Goal: Task Accomplishment & Management: Manage account settings

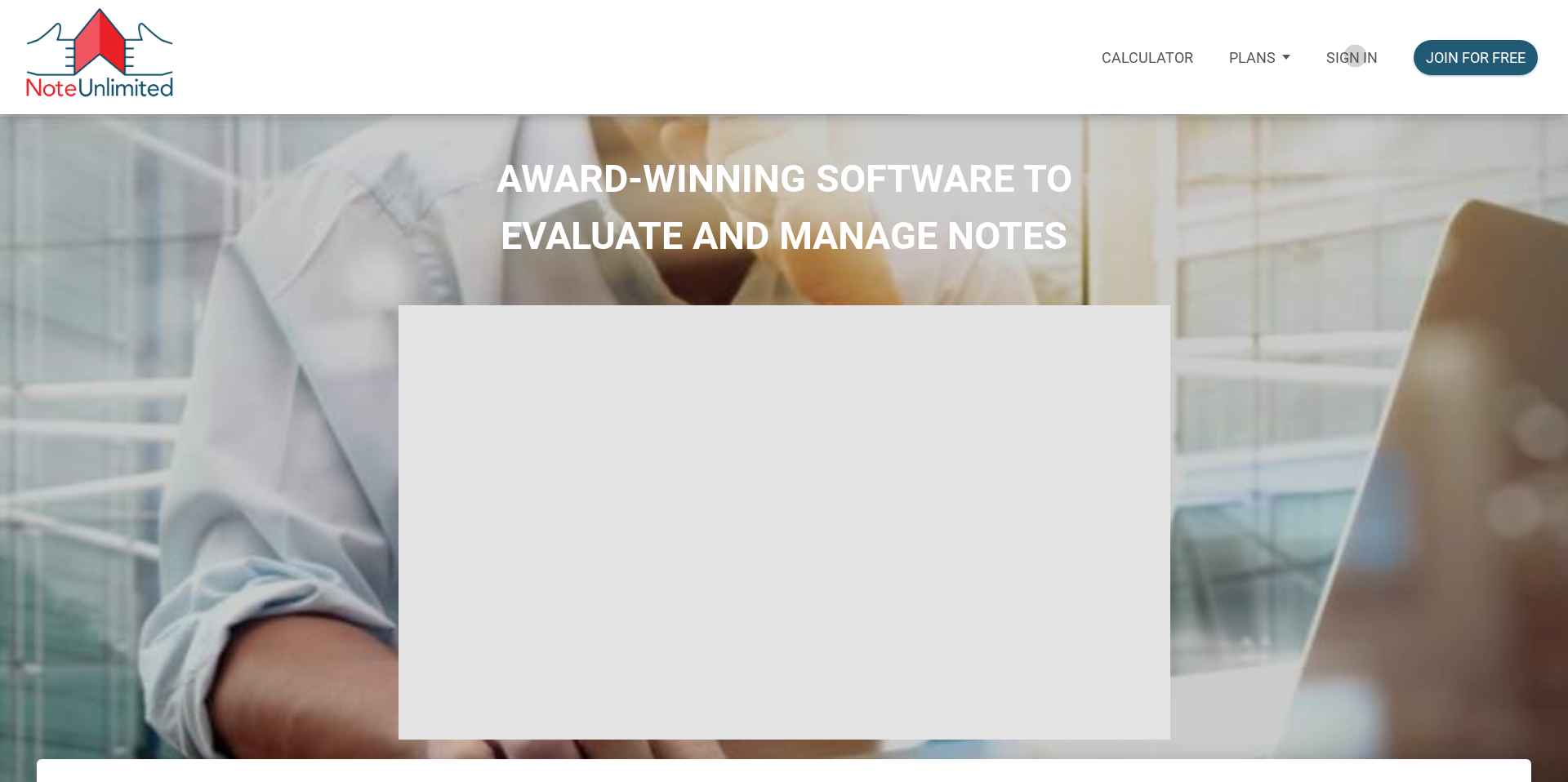
click at [1353, 55] on p "Sign in" at bounding box center [1352, 57] width 52 height 17
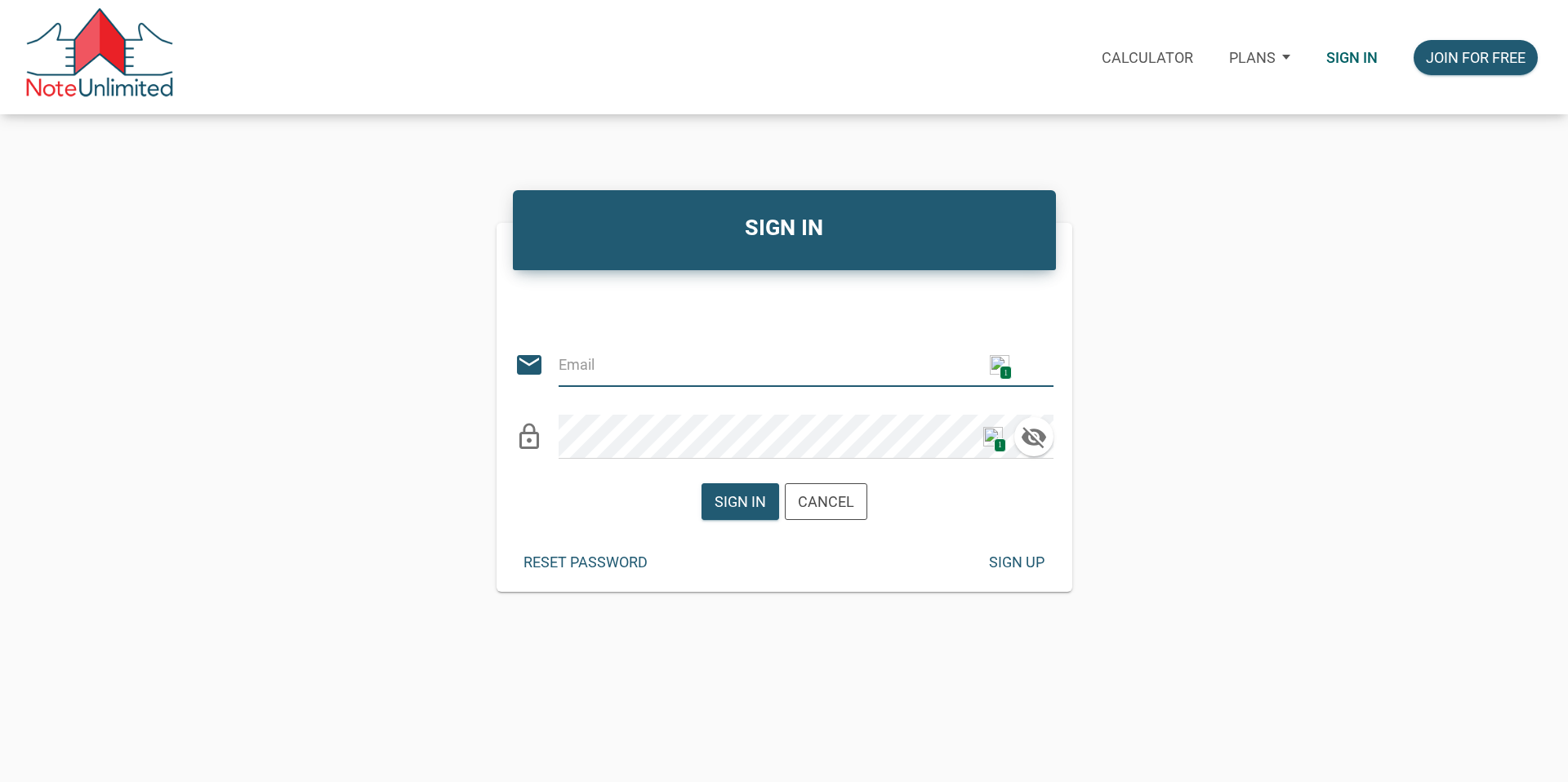
type input "citxllc@gmail.com"
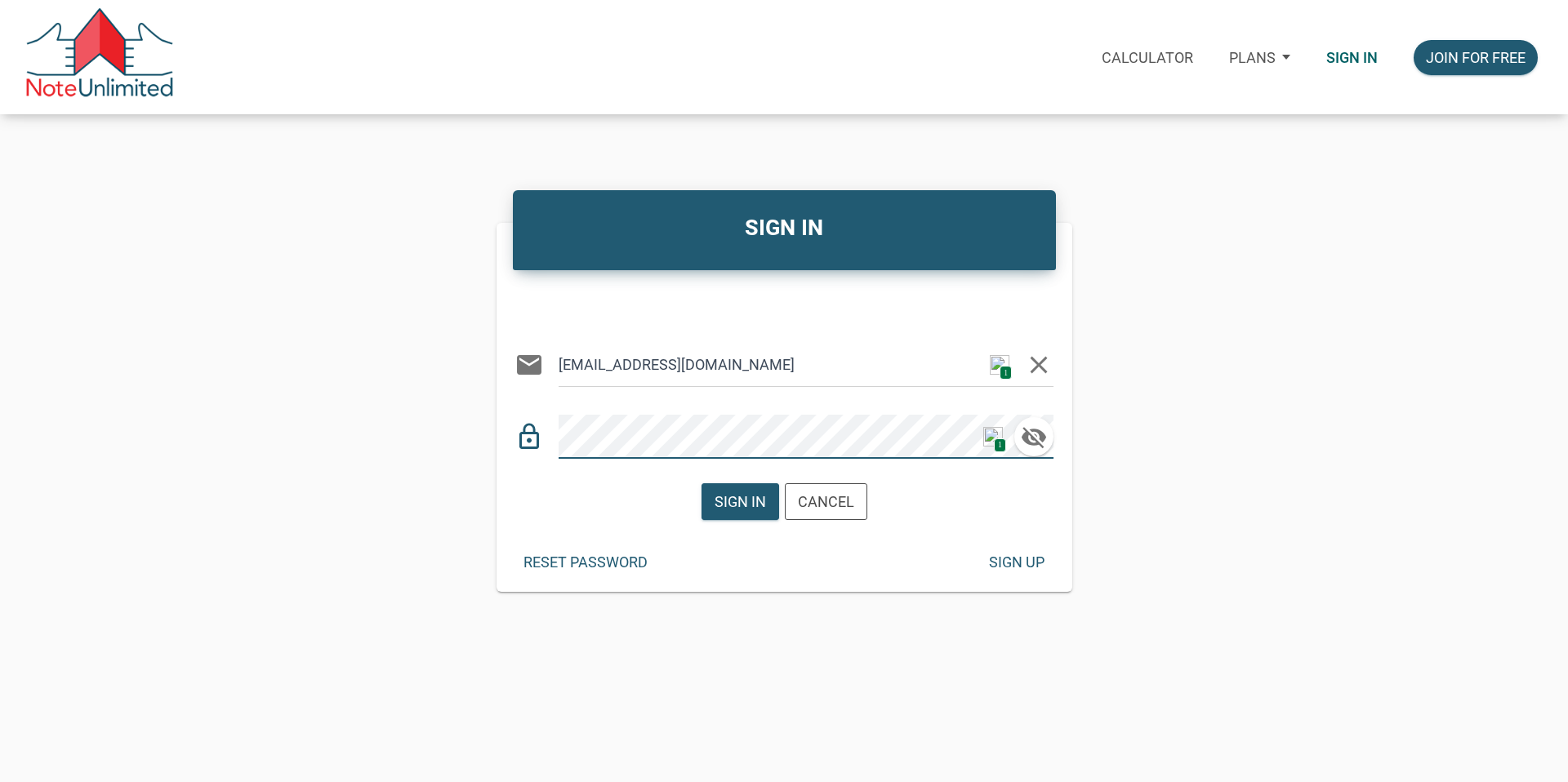
click at [514, 439] on div "lock_outline 1" at bounding box center [783, 430] width 539 height 60
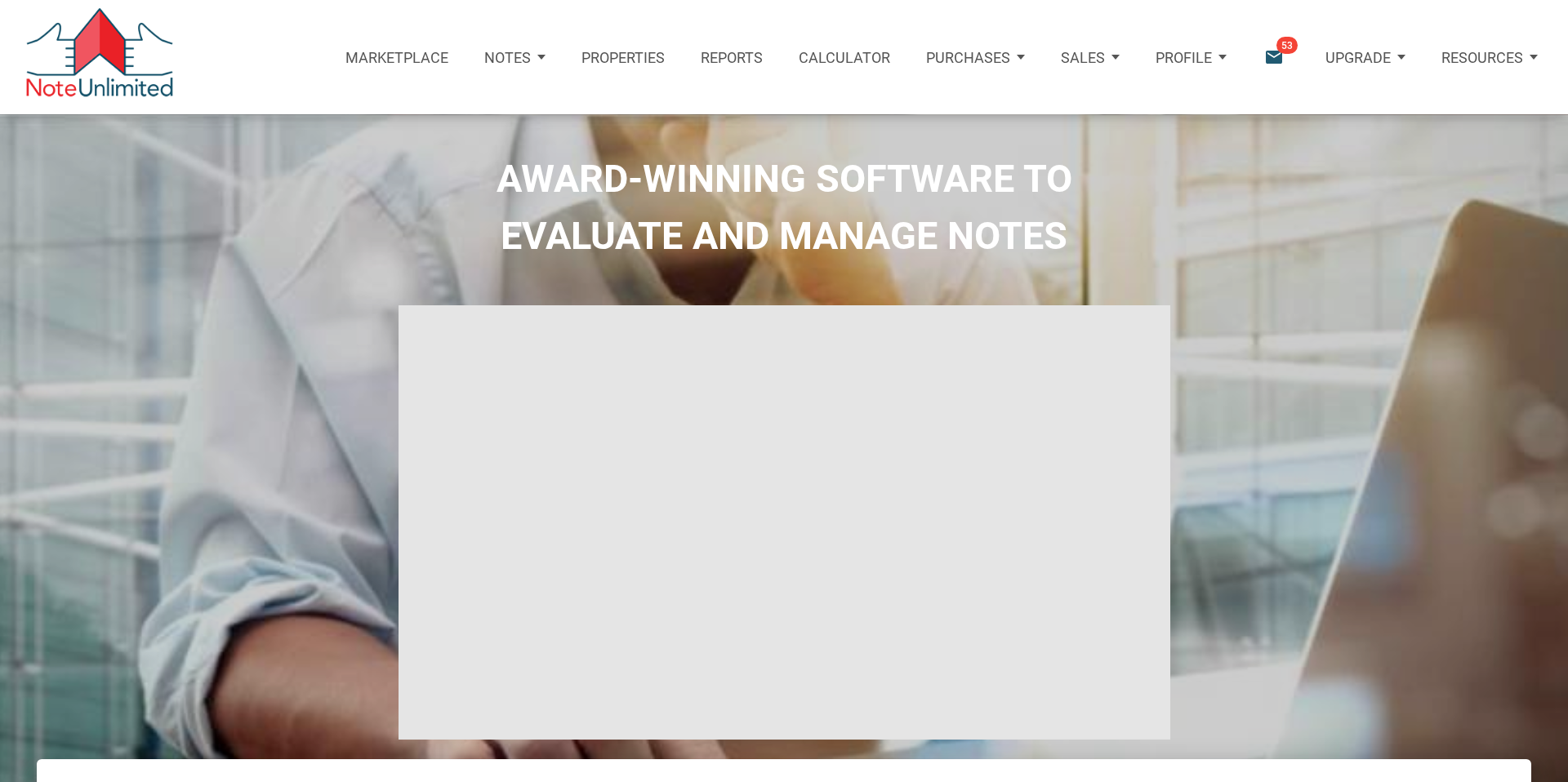
type input "Introduction to new features"
select select
click at [1189, 59] on p "Profile" at bounding box center [1184, 57] width 56 height 17
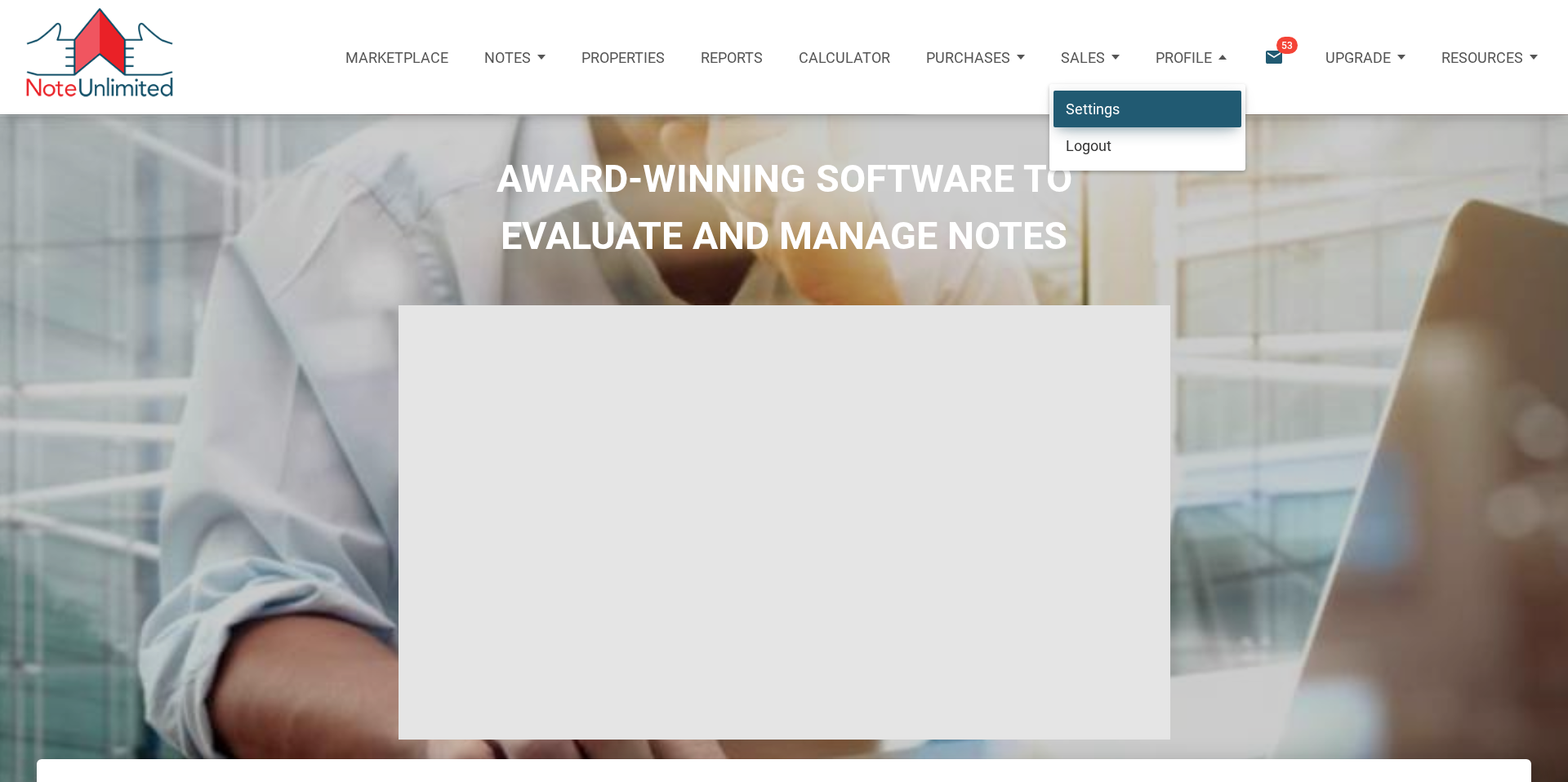
click at [1102, 109] on link "Settings" at bounding box center [1148, 109] width 188 height 38
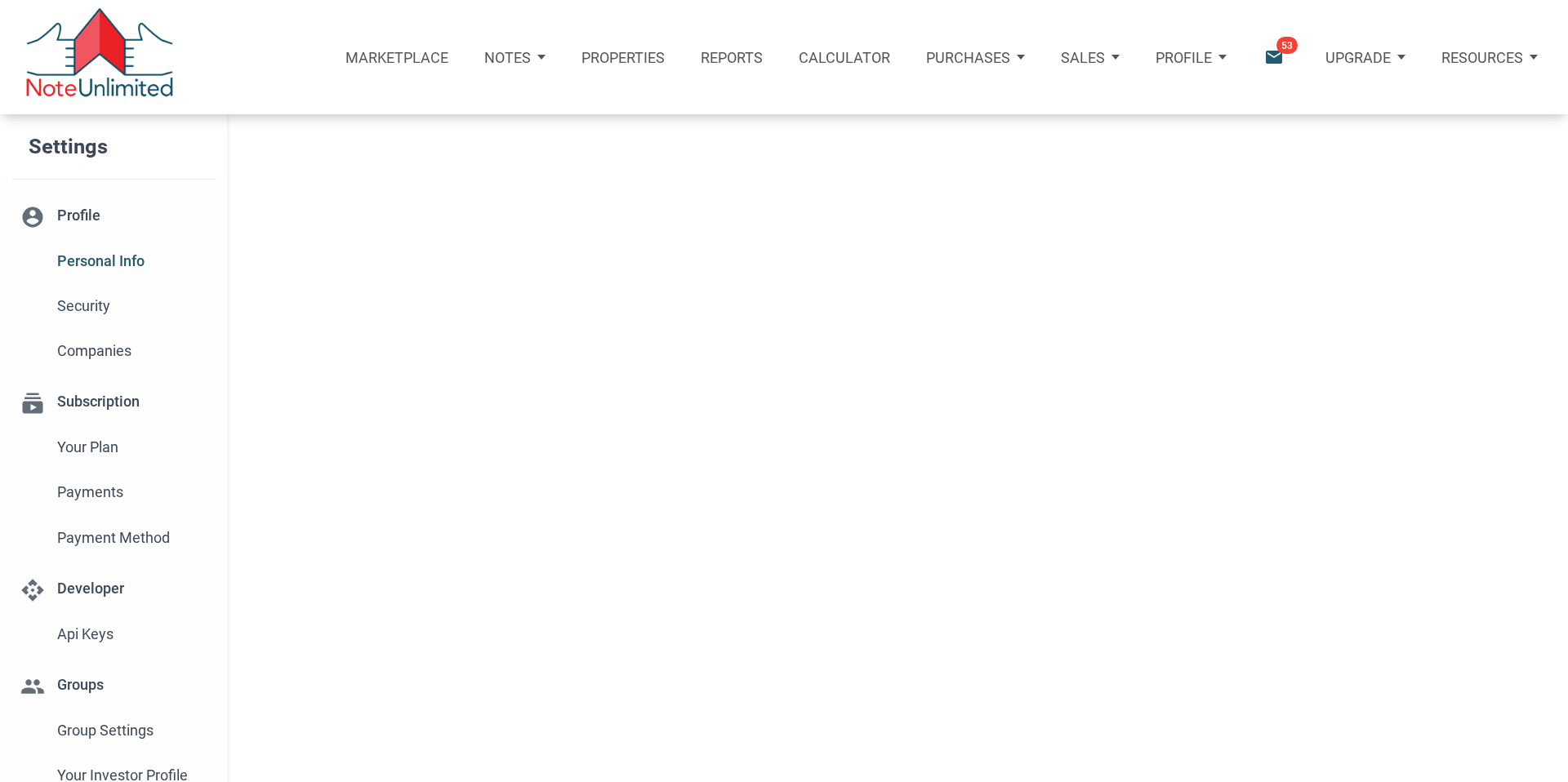
type input "HOUSTON"
select select
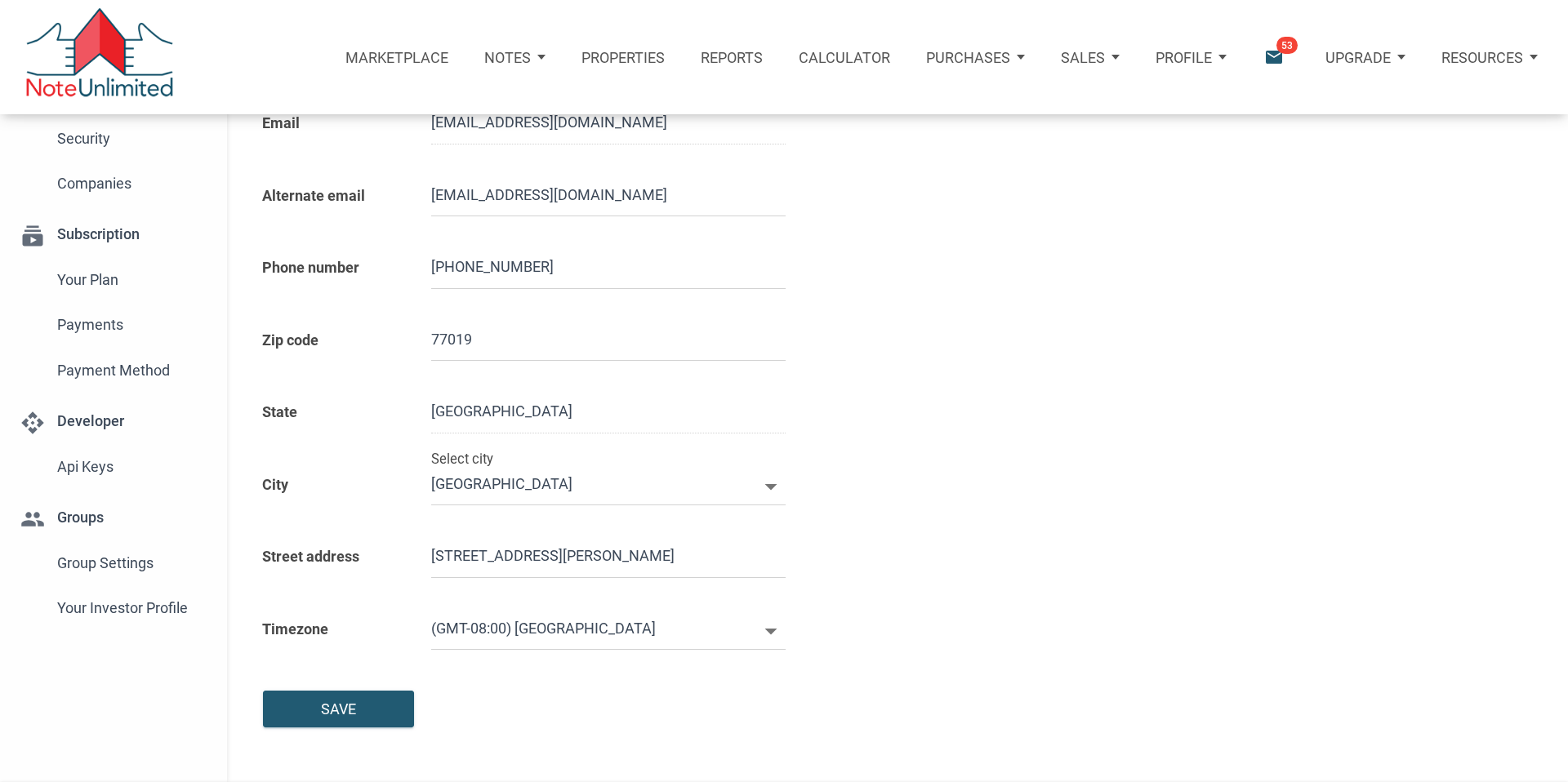
type input "7138709511"
select select
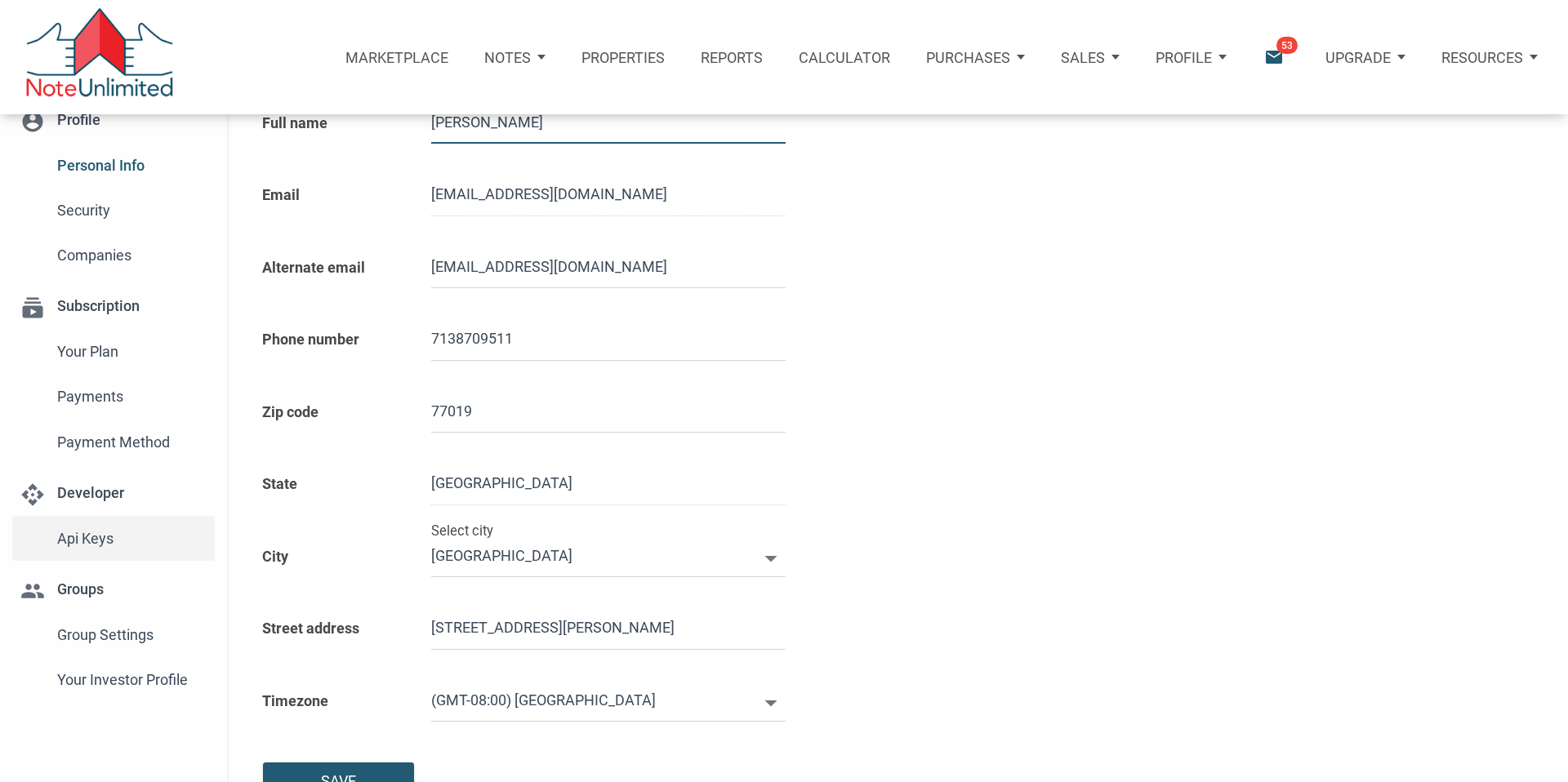
scroll to position [85, 0]
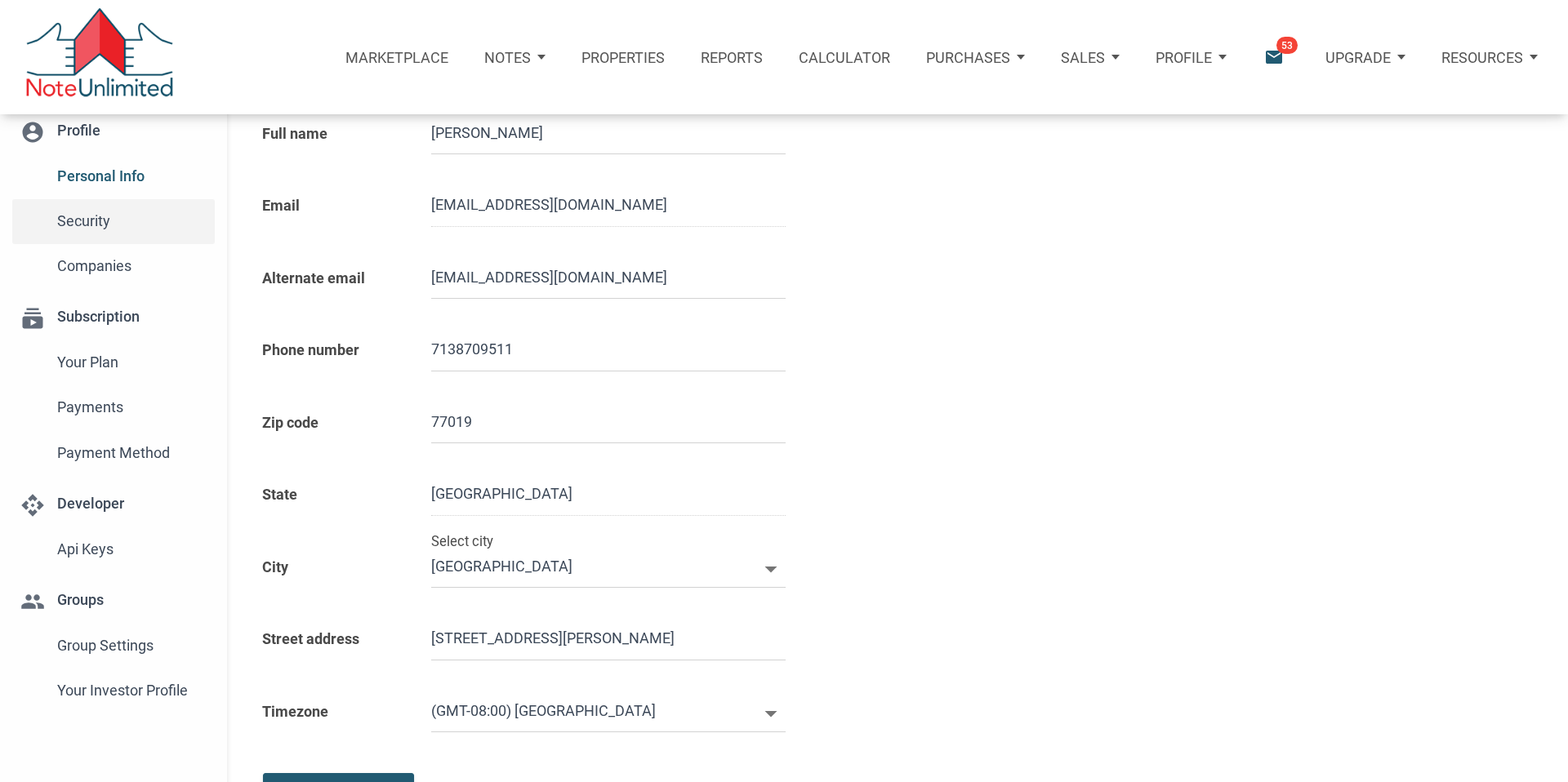
click at [69, 222] on span "Security" at bounding box center [133, 221] width 150 height 29
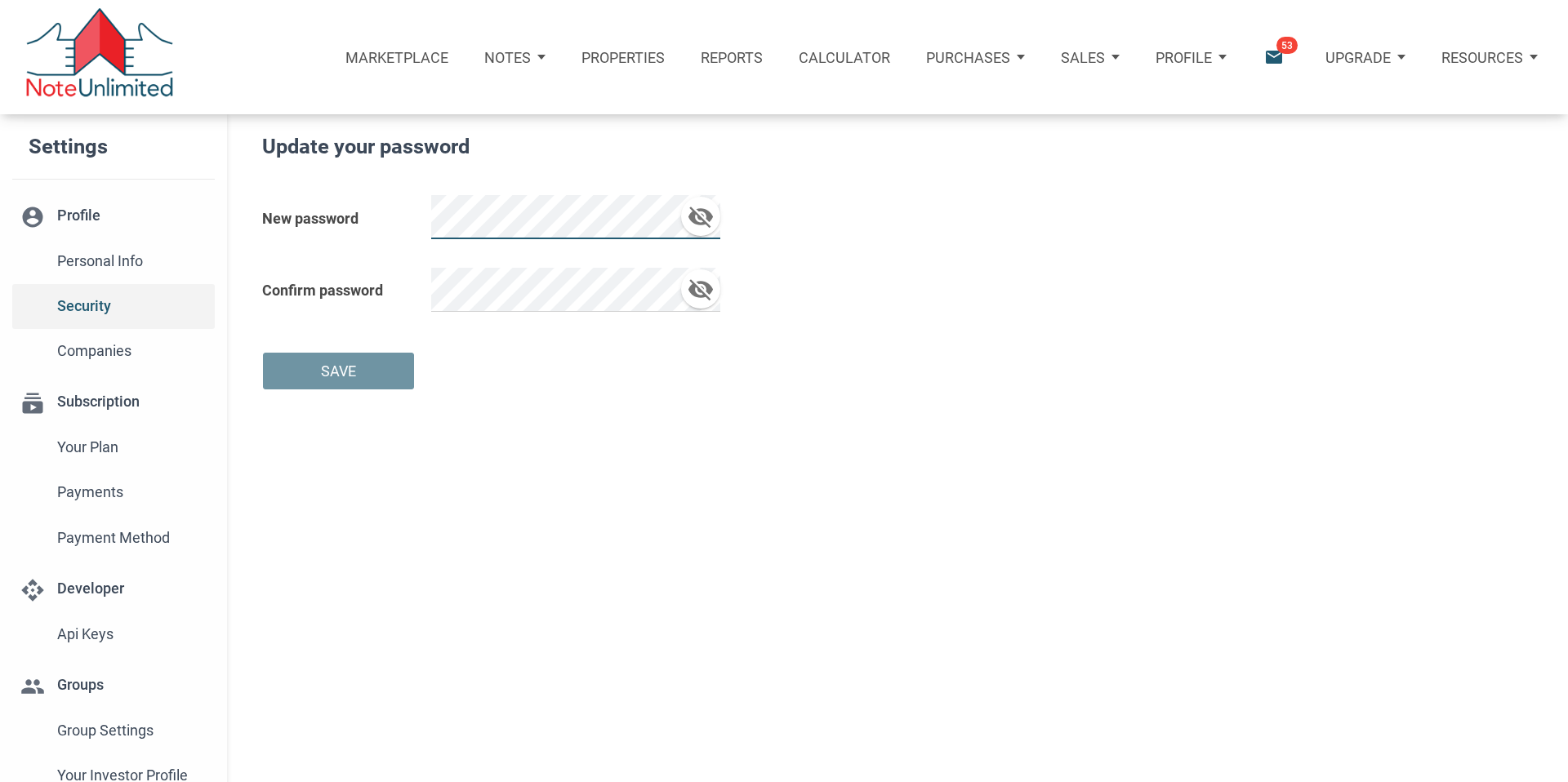
scroll to position [6, 0]
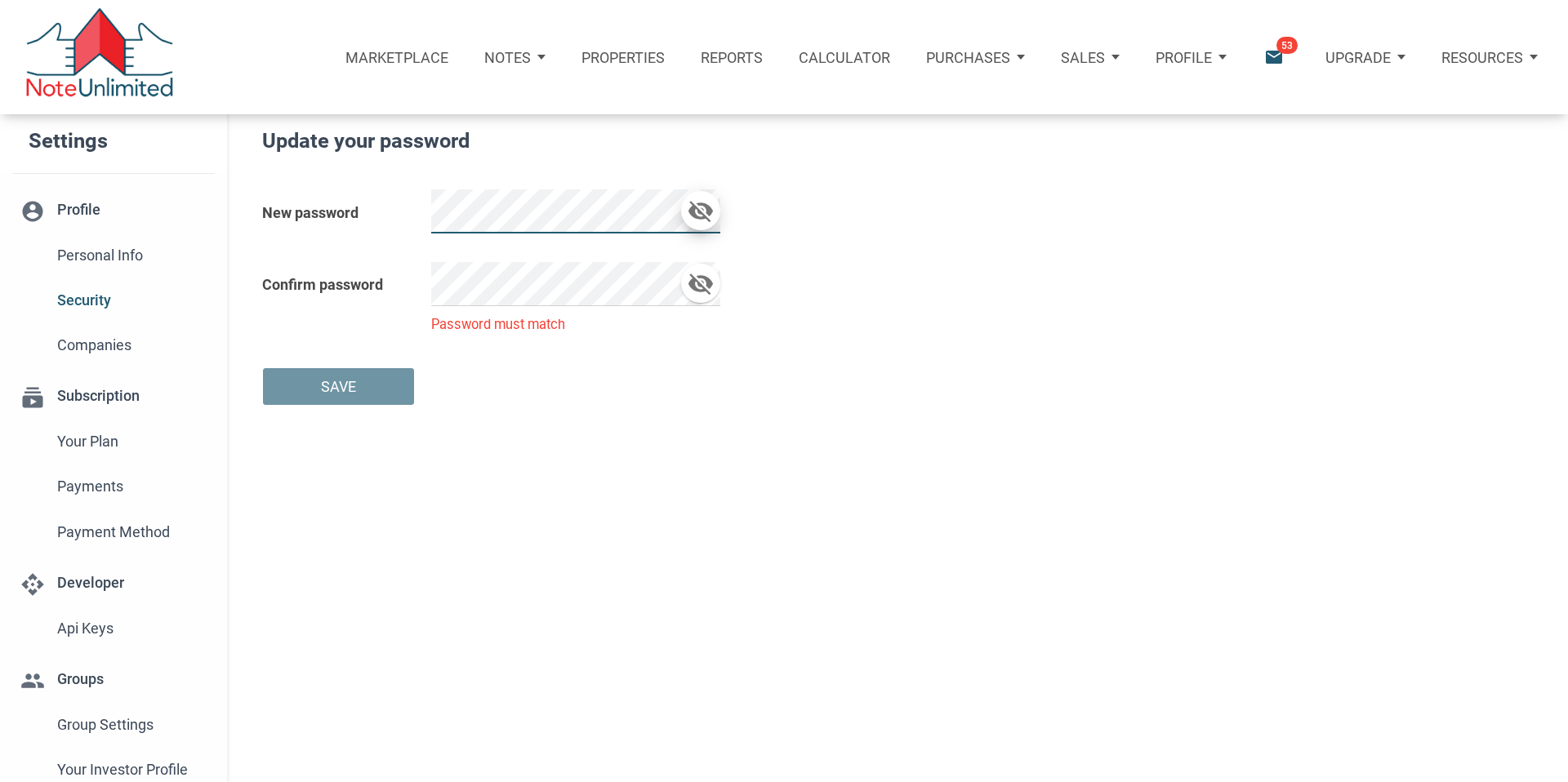
click at [702, 208] on icon "button" at bounding box center [700, 211] width 29 height 27
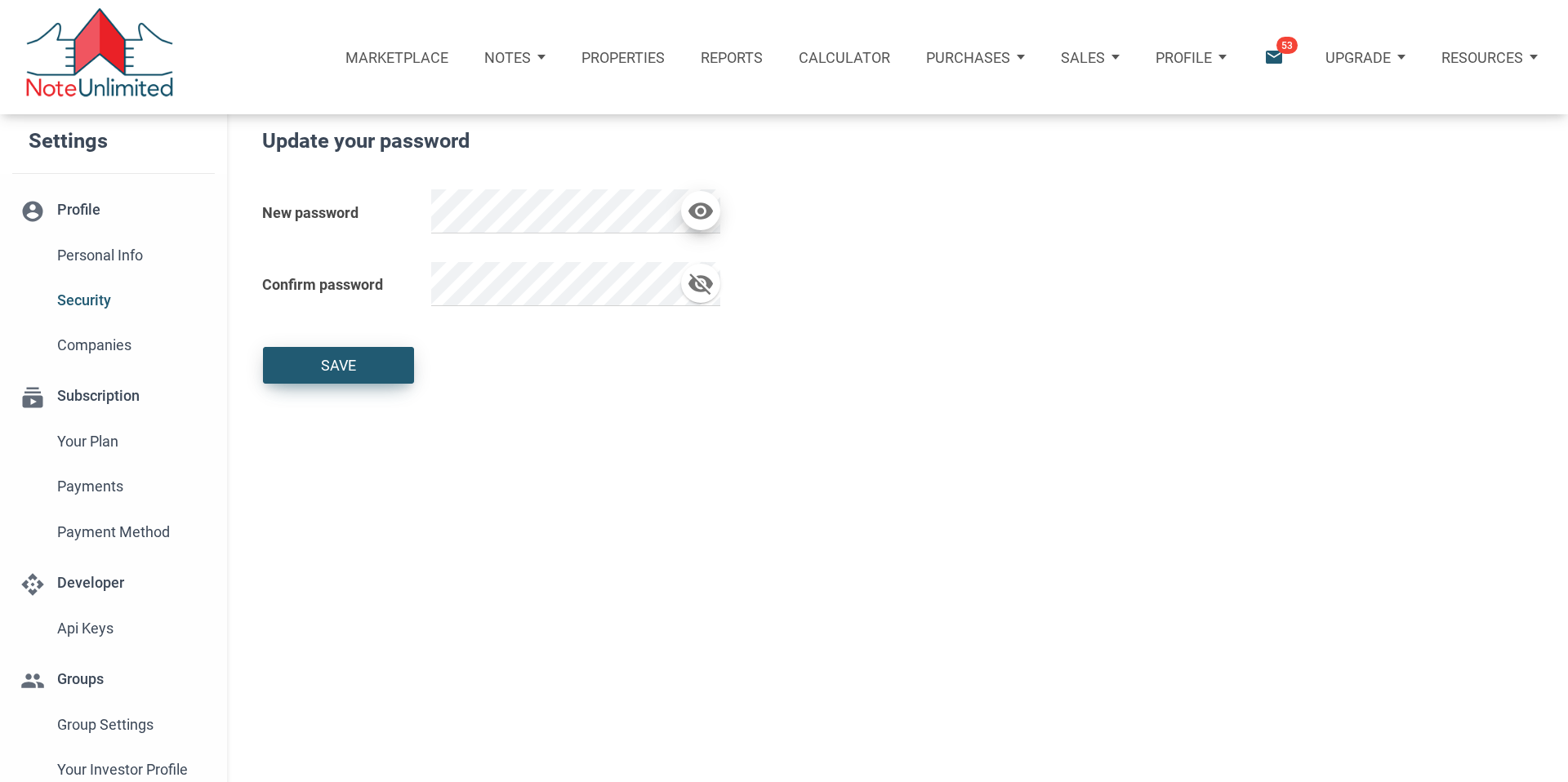
click at [351, 364] on div "Save" at bounding box center [337, 365] width 35 height 22
click at [1192, 56] on p "Profile" at bounding box center [1184, 57] width 56 height 17
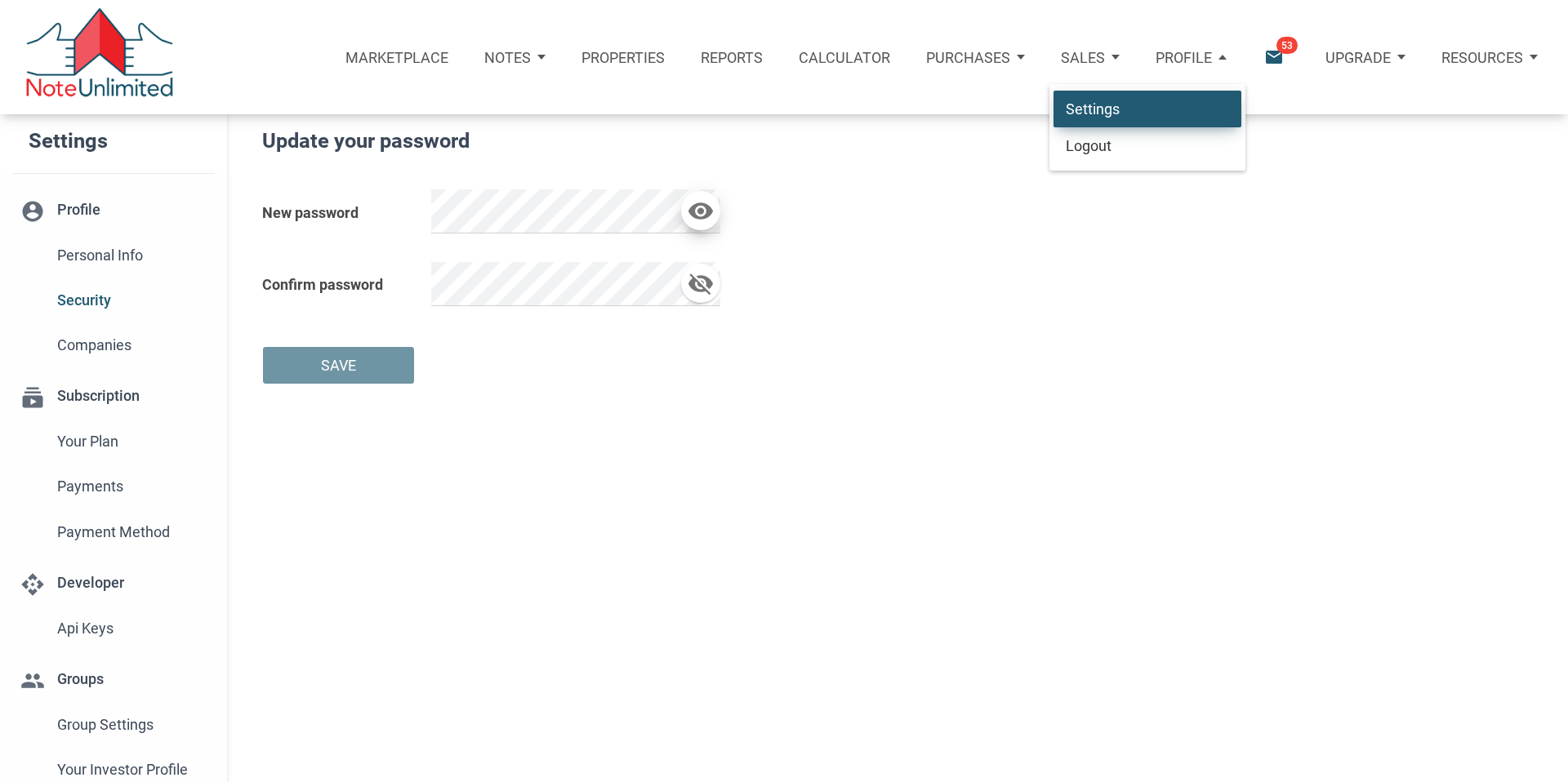
click at [1112, 102] on link "Settings" at bounding box center [1148, 109] width 188 height 38
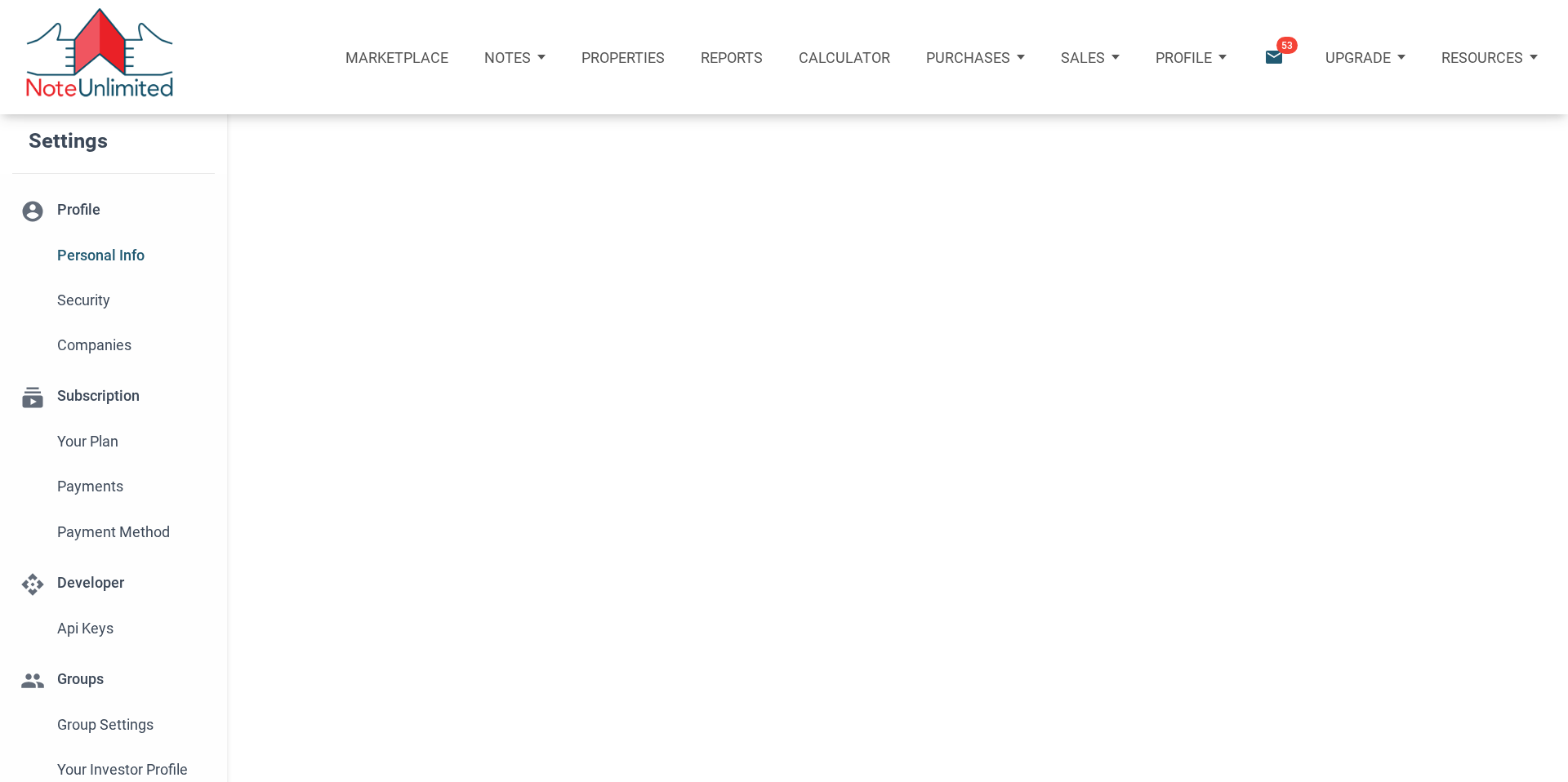
type input "HOUSTON"
select select
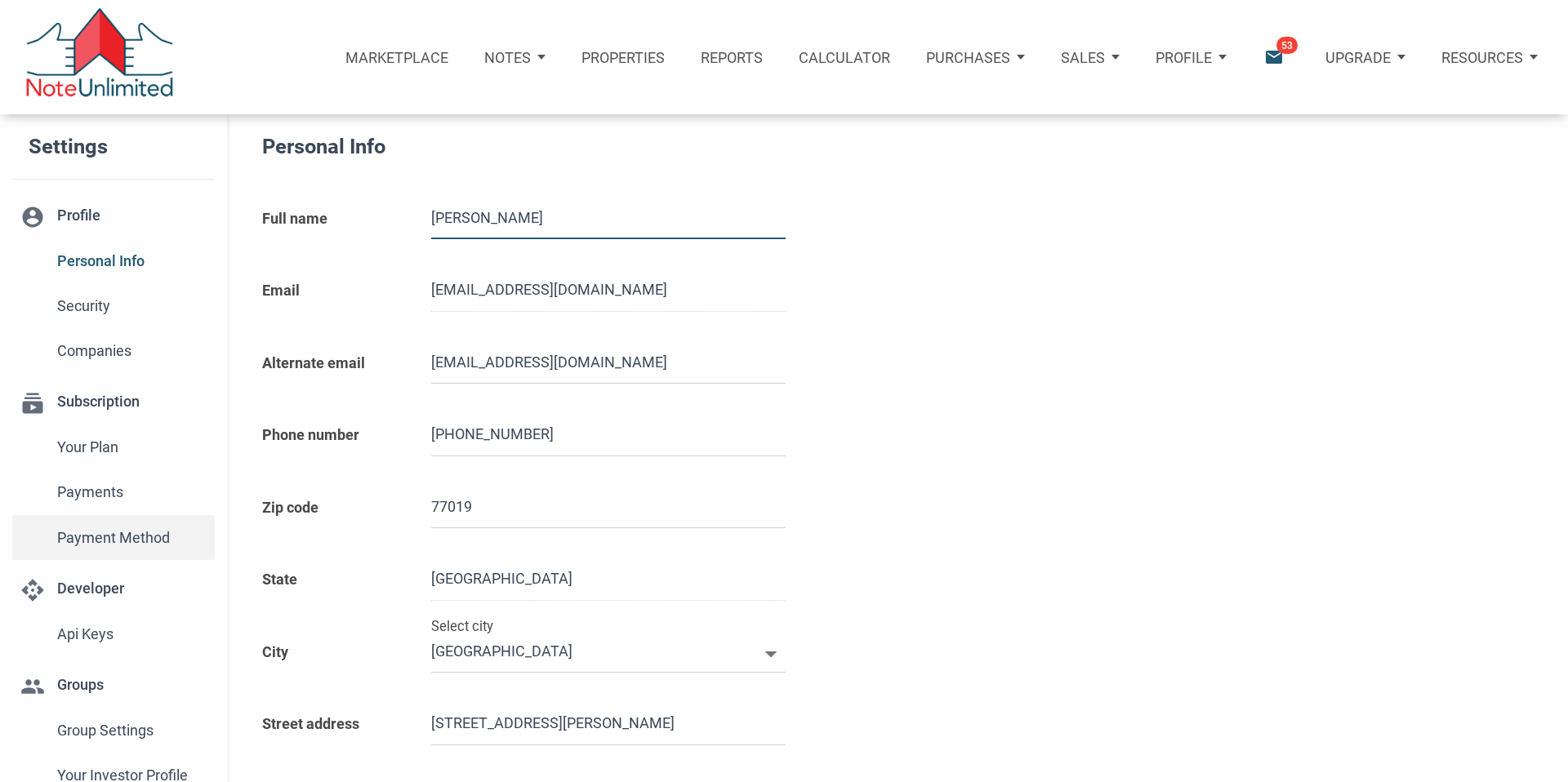
type input "7138709511"
select select
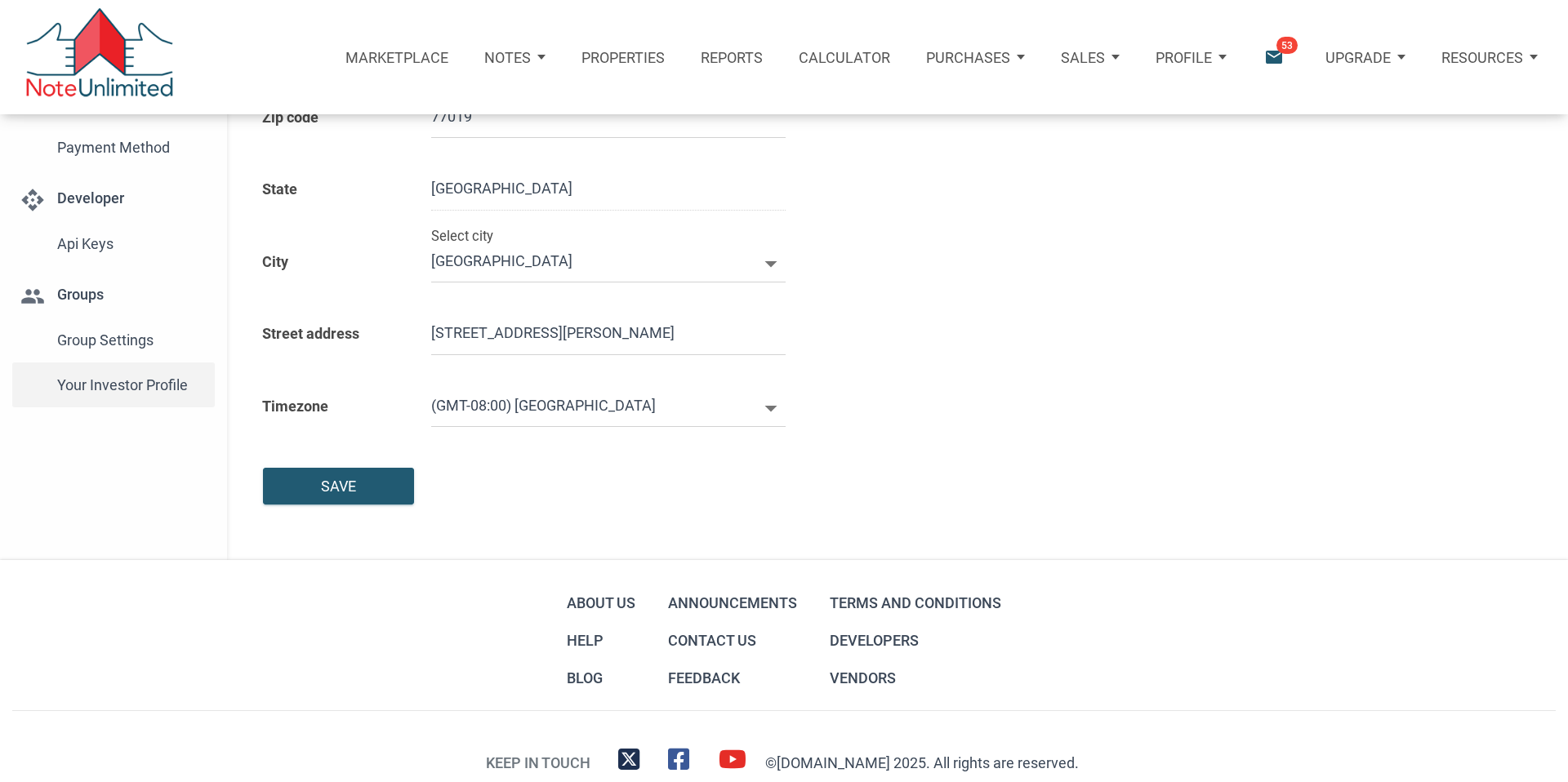
scroll to position [393, 0]
click at [108, 382] on span "Your Investor Profile" at bounding box center [133, 383] width 150 height 29
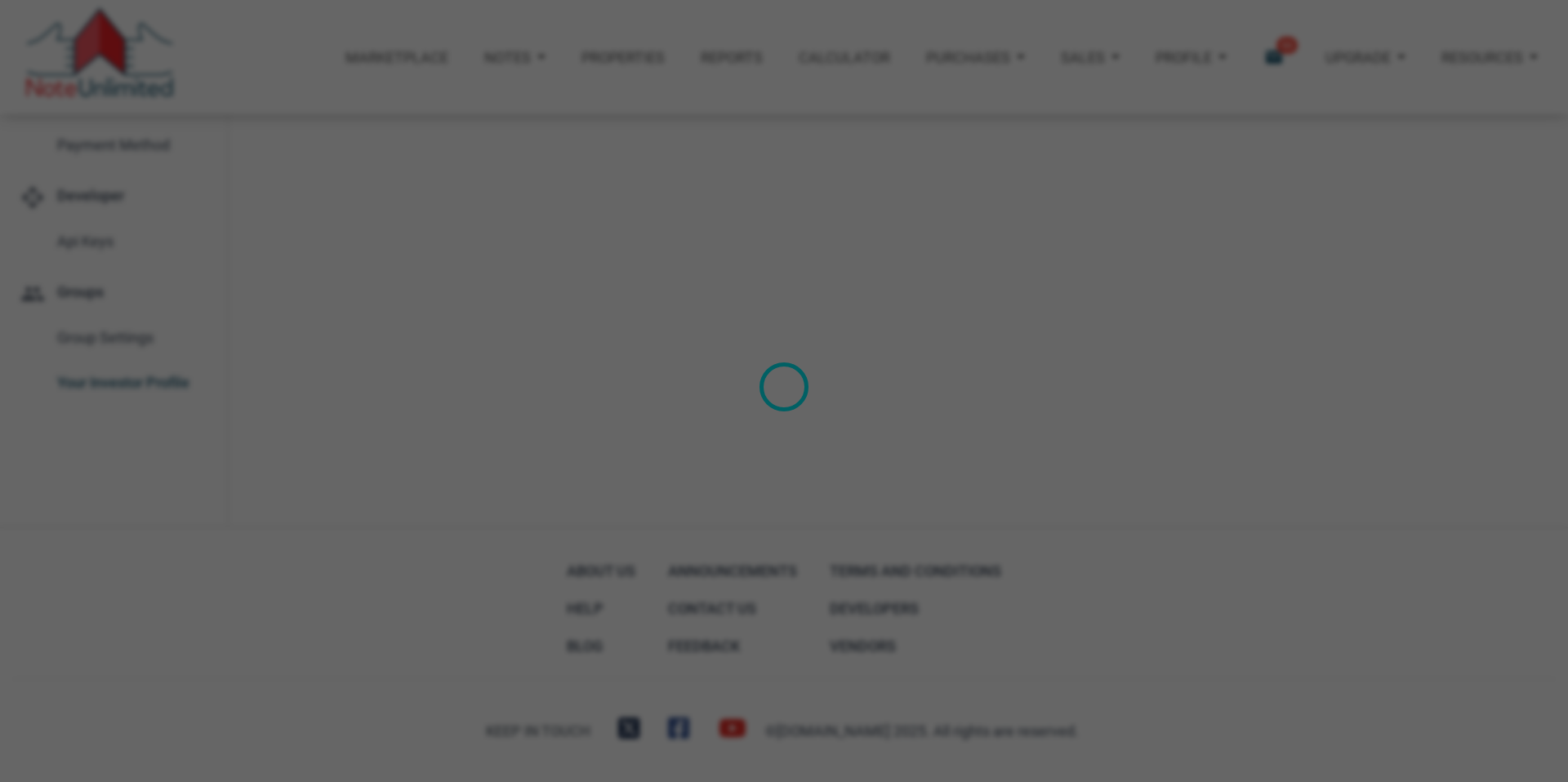
type input "Wealth Builder - Future Income"
select select
type input "$ 100,000"
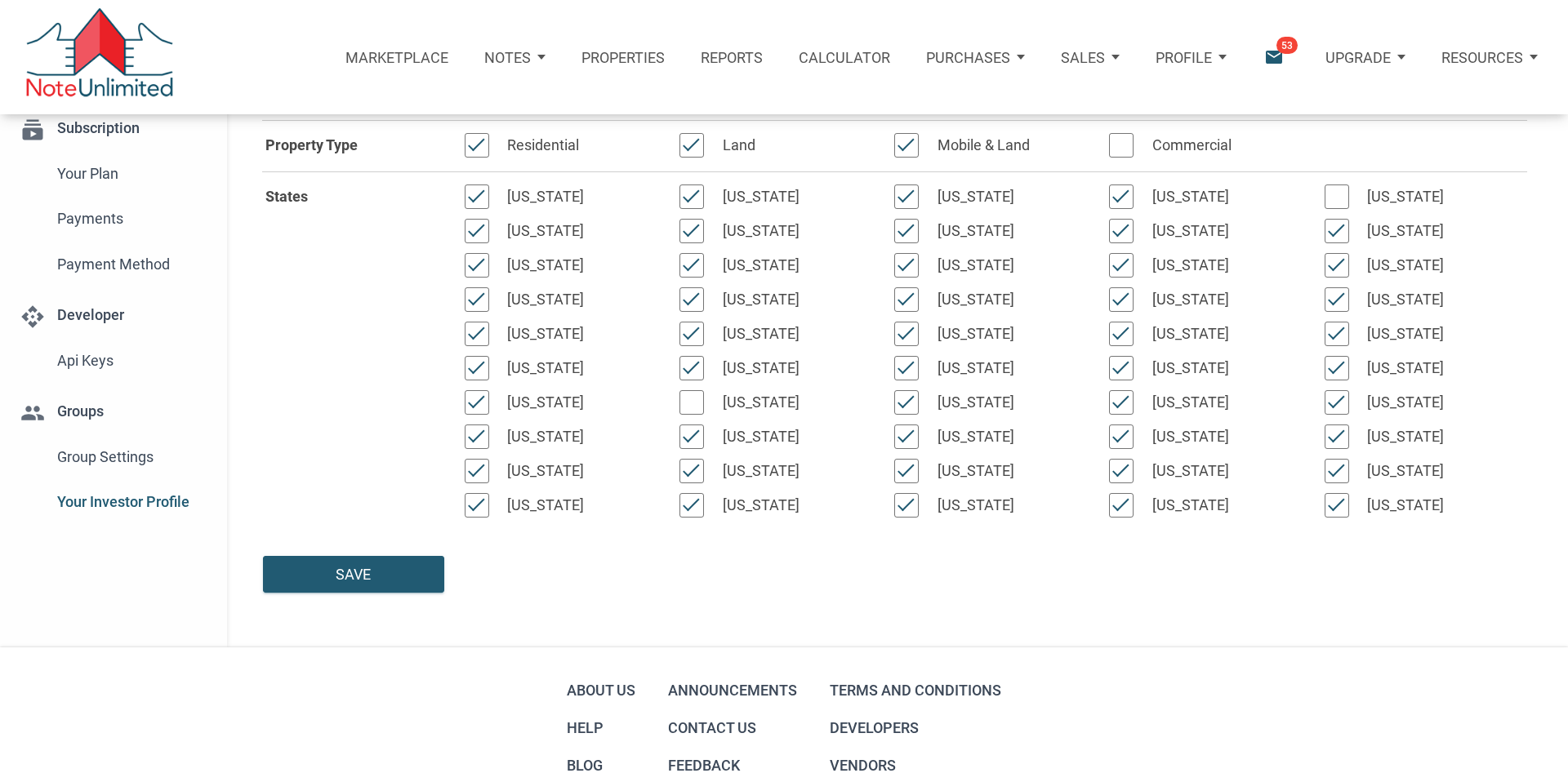
scroll to position [279, 0]
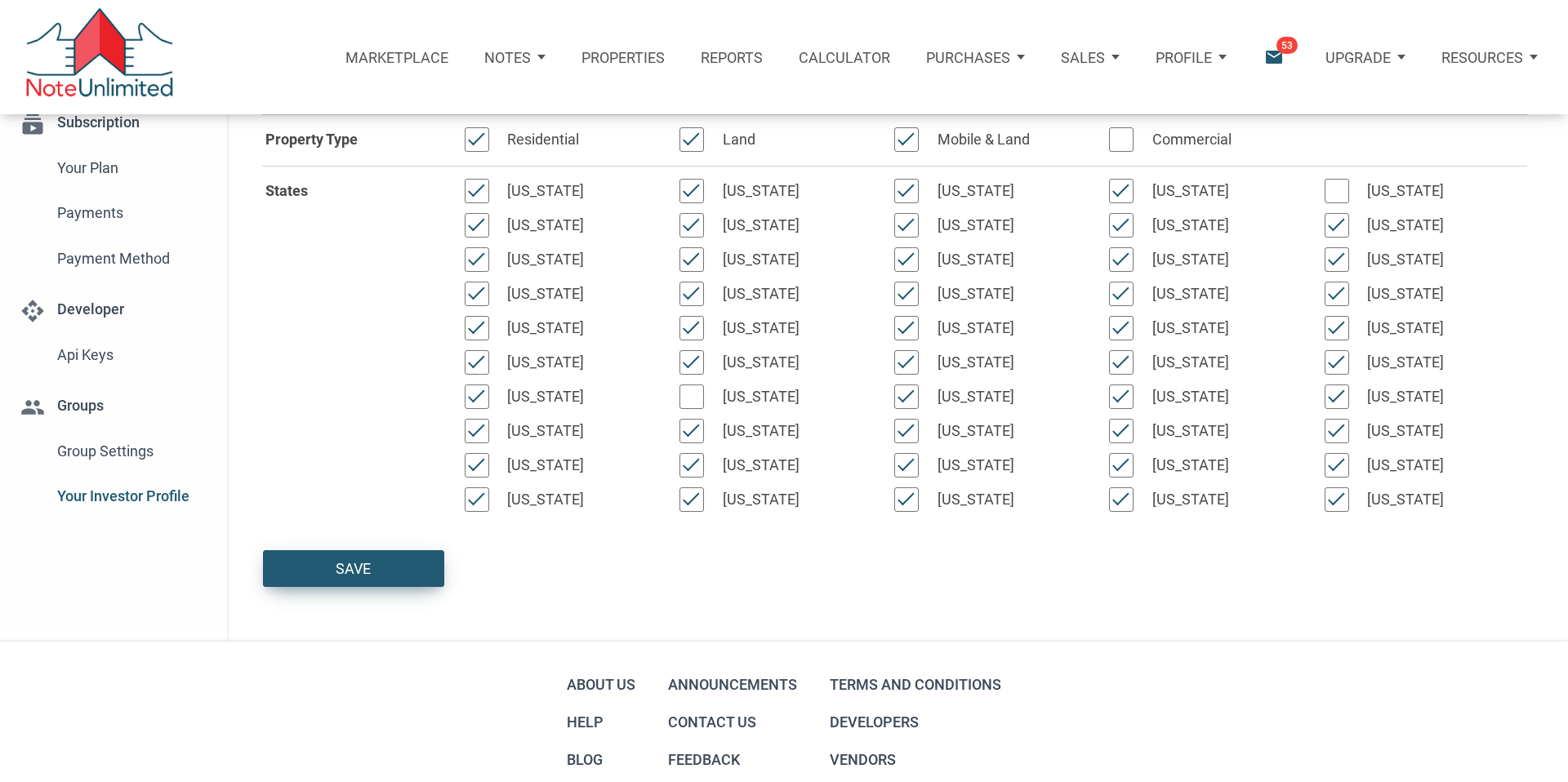
click at [354, 569] on div "Save" at bounding box center [353, 568] width 35 height 22
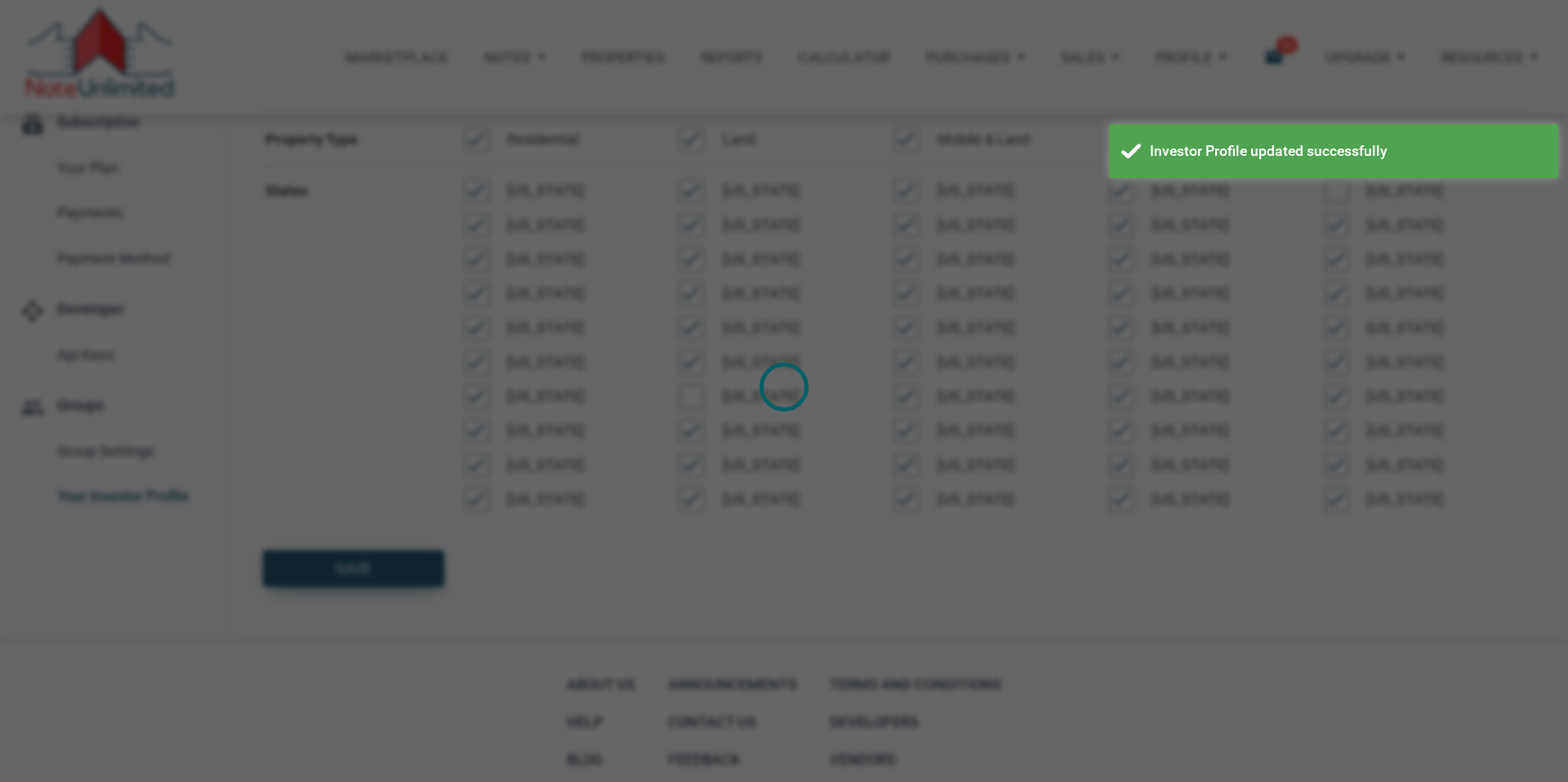
select select
type input "$ 100,000"
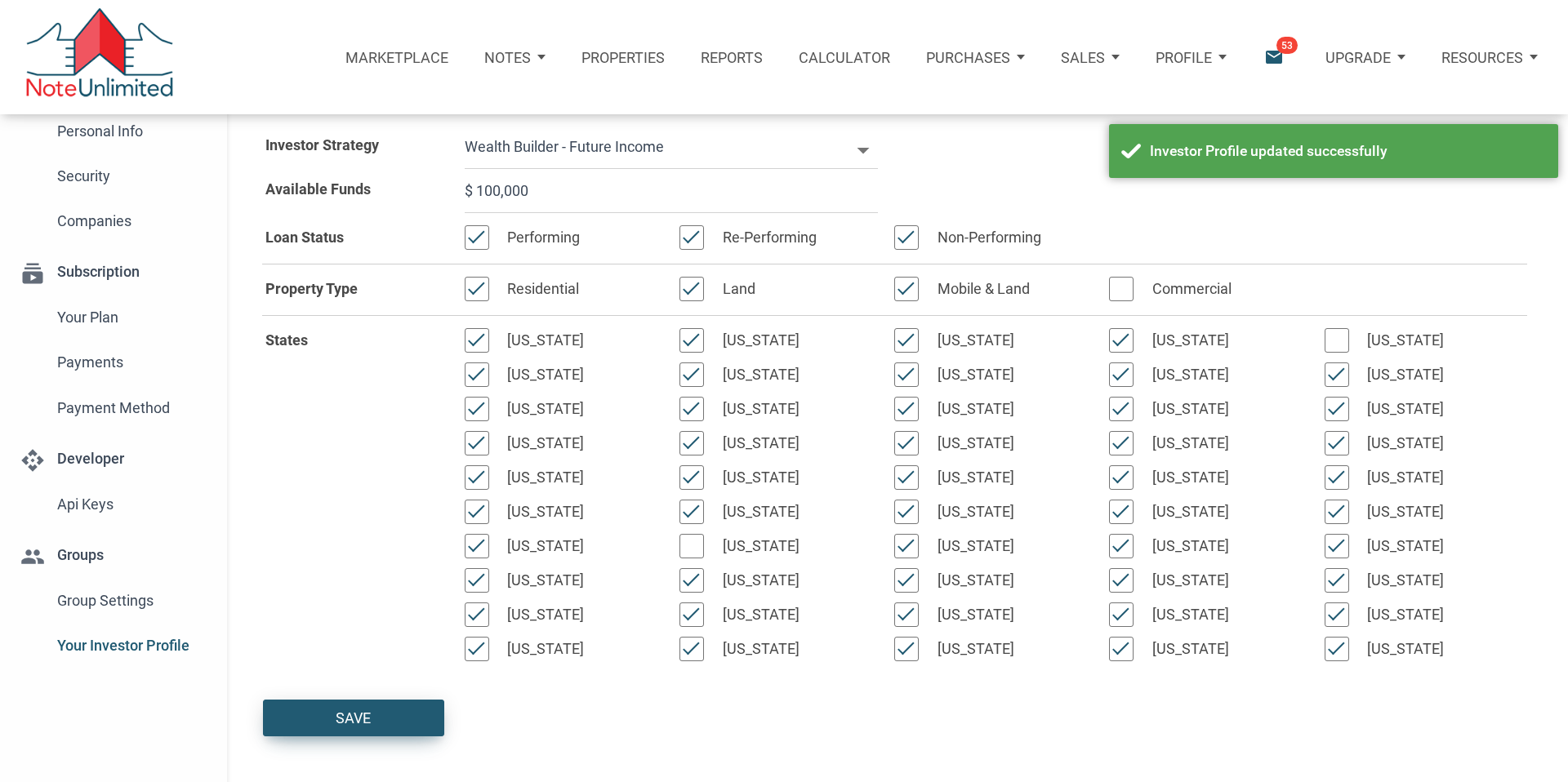
scroll to position [0, 0]
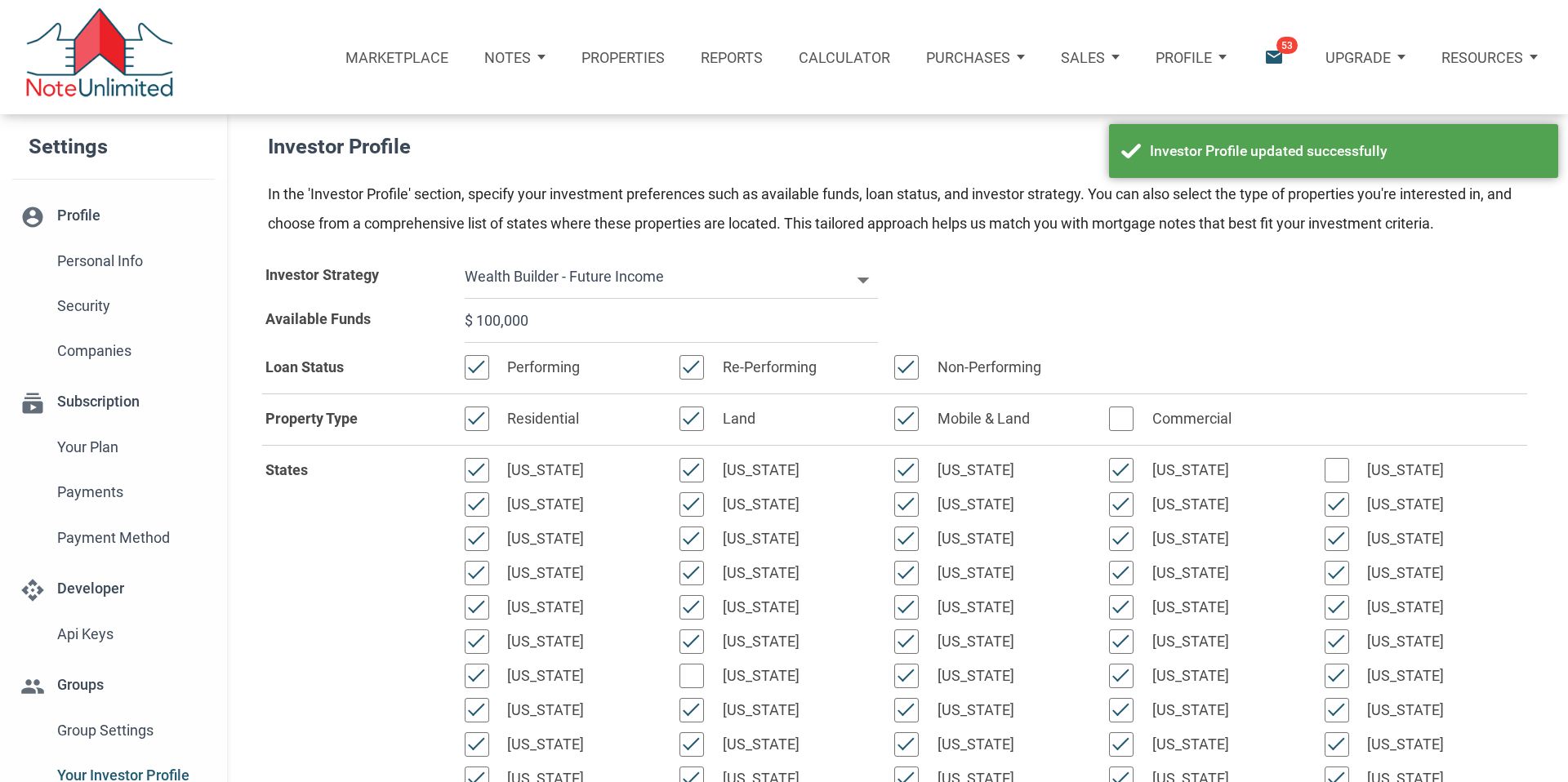
click at [511, 59] on p "Notes" at bounding box center [508, 57] width 47 height 17
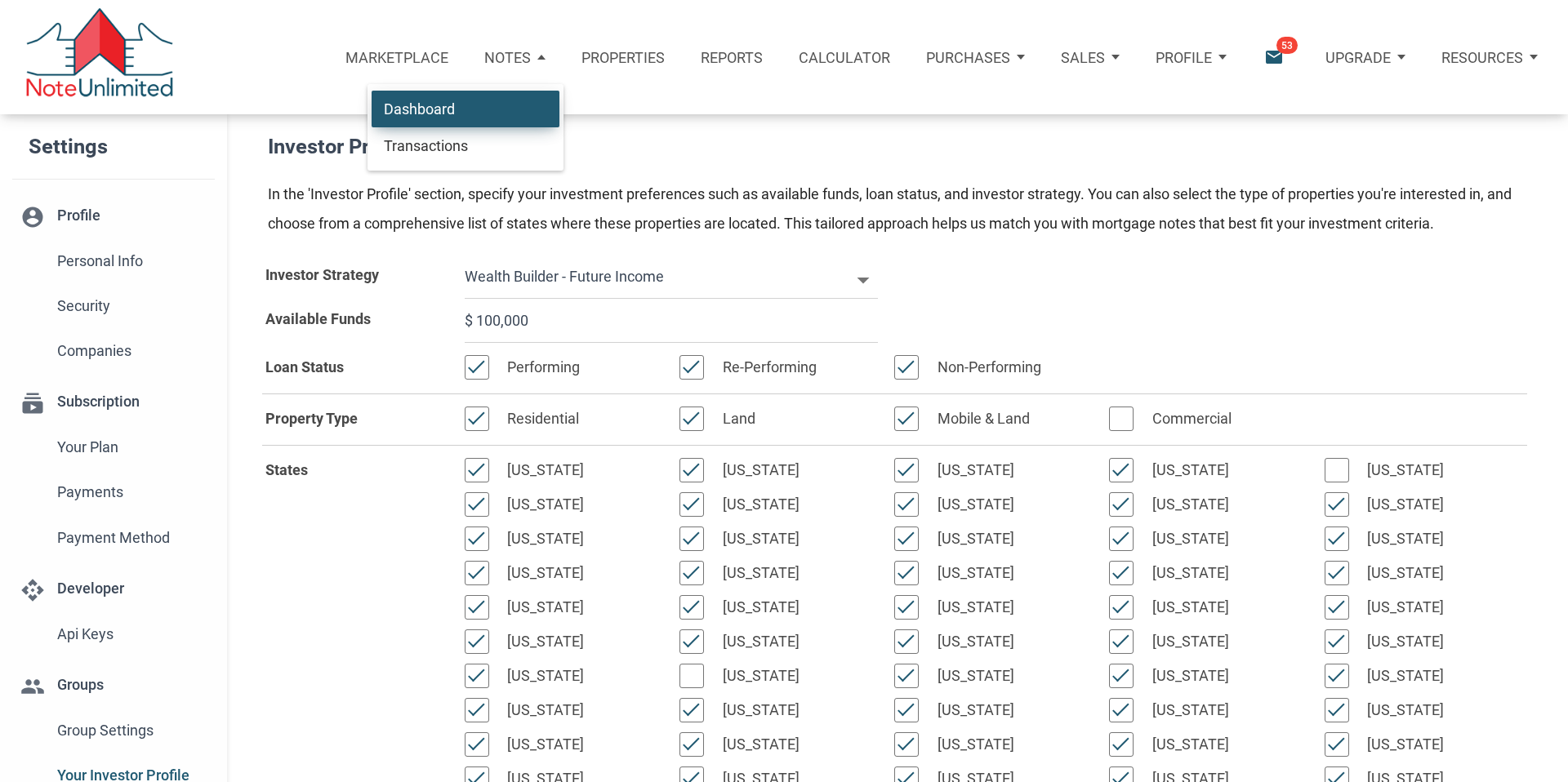
click at [432, 108] on link "Dashboard" at bounding box center [465, 109] width 188 height 38
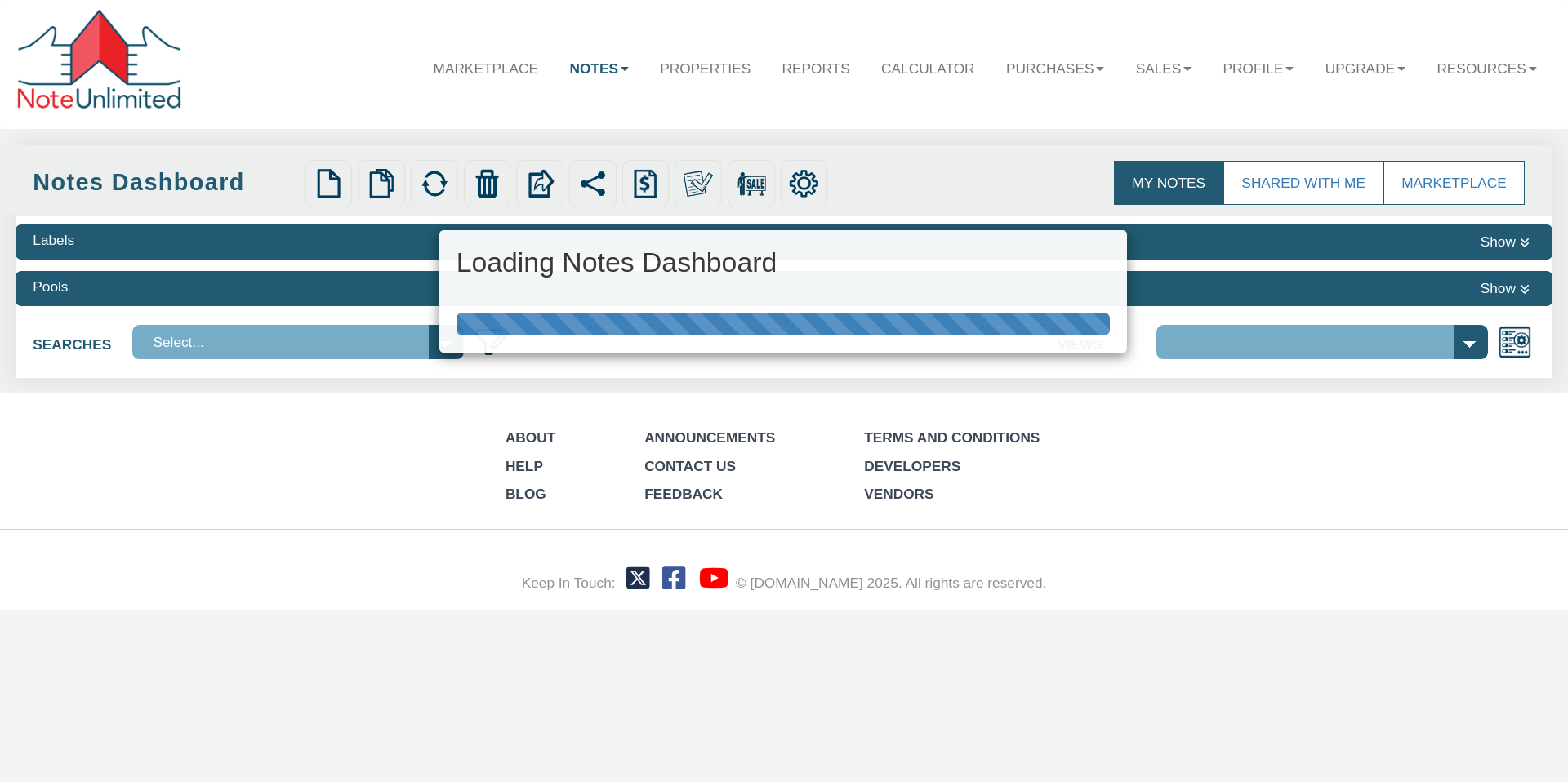
select select "316"
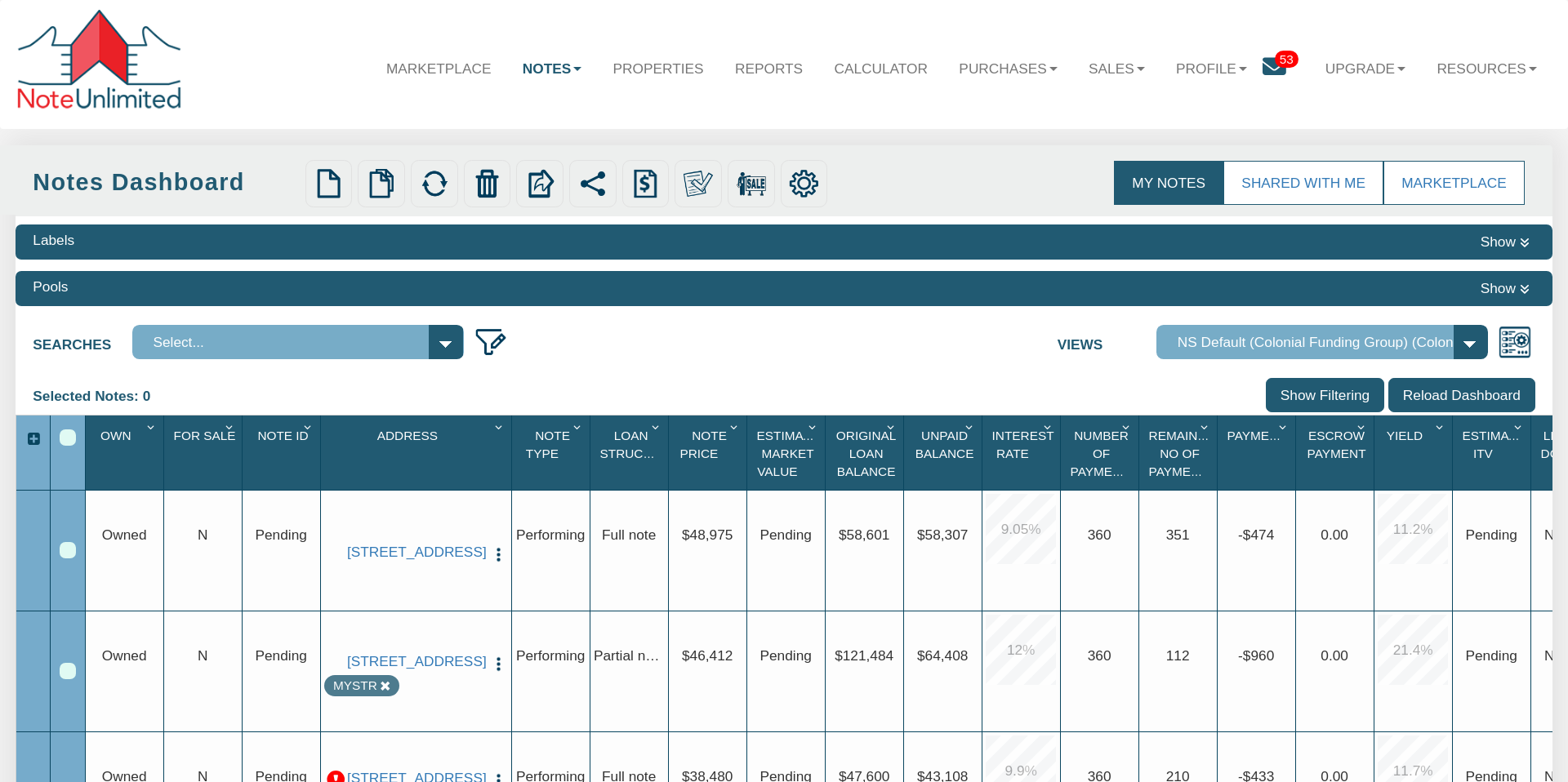
scroll to position [51, 0]
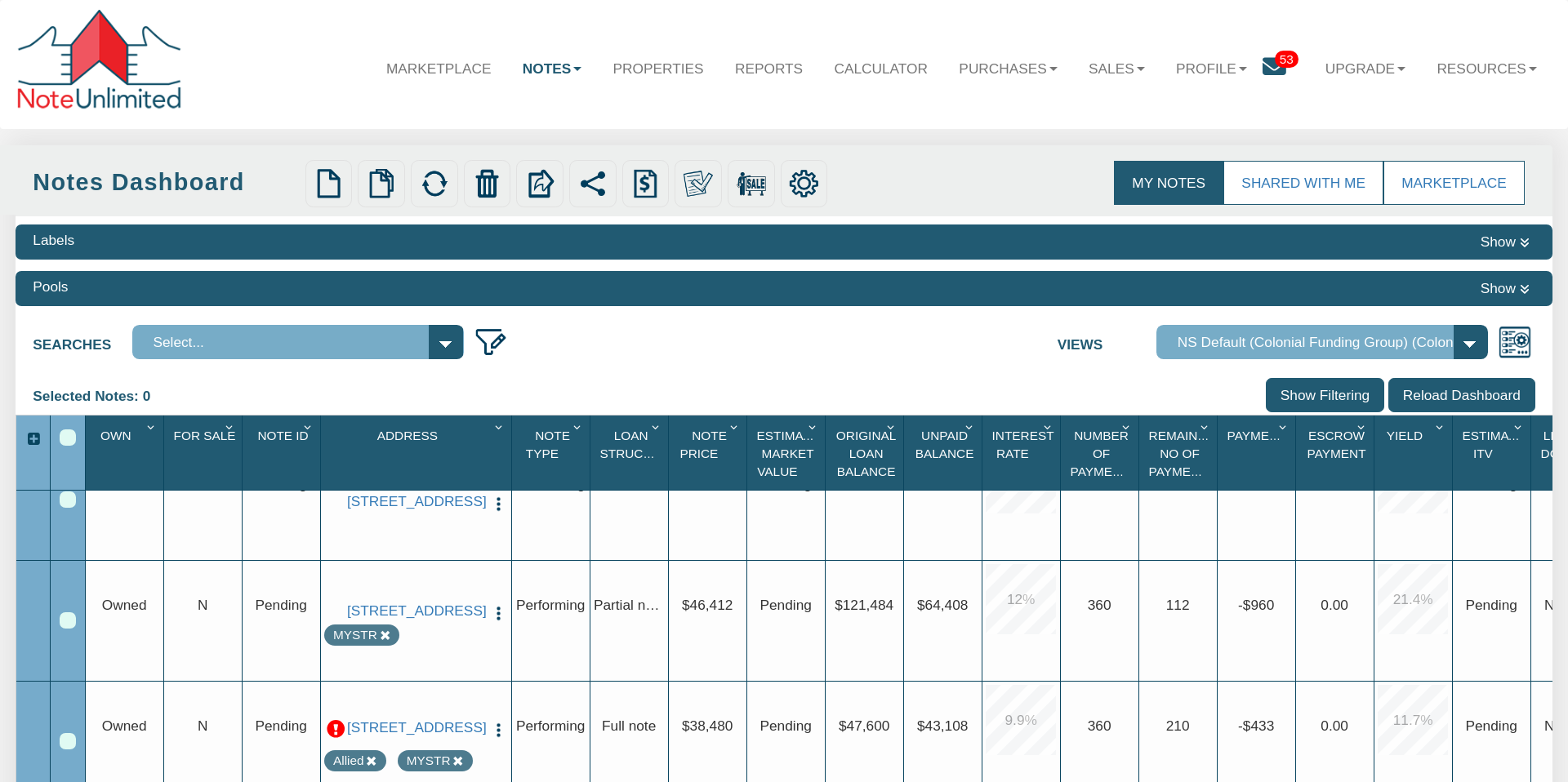
click at [494, 605] on img "button" at bounding box center [498, 614] width 17 height 17
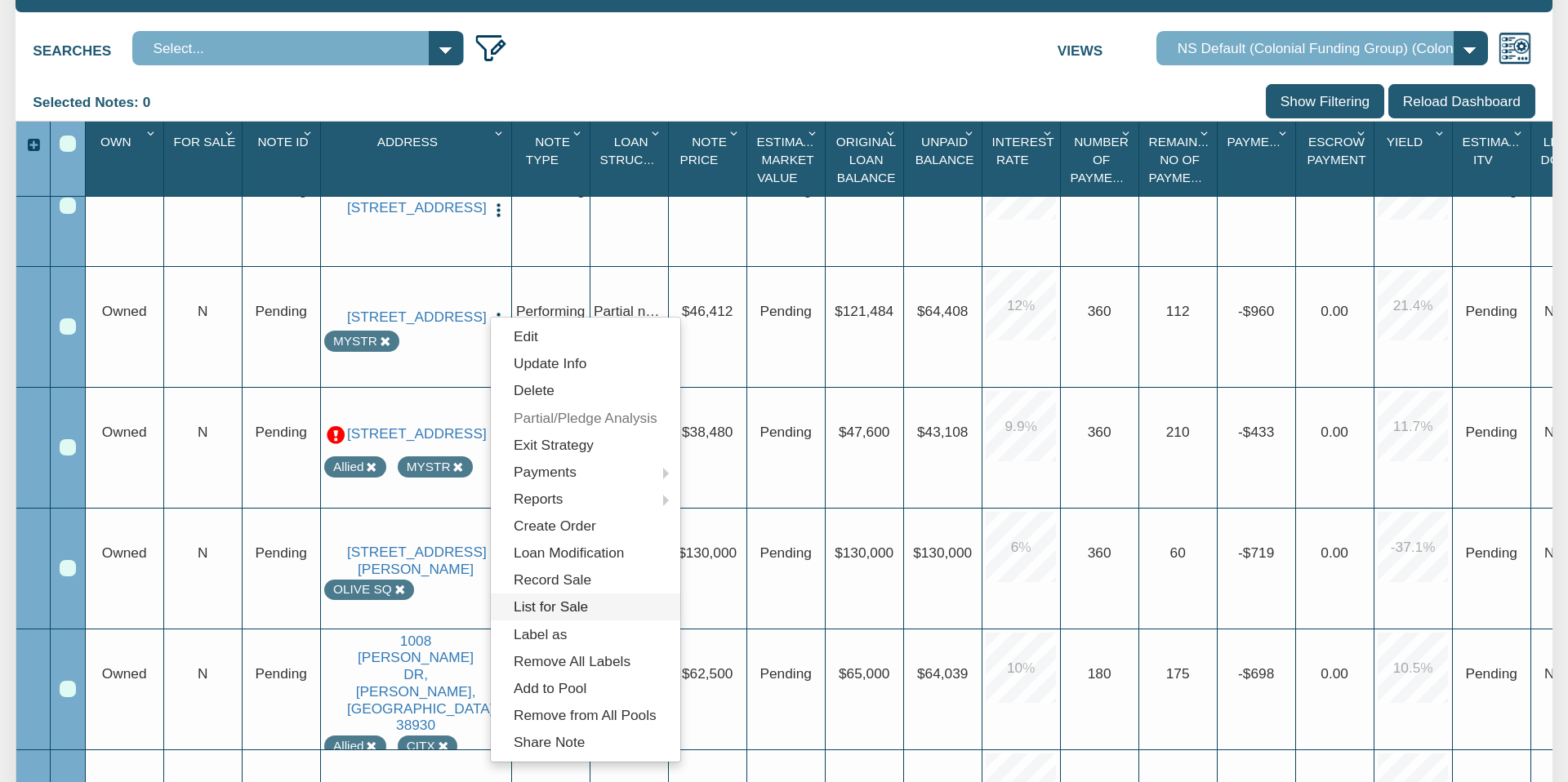
scroll to position [298, 0]
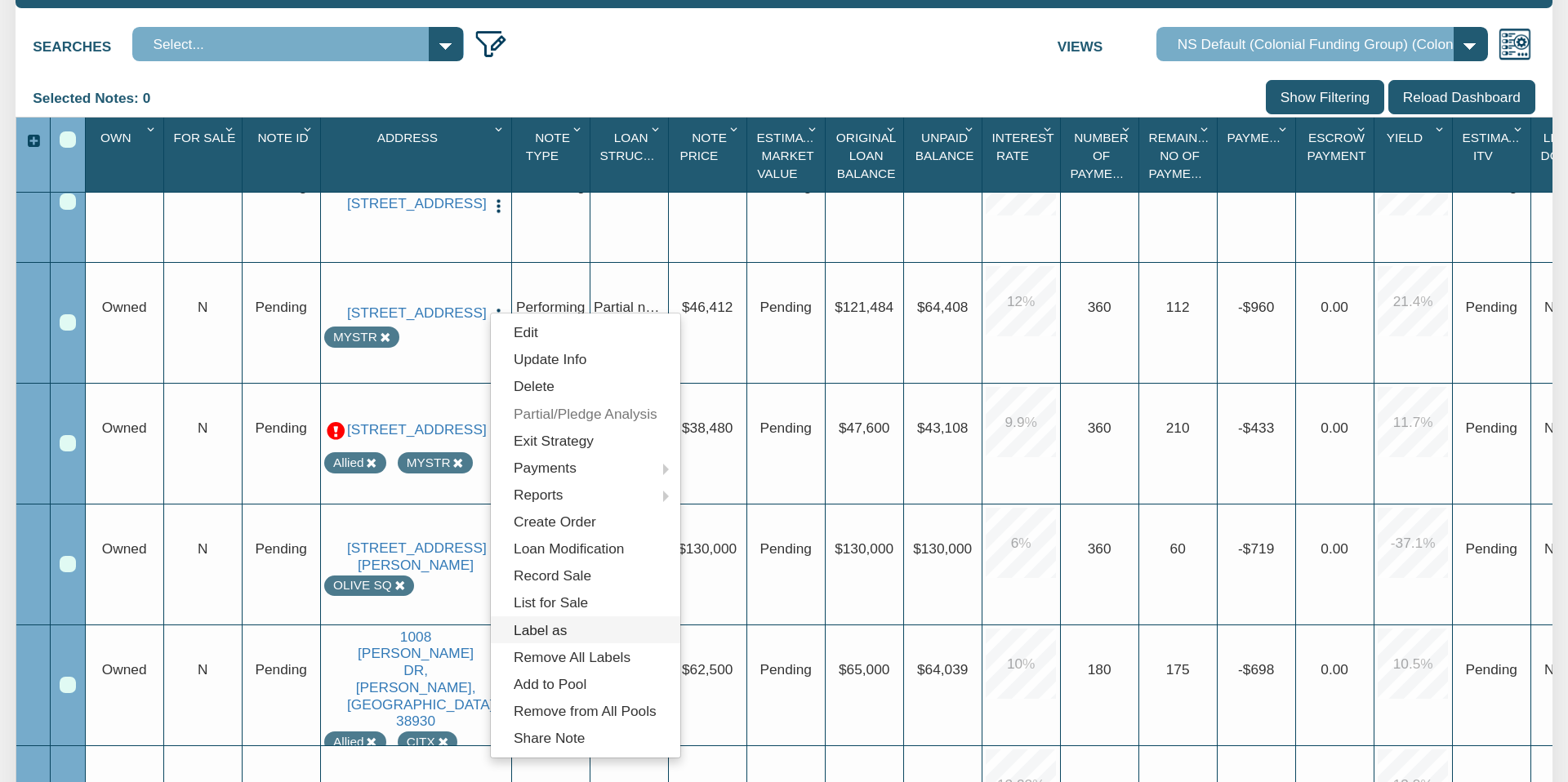
click at [548, 628] on link "Label as" at bounding box center [586, 630] width 190 height 27
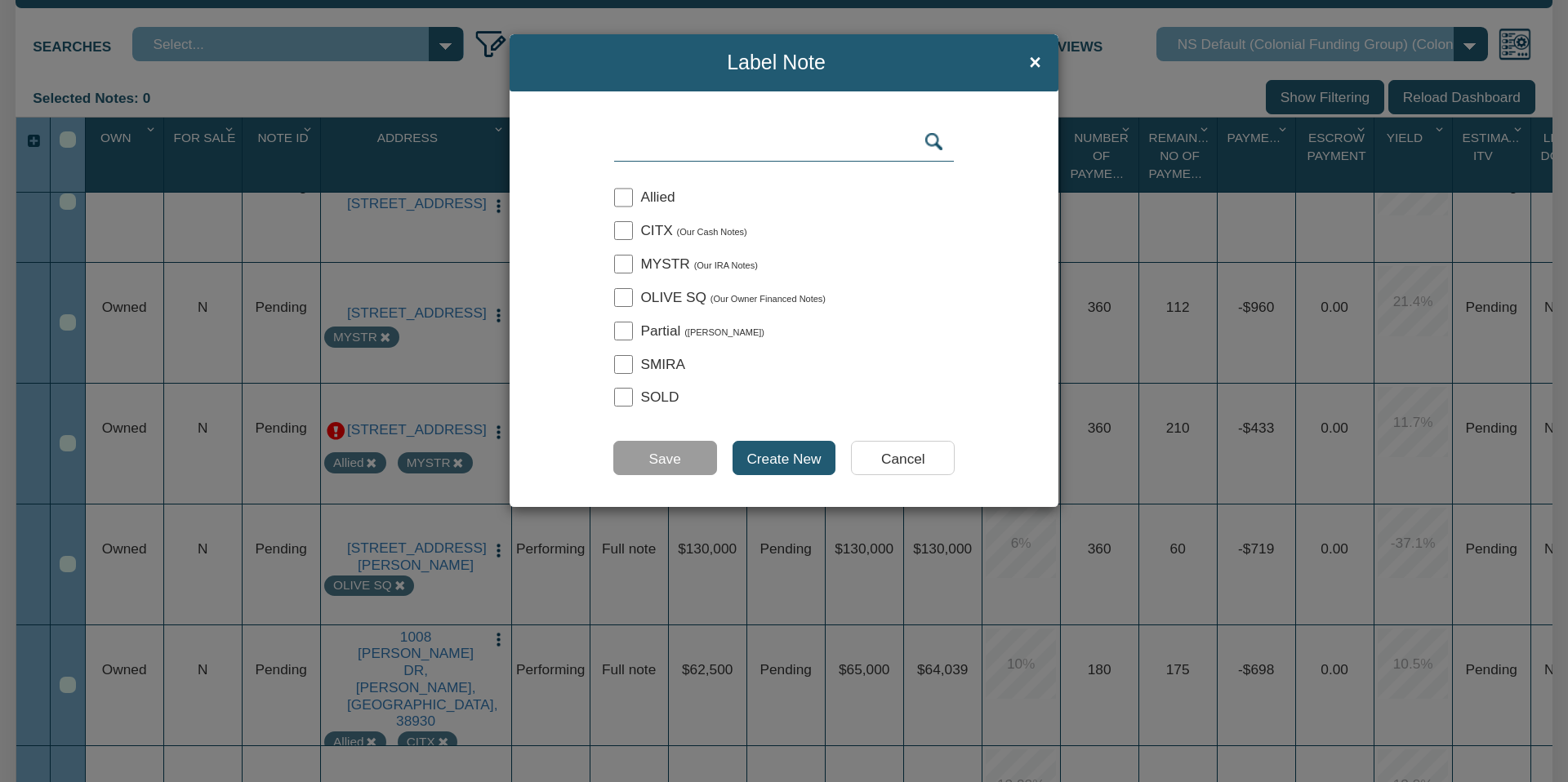
click at [621, 327] on input "checkbox" at bounding box center [623, 331] width 19 height 19
click at [620, 327] on input "checkbox" at bounding box center [623, 331] width 19 height 19
checkbox input "false"
click at [787, 451] on input "Create New" at bounding box center [784, 458] width 103 height 34
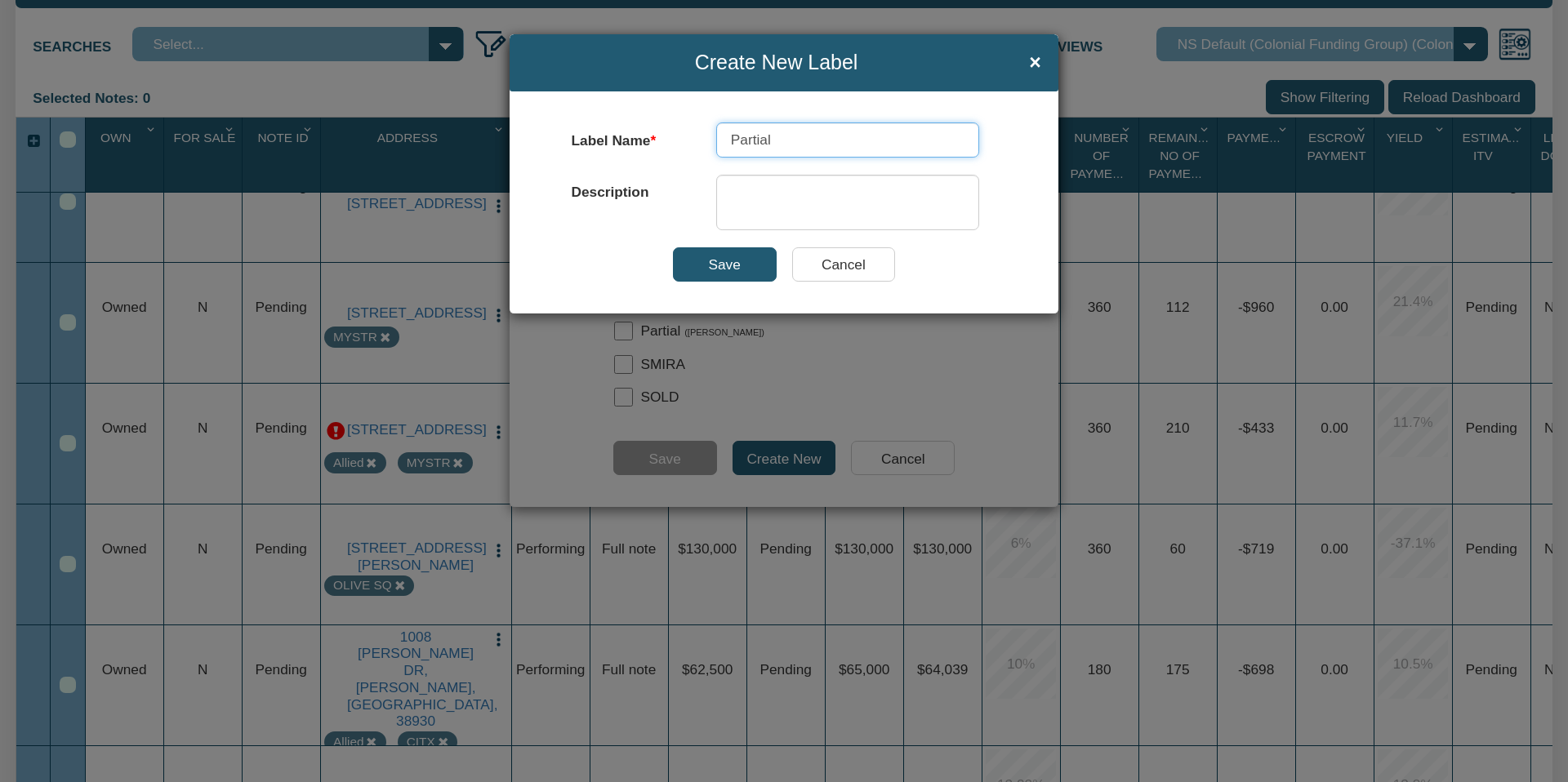
type input "Partial"
click at [742, 197] on textarea at bounding box center [848, 202] width 263 height 55
type textarea "W"
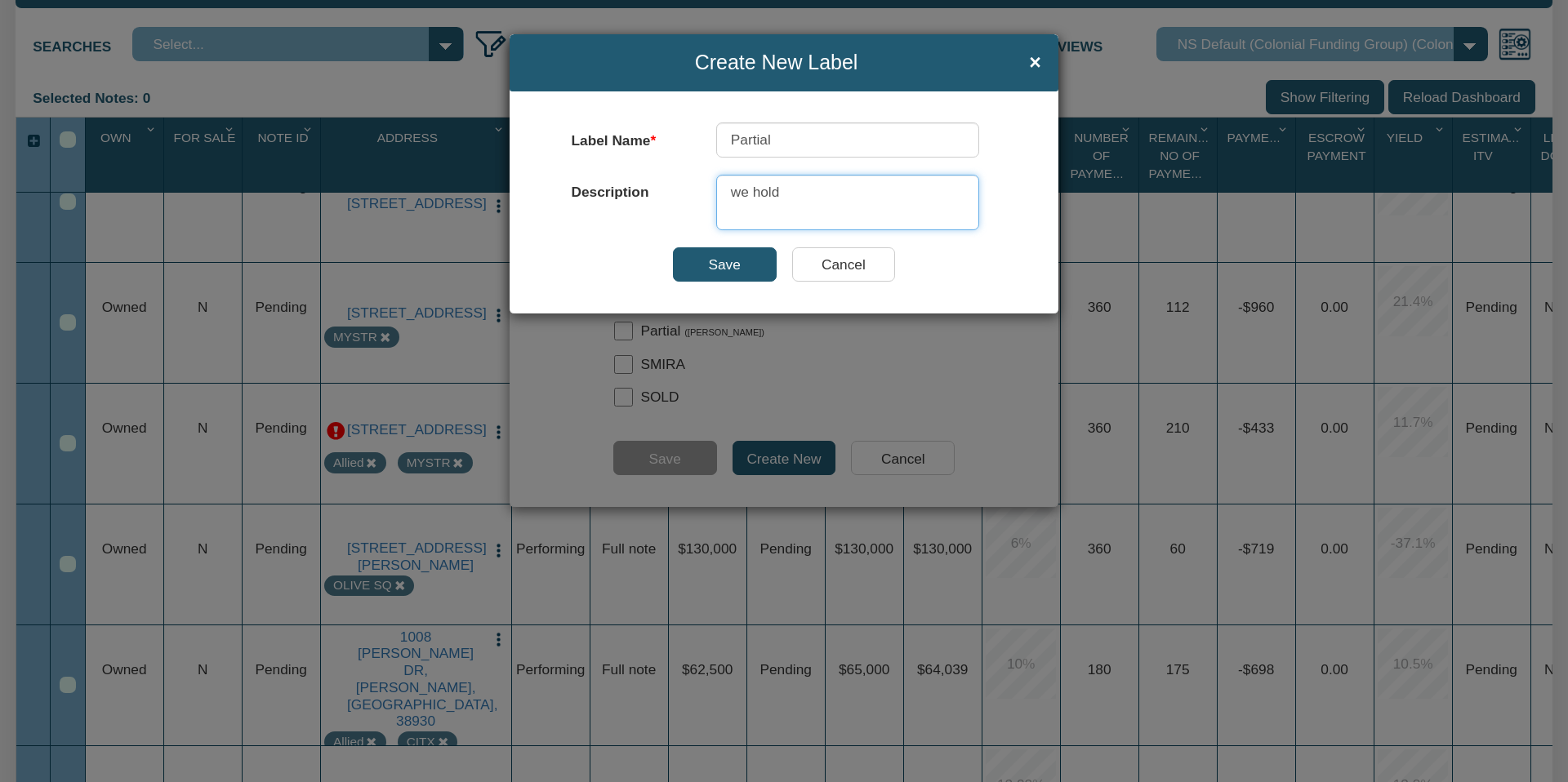
type textarea "we hold"
click at [736, 260] on input "Save" at bounding box center [725, 264] width 103 height 34
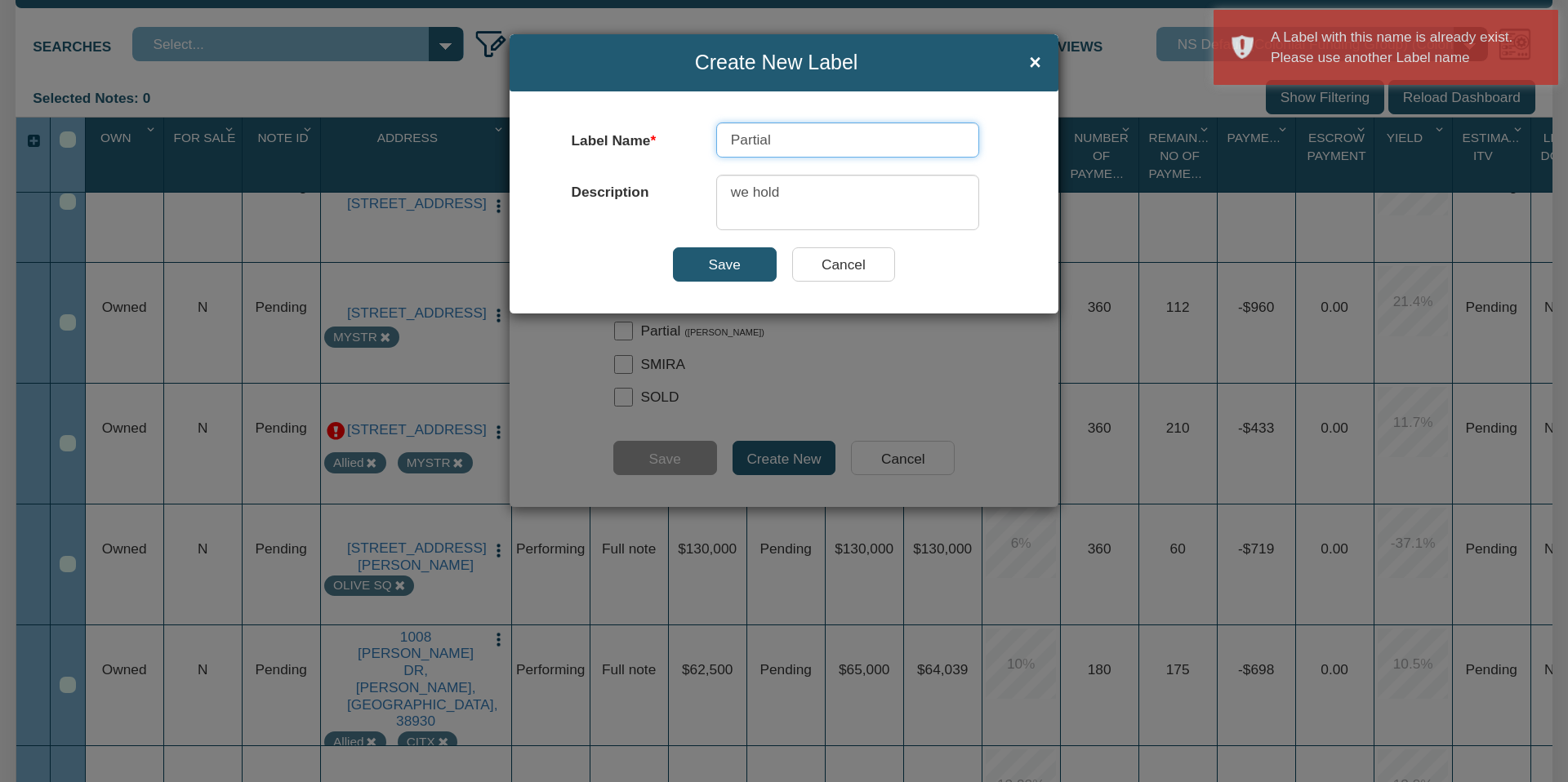
click at [776, 141] on input "Partial" at bounding box center [848, 139] width 263 height 34
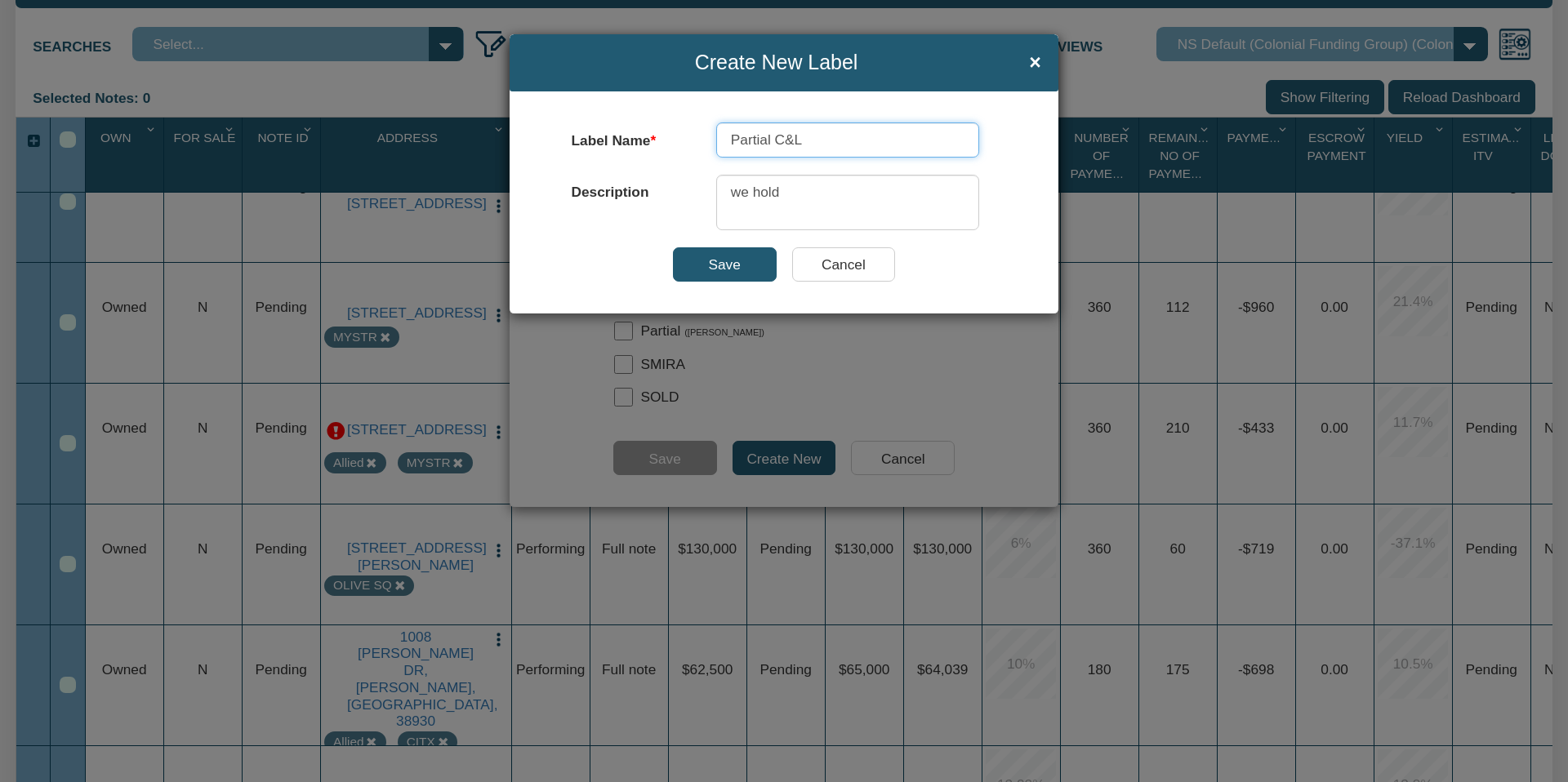
type input "Partial C&L"
click at [725, 262] on input "Save" at bounding box center [725, 264] width 103 height 34
checkbox input "true"
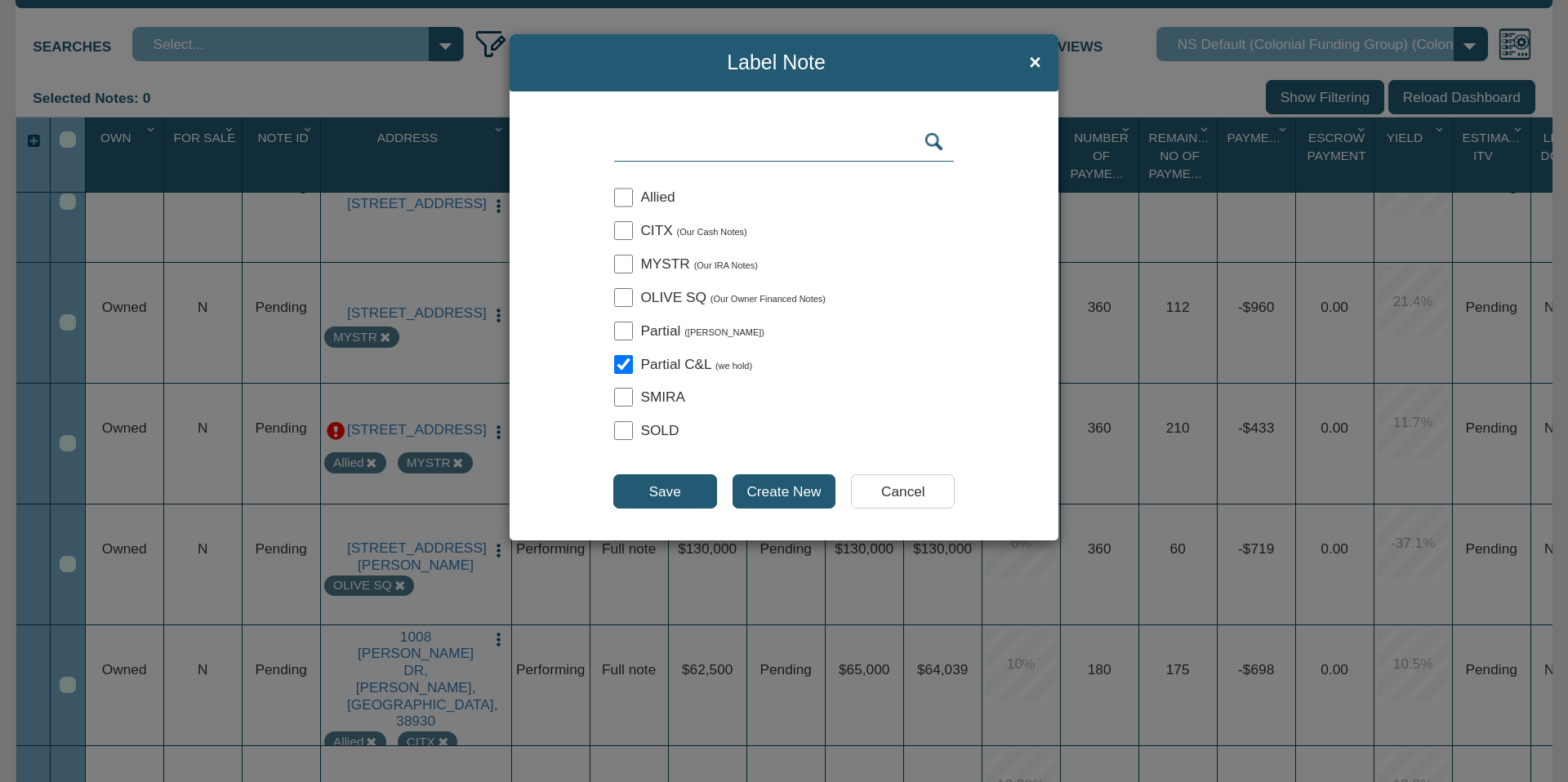
click at [666, 492] on input "Save" at bounding box center [665, 492] width 103 height 34
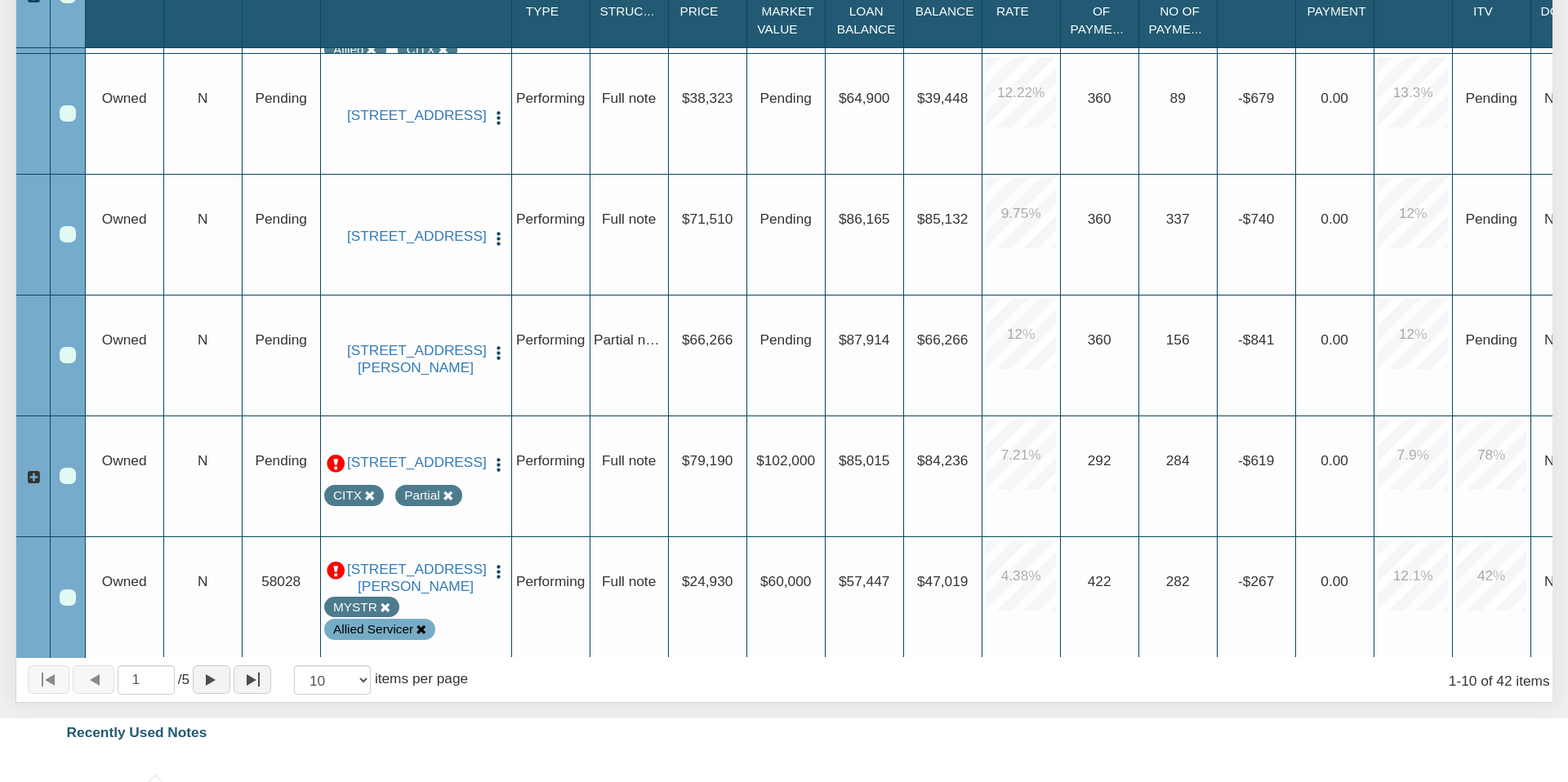
scroll to position [598, 0]
click at [367, 678] on select "10 25 50 100" at bounding box center [333, 680] width 77 height 29
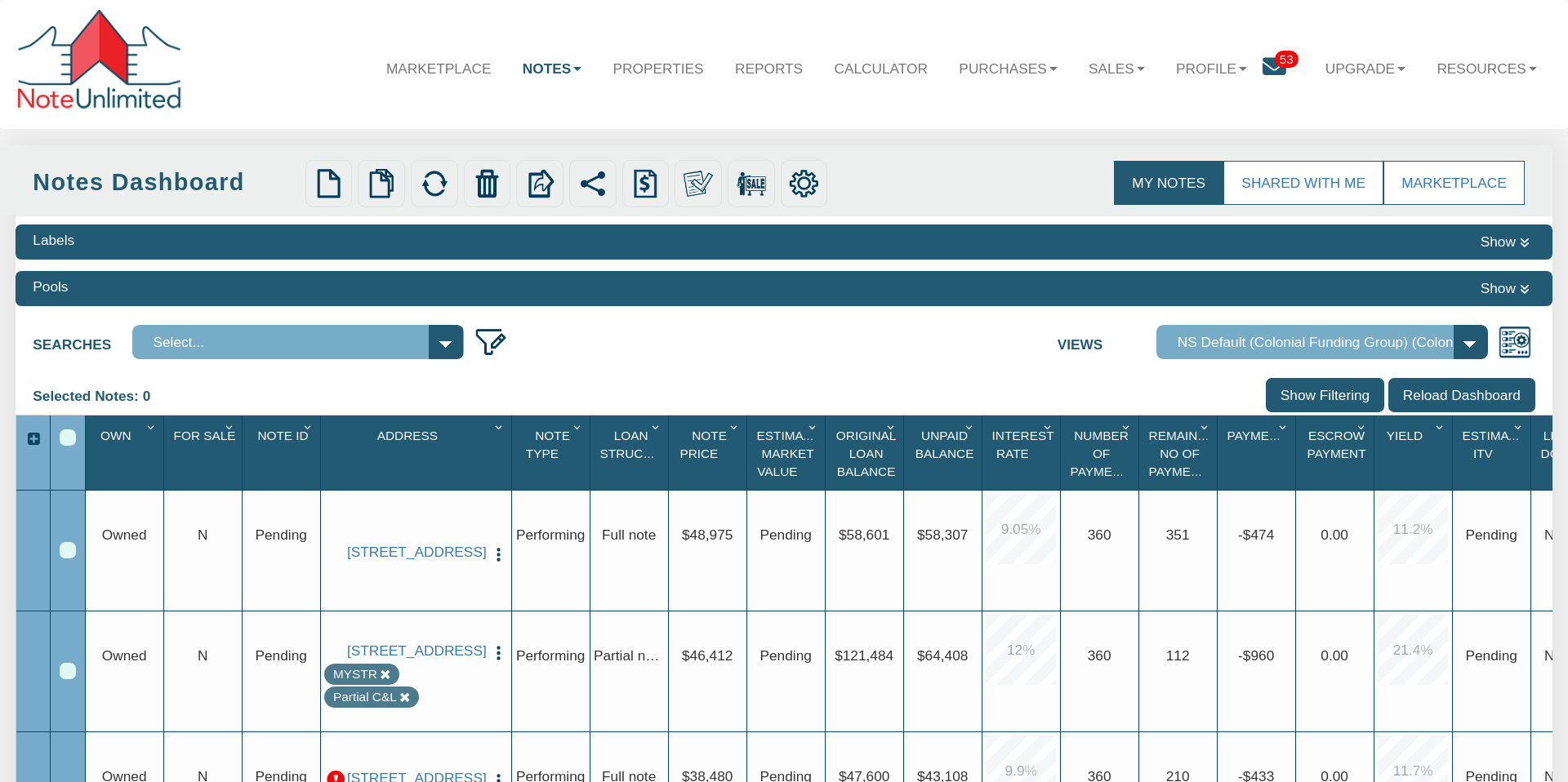
click at [495, 422] on icon "Column Menu" at bounding box center [500, 427] width 20 height 13
click at [453, 503] on button "Sort Ascending" at bounding box center [441, 508] width 141 height 34
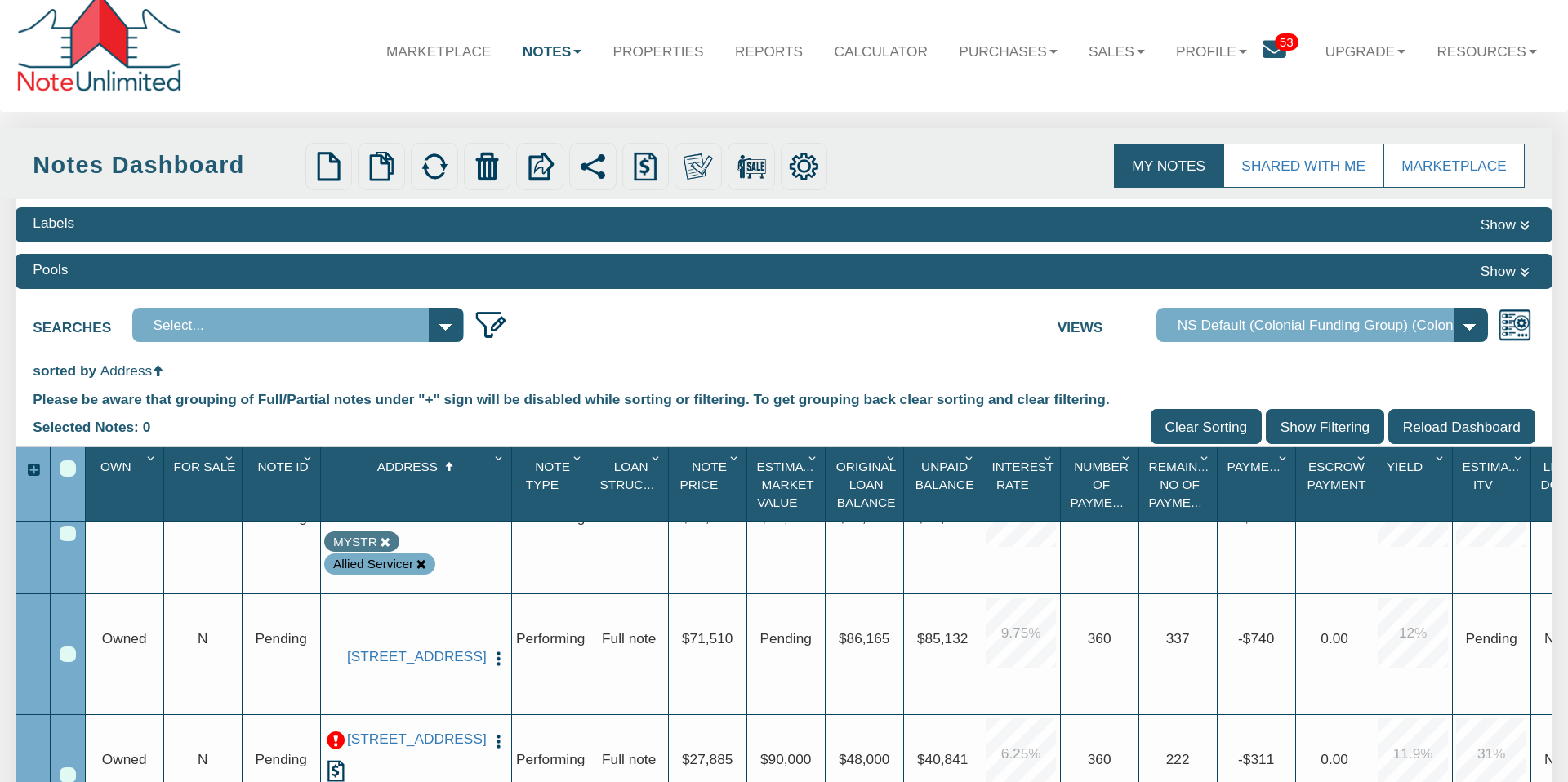
click at [420, 570] on icon at bounding box center [420, 564] width 10 height 10
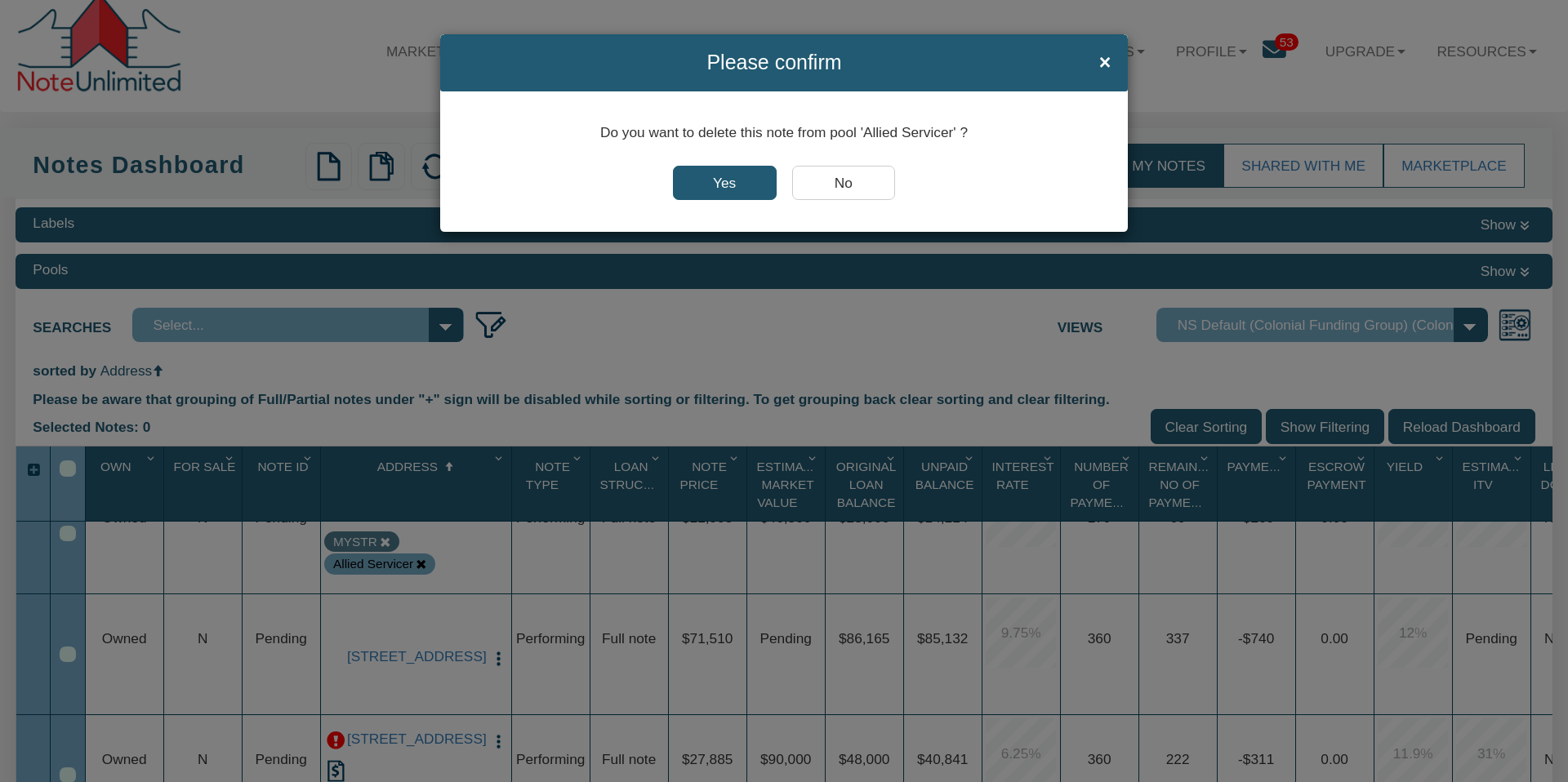
click at [708, 180] on input "Yes" at bounding box center [725, 182] width 103 height 34
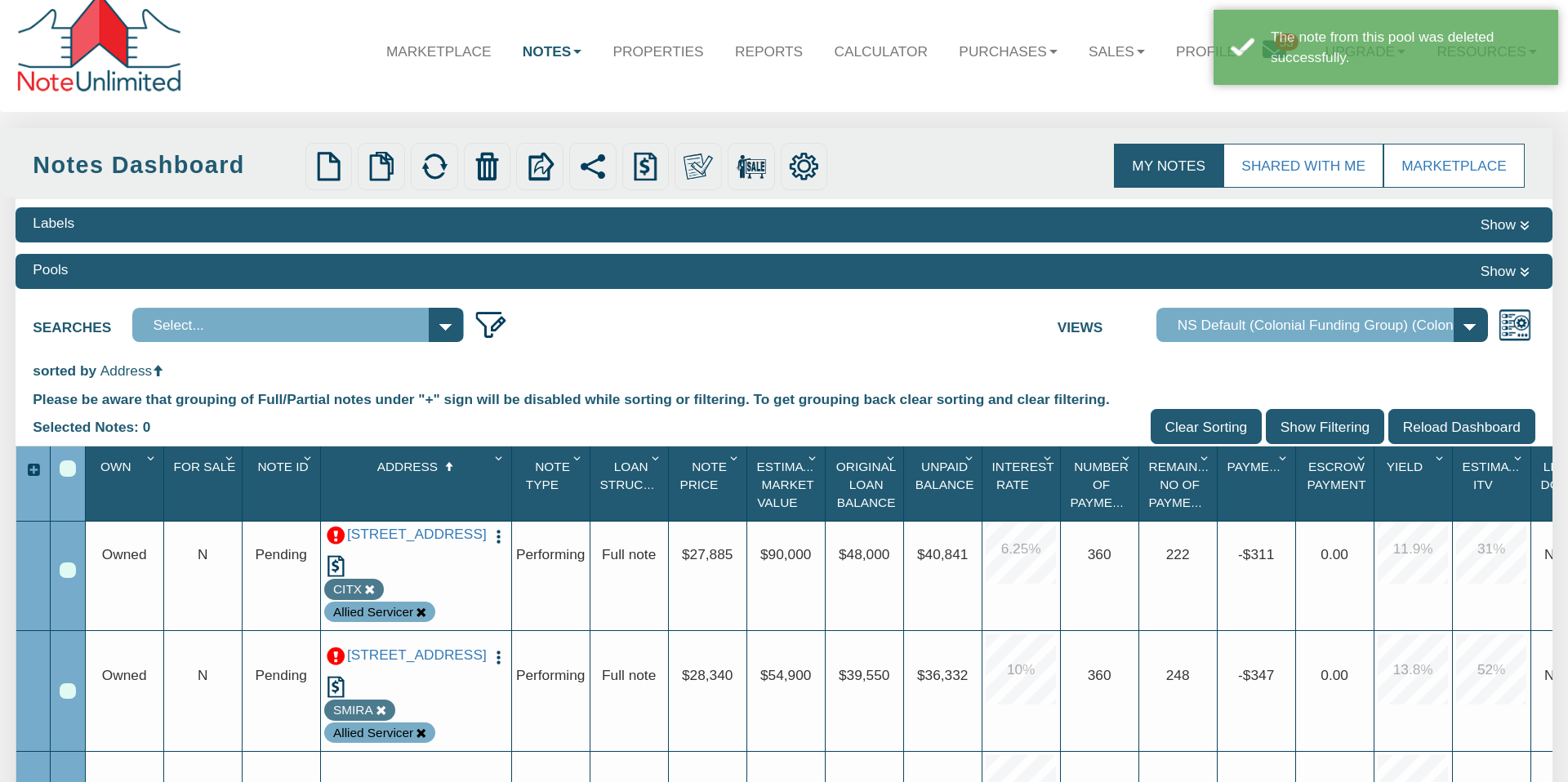
click at [419, 609] on icon at bounding box center [420, 612] width 10 height 10
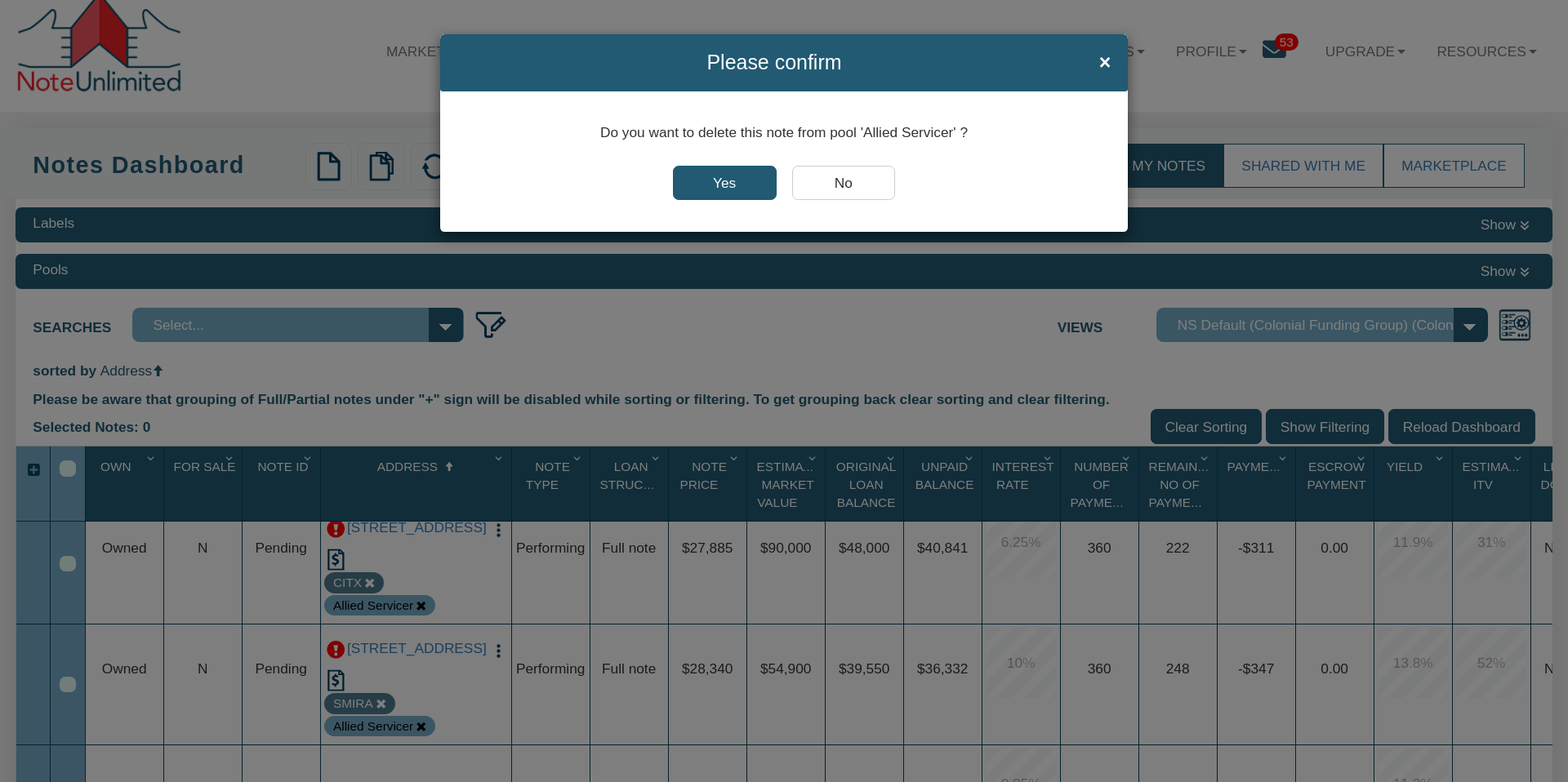
drag, startPoint x: 737, startPoint y: 178, endPoint x: 619, endPoint y: 414, distance: 263.9
click at [737, 178] on input "Yes" at bounding box center [725, 182] width 103 height 34
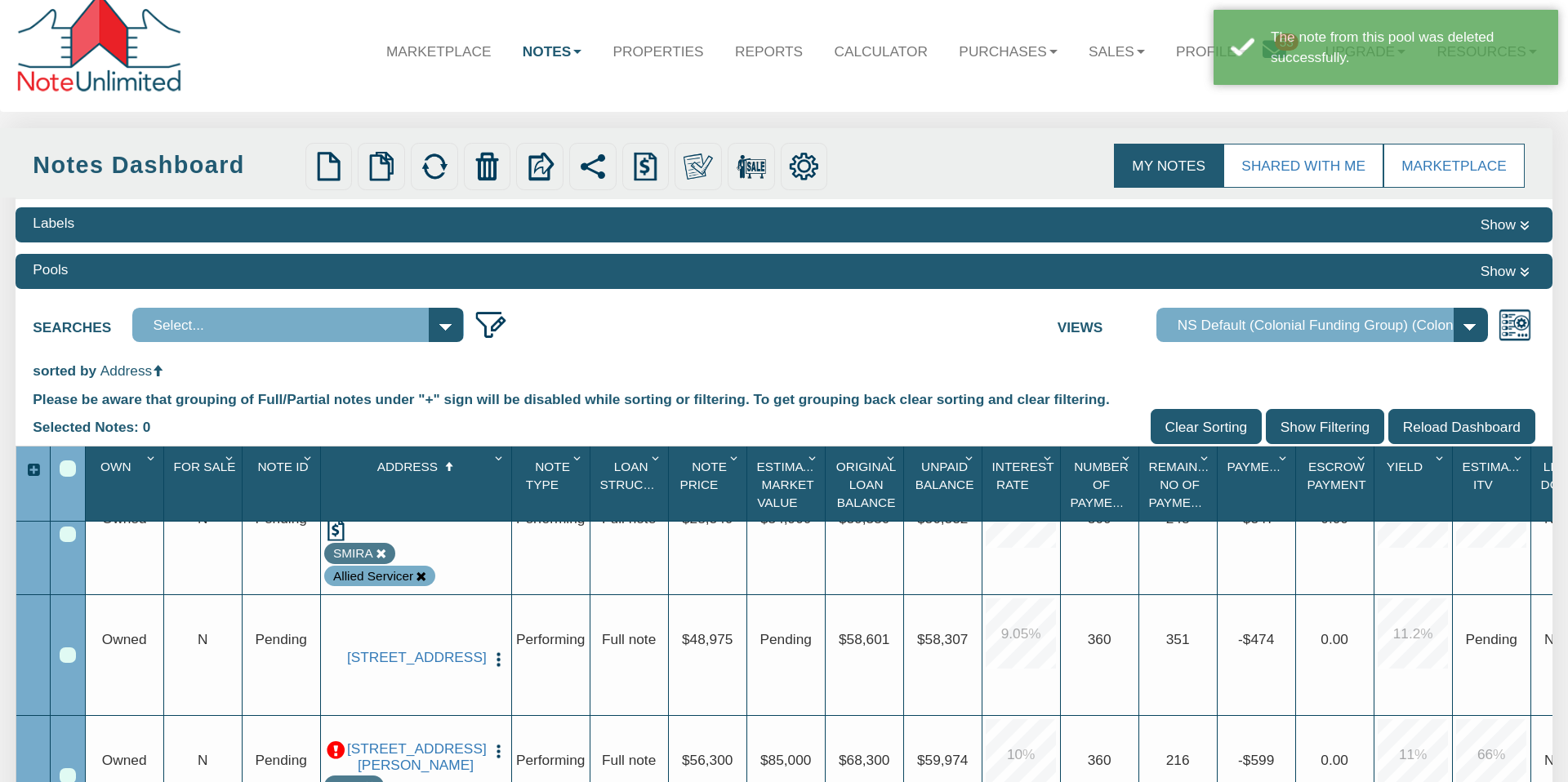
click at [418, 575] on icon at bounding box center [420, 576] width 10 height 10
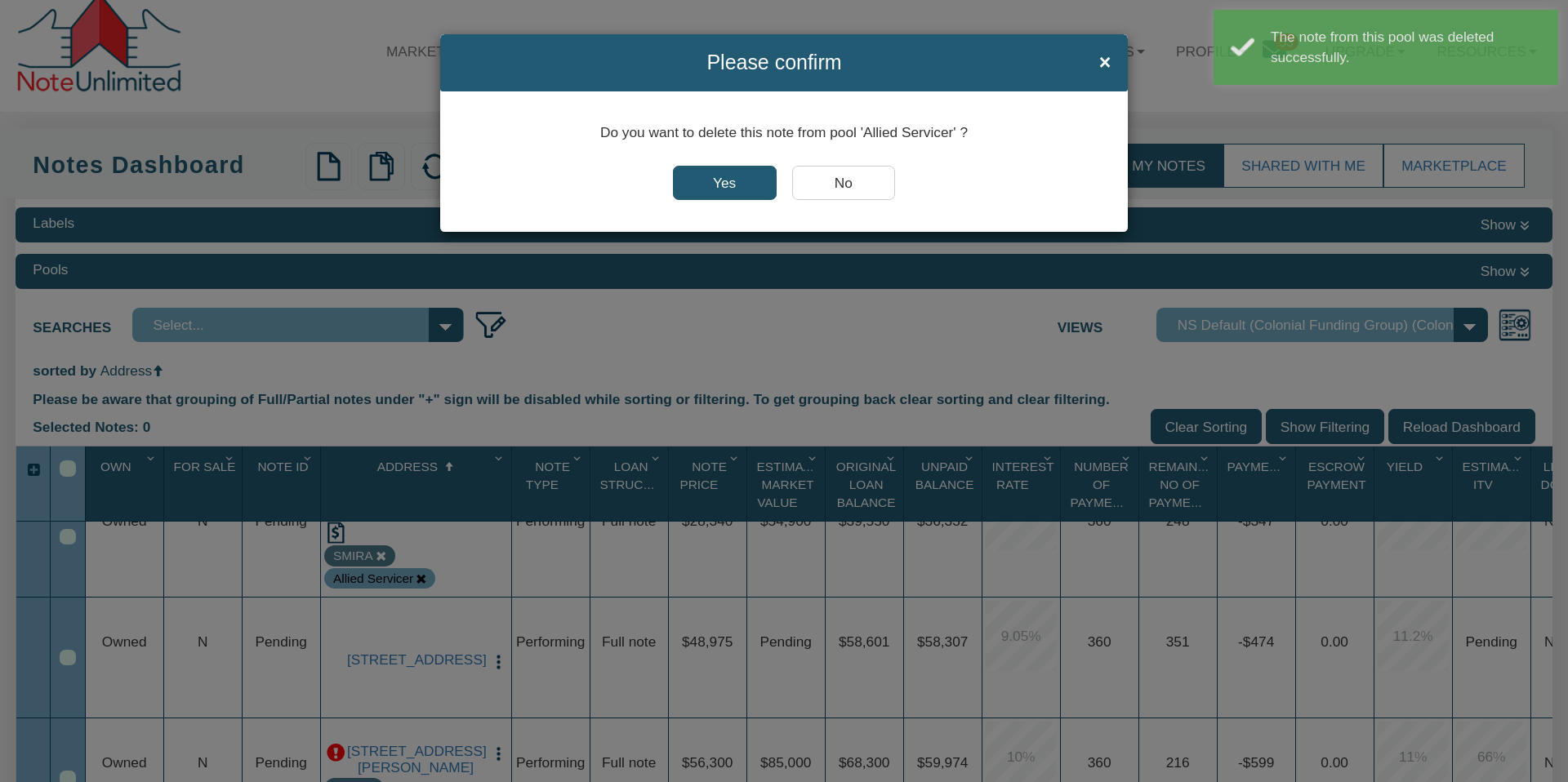
click at [718, 183] on input "Yes" at bounding box center [725, 182] width 103 height 34
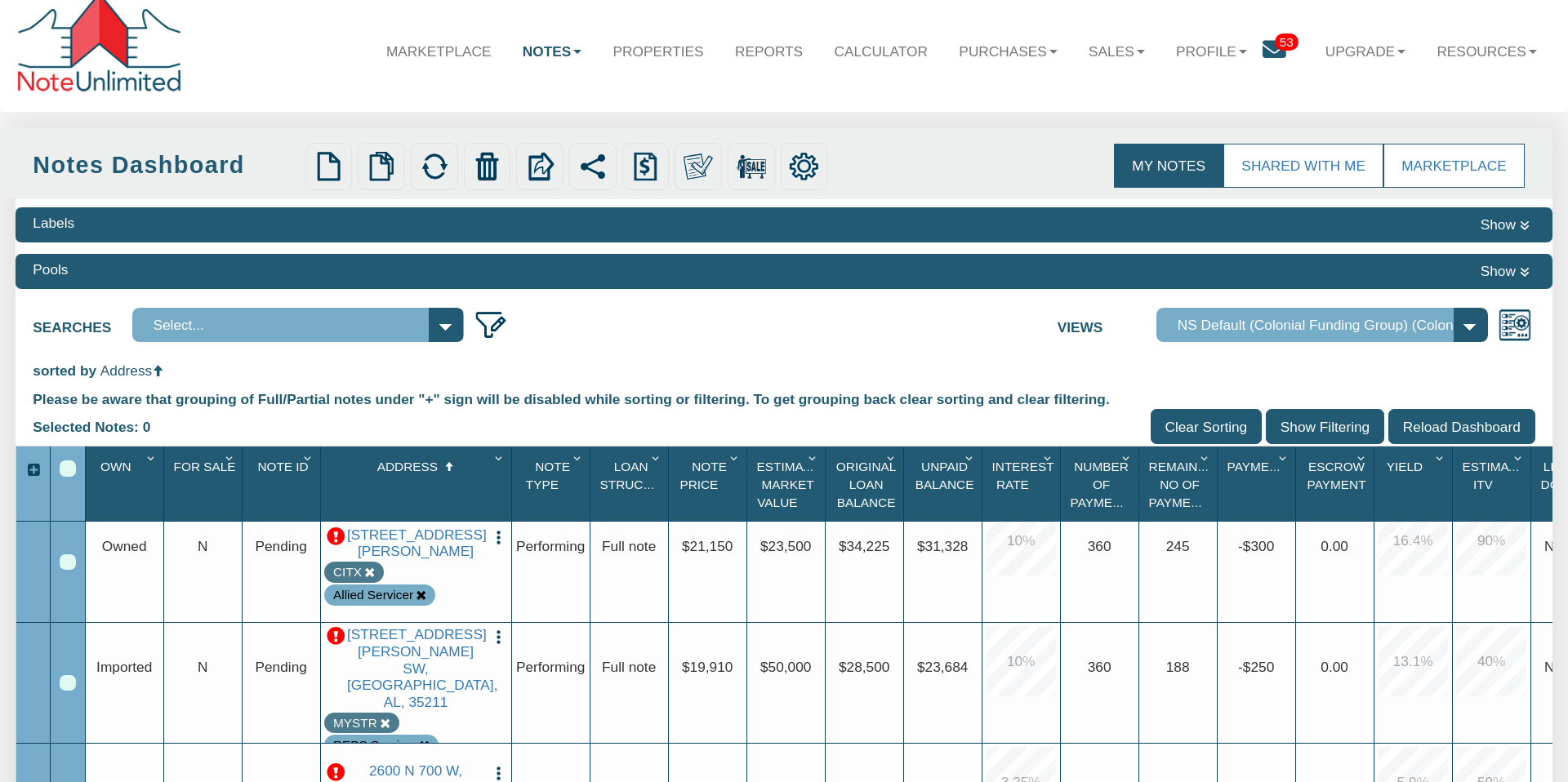
click at [423, 594] on icon at bounding box center [420, 595] width 10 height 10
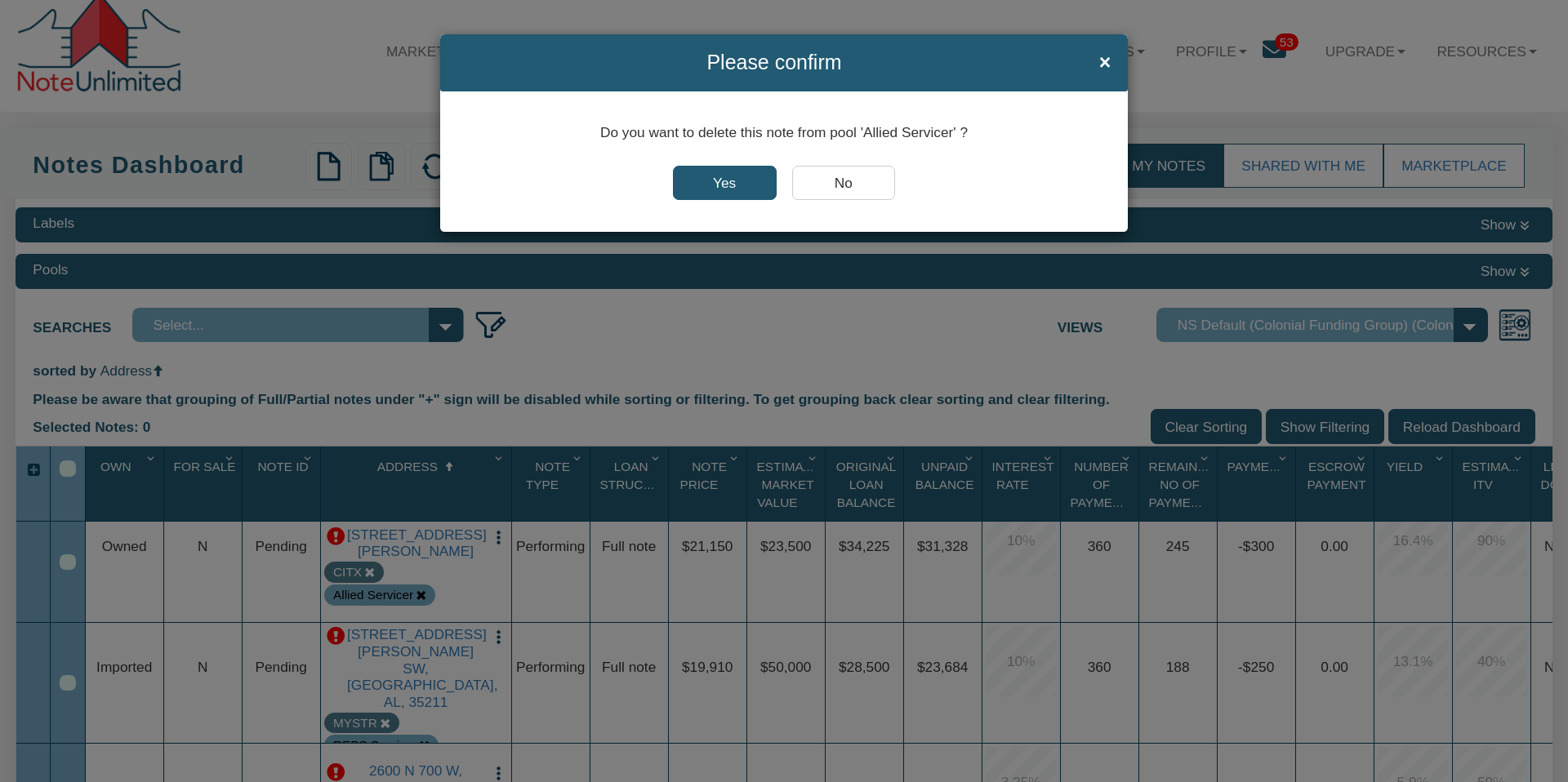
drag, startPoint x: 718, startPoint y: 185, endPoint x: 458, endPoint y: 603, distance: 492.3
click at [717, 185] on input "Yes" at bounding box center [725, 182] width 103 height 34
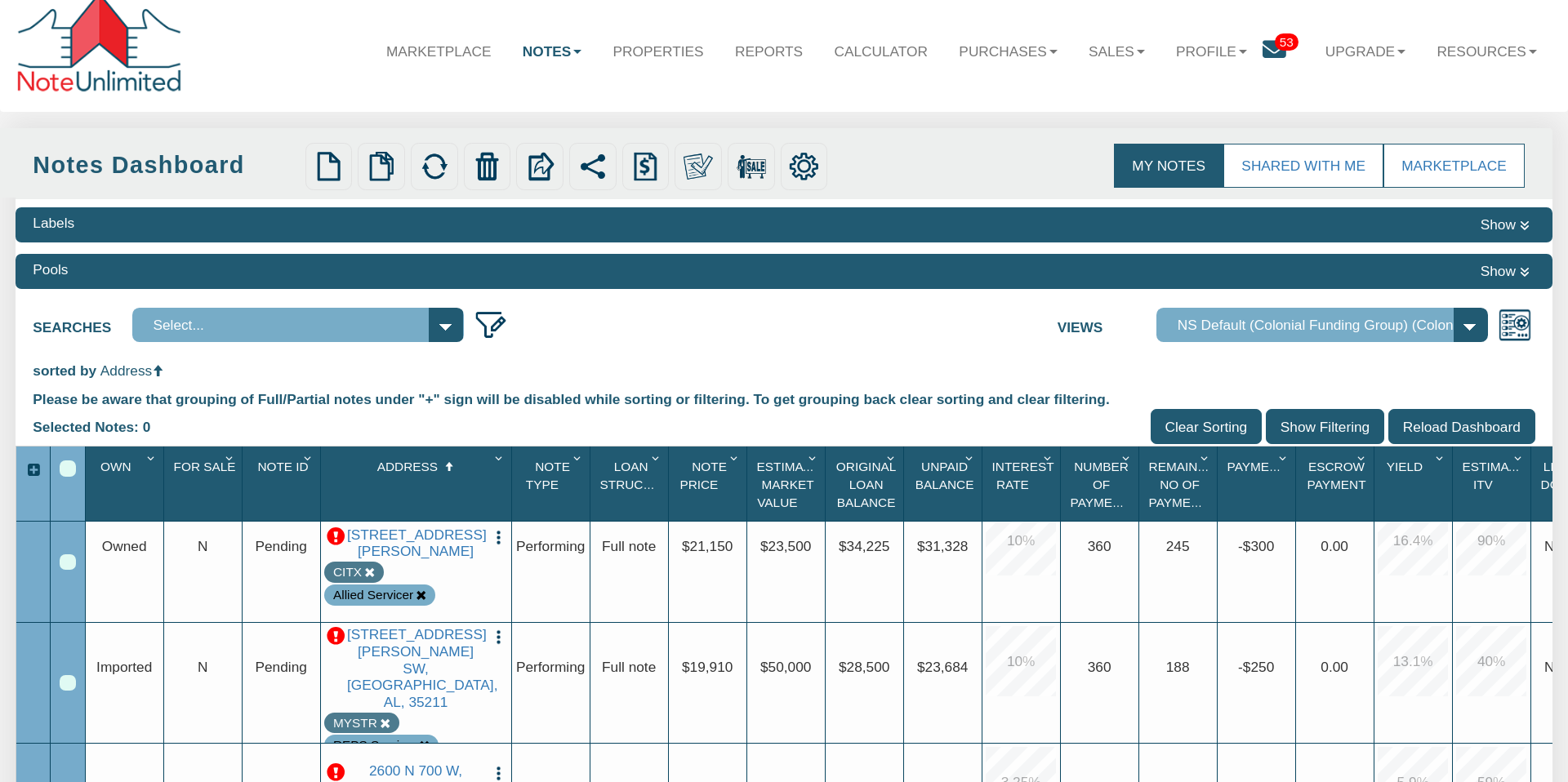
click at [423, 741] on icon at bounding box center [424, 745] width 10 height 10
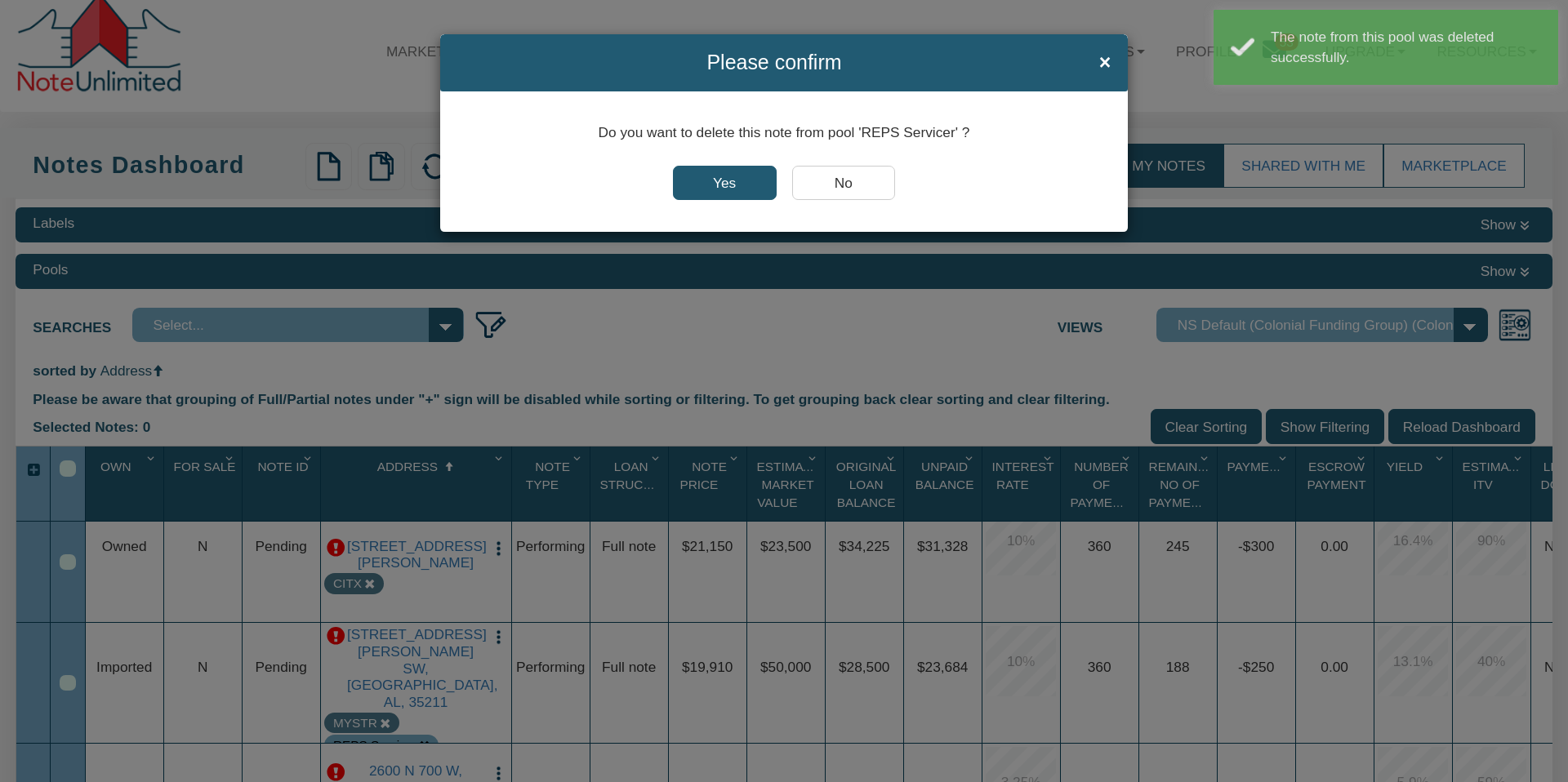
drag, startPoint x: 719, startPoint y: 182, endPoint x: 717, endPoint y: 190, distance: 8.2
click at [719, 181] on input "Yes" at bounding box center [725, 182] width 103 height 34
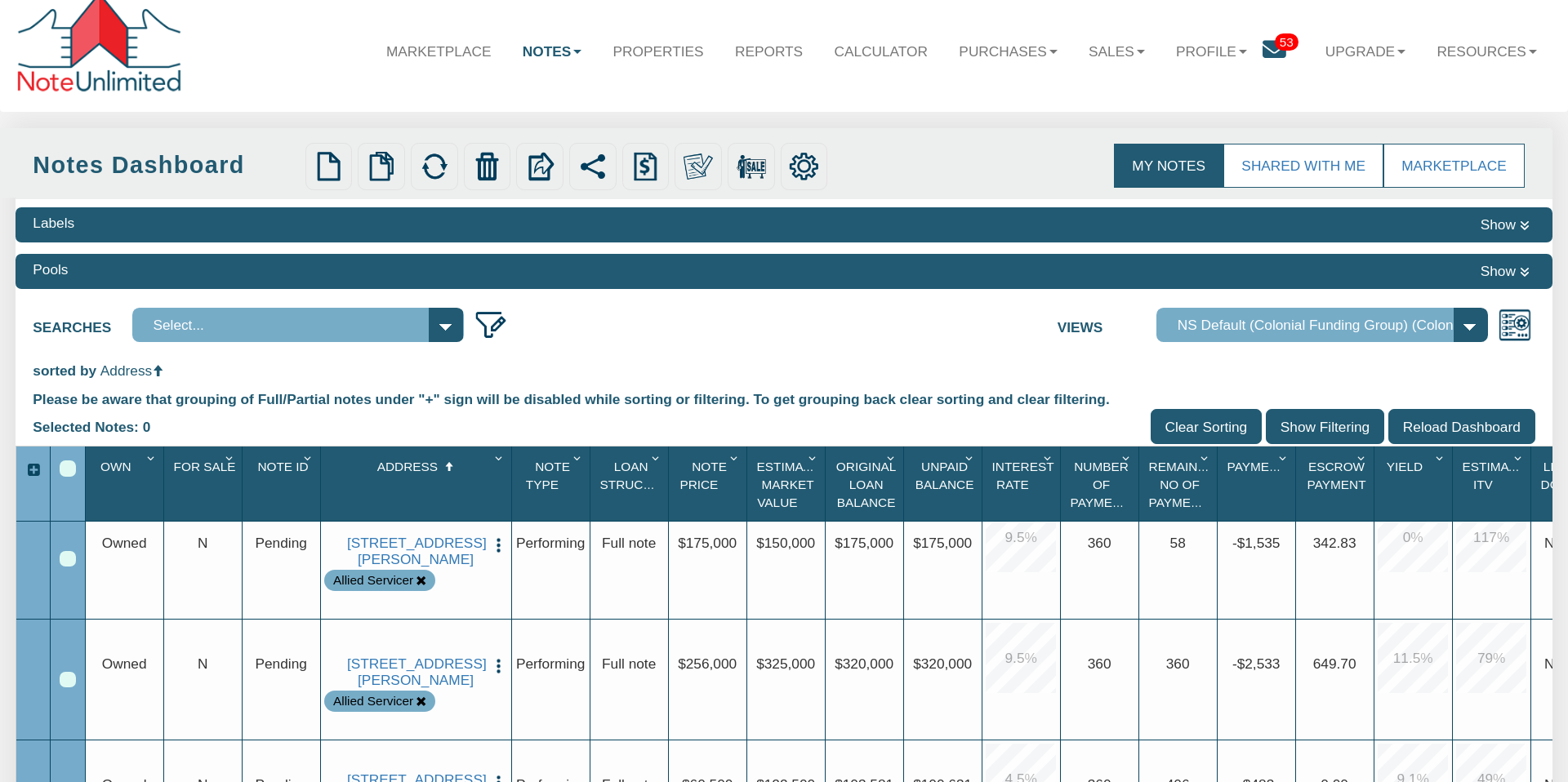
click at [420, 586] on icon at bounding box center [420, 580] width 10 height 10
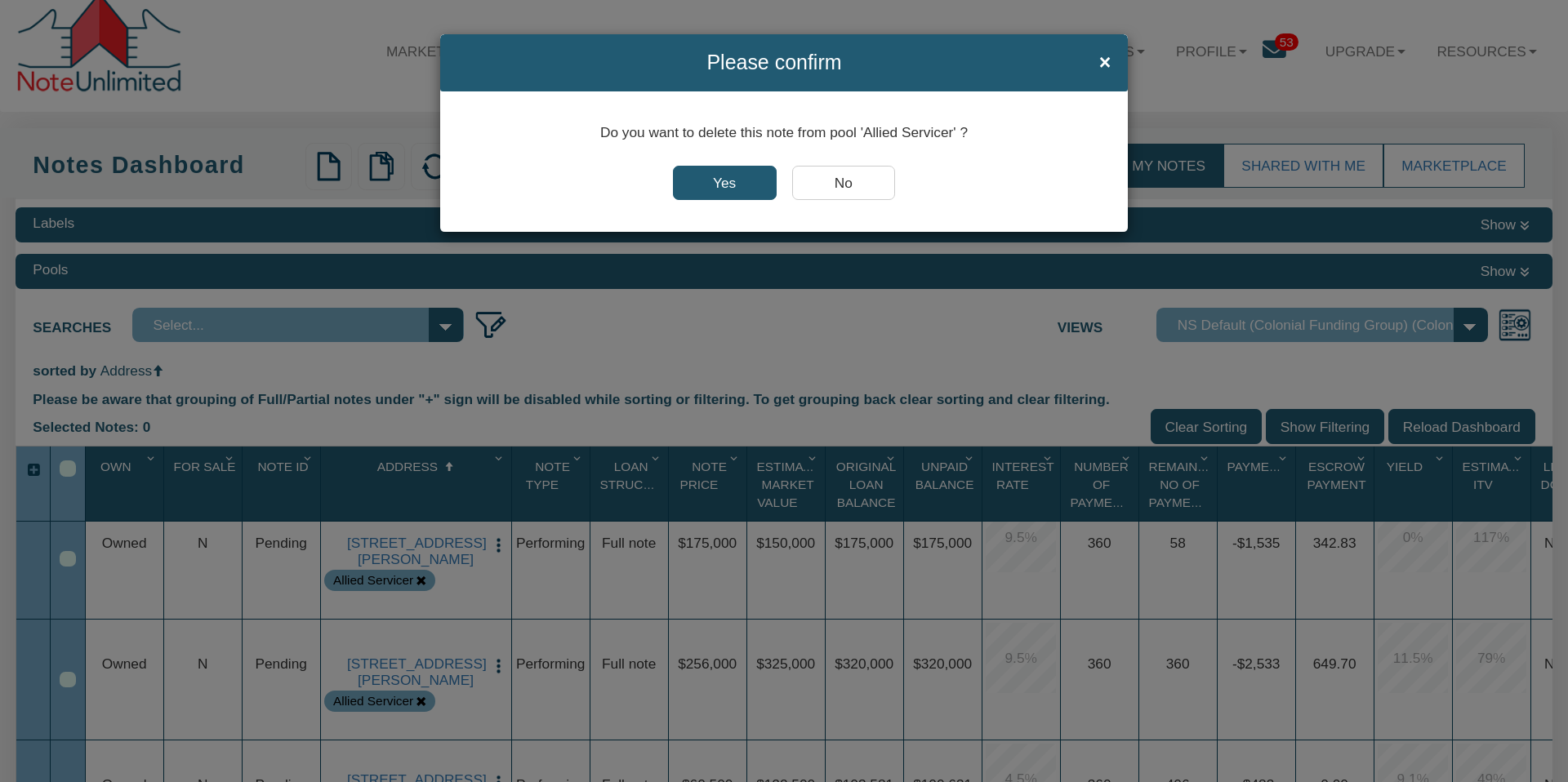
click at [705, 184] on input "Yes" at bounding box center [725, 182] width 103 height 34
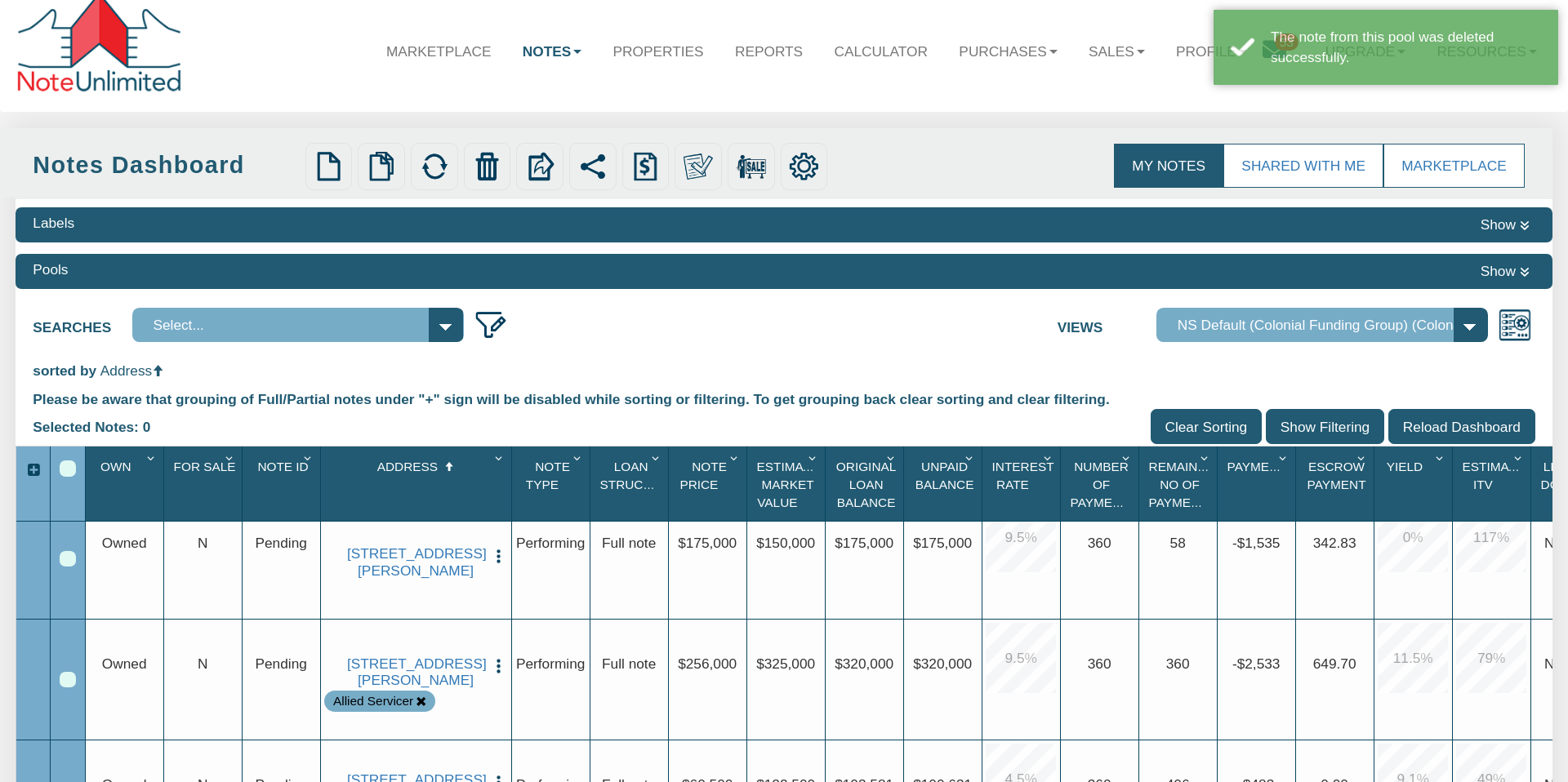
click at [422, 706] on icon at bounding box center [420, 701] width 10 height 10
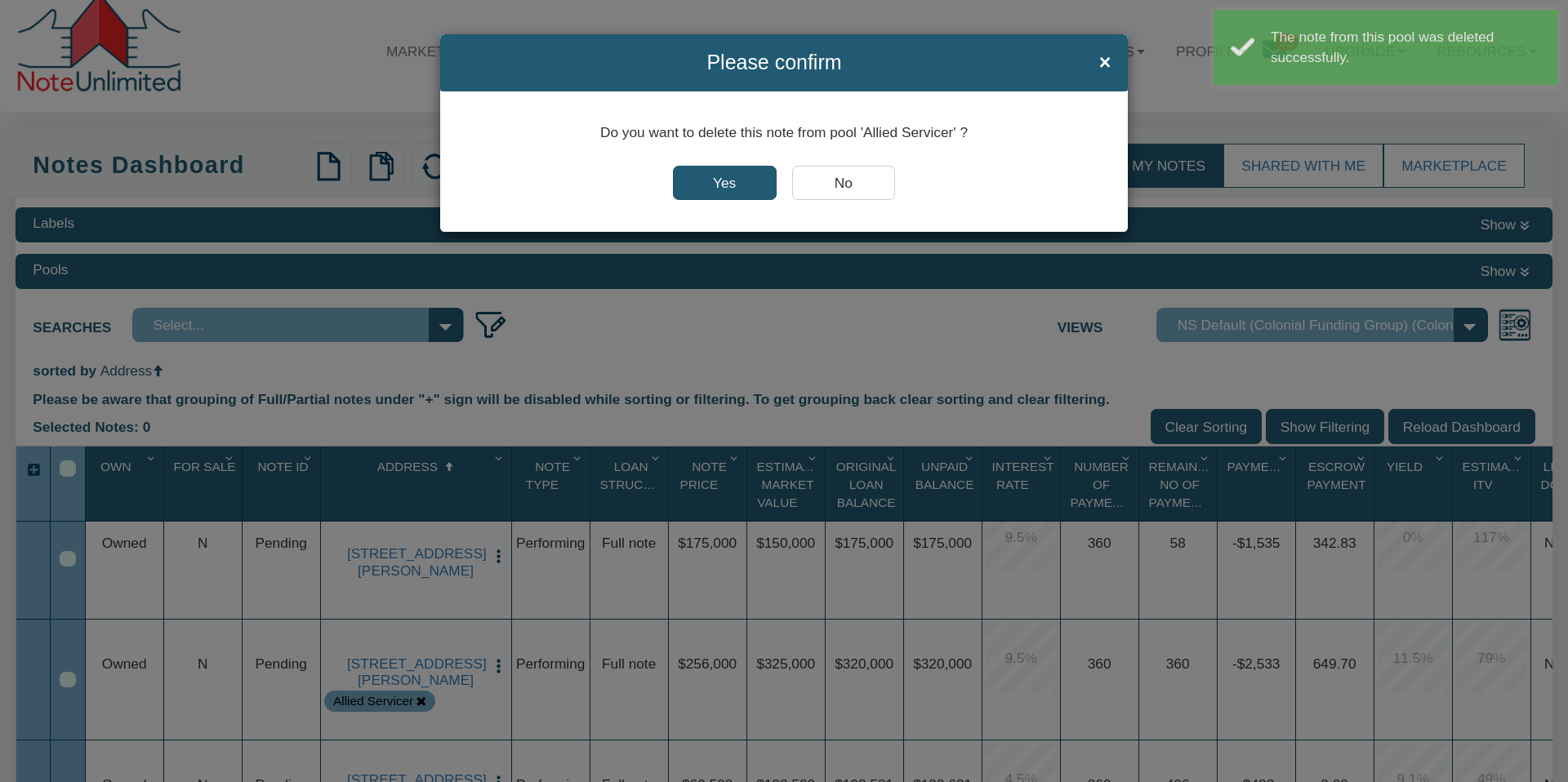
drag, startPoint x: 728, startPoint y: 178, endPoint x: 708, endPoint y: 237, distance: 62.3
click at [728, 178] on input "Yes" at bounding box center [725, 182] width 103 height 34
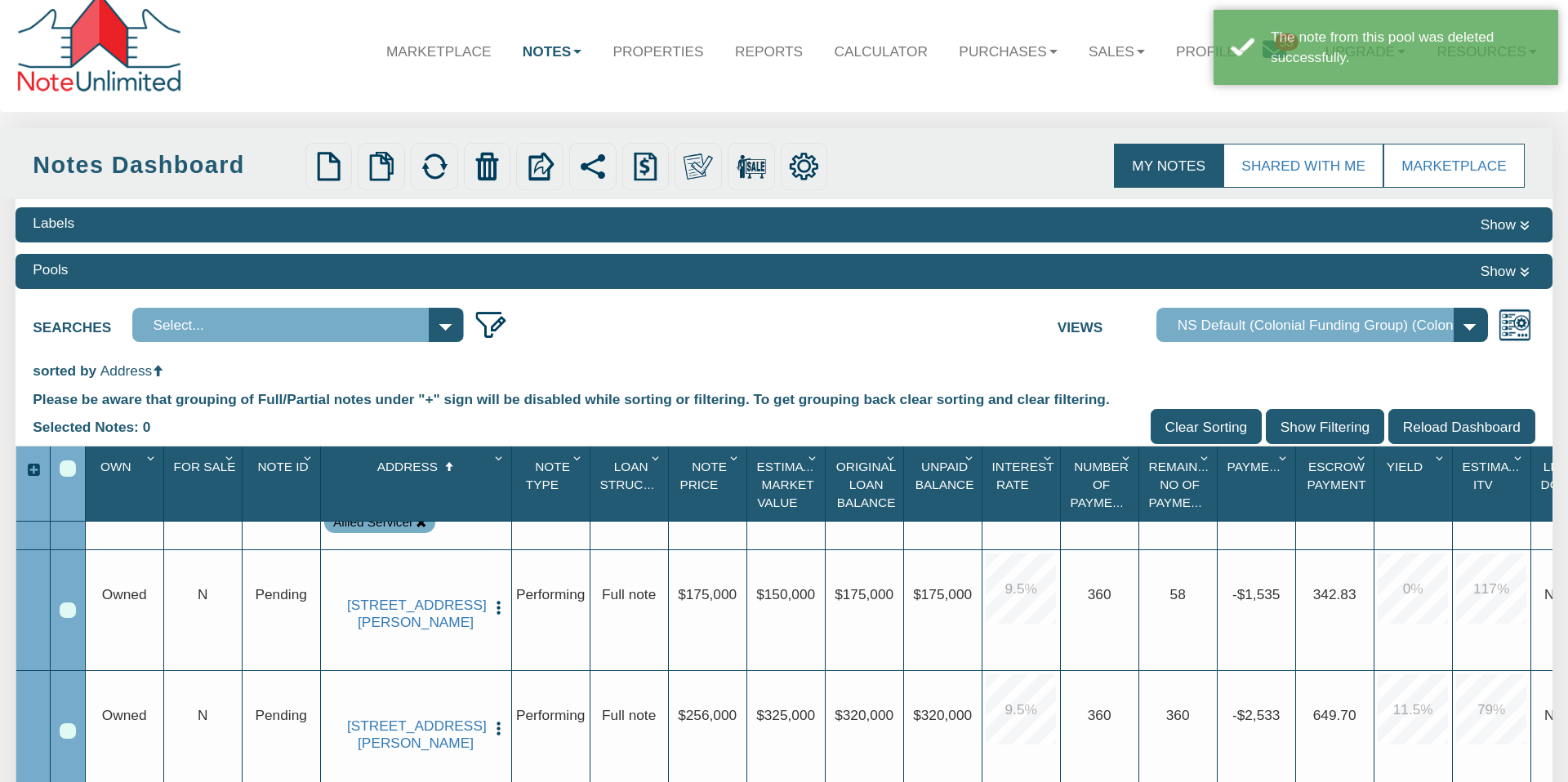
click at [497, 600] on img "button" at bounding box center [498, 608] width 17 height 17
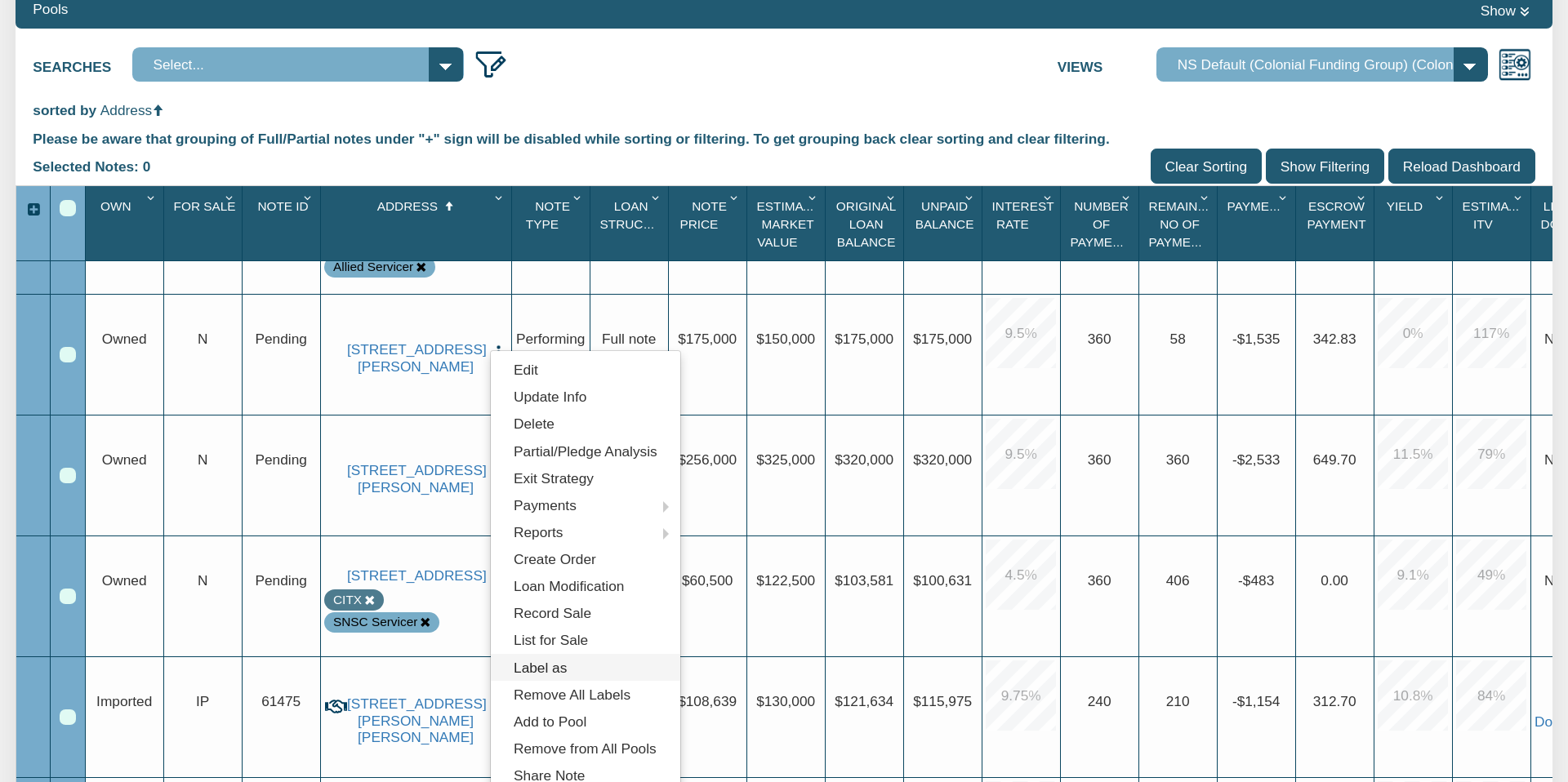
click at [551, 667] on link "Label as" at bounding box center [586, 667] width 190 height 27
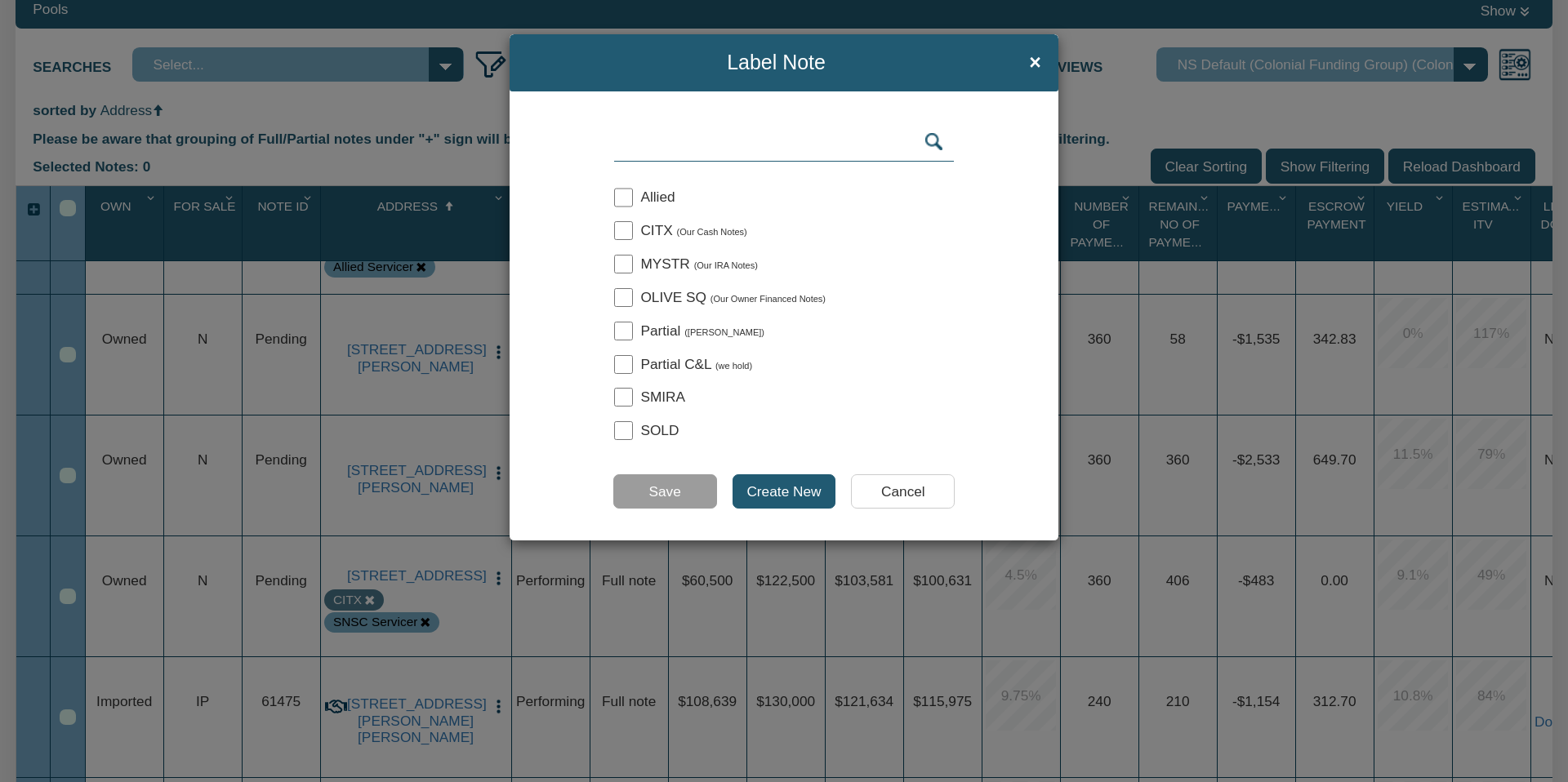
click at [624, 294] on input "checkbox" at bounding box center [623, 298] width 19 height 19
checkbox input "true"
drag, startPoint x: 762, startPoint y: 493, endPoint x: 759, endPoint y: 486, distance: 7.6
click at [759, 486] on input "Create New" at bounding box center [784, 492] width 103 height 34
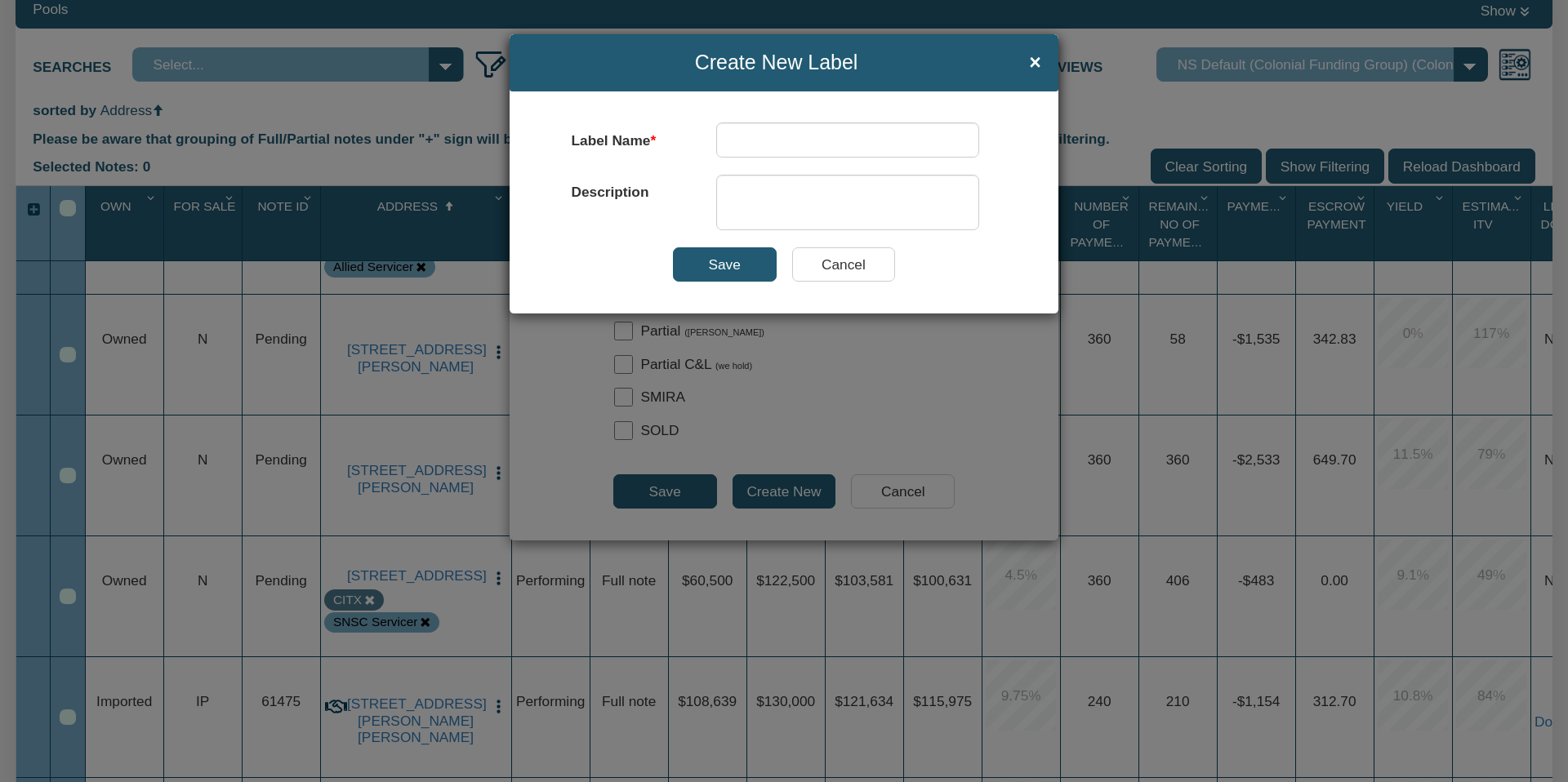
click at [836, 264] on input "Cancel" at bounding box center [844, 264] width 103 height 34
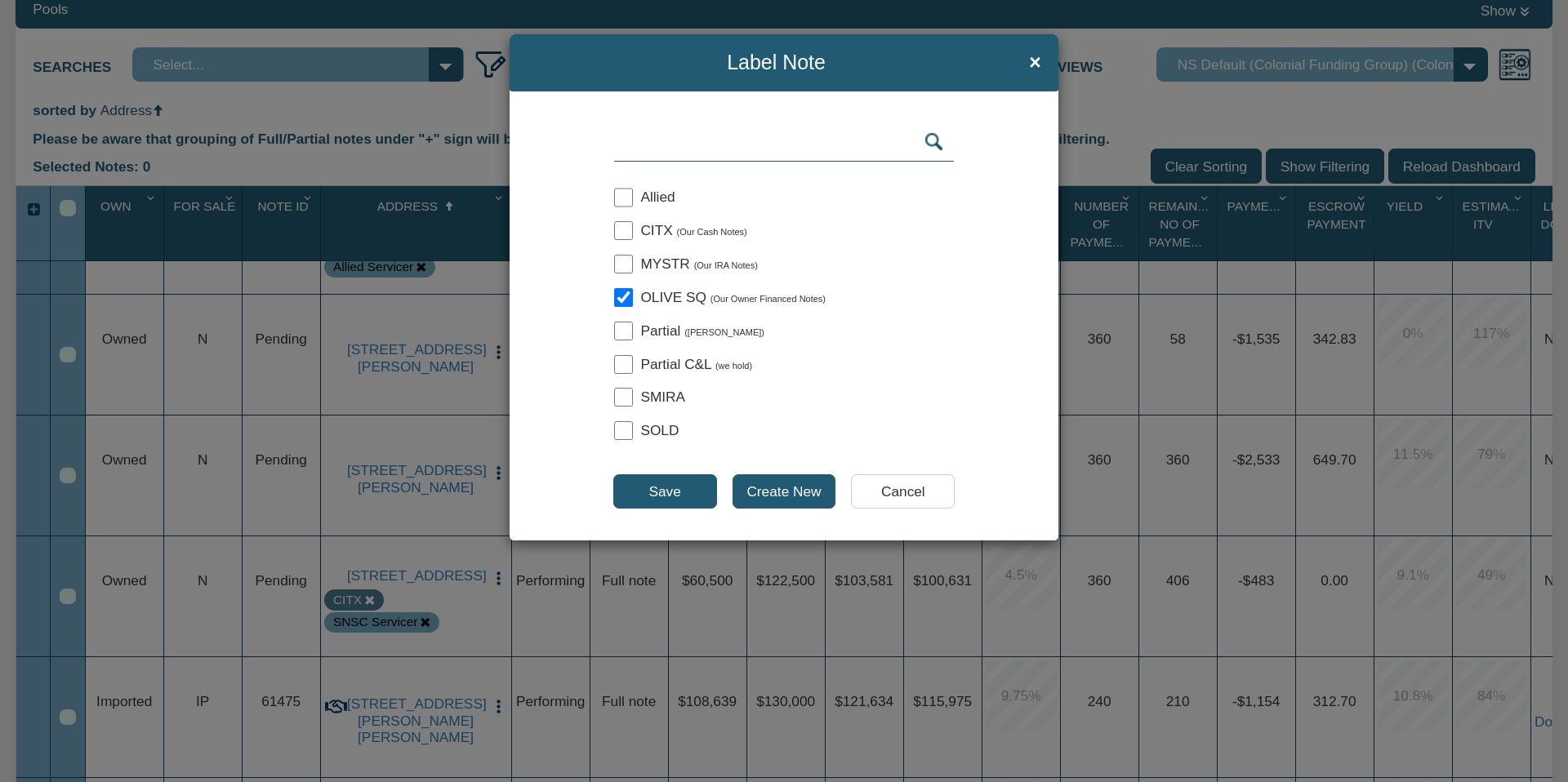
click at [666, 491] on input "Save" at bounding box center [665, 492] width 103 height 34
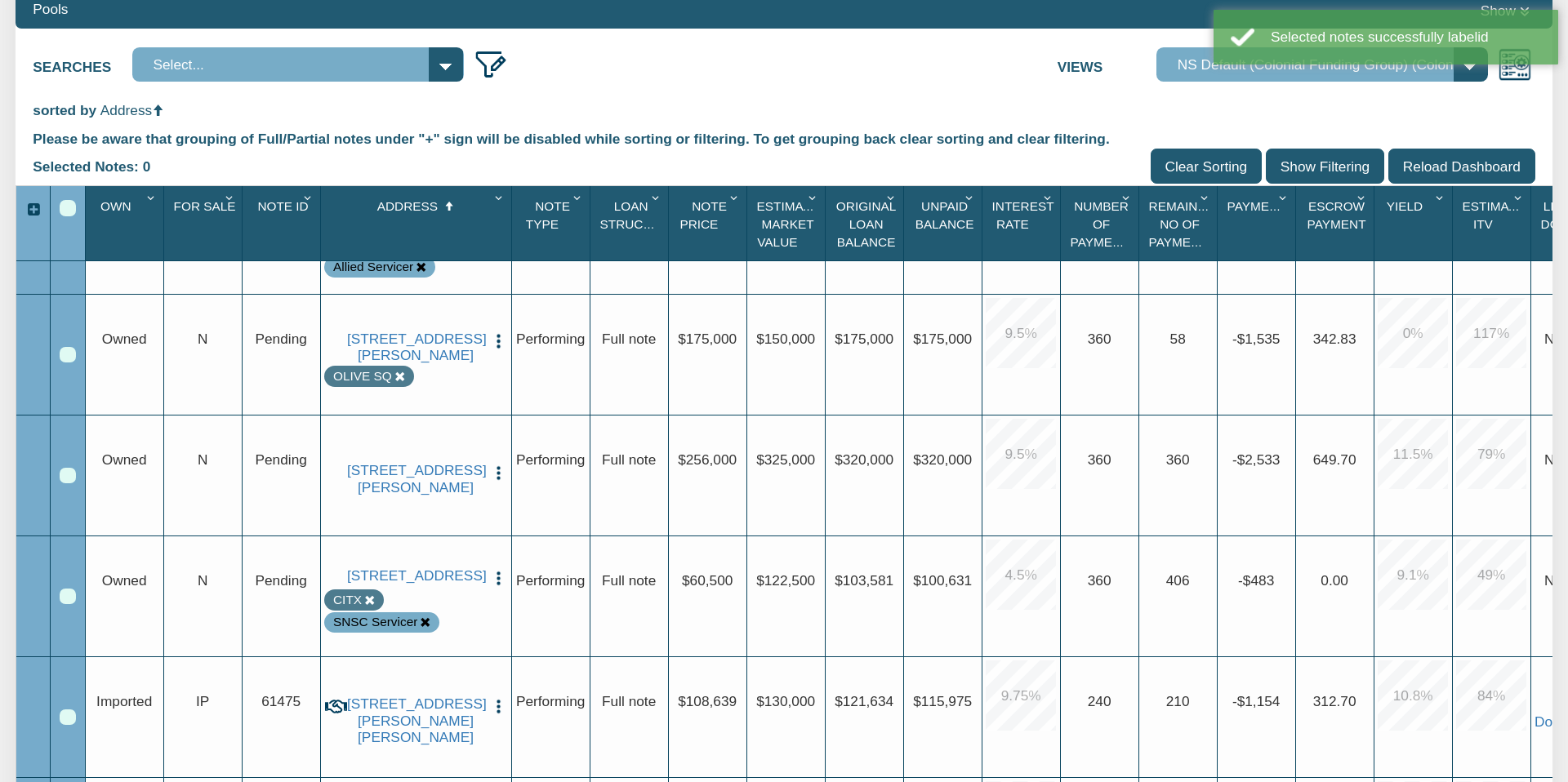
click at [500, 464] on img "button" at bounding box center [498, 473] width 17 height 17
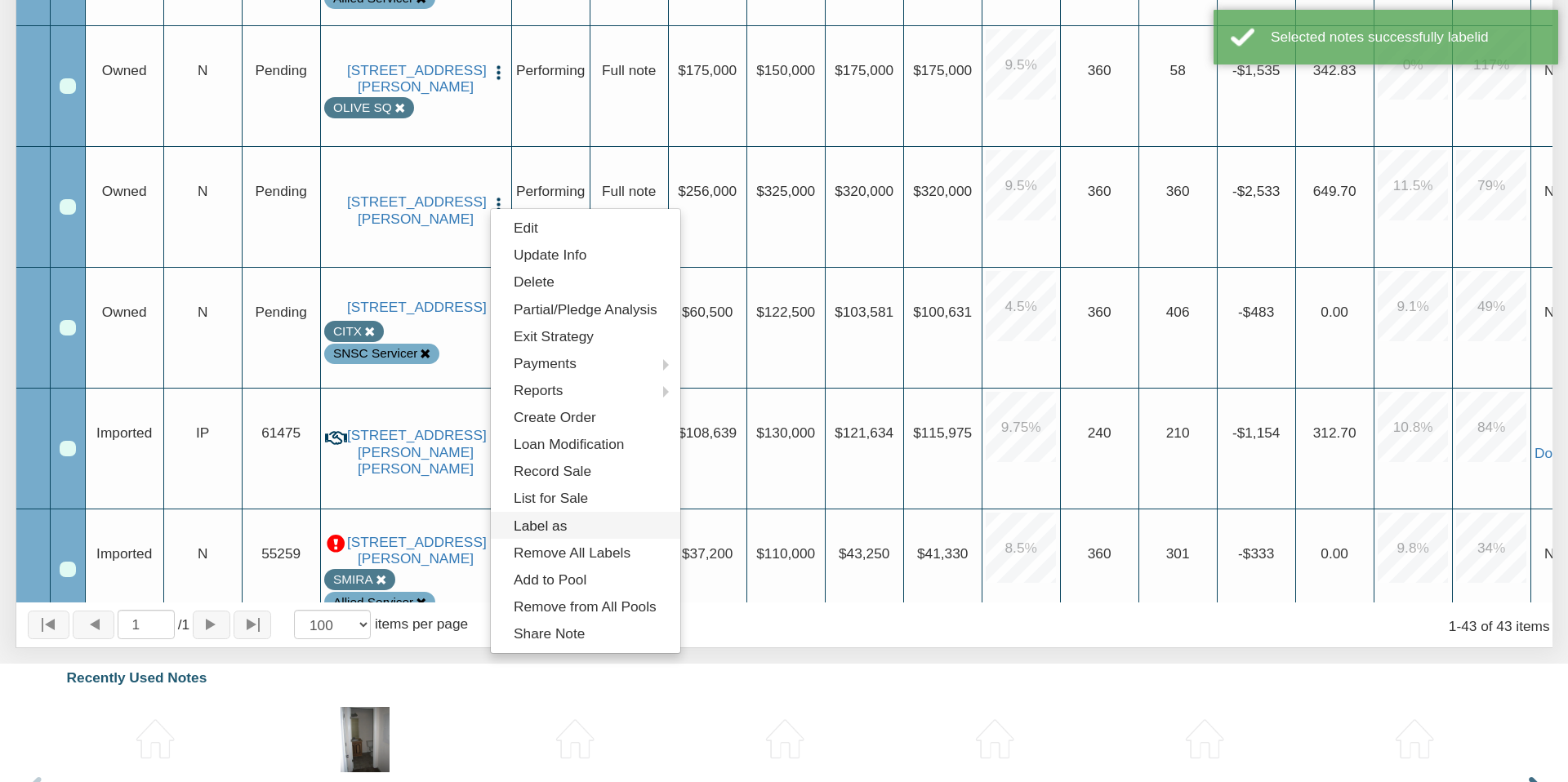
click at [557, 521] on link "Label as" at bounding box center [586, 525] width 190 height 27
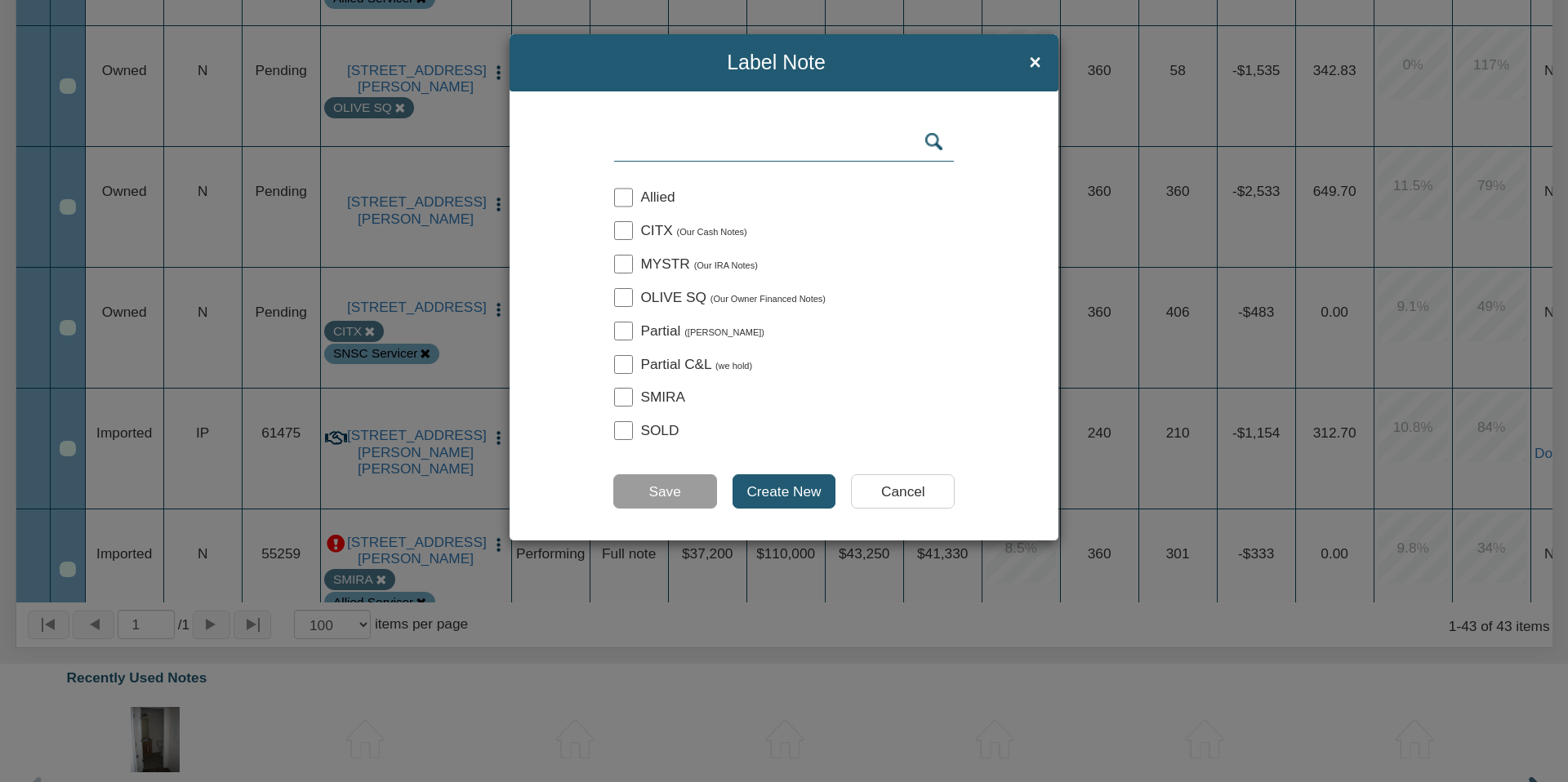
drag, startPoint x: 620, startPoint y: 294, endPoint x: 639, endPoint y: 394, distance: 101.8
click at [620, 293] on input "checkbox" at bounding box center [623, 298] width 19 height 19
checkbox input "true"
click at [666, 494] on input "Save" at bounding box center [665, 492] width 103 height 34
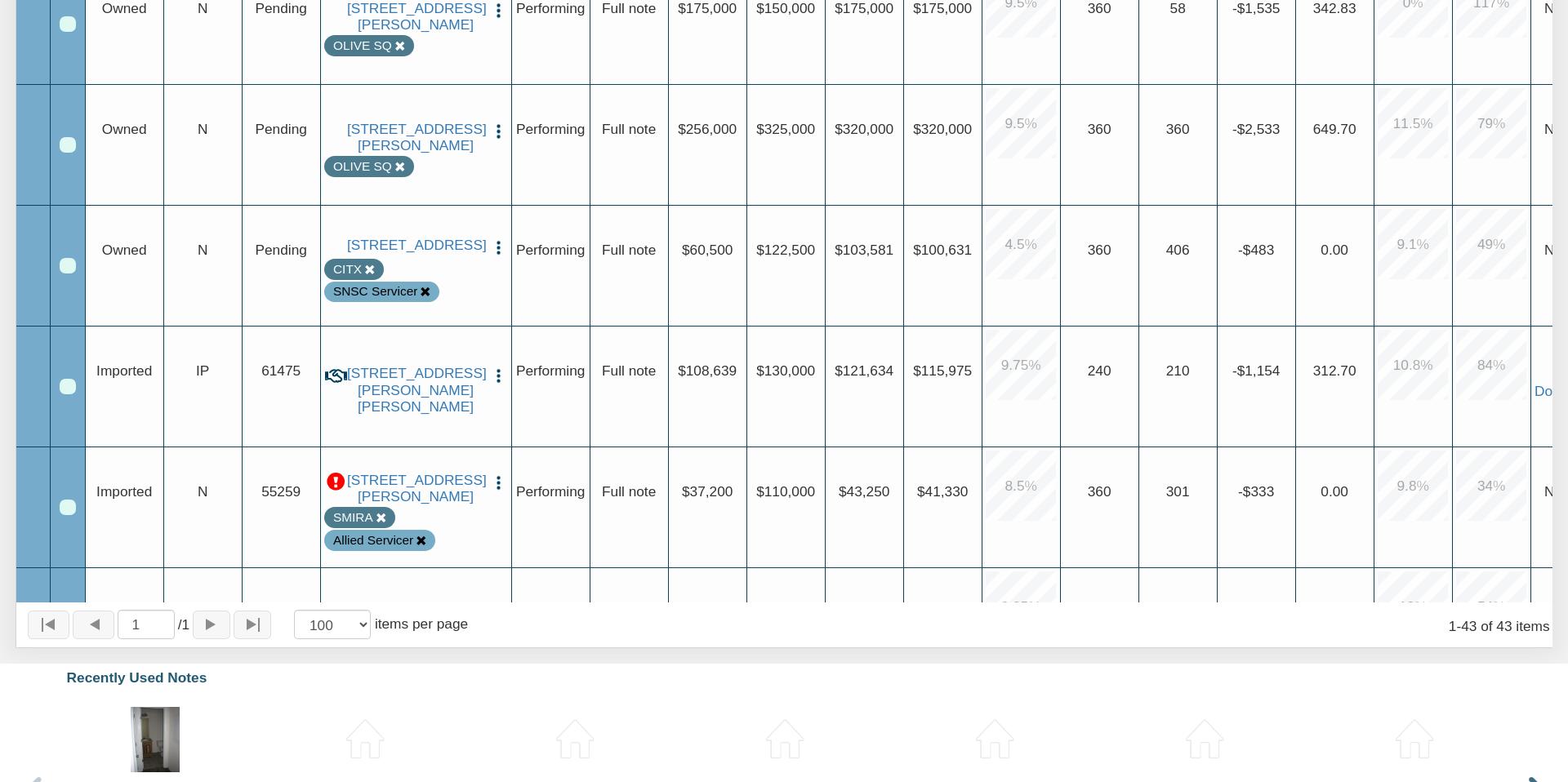
scroll to position [3105, 0]
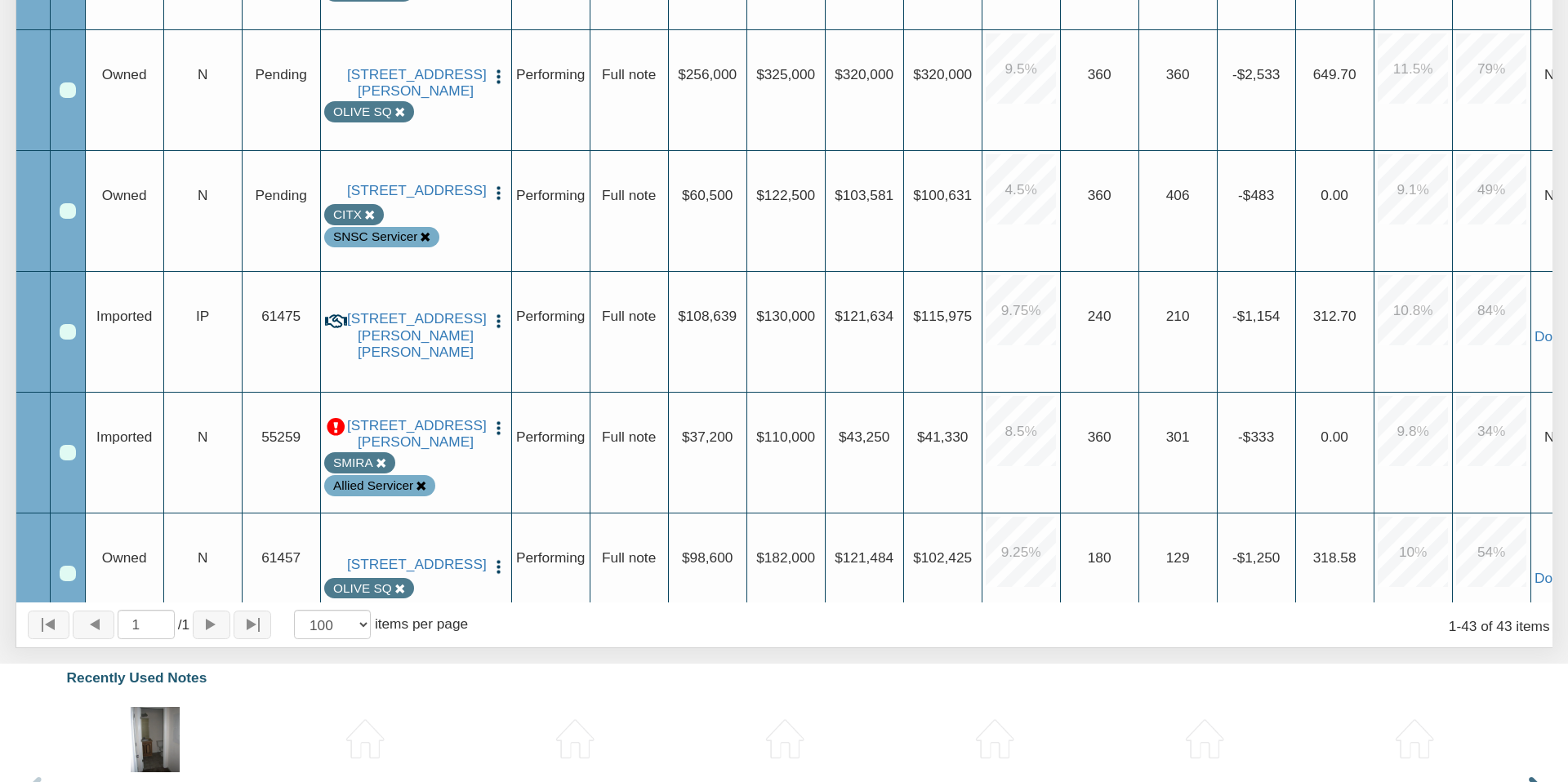
click at [420, 492] on icon at bounding box center [420, 486] width 10 height 10
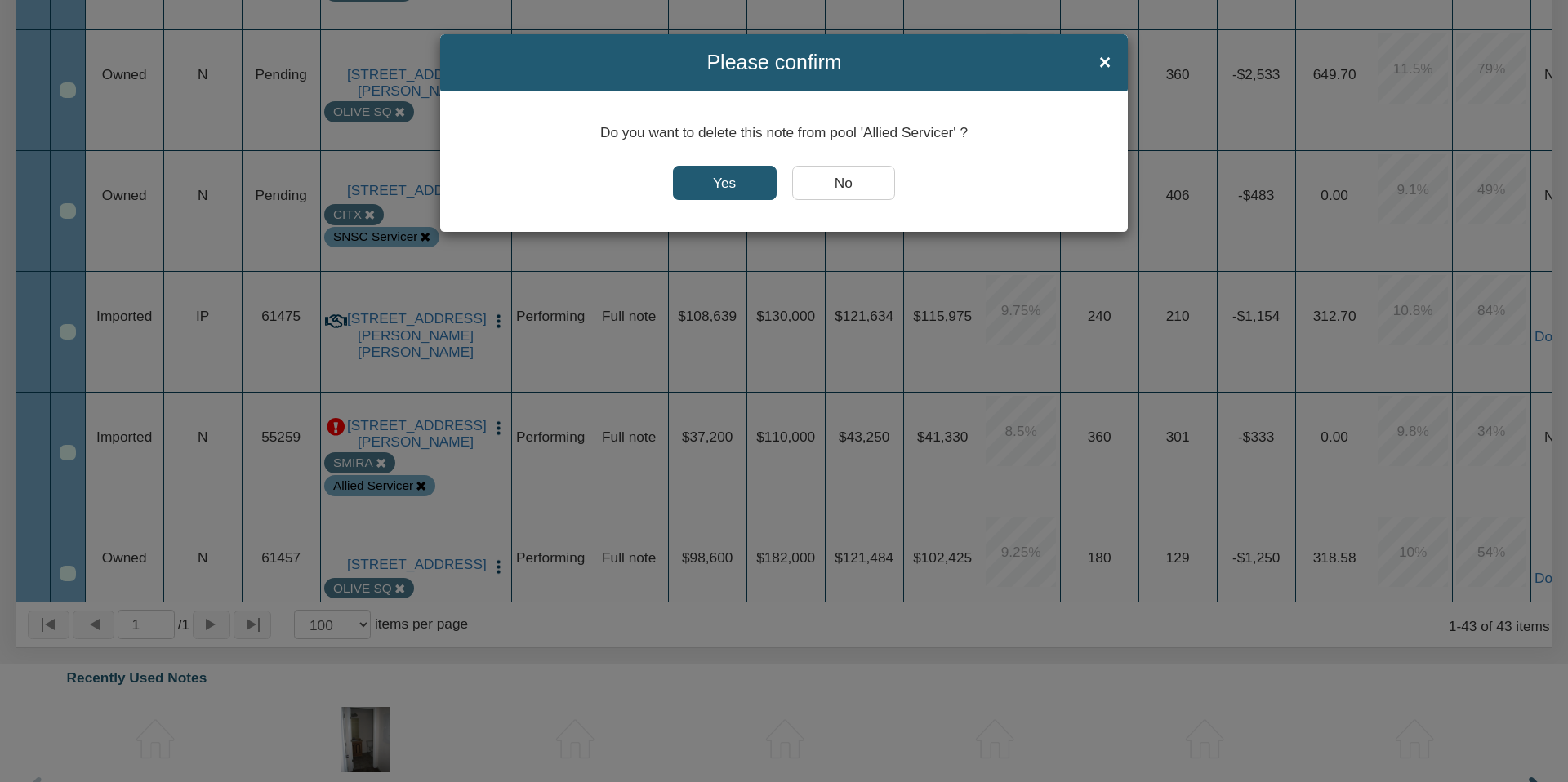
click at [717, 185] on input "Yes" at bounding box center [725, 182] width 103 height 34
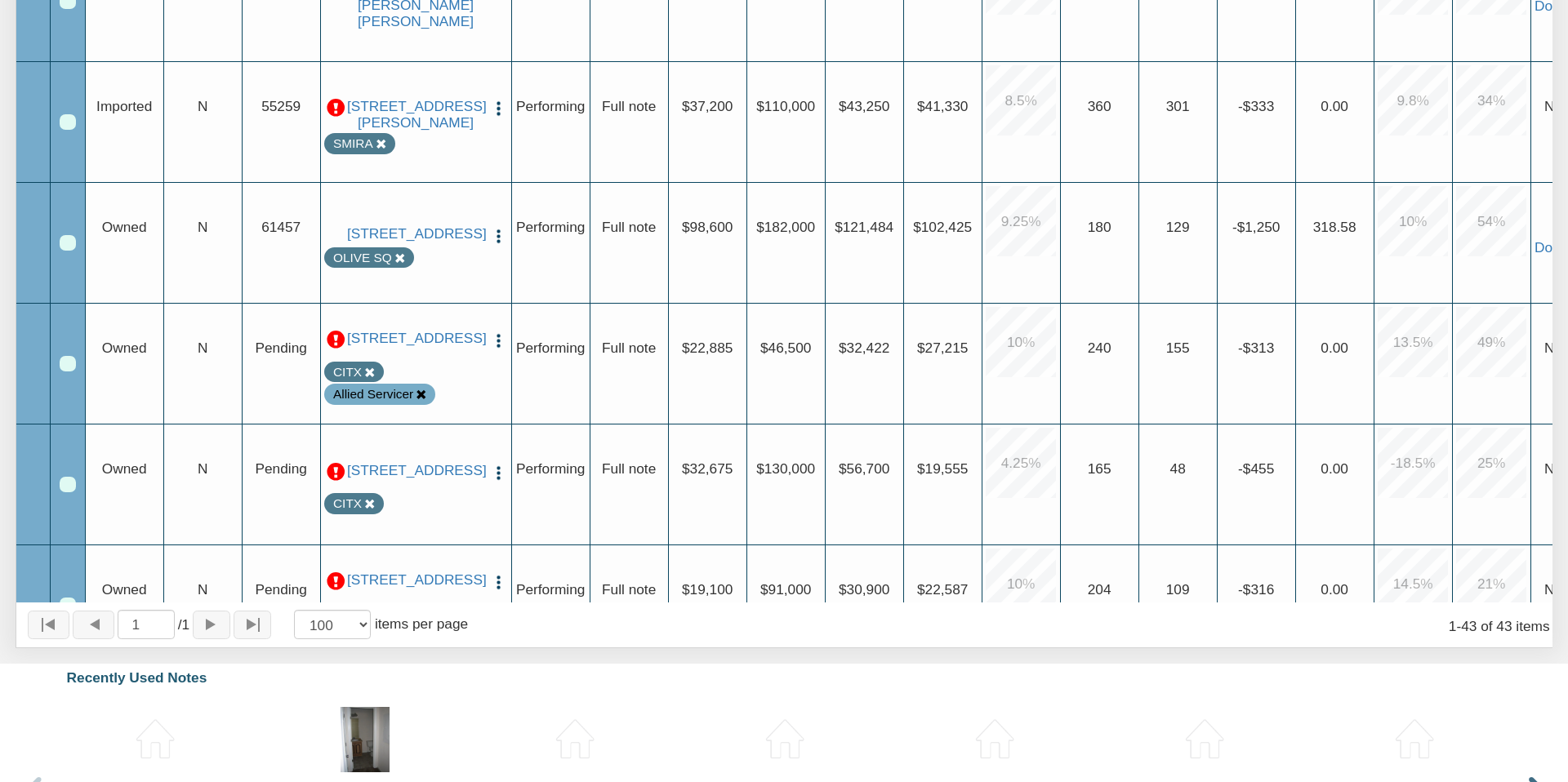
scroll to position [3689, 0]
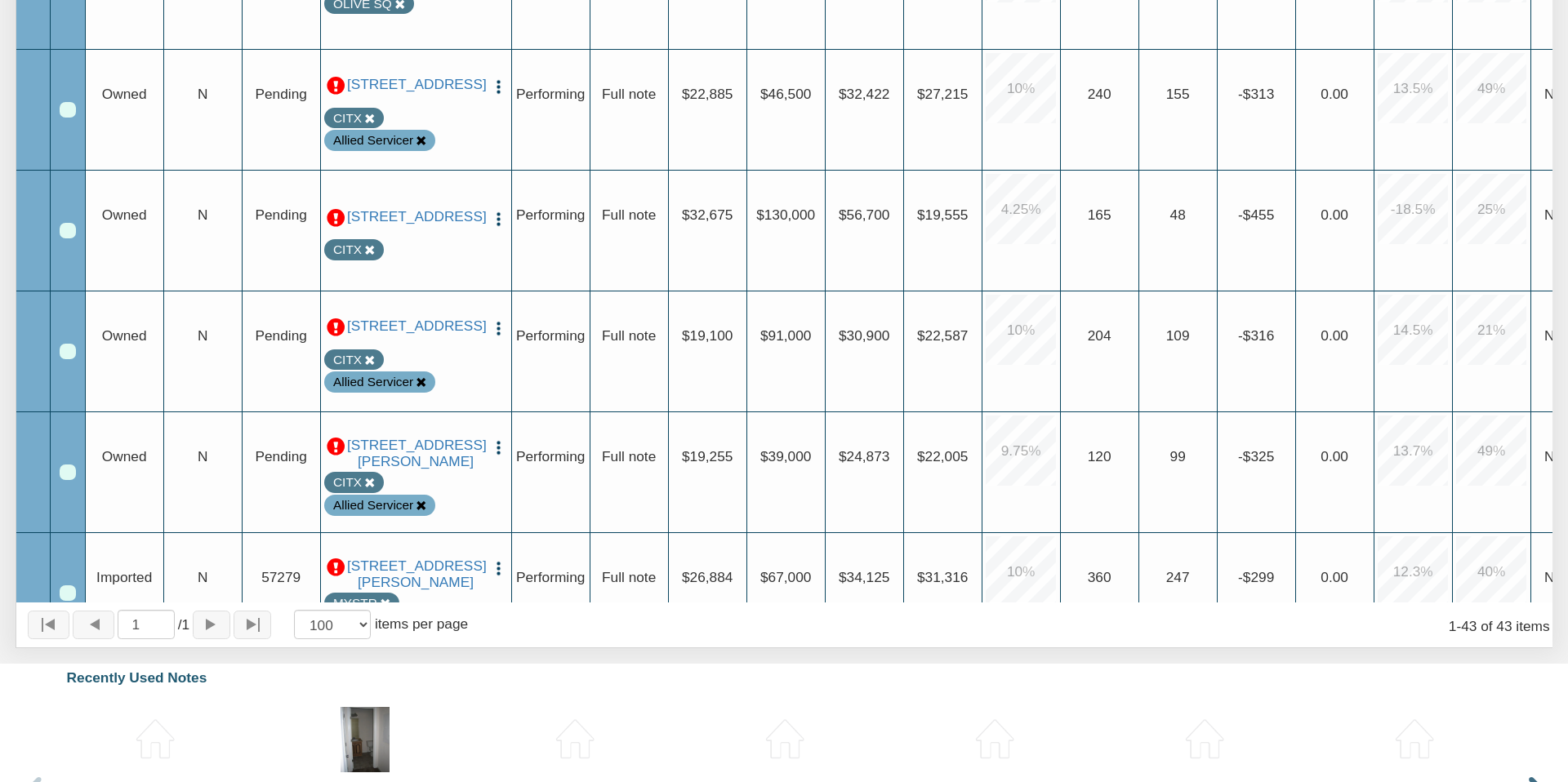
click at [421, 388] on icon at bounding box center [420, 382] width 10 height 10
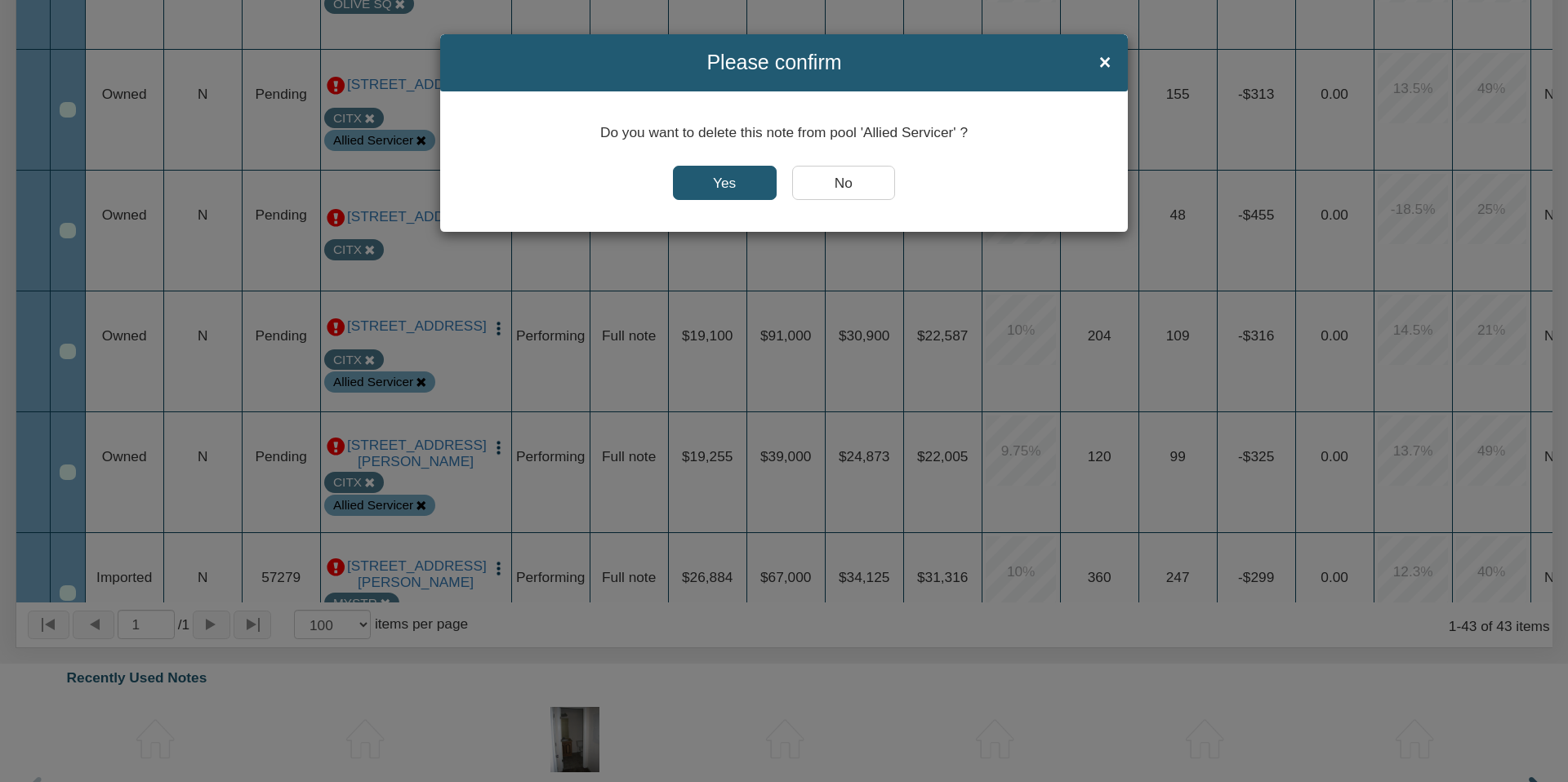
scroll to position [0, 1]
drag, startPoint x: 721, startPoint y: 178, endPoint x: 535, endPoint y: 379, distance: 273.9
click at [720, 178] on input "Yes" at bounding box center [725, 182] width 103 height 34
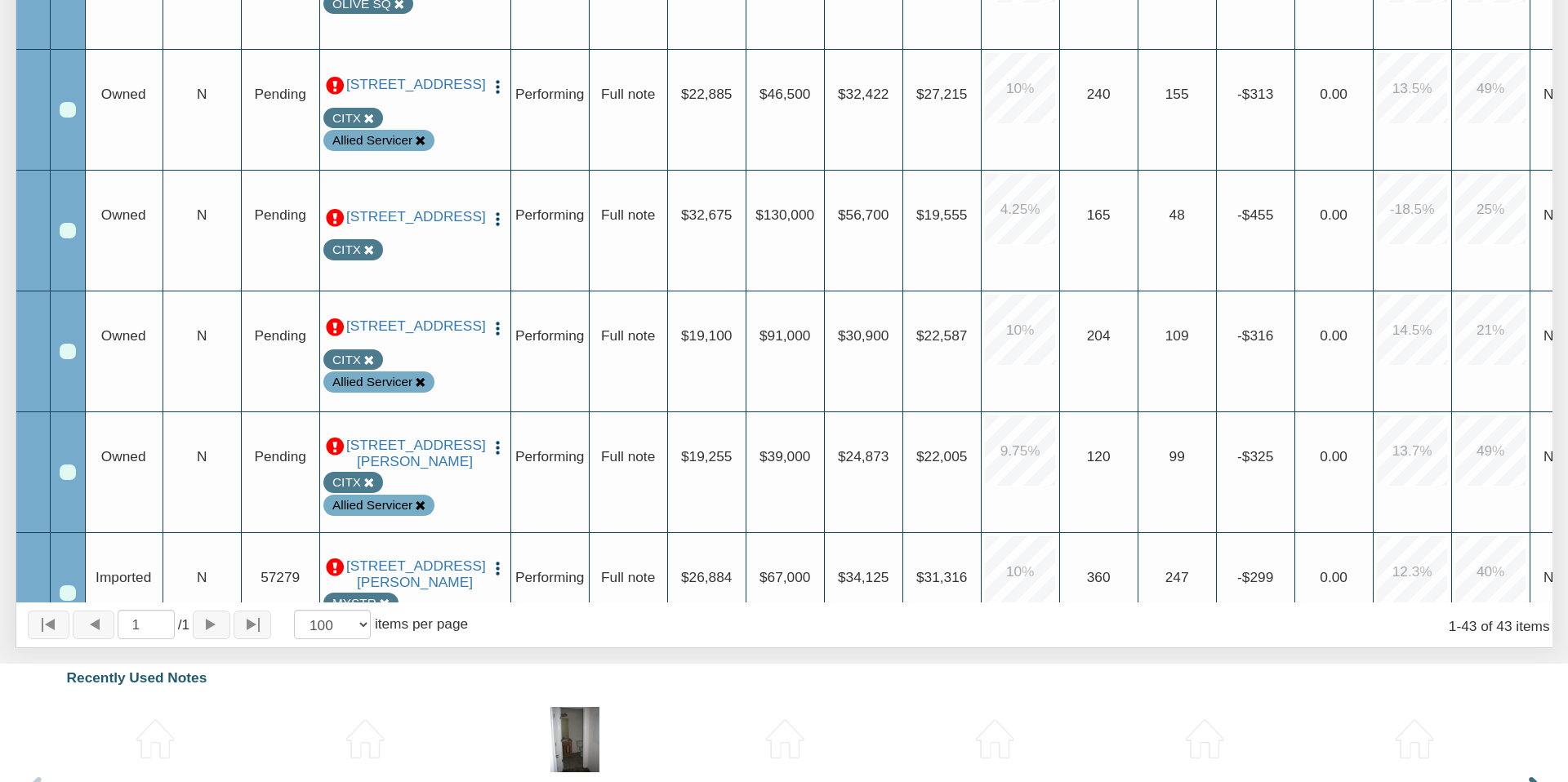
click at [422, 505] on icon at bounding box center [419, 506] width 10 height 10
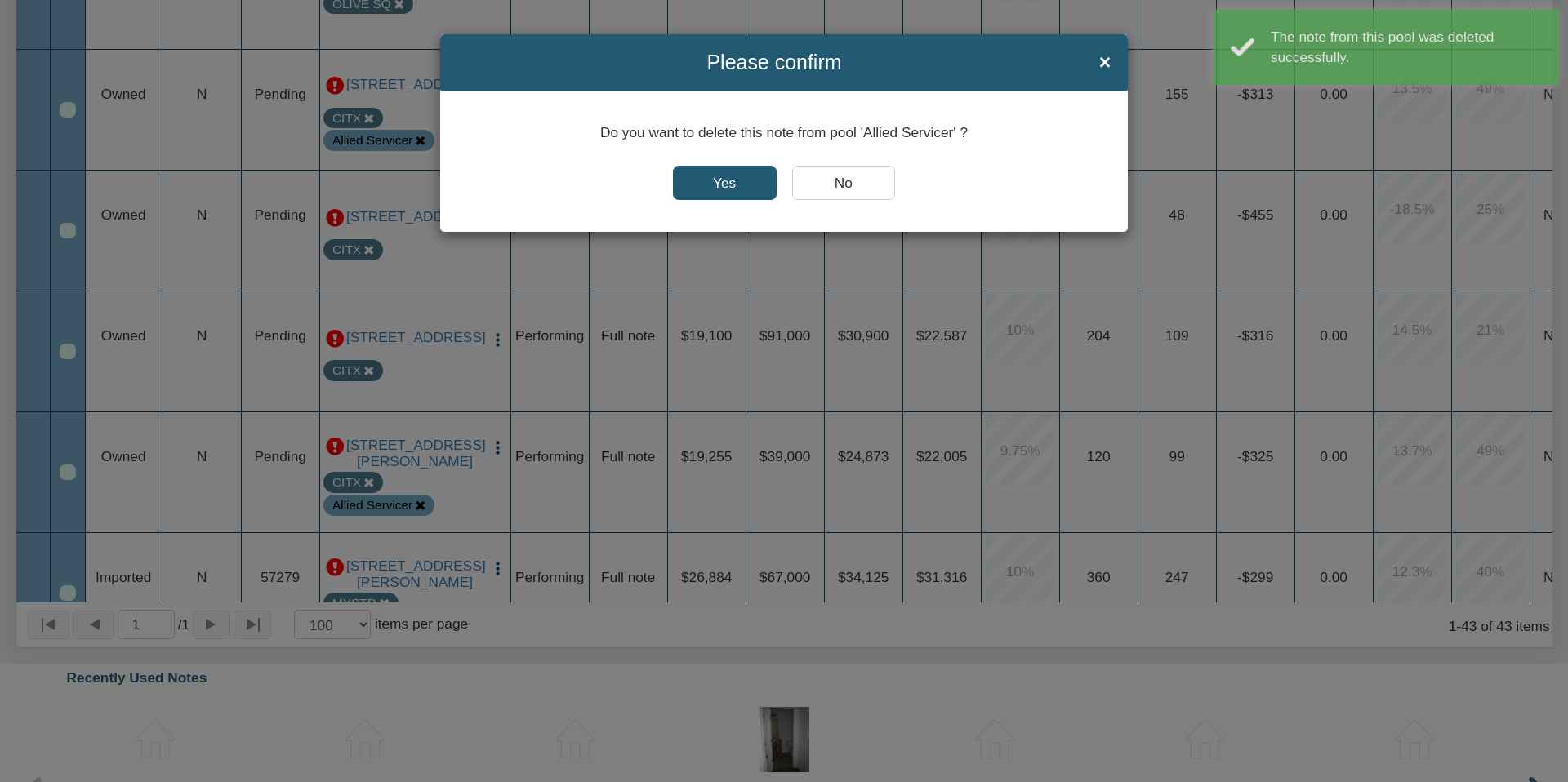
click at [729, 178] on input "Yes" at bounding box center [725, 182] width 103 height 34
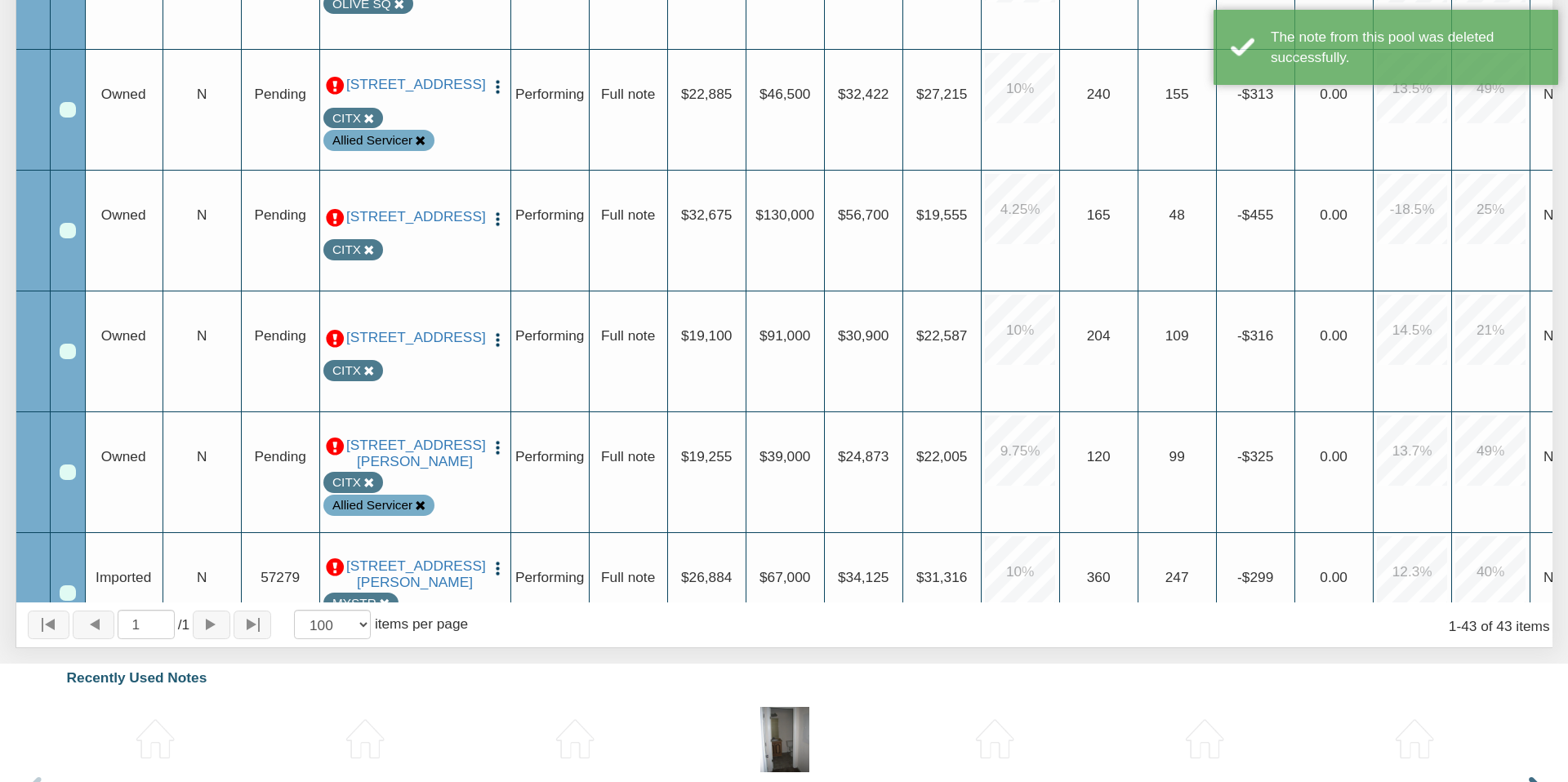
scroll to position [3822, 0]
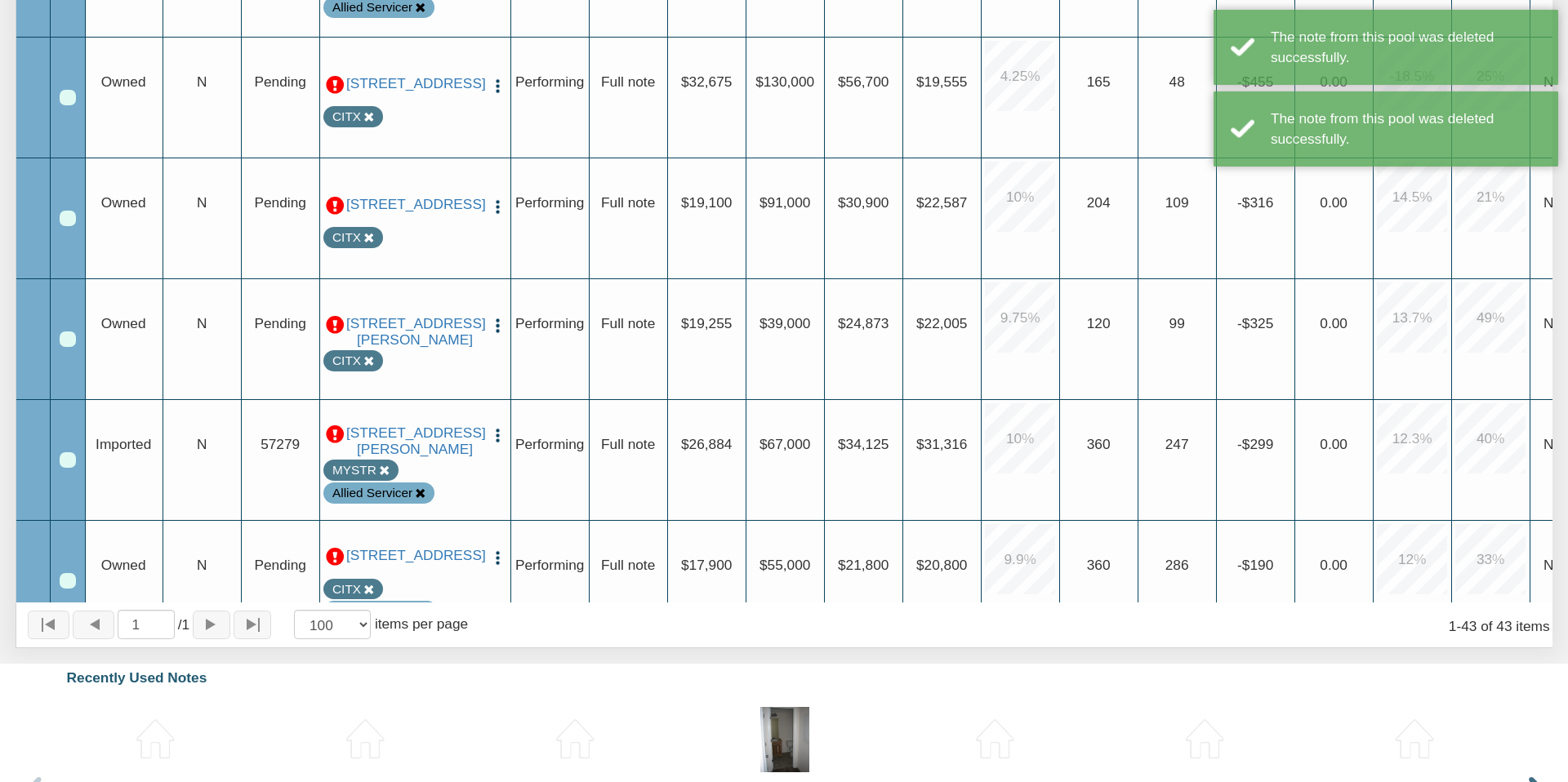
click at [420, 499] on icon at bounding box center [419, 493] width 10 height 10
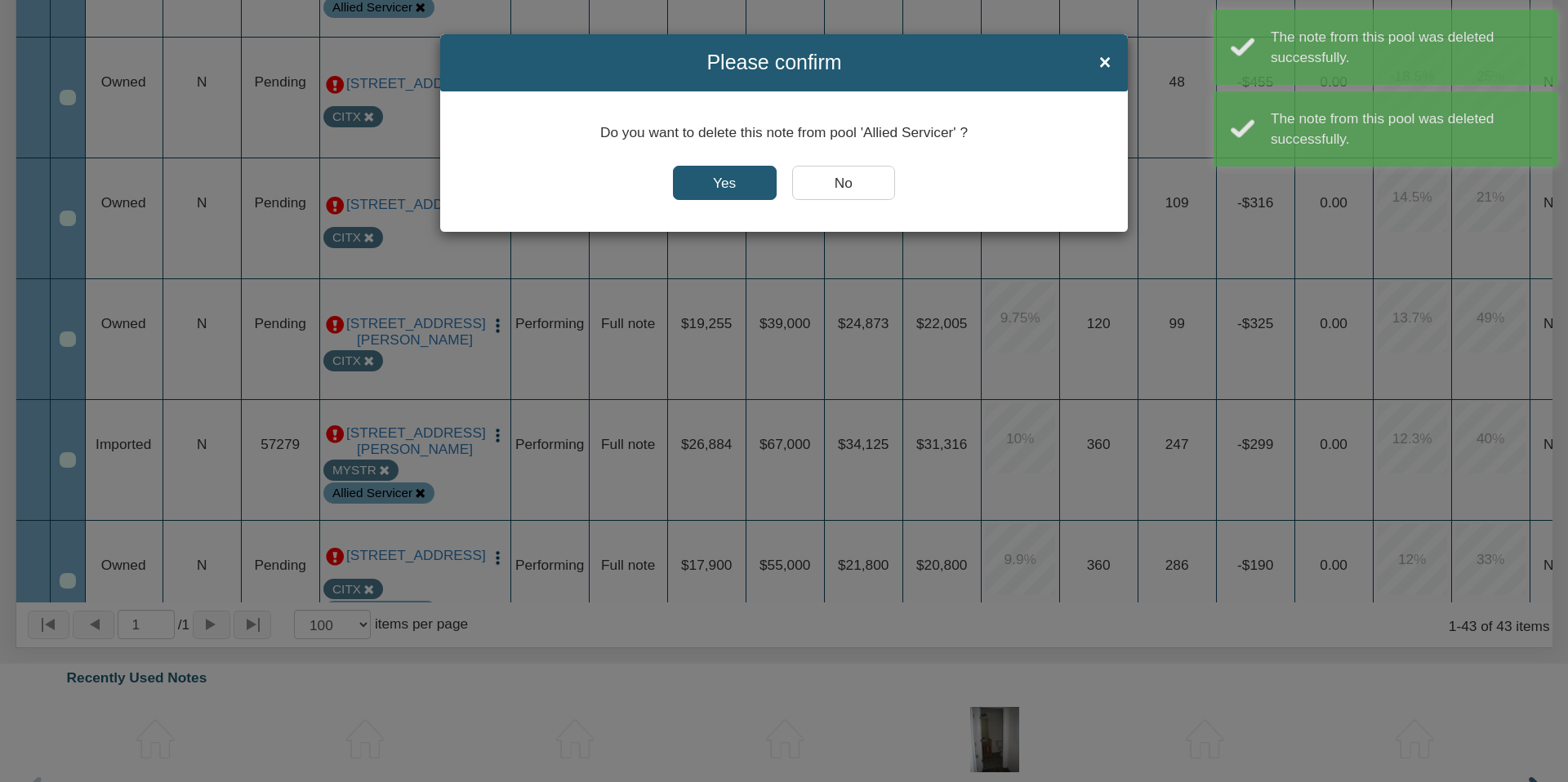
click at [720, 179] on input "Yes" at bounding box center [725, 182] width 103 height 34
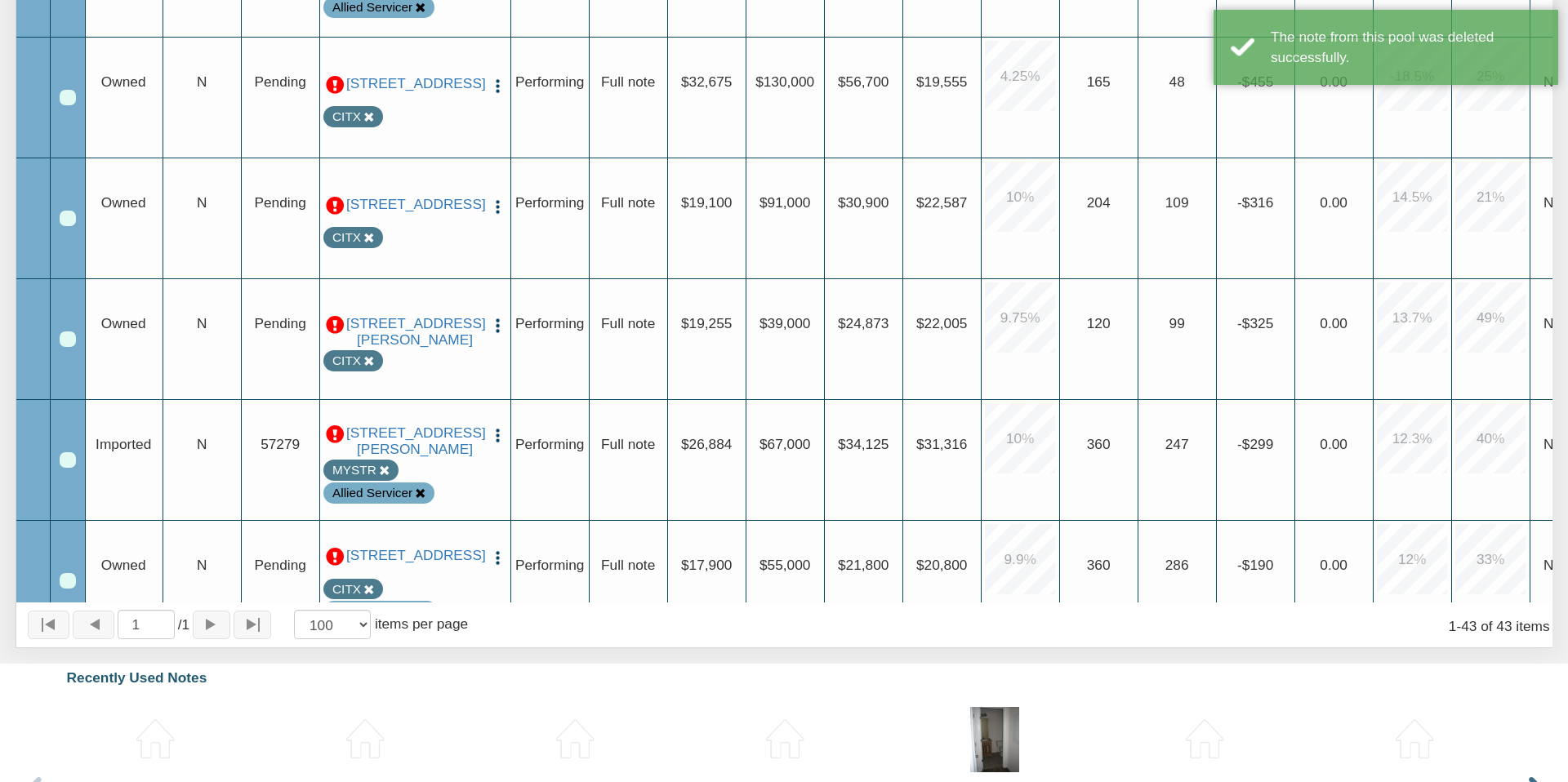
scroll to position [3964, 0]
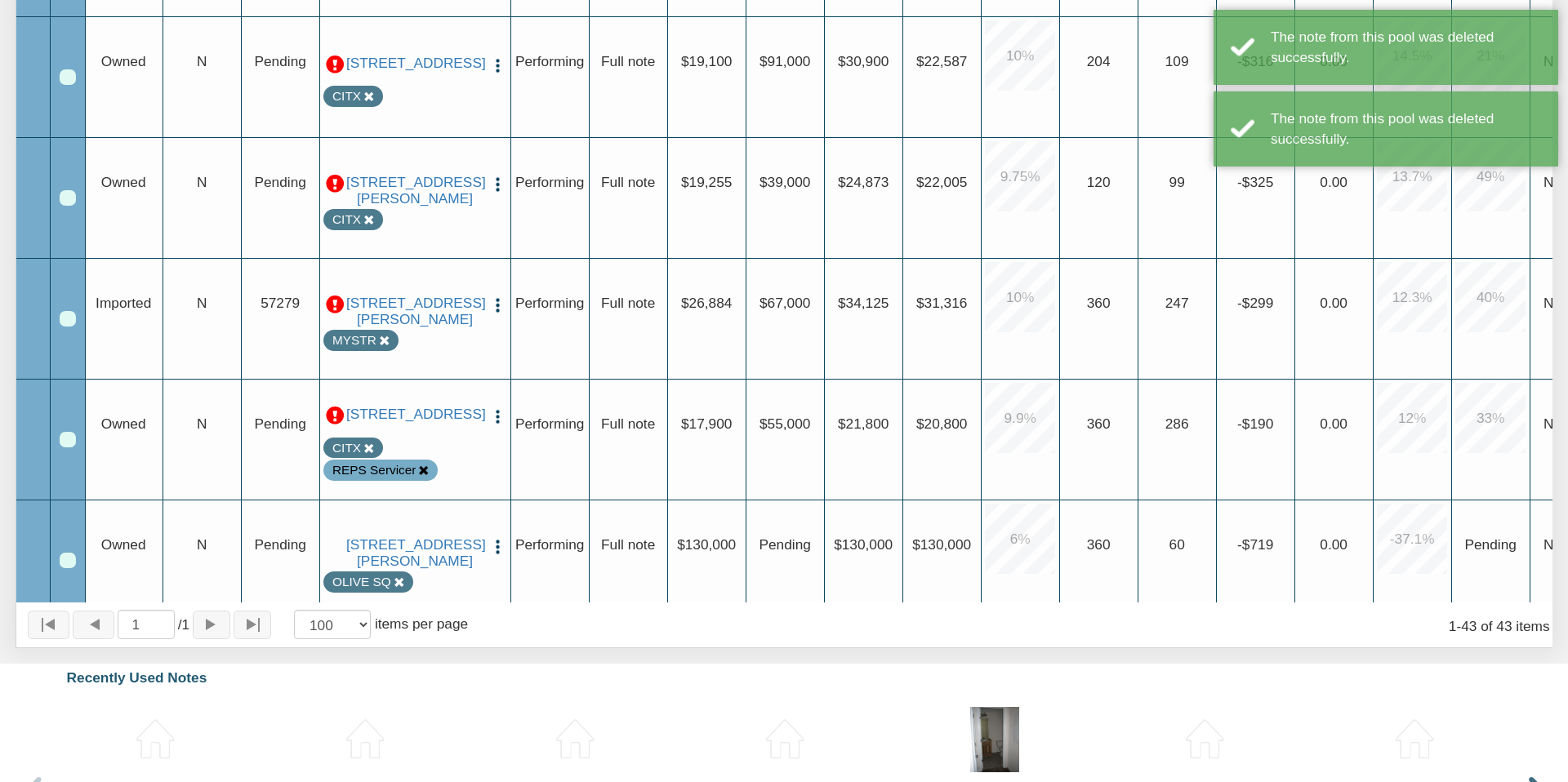
click at [421, 471] on icon at bounding box center [423, 470] width 10 height 10
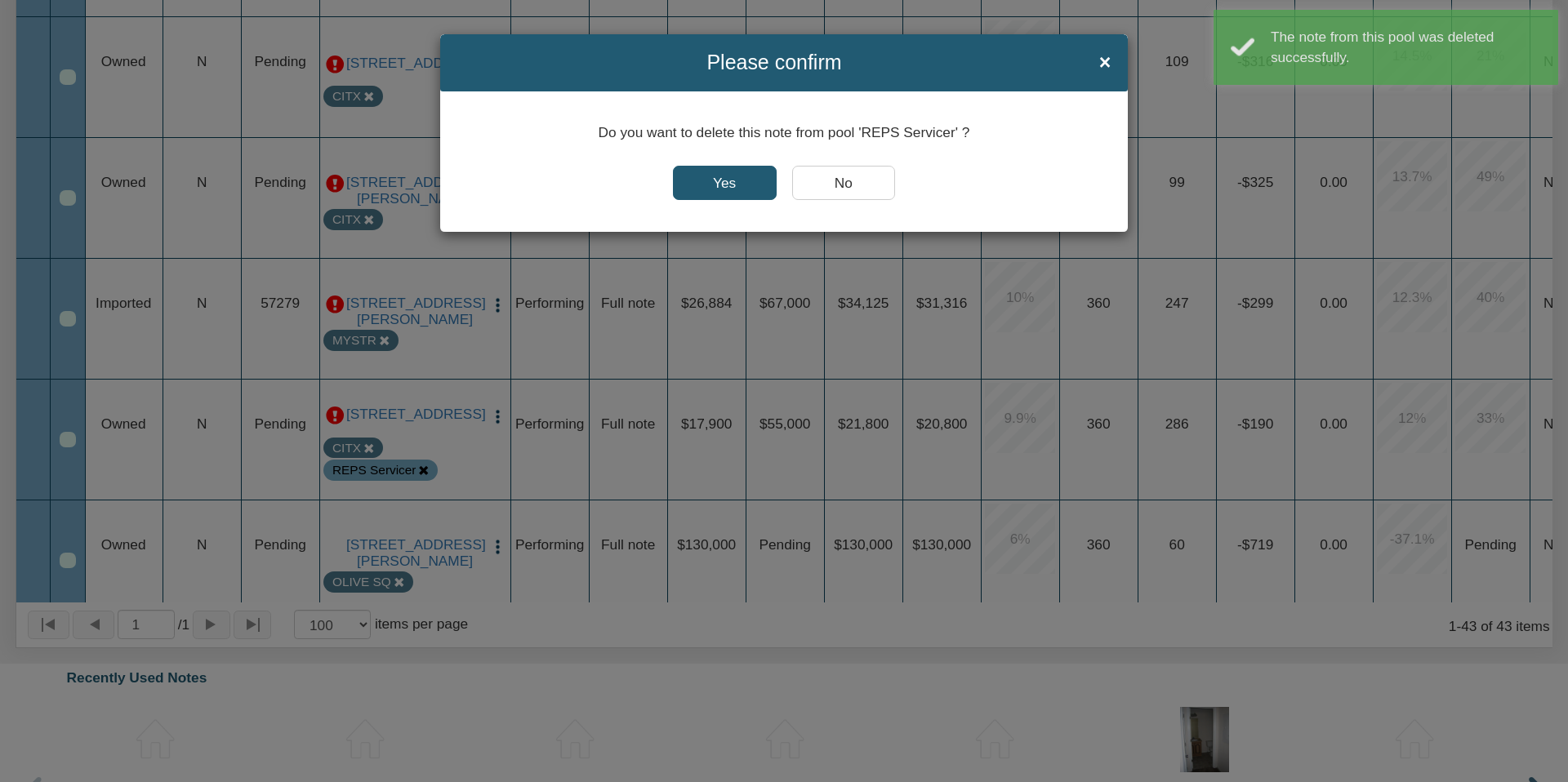
drag, startPoint x: 719, startPoint y: 183, endPoint x: 718, endPoint y: 192, distance: 9.1
click at [719, 183] on input "Yes" at bounding box center [725, 182] width 103 height 34
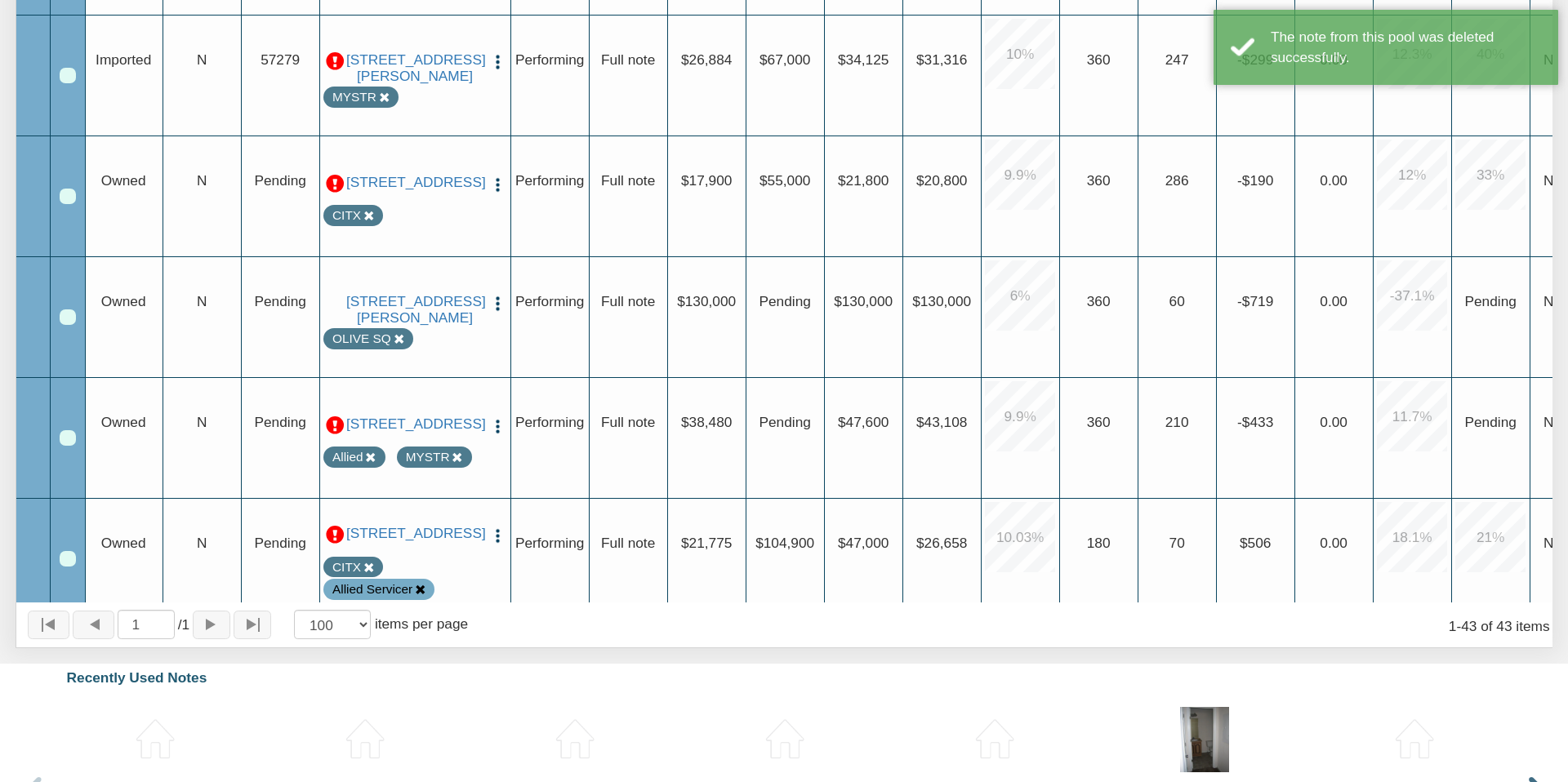
scroll to position [4237, 0]
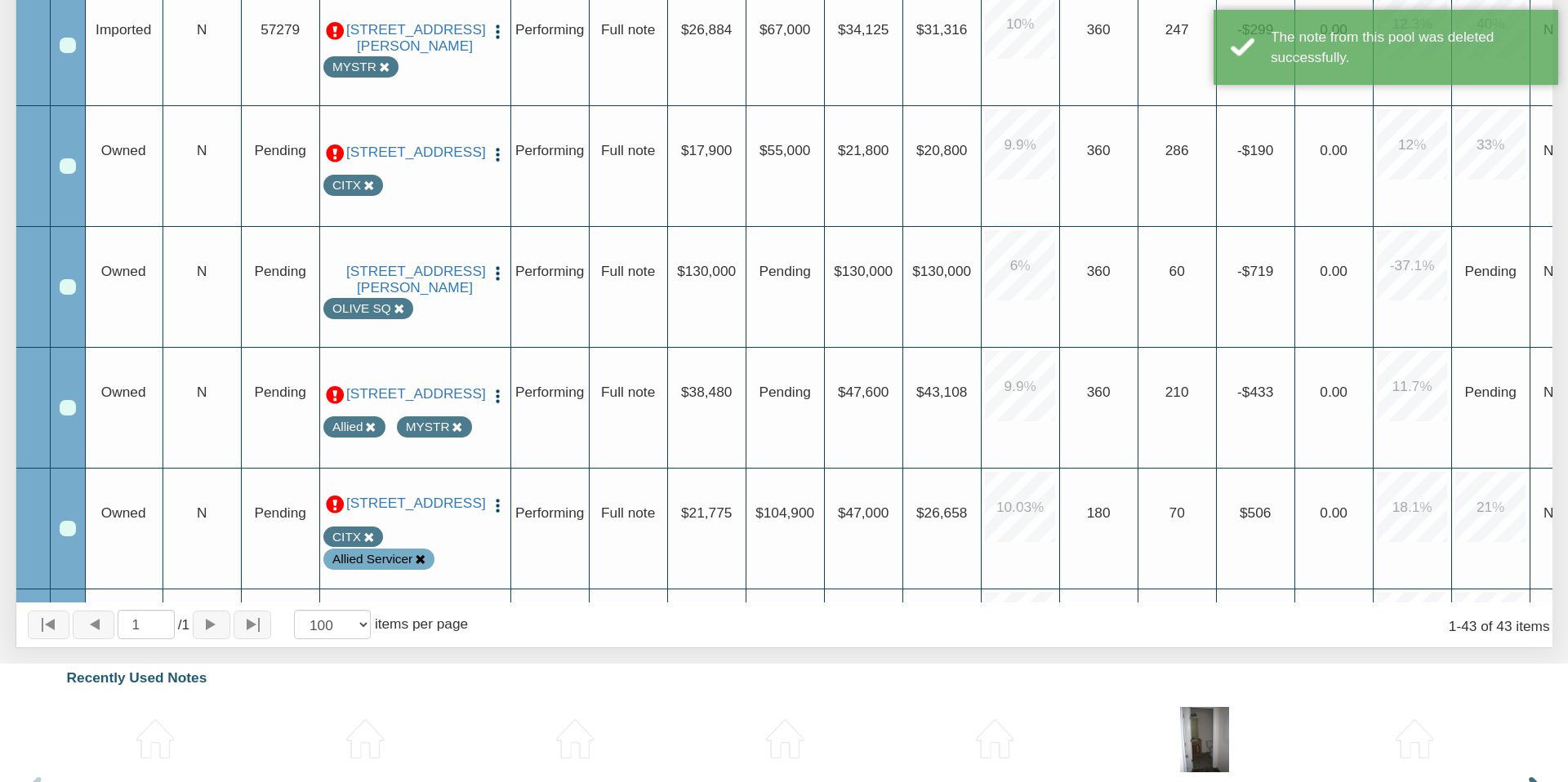
click at [370, 432] on icon at bounding box center [369, 427] width 10 height 10
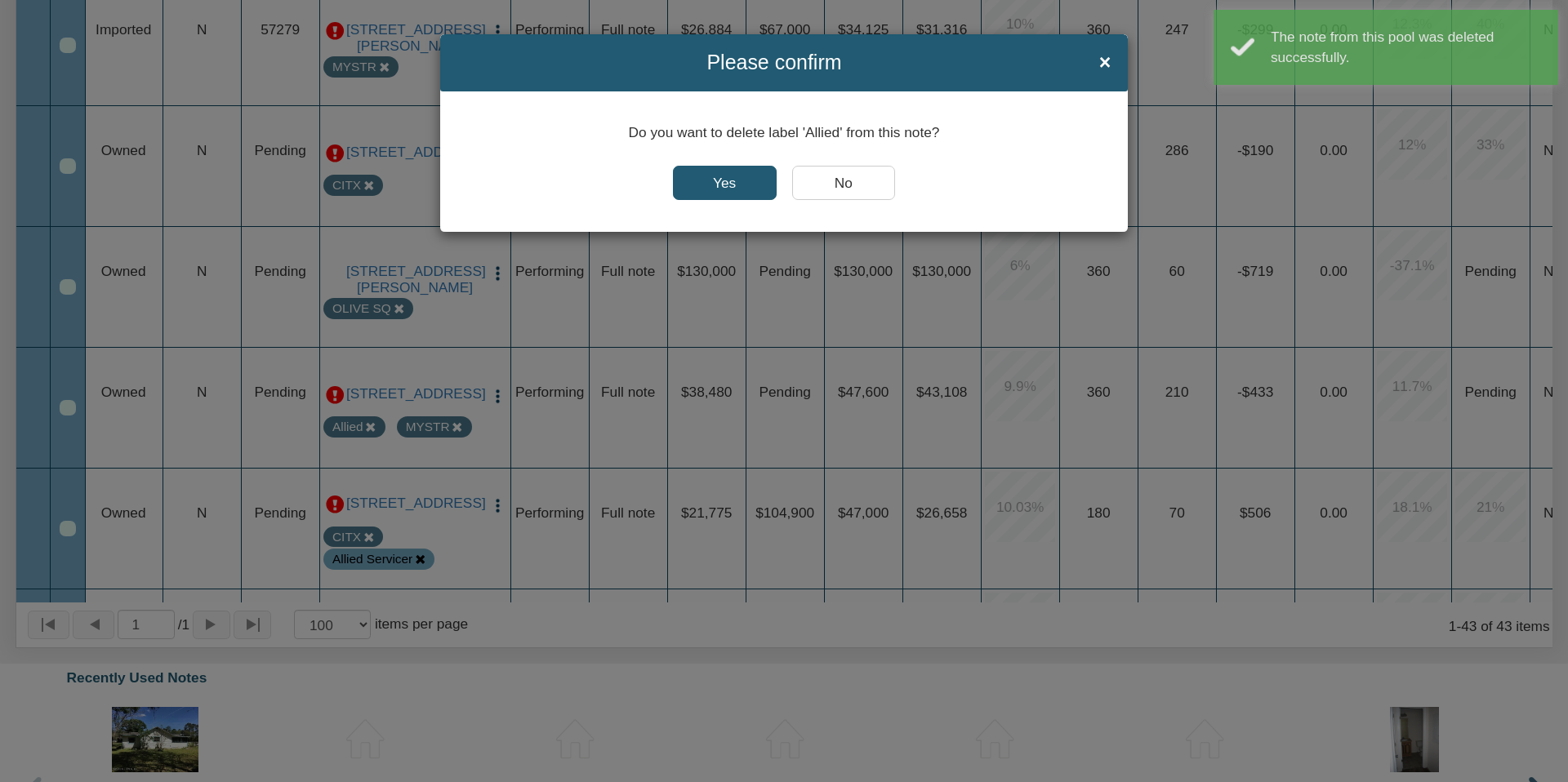
click at [734, 182] on input "Yes" at bounding box center [725, 182] width 103 height 34
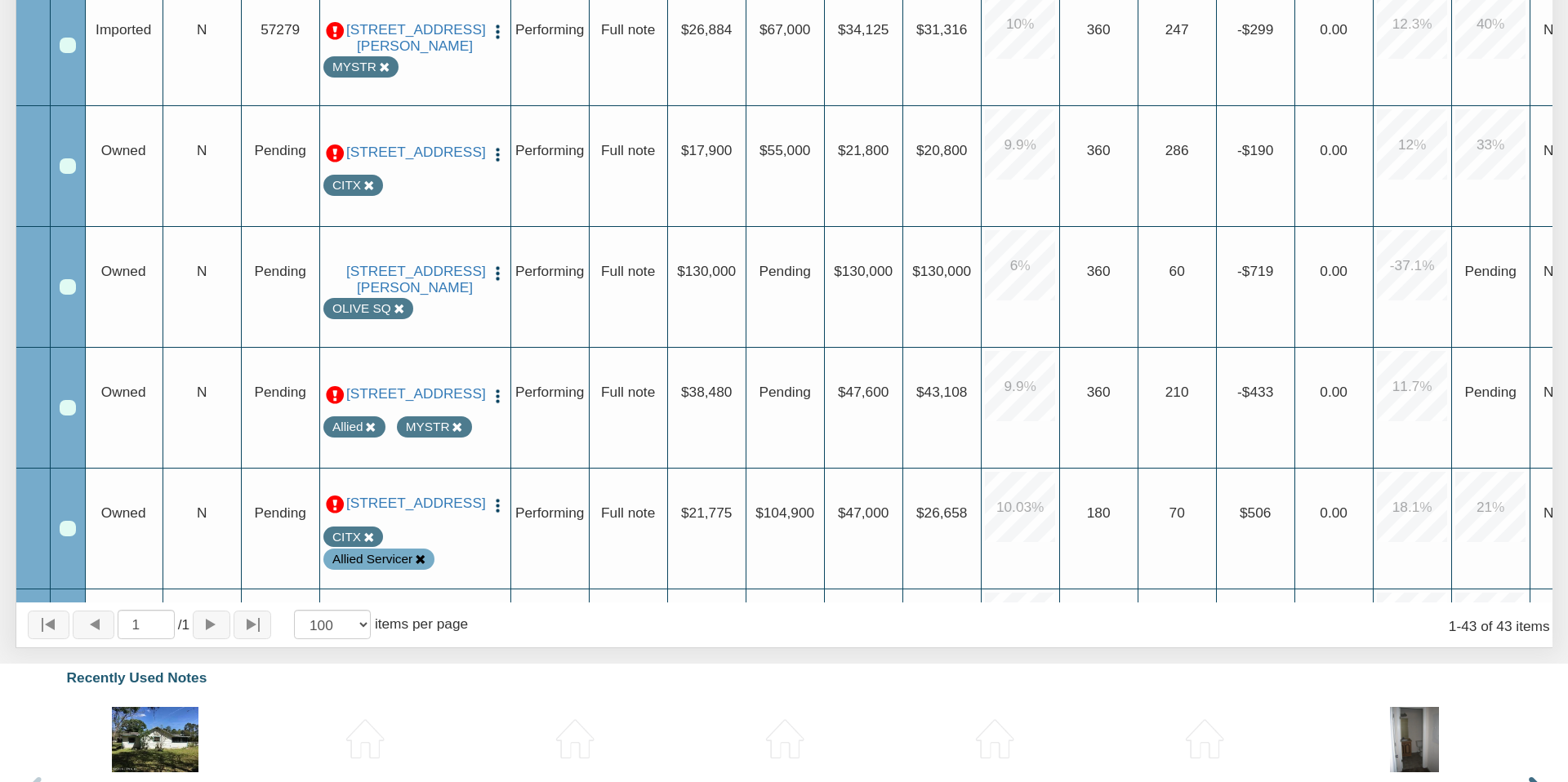
scroll to position [4365, 0]
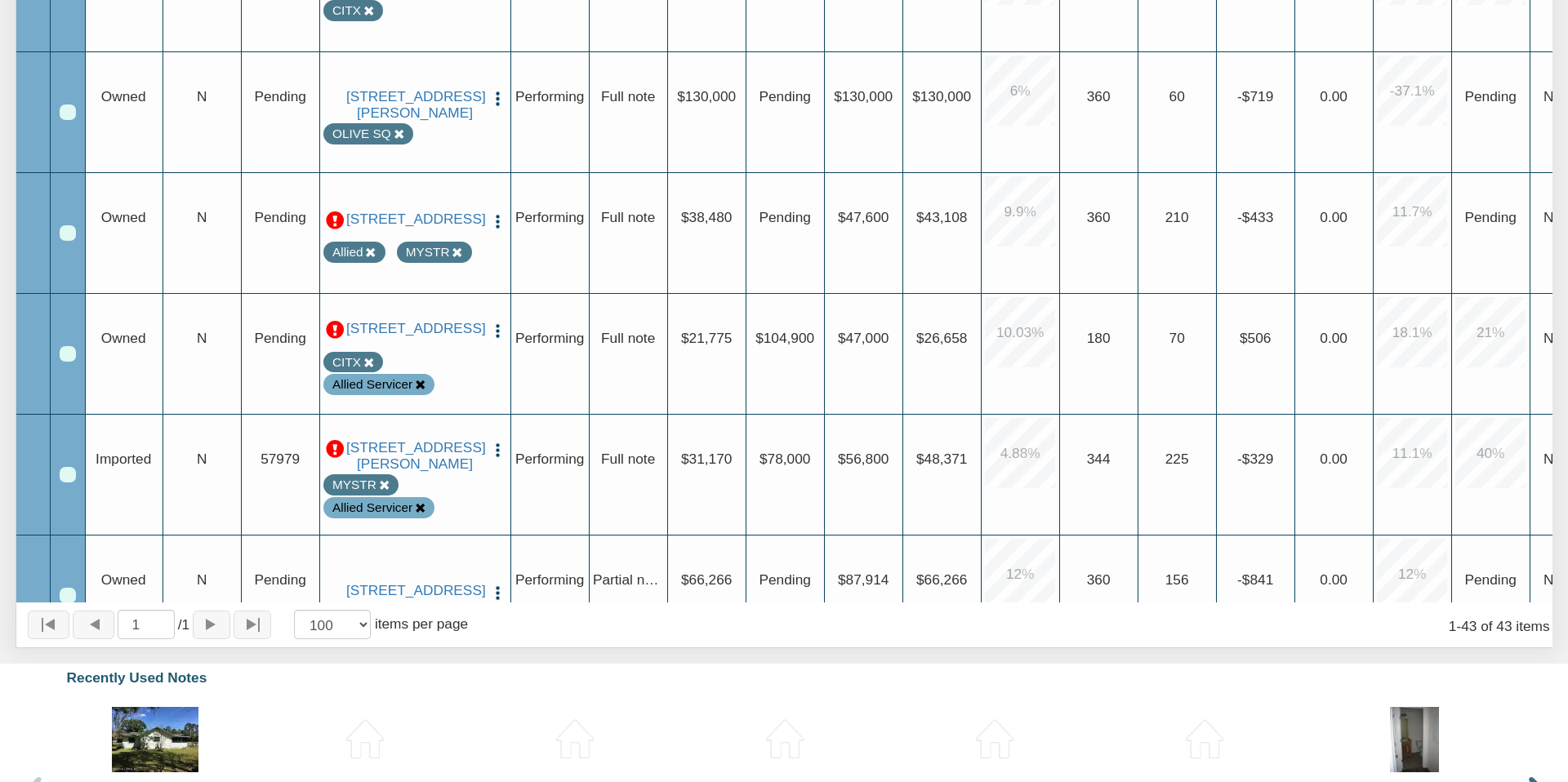
click at [420, 386] on icon at bounding box center [419, 384] width 10 height 10
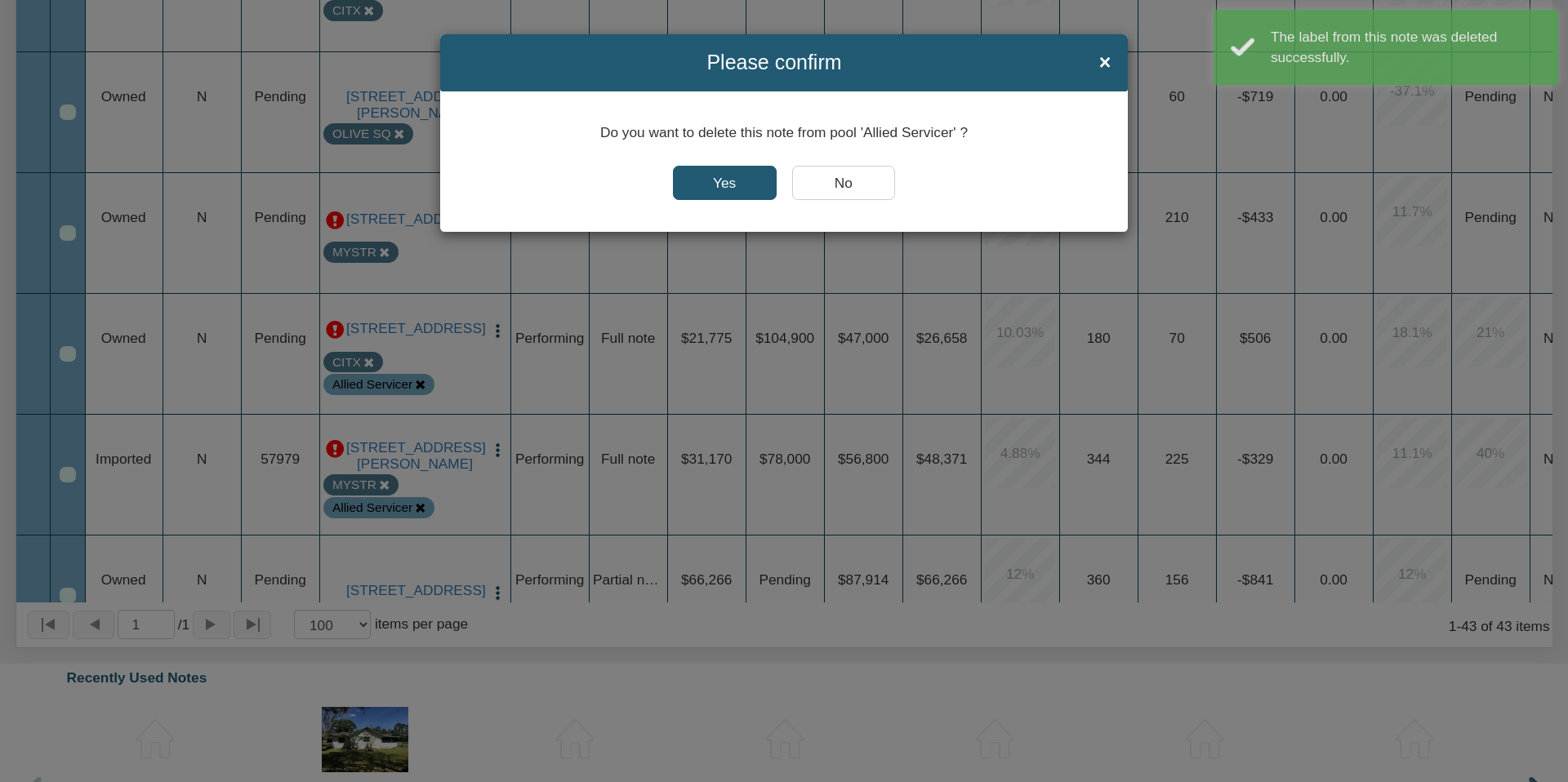
click at [706, 180] on input "Yes" at bounding box center [725, 182] width 103 height 34
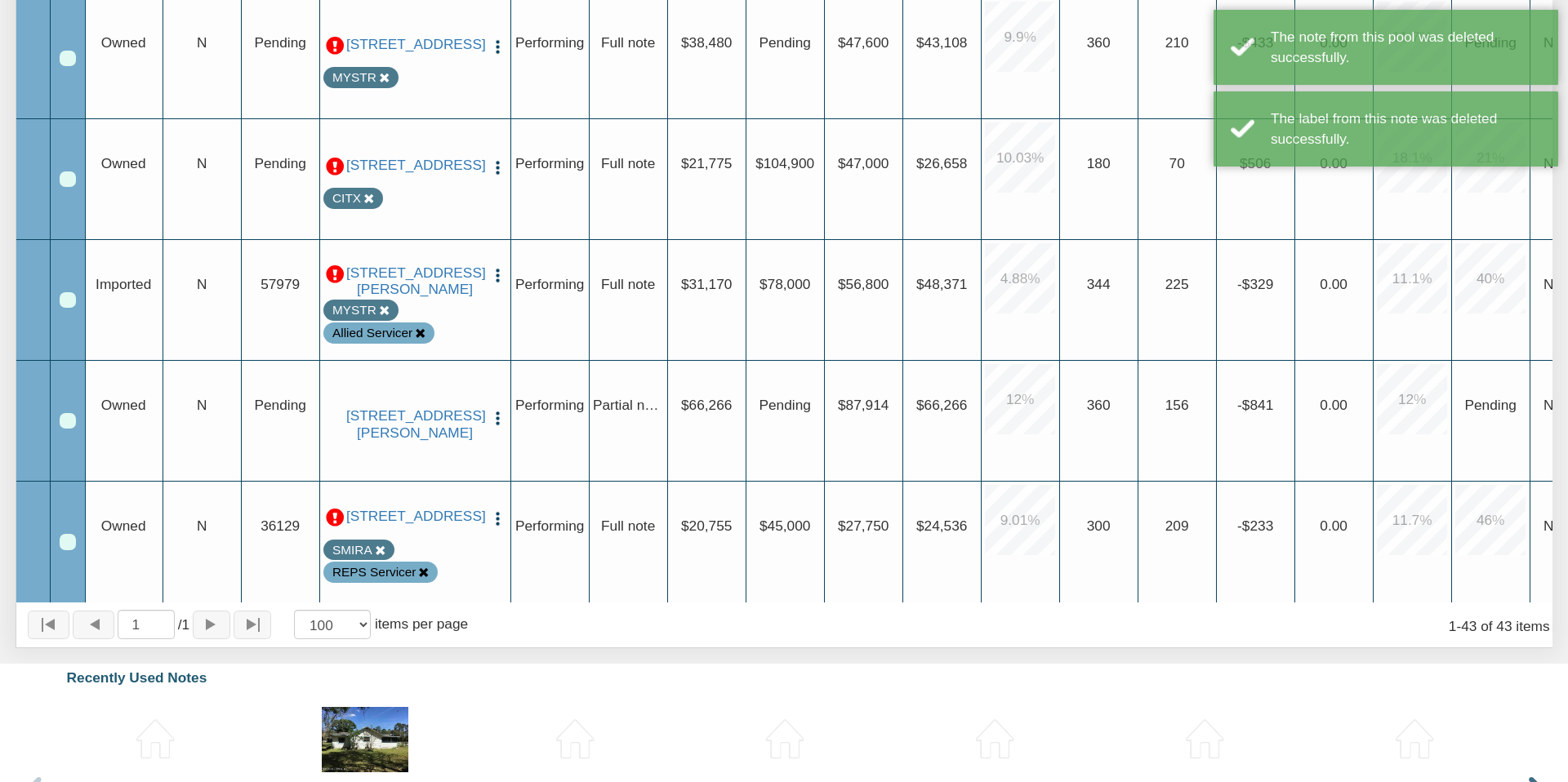
click at [421, 331] on icon at bounding box center [419, 333] width 10 height 10
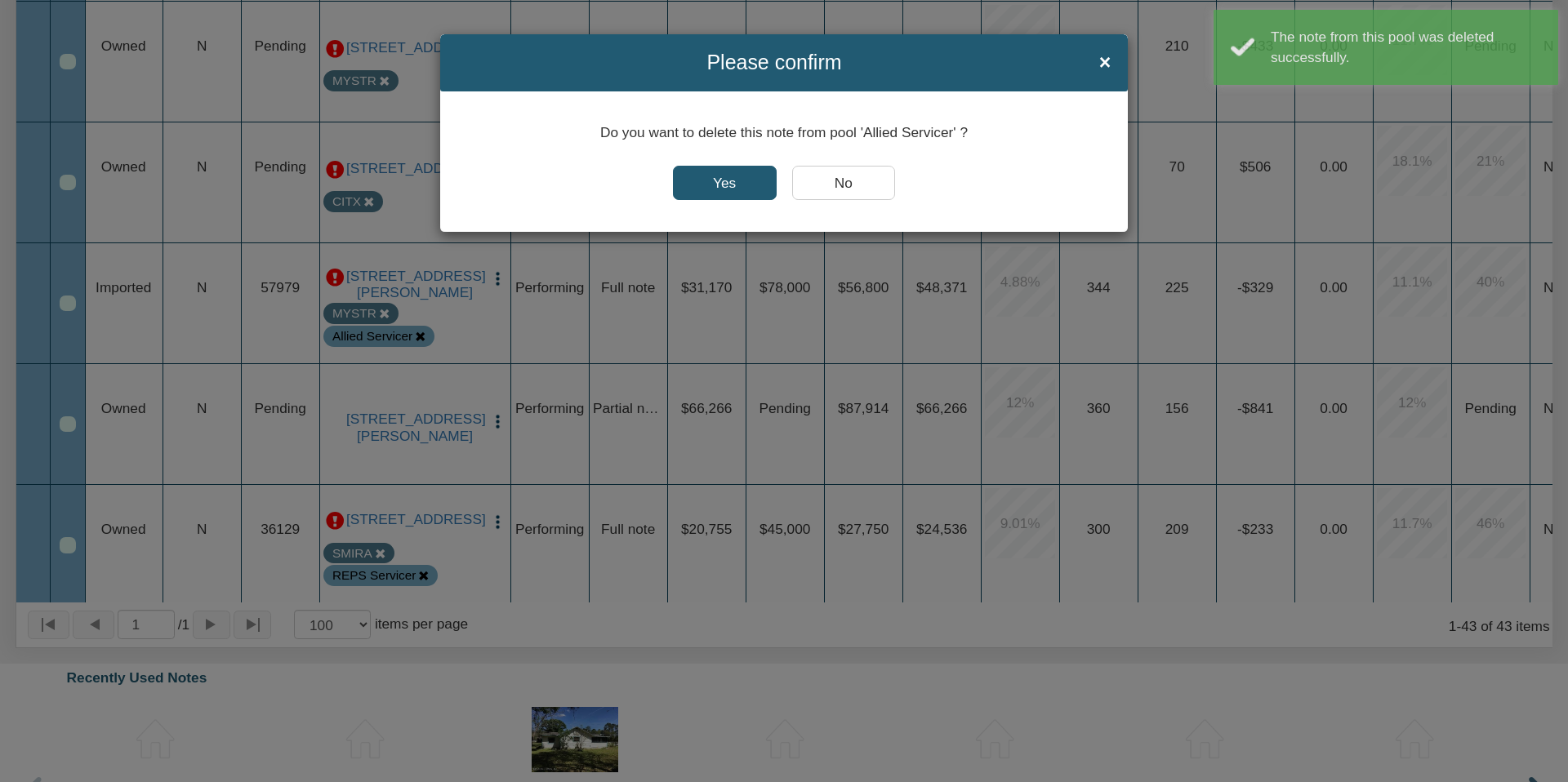
drag, startPoint x: 724, startPoint y: 180, endPoint x: 574, endPoint y: 338, distance: 217.9
click at [724, 180] on input "Yes" at bounding box center [725, 182] width 103 height 34
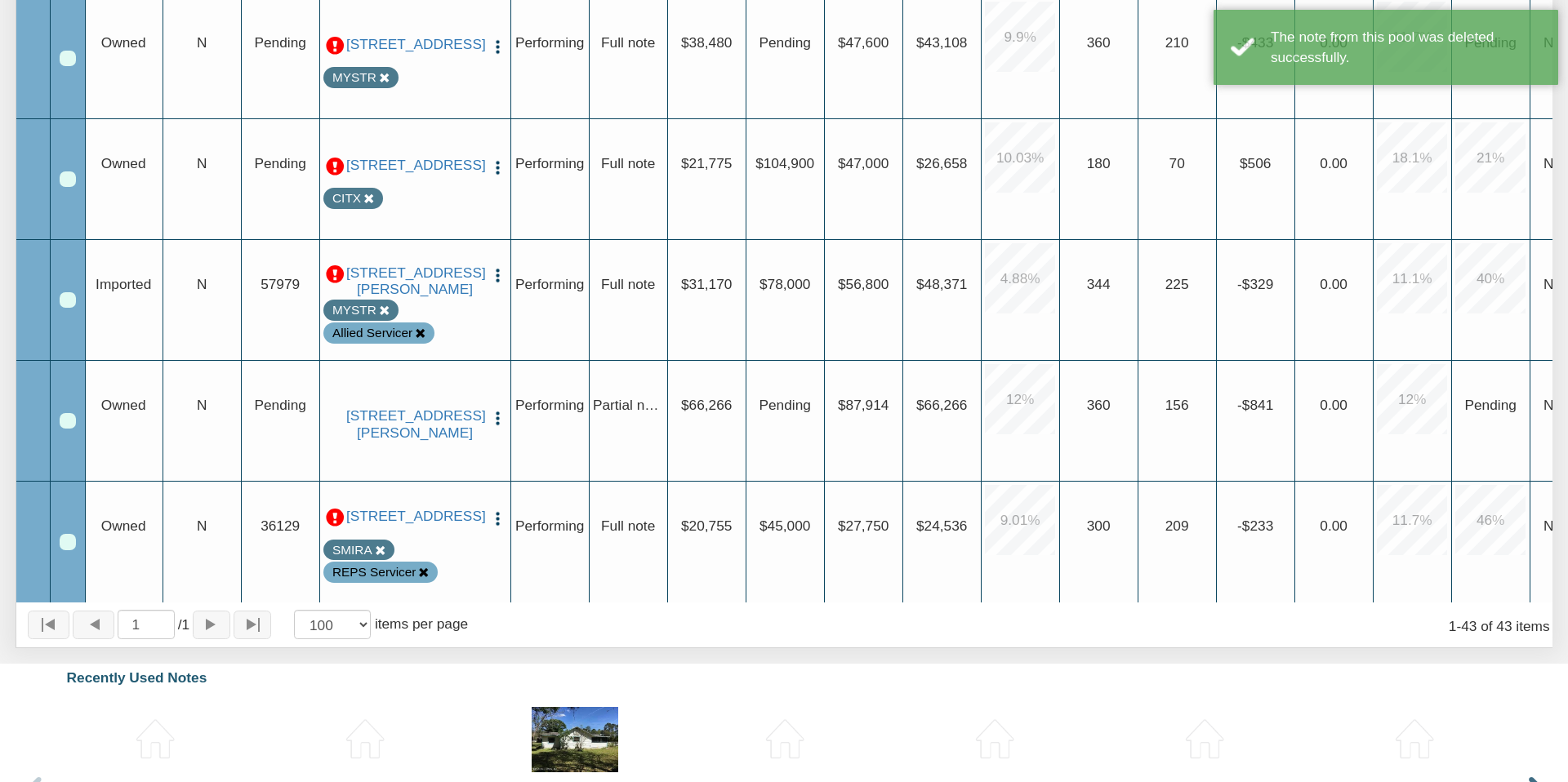
click at [422, 571] on icon at bounding box center [423, 572] width 10 height 10
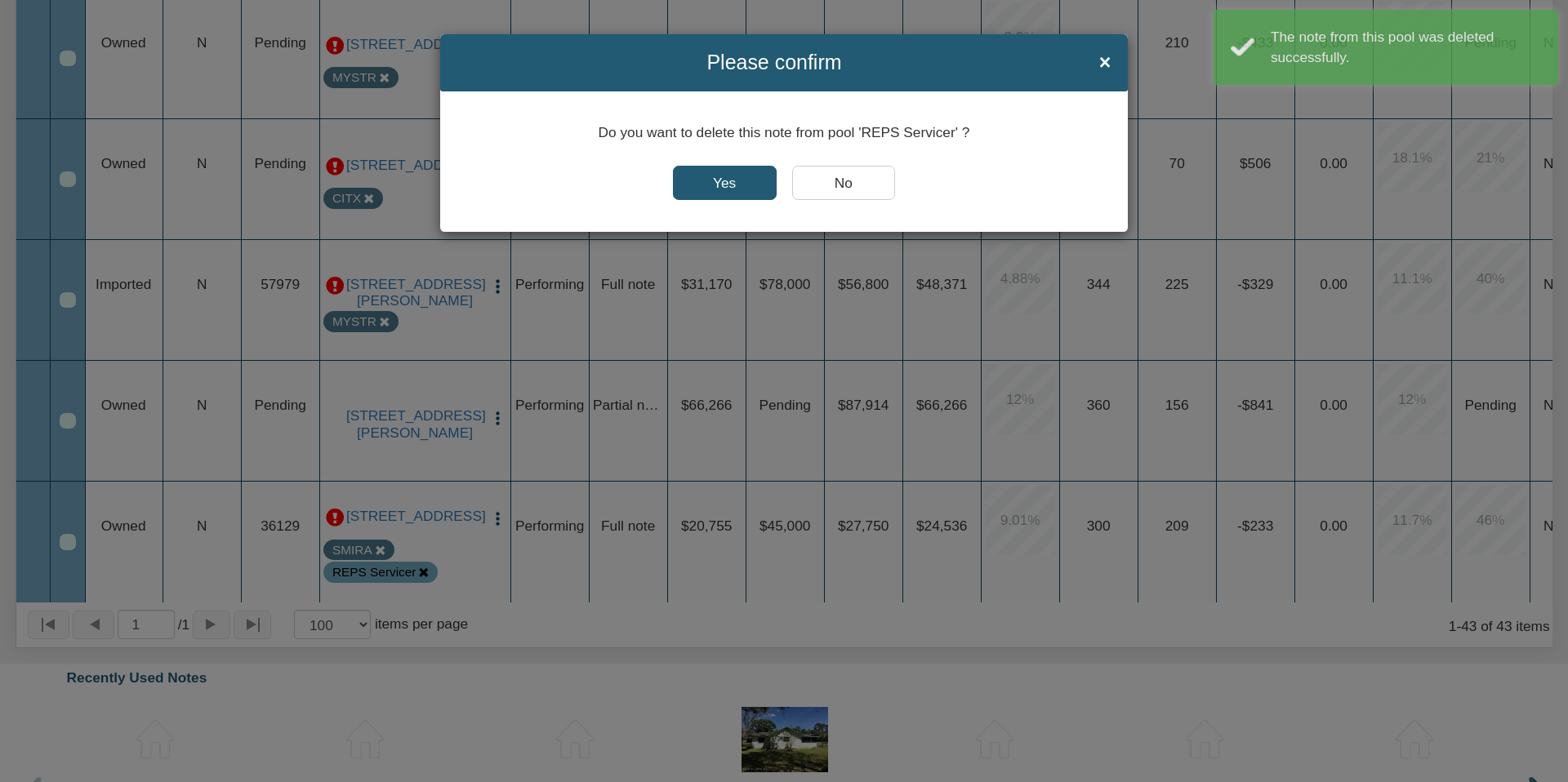
click at [725, 186] on input "Yes" at bounding box center [725, 182] width 103 height 34
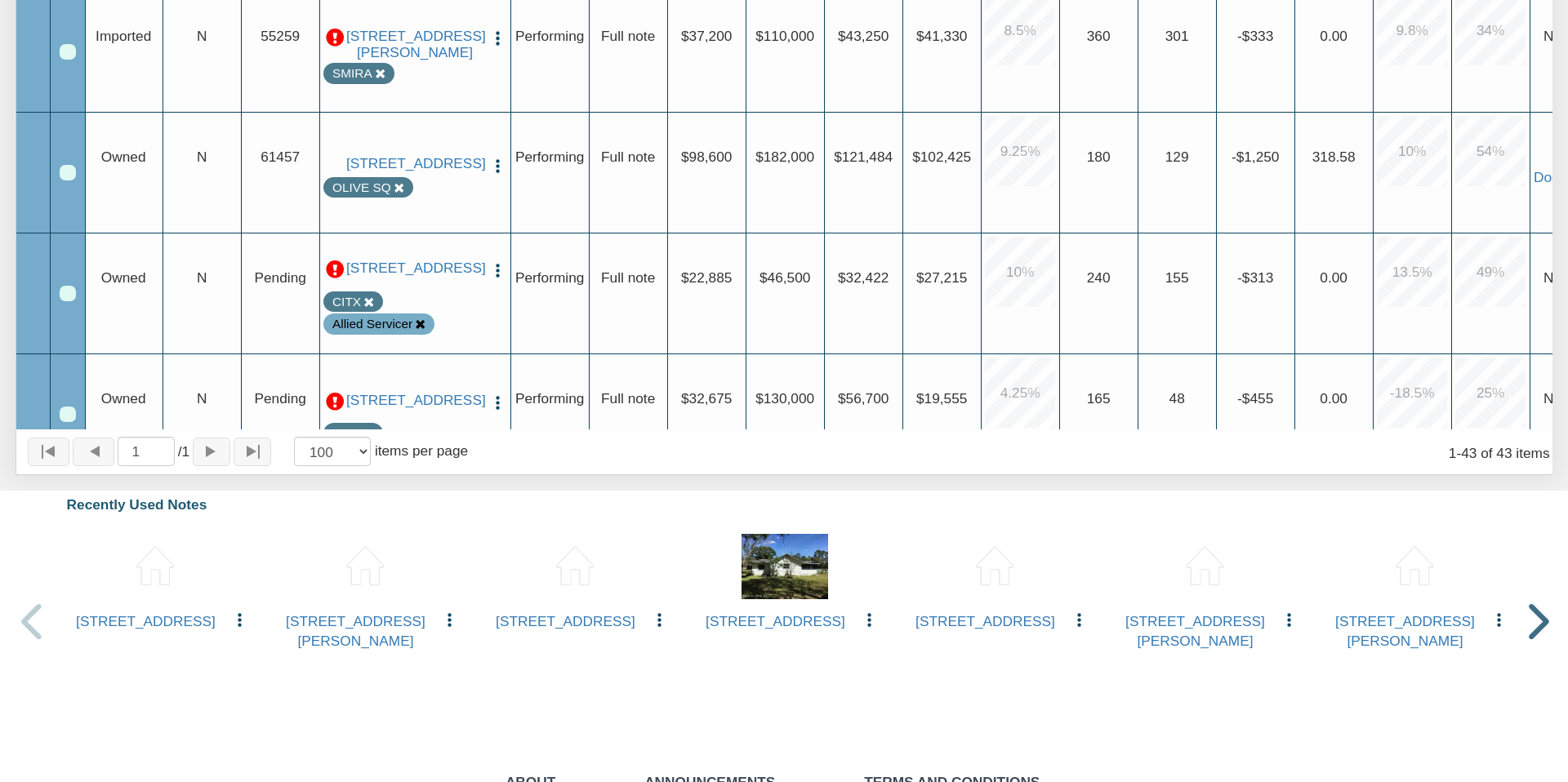
click at [421, 326] on icon at bounding box center [419, 324] width 10 height 10
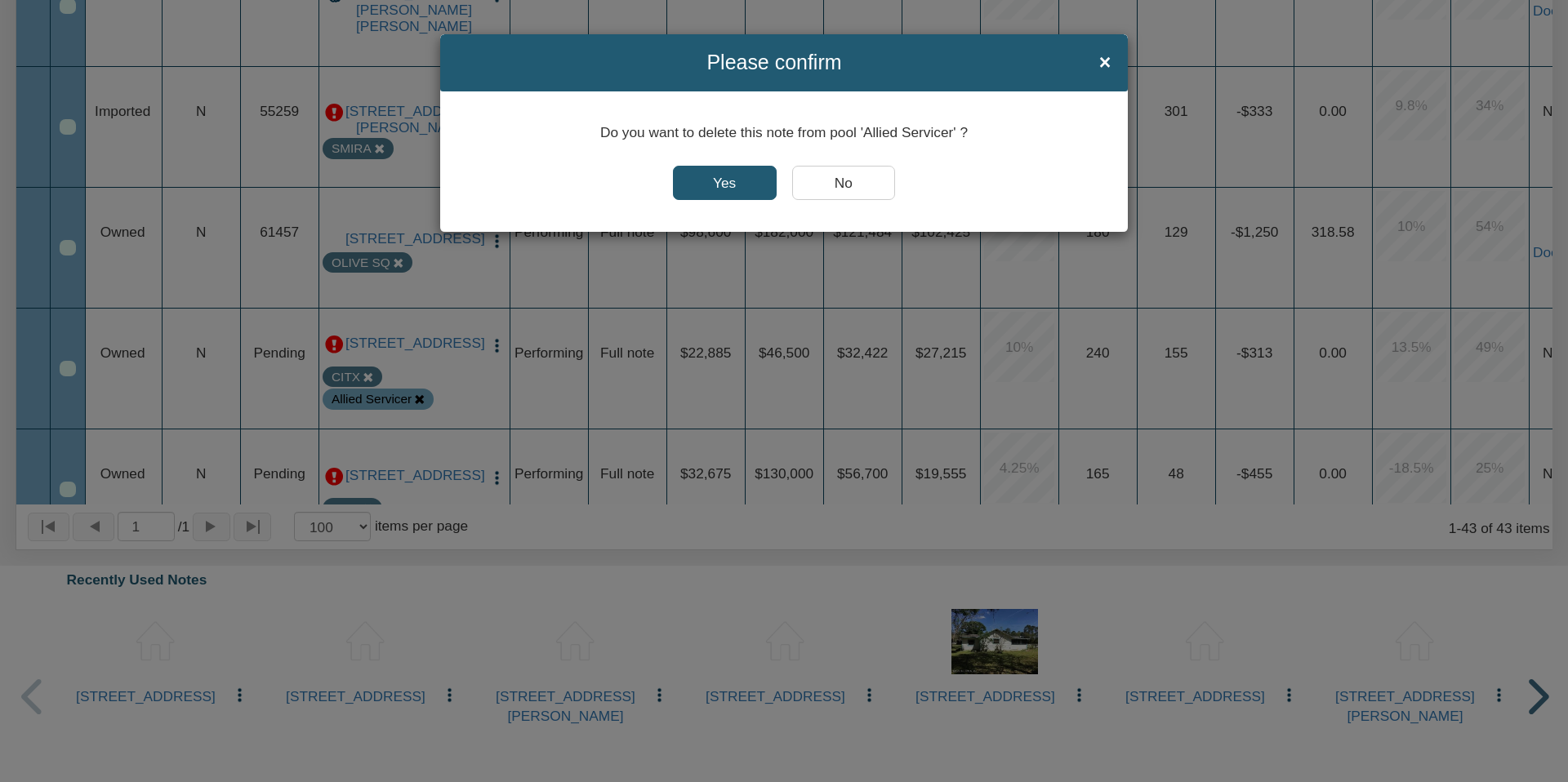
click at [737, 184] on input "Yes" at bounding box center [725, 182] width 103 height 34
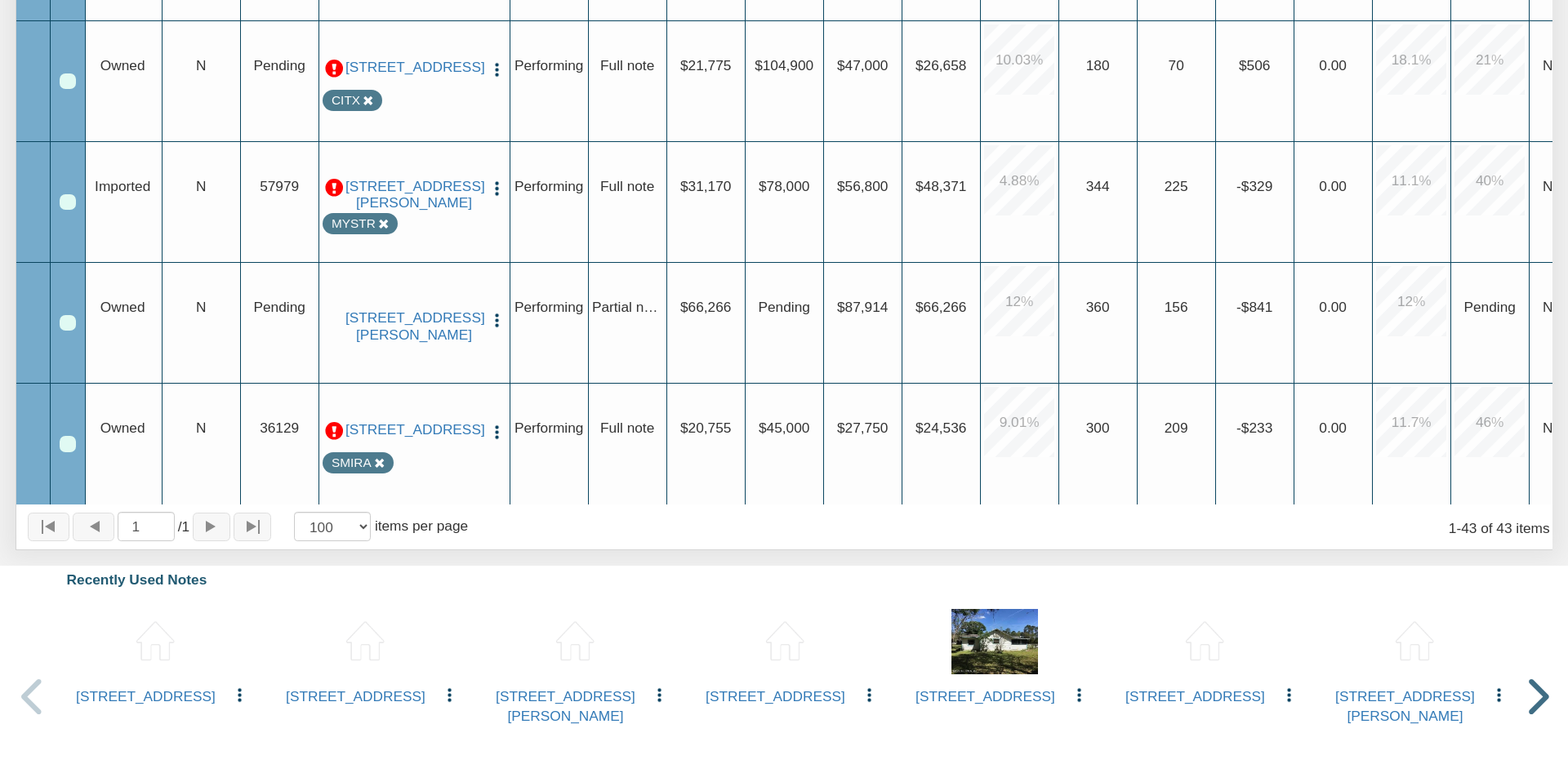
click at [498, 312] on img "button" at bounding box center [496, 321] width 17 height 17
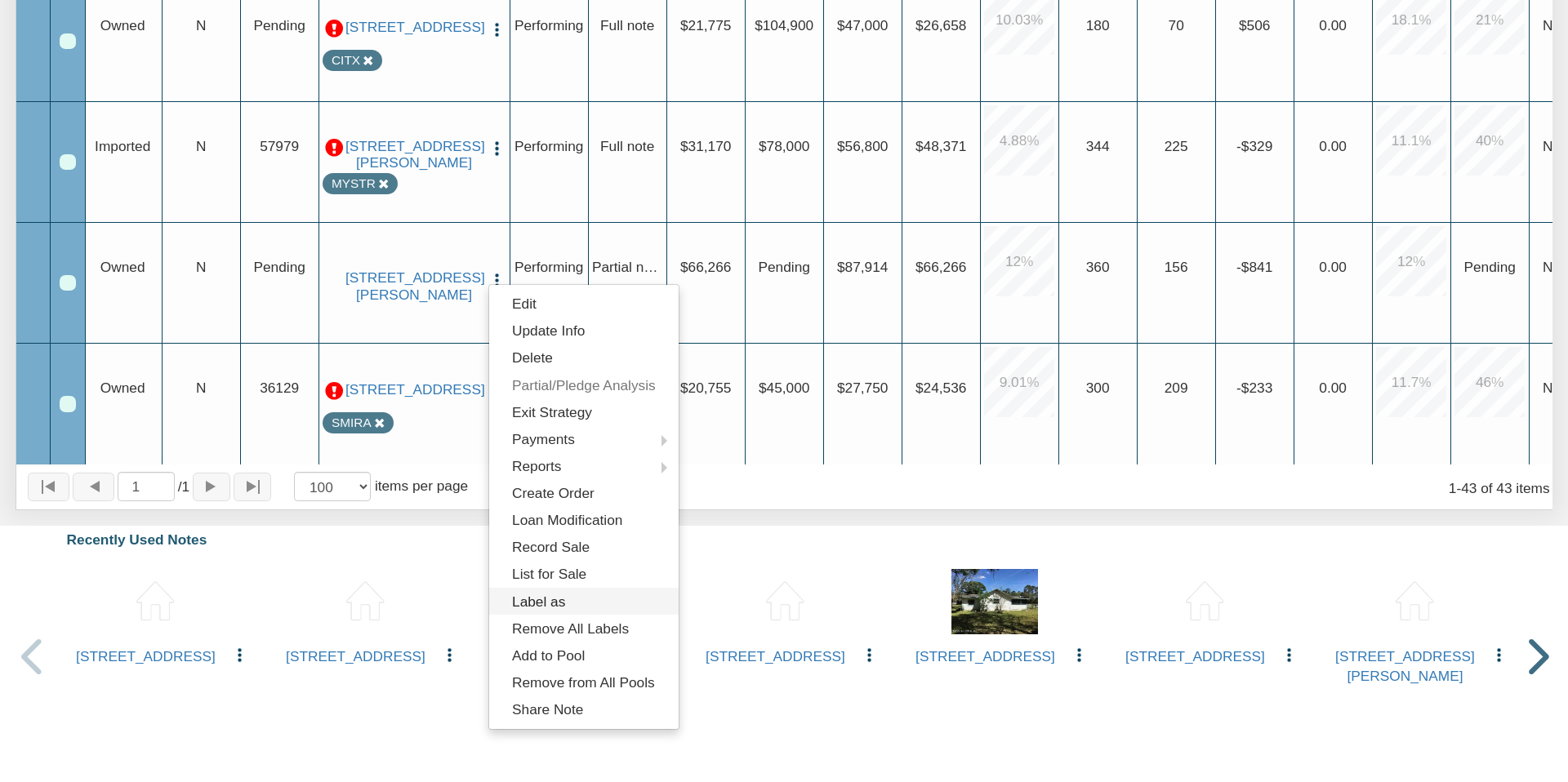
click at [540, 601] on link "Label as" at bounding box center [584, 601] width 190 height 27
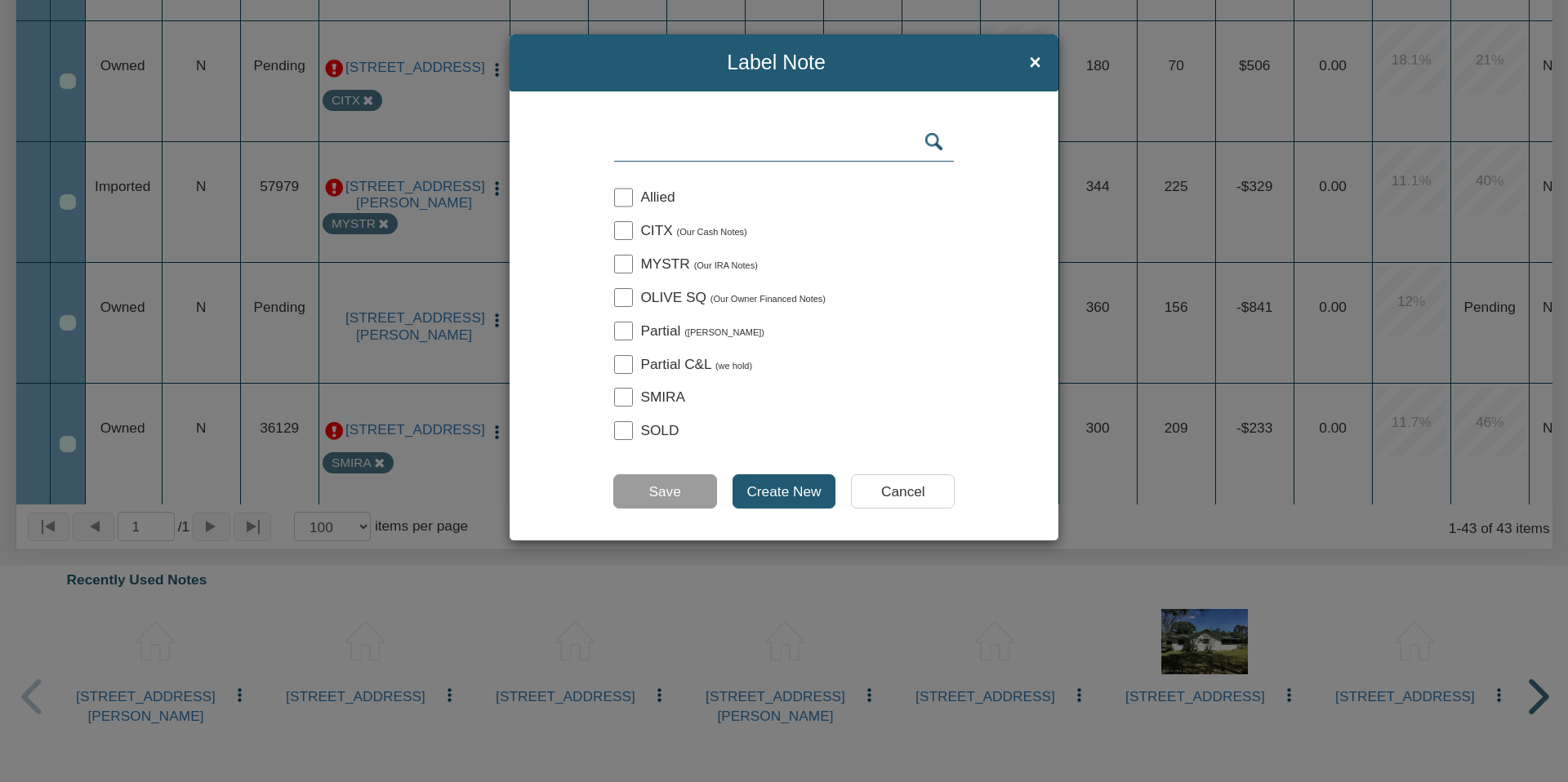
click at [625, 296] on input "checkbox" at bounding box center [623, 298] width 19 height 19
checkbox input "true"
click at [658, 490] on input "Save" at bounding box center [665, 492] width 103 height 34
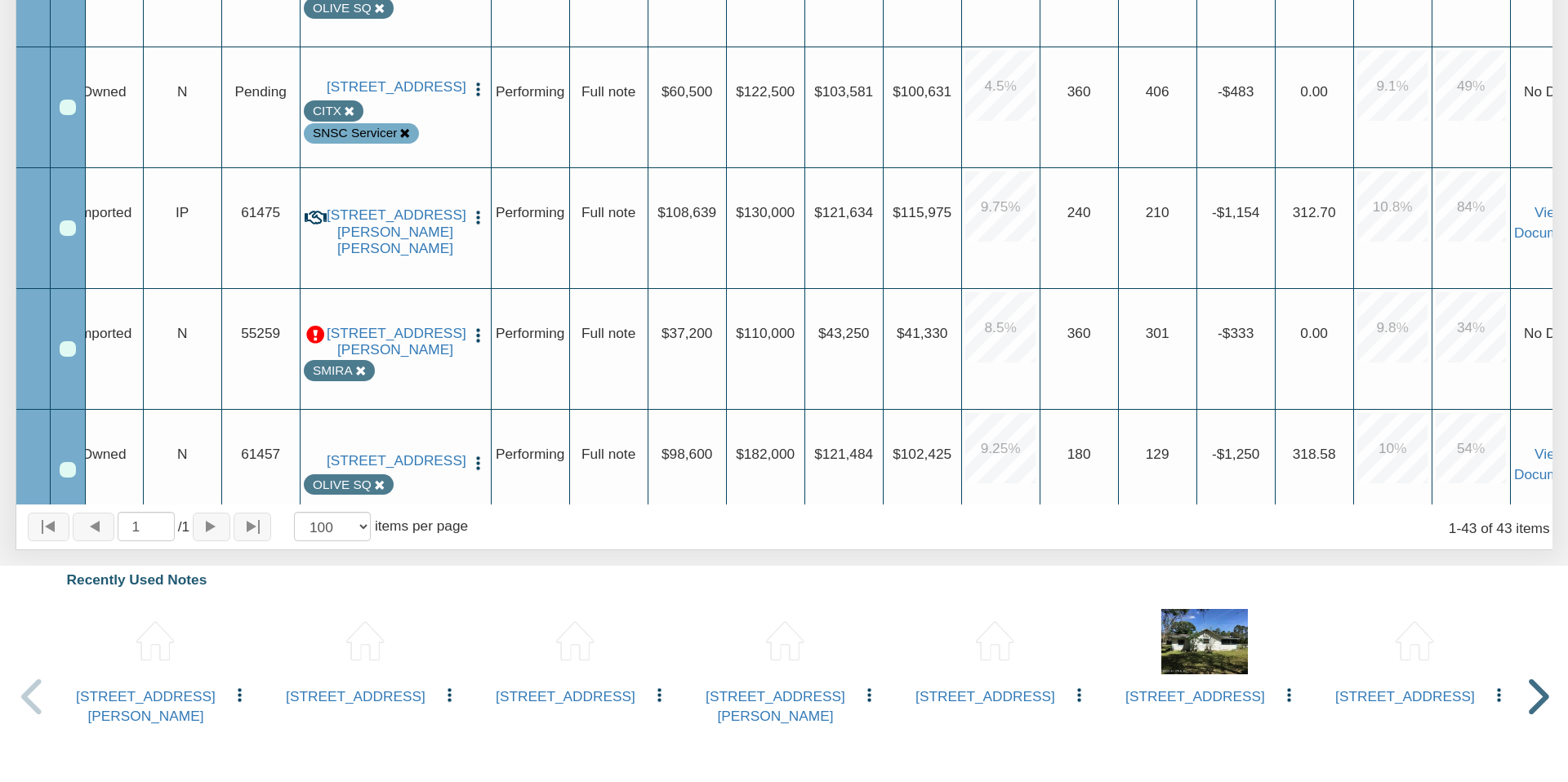
click at [476, 227] on img "button" at bounding box center [478, 217] width 17 height 17
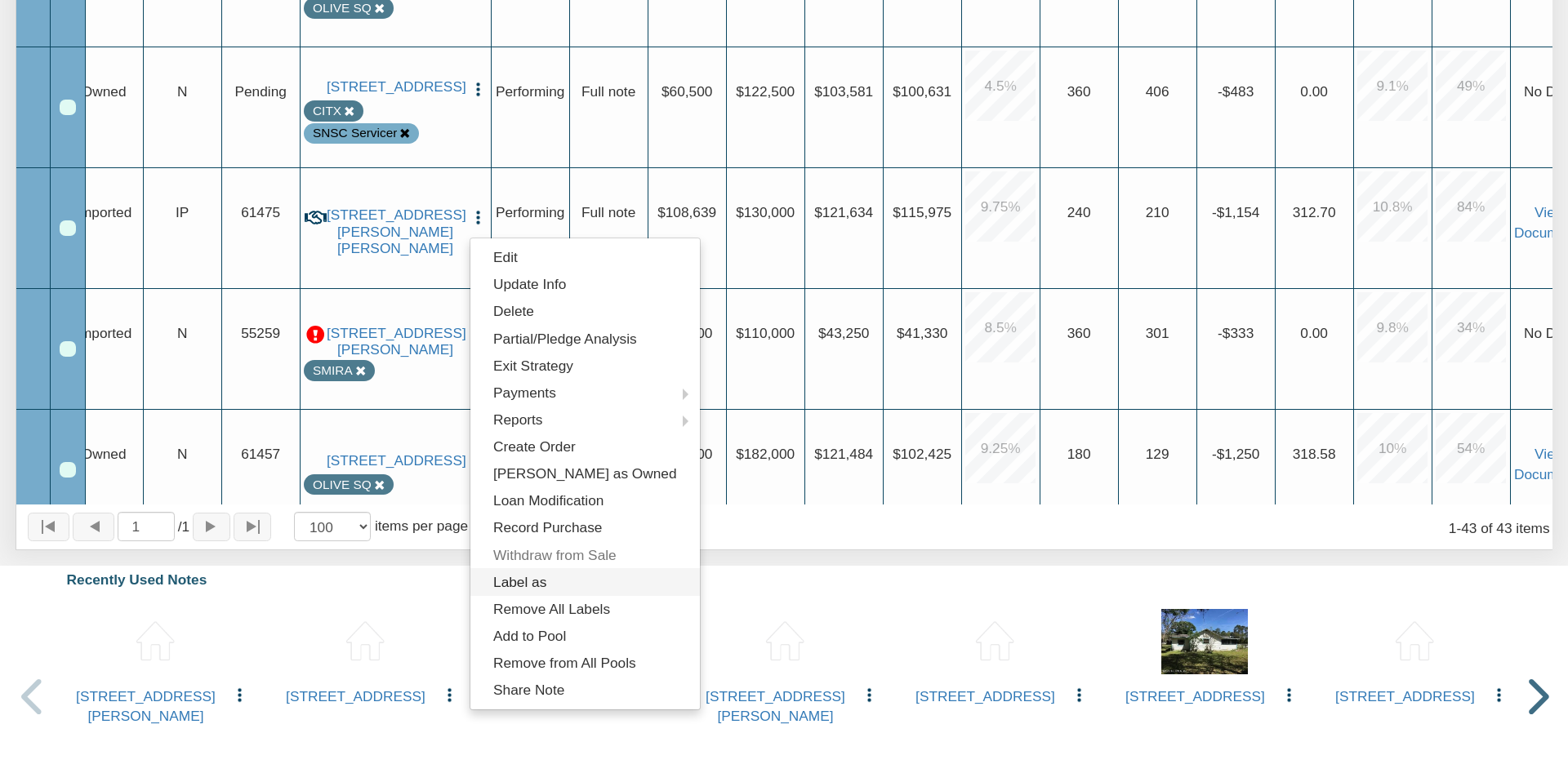
click at [525, 581] on link "Label as" at bounding box center [585, 582] width 229 height 27
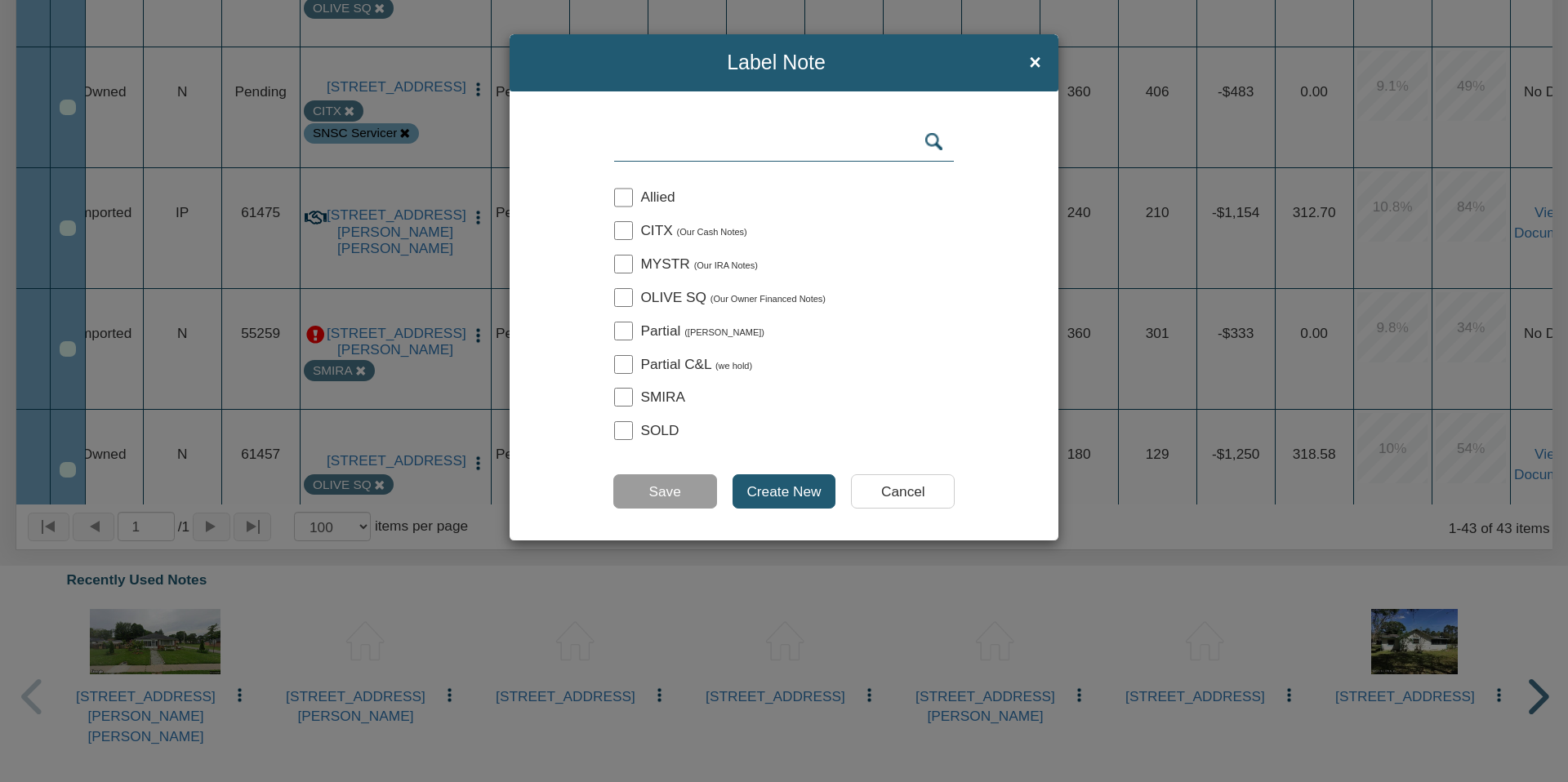
click at [625, 229] on input "checkbox" at bounding box center [623, 230] width 19 height 19
checkbox input "true"
click at [669, 493] on input "Save" at bounding box center [665, 492] width 103 height 34
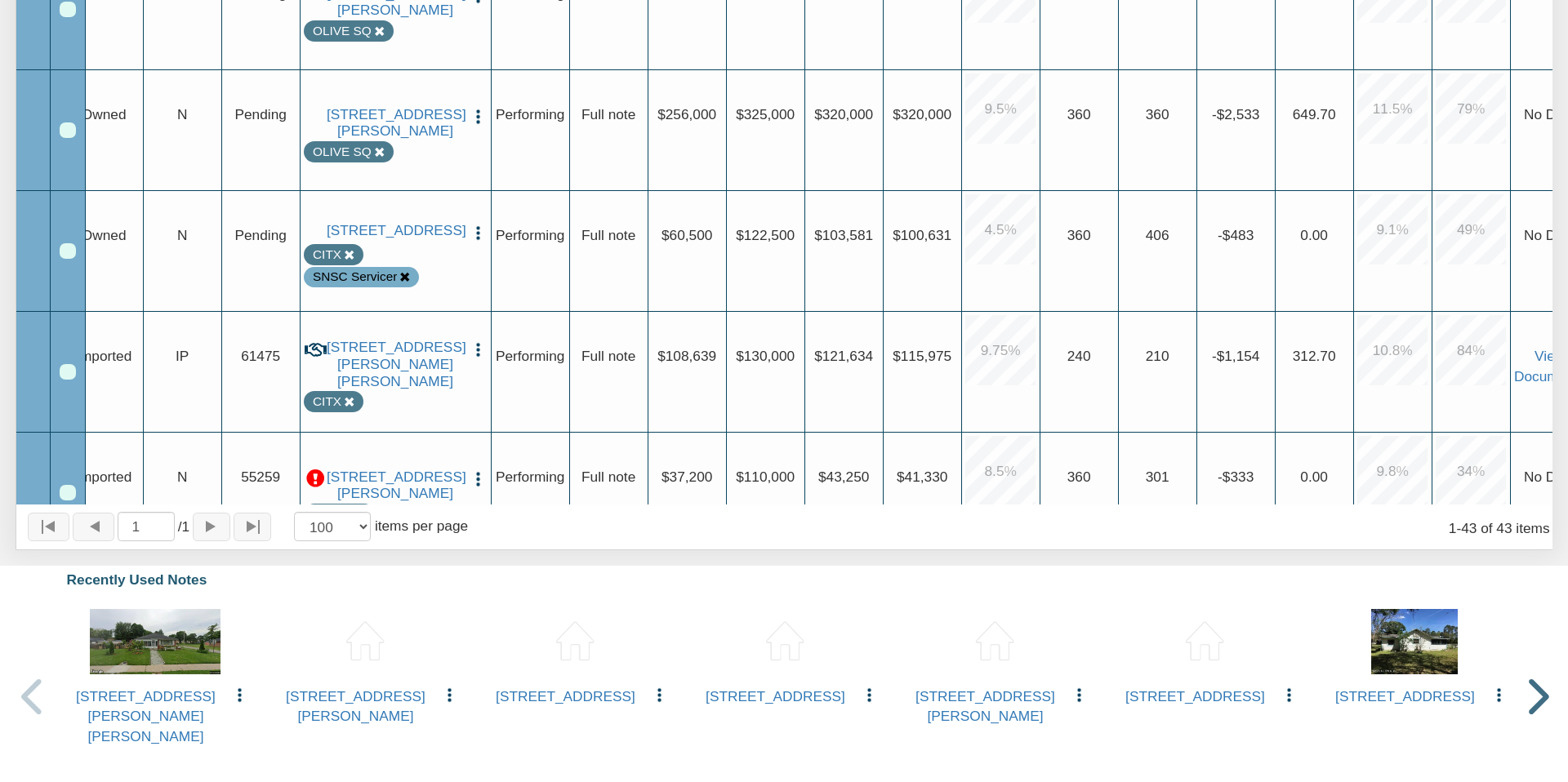
scroll to position [2905, 0]
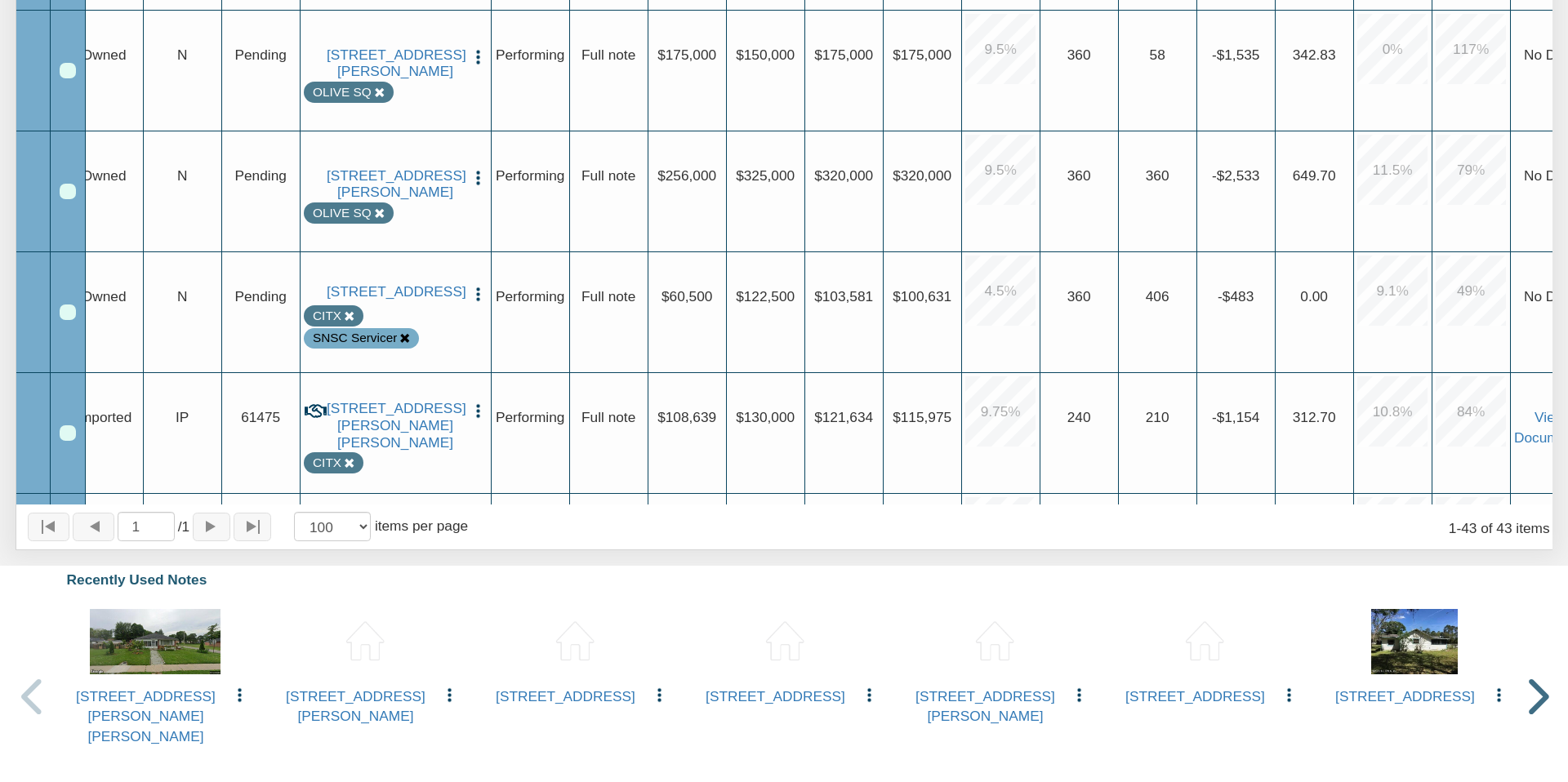
click at [401, 342] on icon at bounding box center [404, 337] width 10 height 10
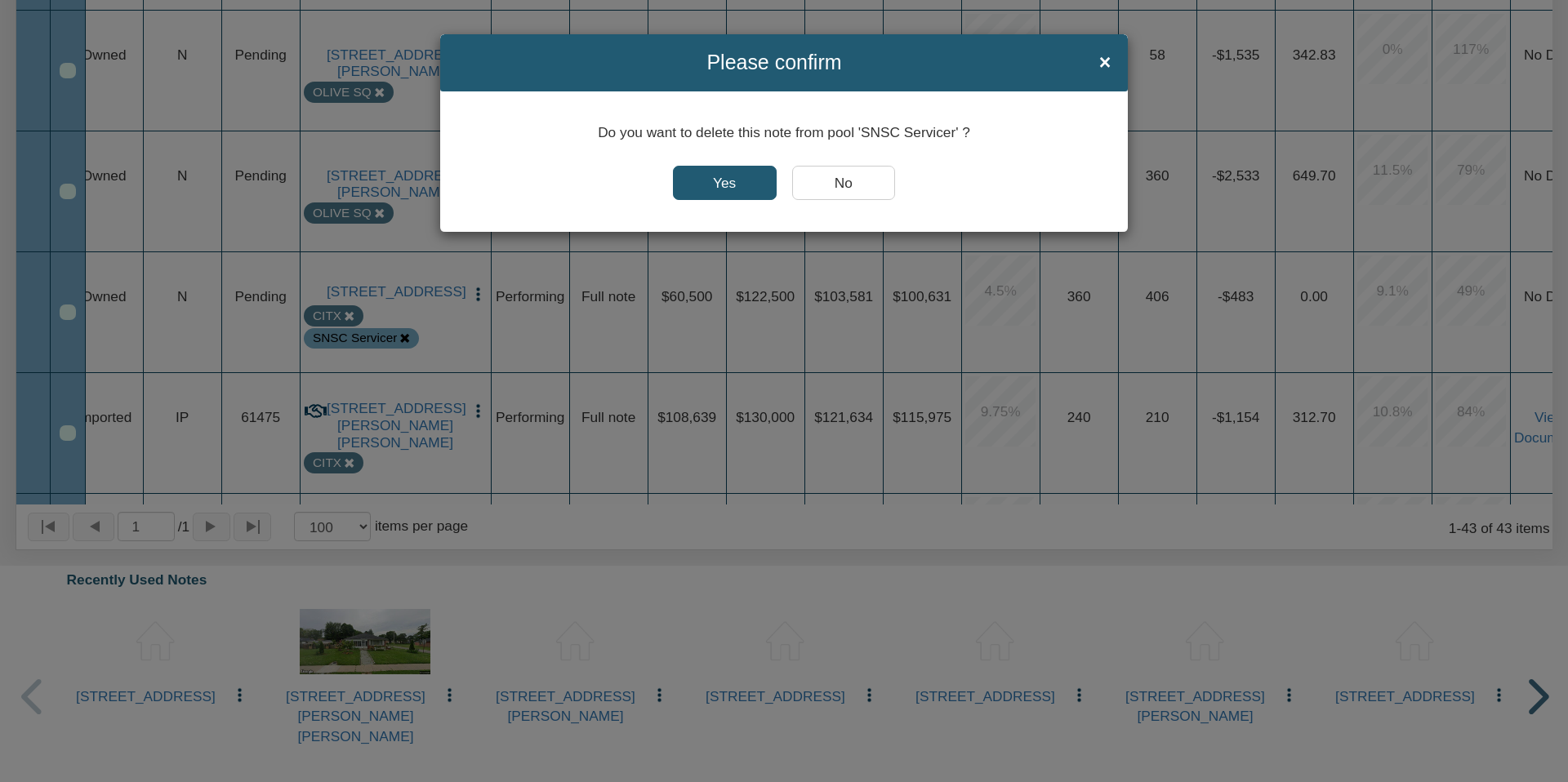
click at [713, 180] on input "Yes" at bounding box center [725, 182] width 103 height 34
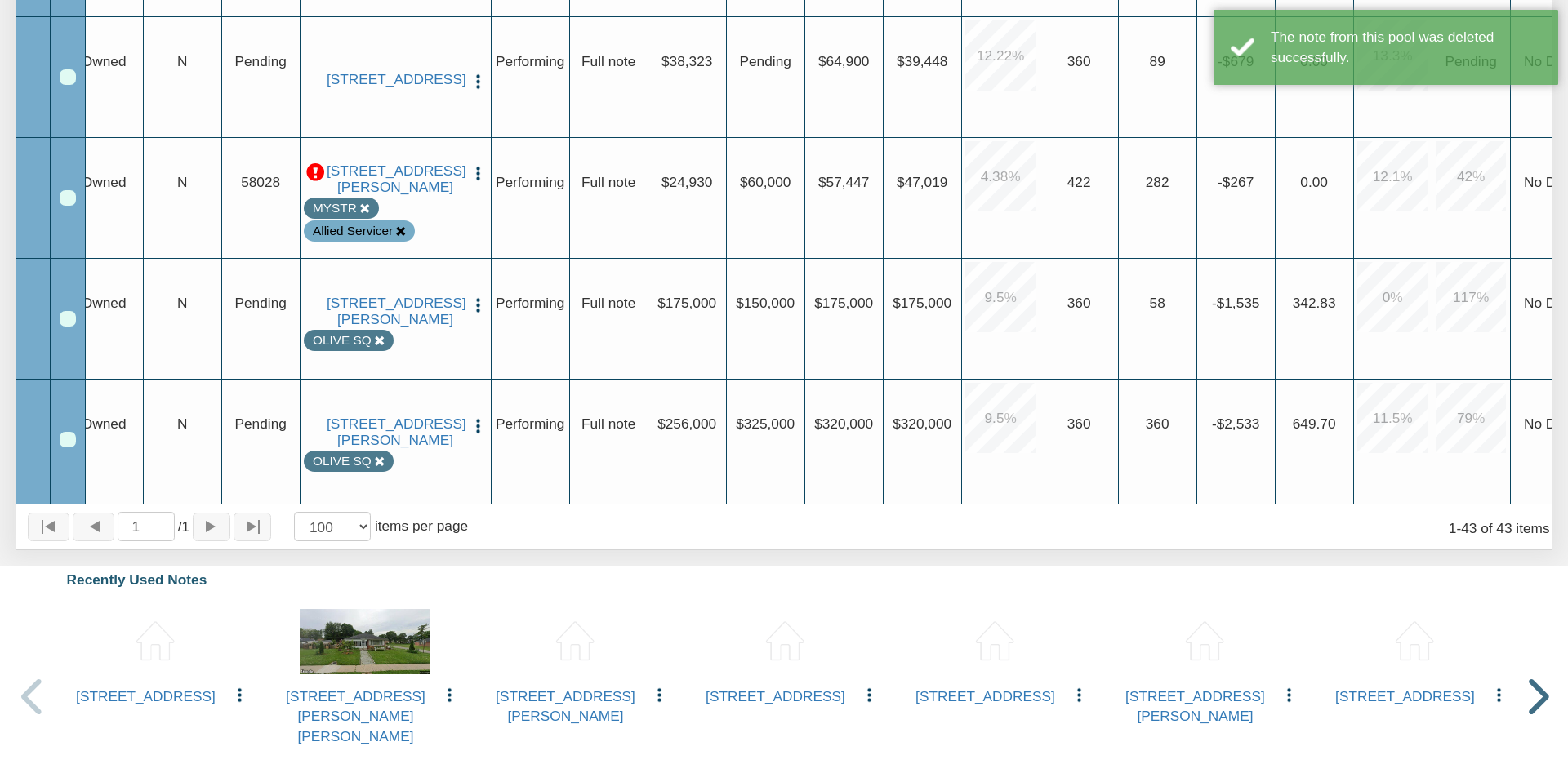
scroll to position [2587, 0]
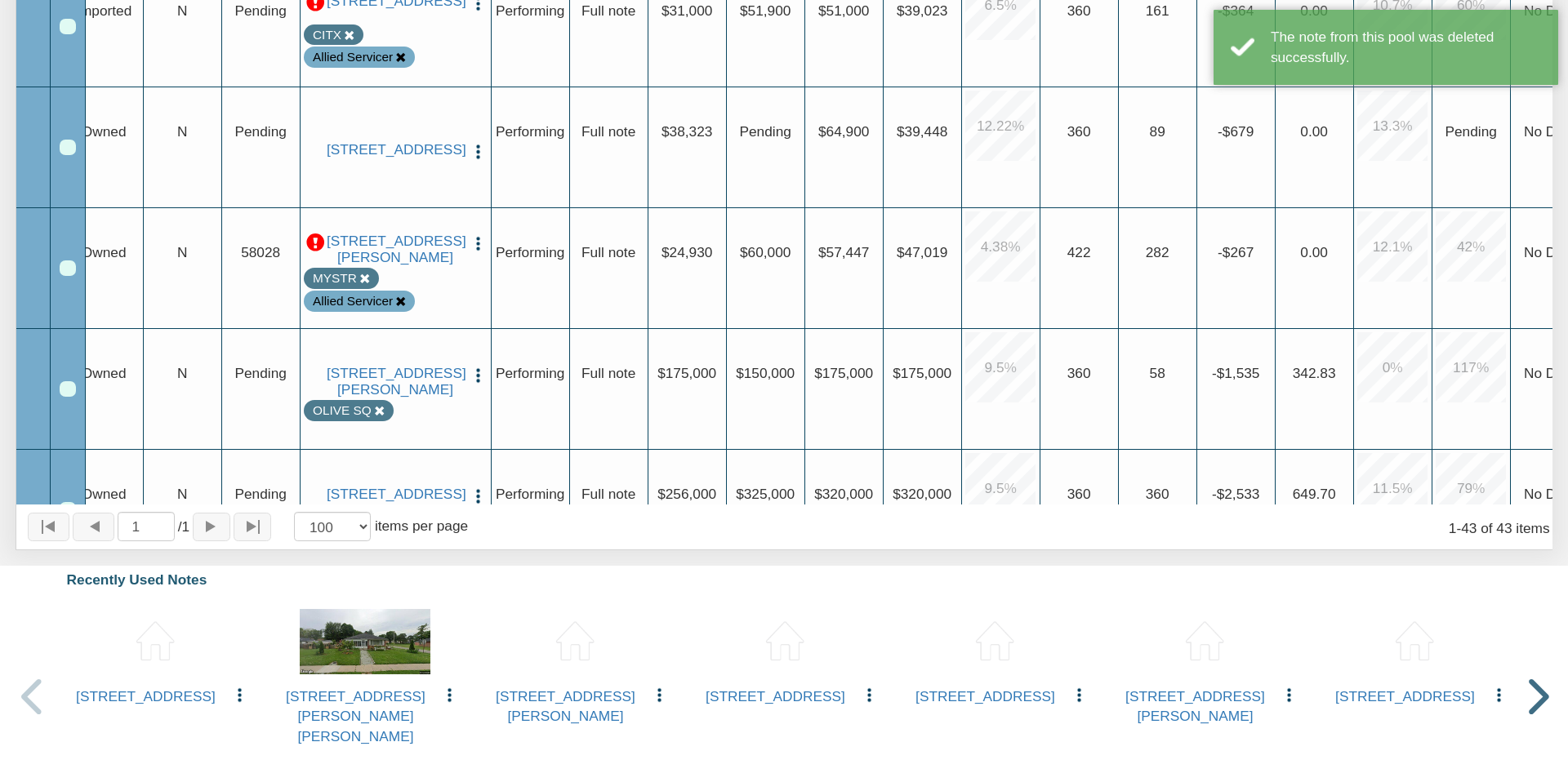
click at [400, 307] on icon at bounding box center [400, 301] width 10 height 10
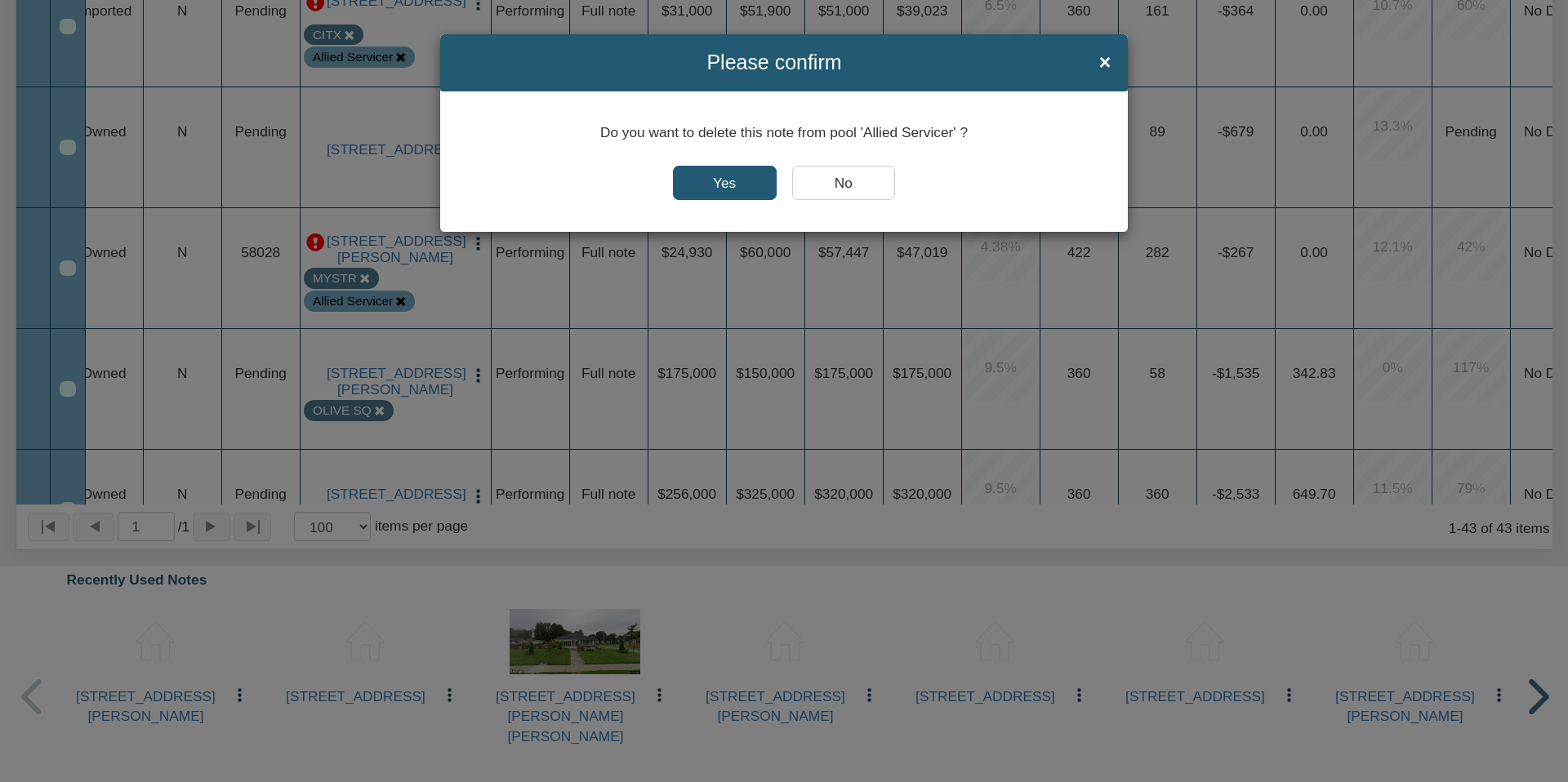
drag, startPoint x: 725, startPoint y: 179, endPoint x: 710, endPoint y: 219, distance: 42.7
click at [725, 179] on input "Yes" at bounding box center [725, 182] width 103 height 34
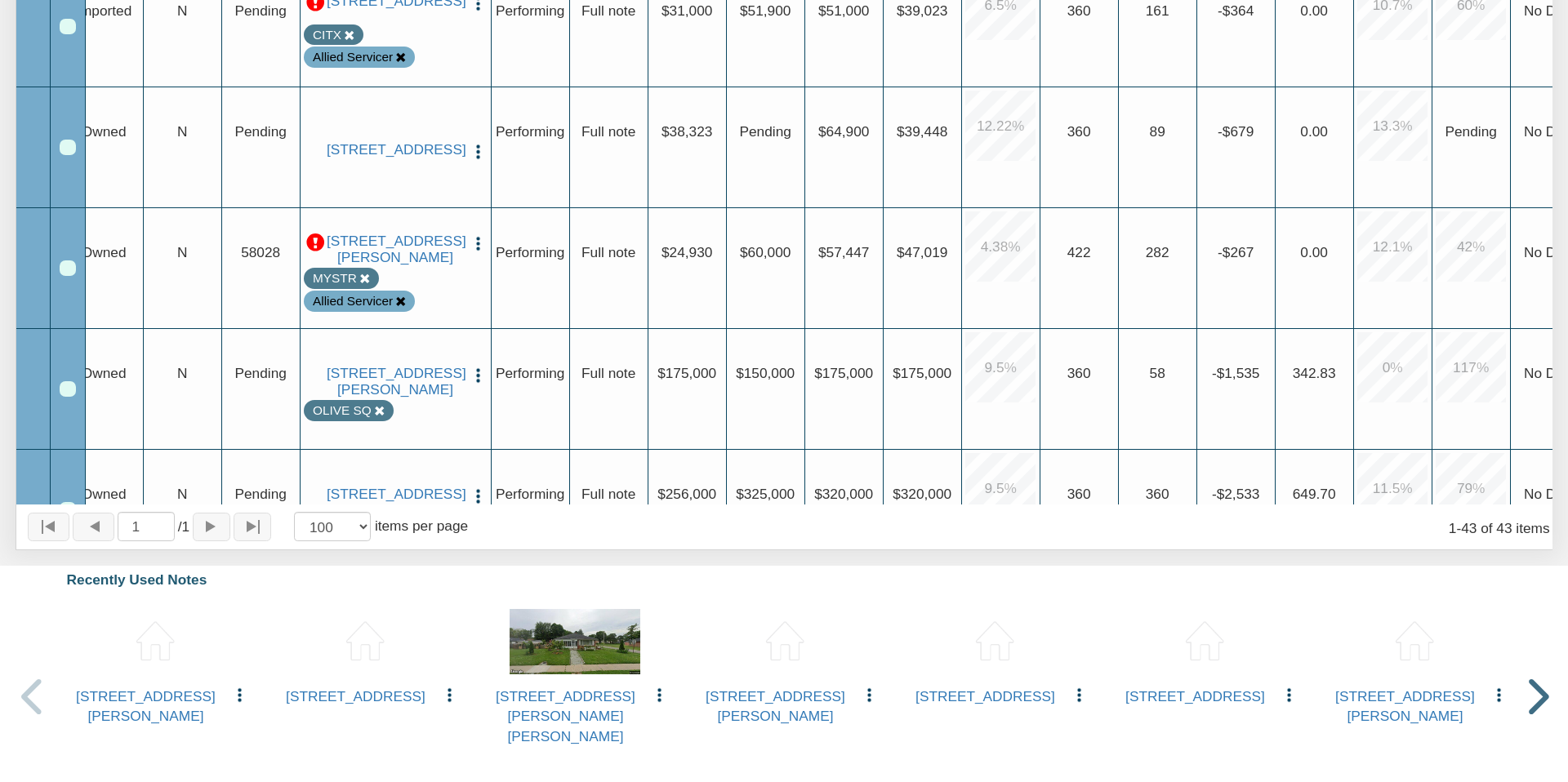
scroll to position [2474, 0]
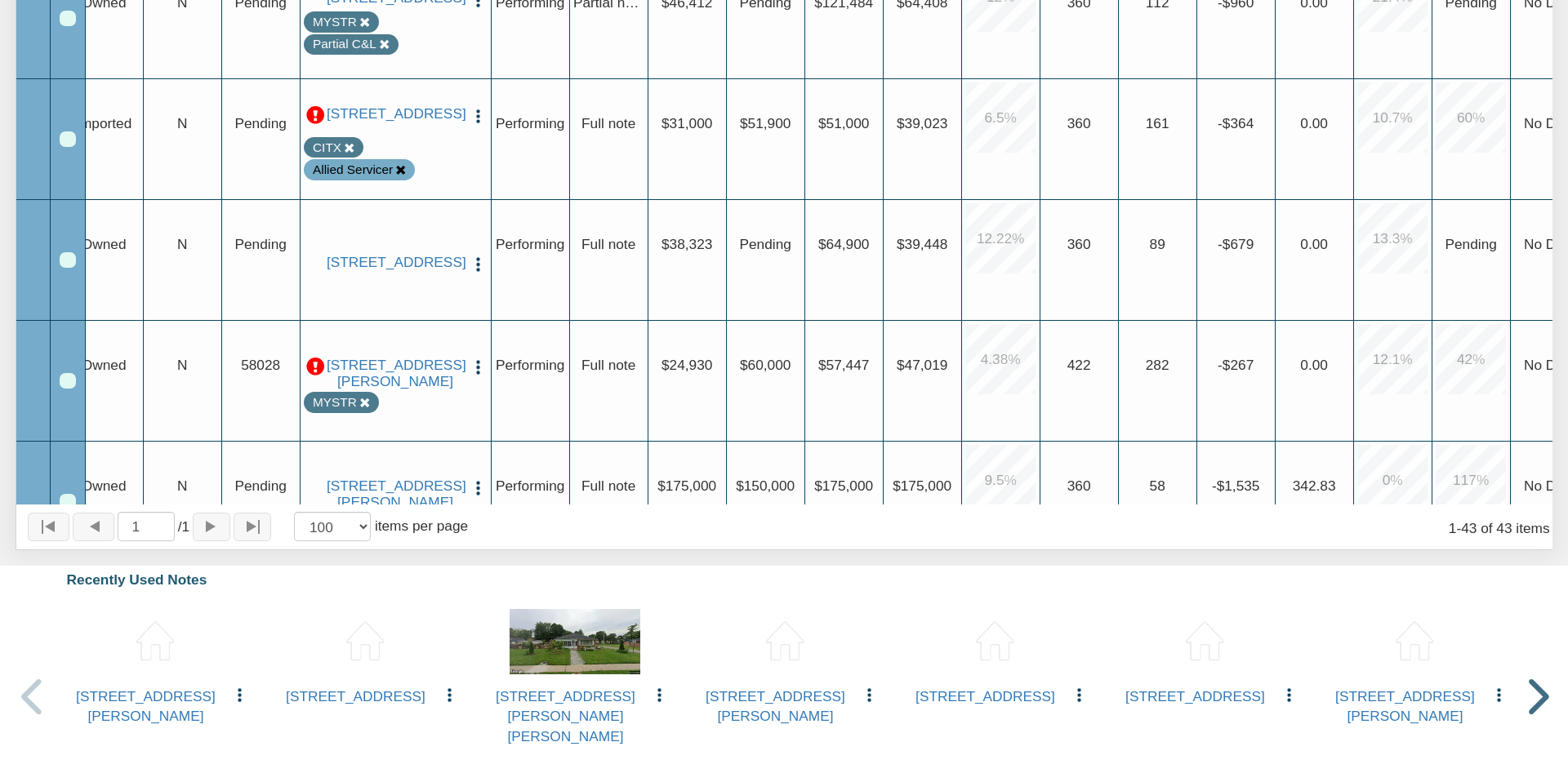
click at [476, 258] on img "button" at bounding box center [478, 264] width 17 height 17
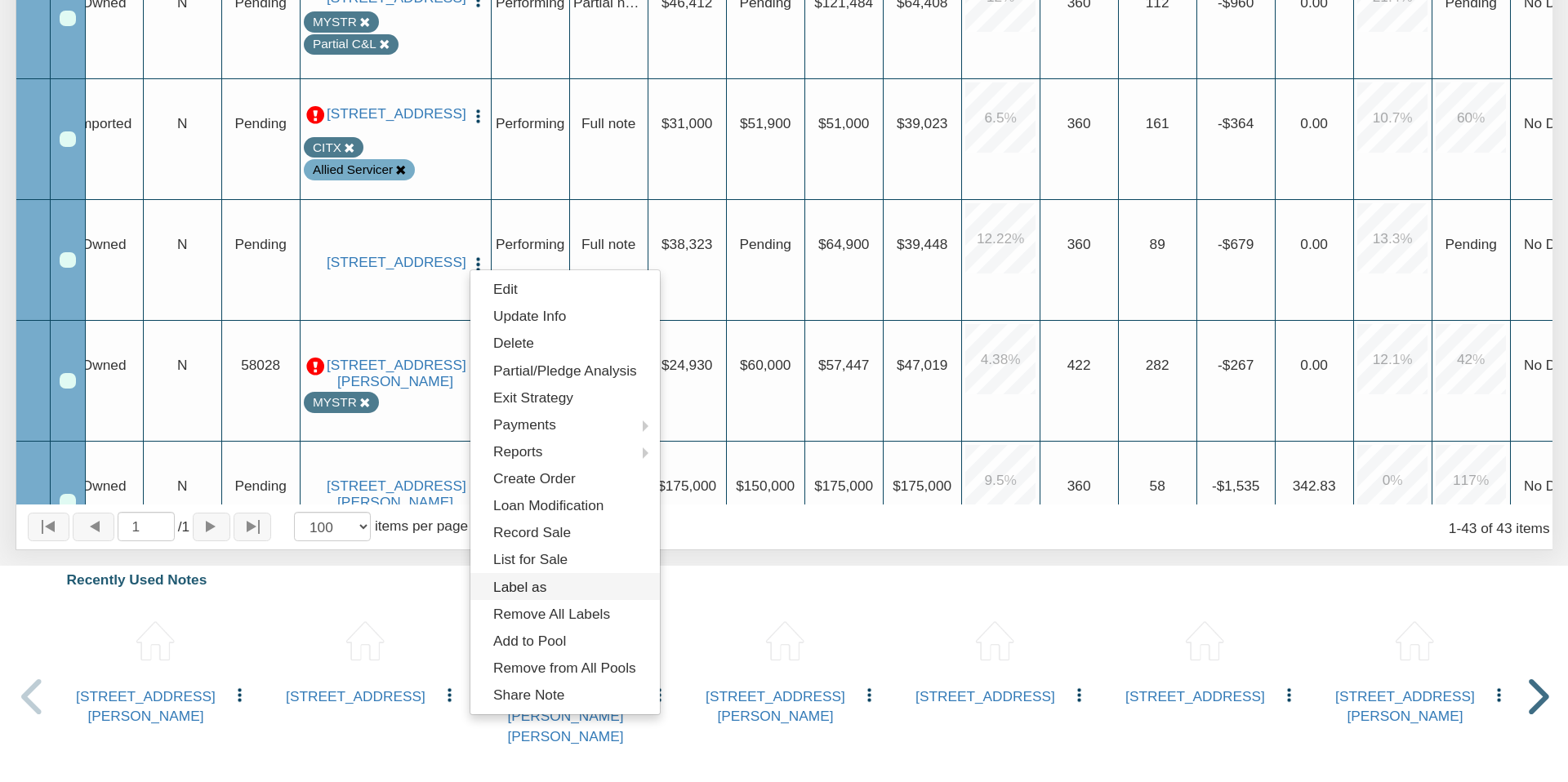
click at [510, 587] on link "Label as" at bounding box center [565, 586] width 190 height 27
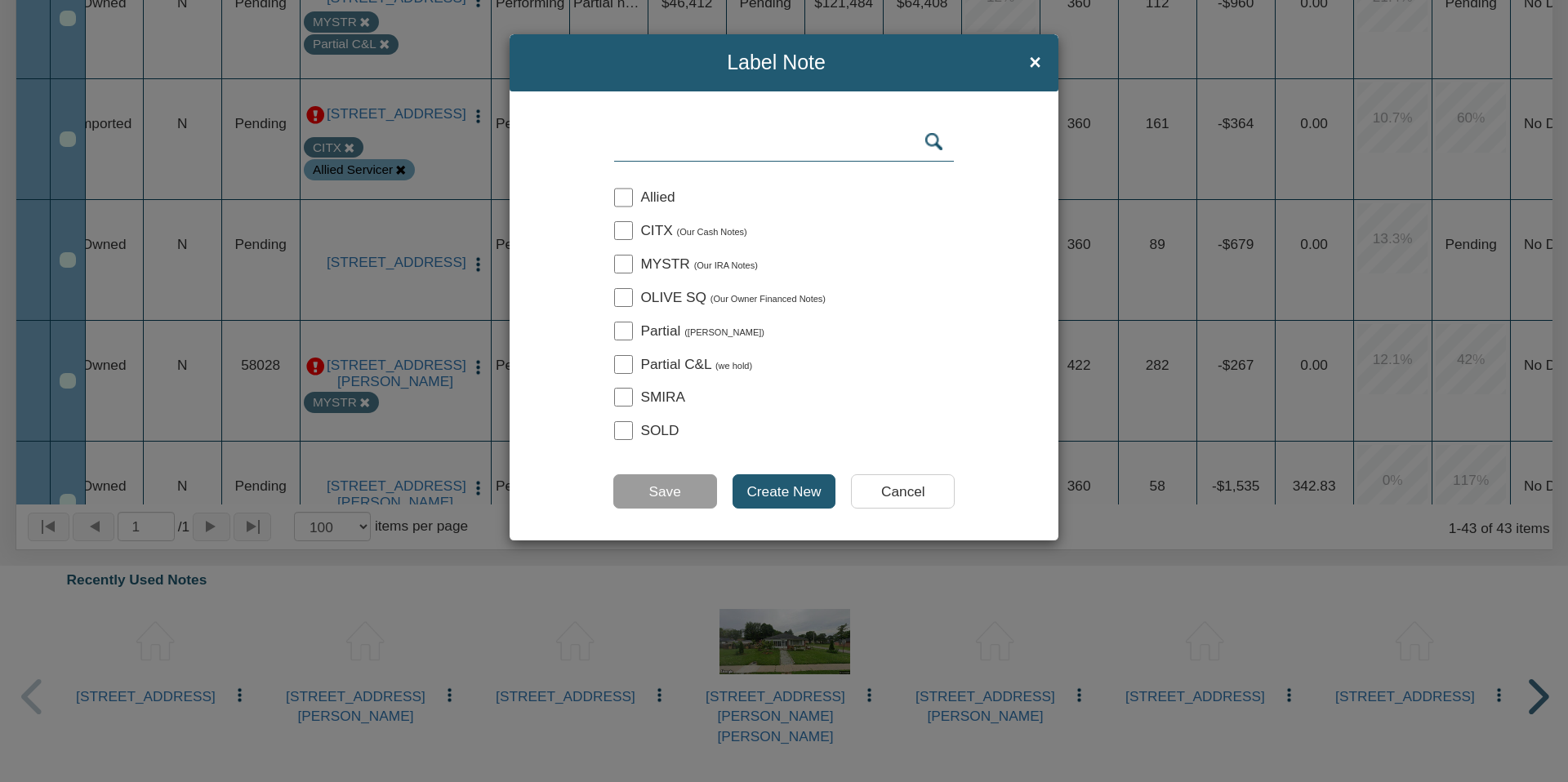
click at [626, 228] on input "checkbox" at bounding box center [623, 230] width 19 height 19
checkbox input "true"
click at [653, 491] on input "Save" at bounding box center [665, 492] width 103 height 34
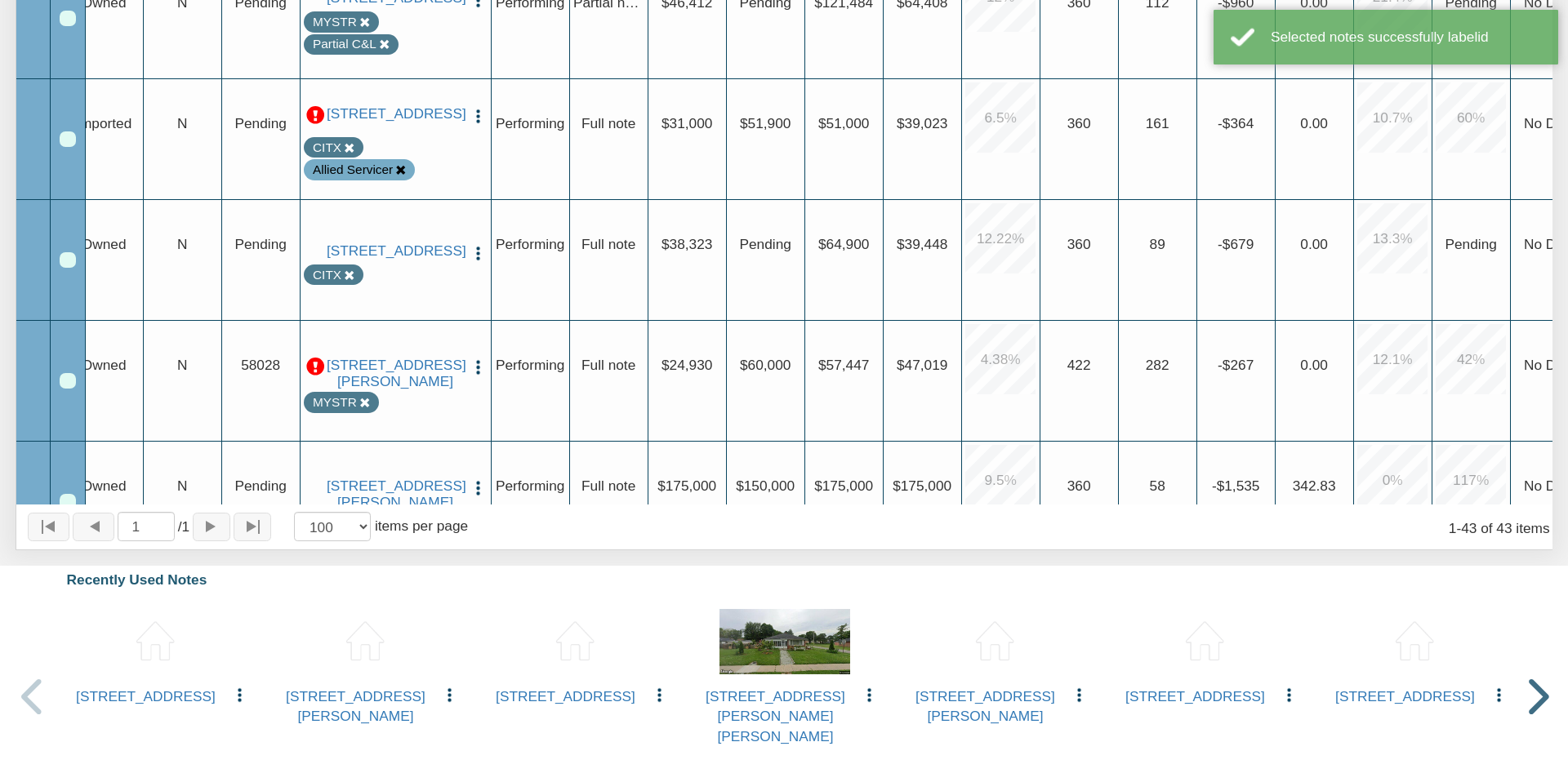
scroll to position [2343, 0]
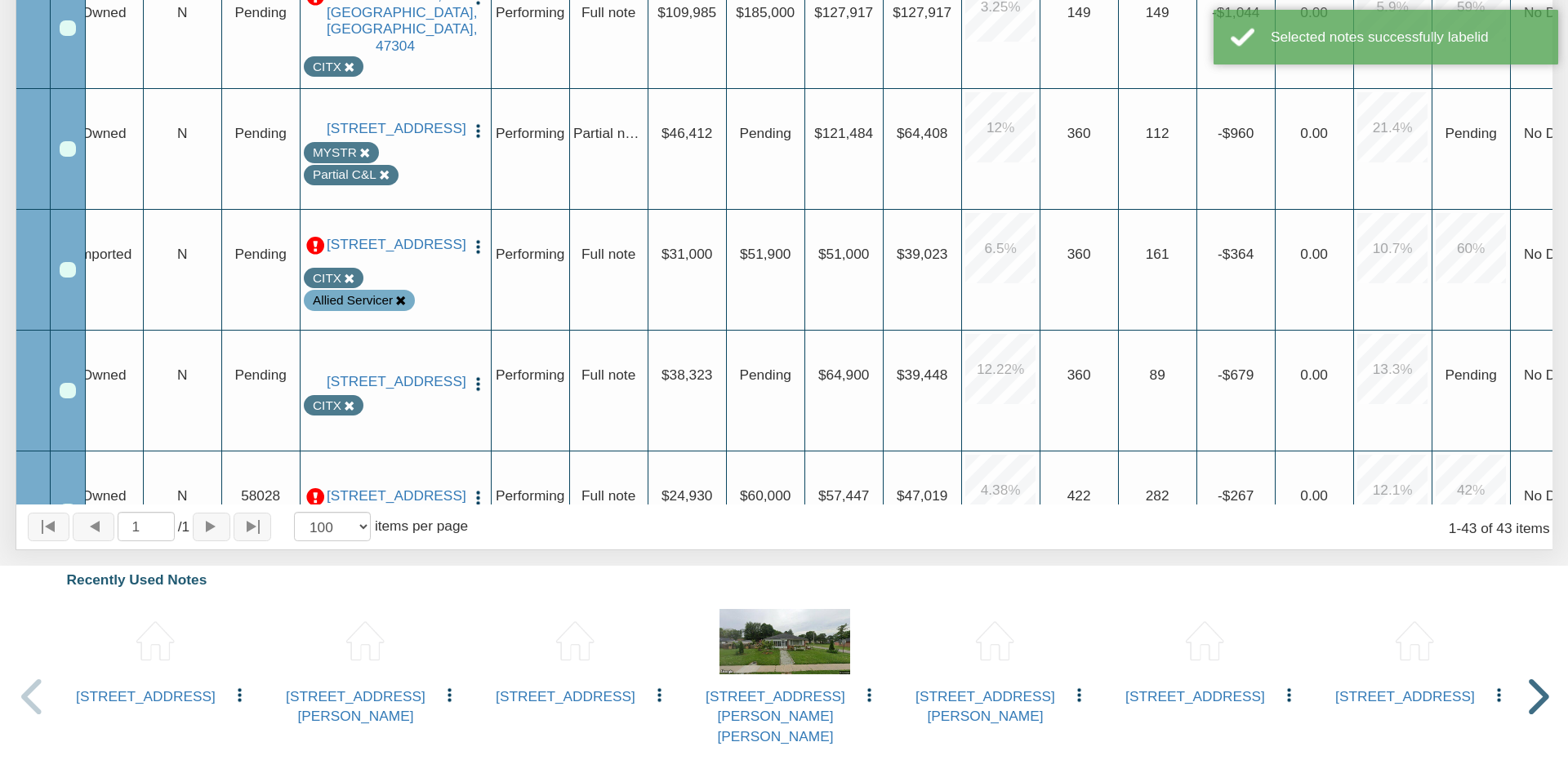
click at [400, 306] on icon at bounding box center [400, 300] width 10 height 10
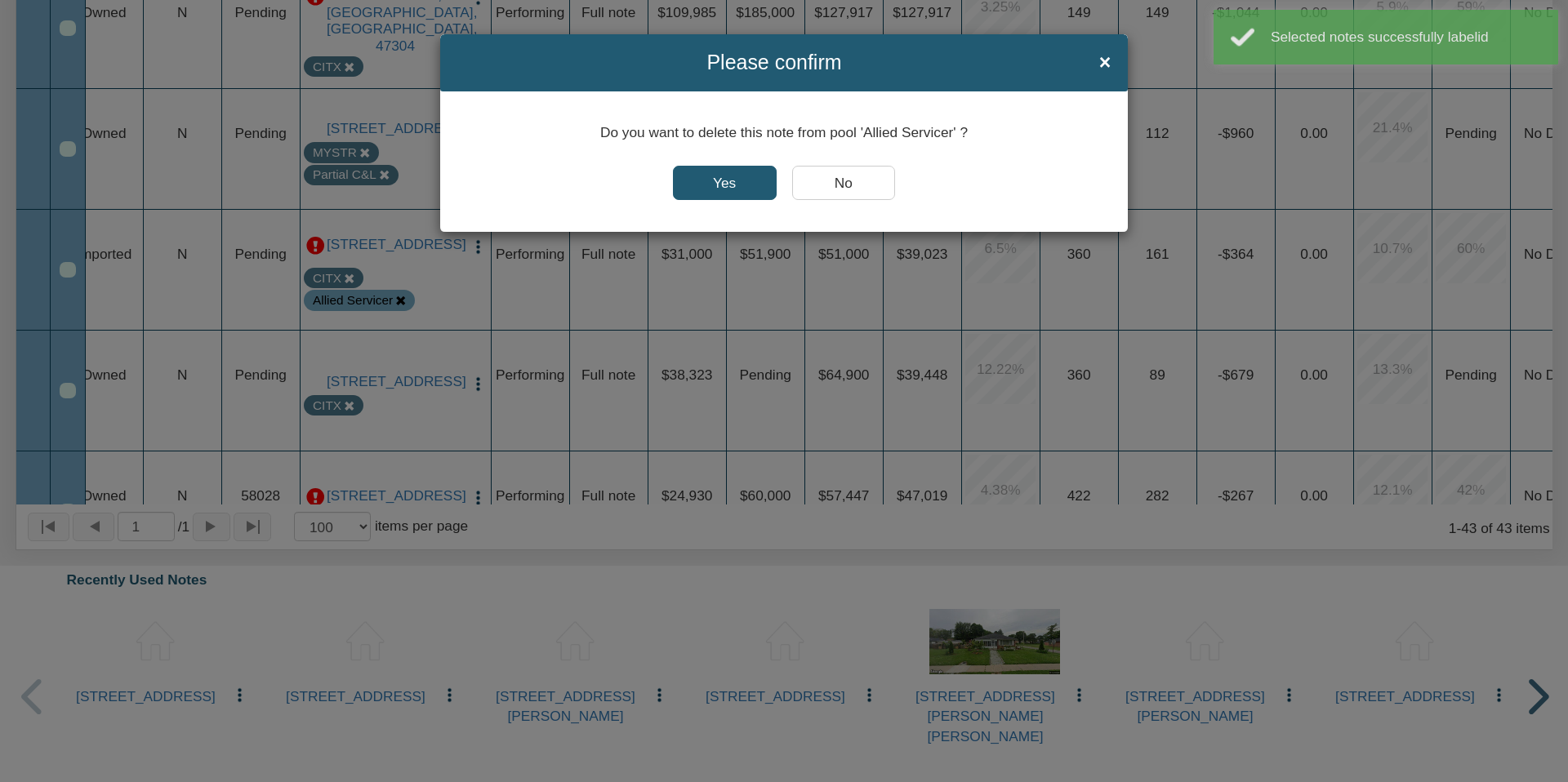
drag, startPoint x: 707, startPoint y: 183, endPoint x: 566, endPoint y: 295, distance: 180.1
click at [706, 183] on input "Yes" at bounding box center [725, 182] width 103 height 34
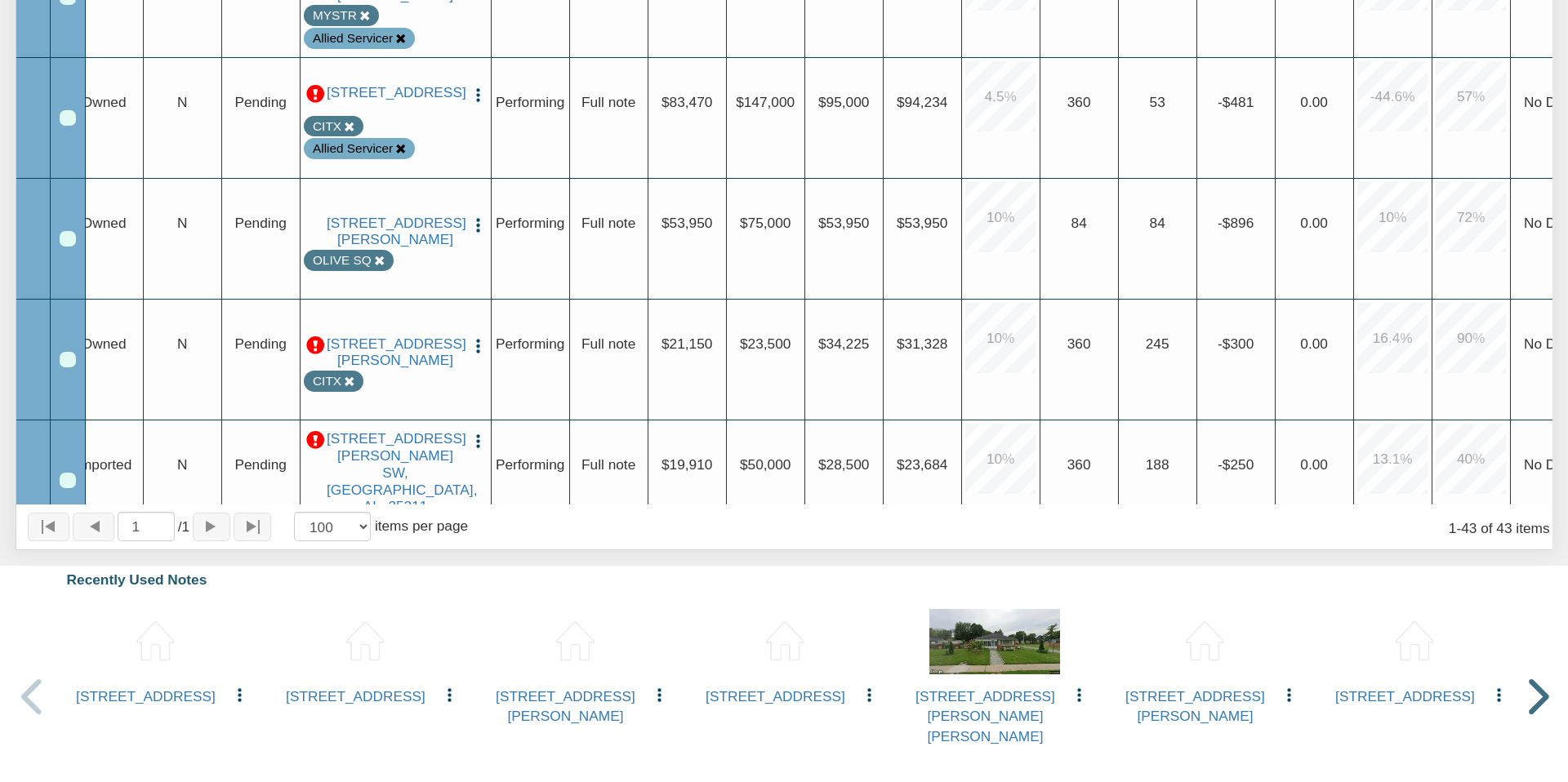
scroll to position [1698, 0]
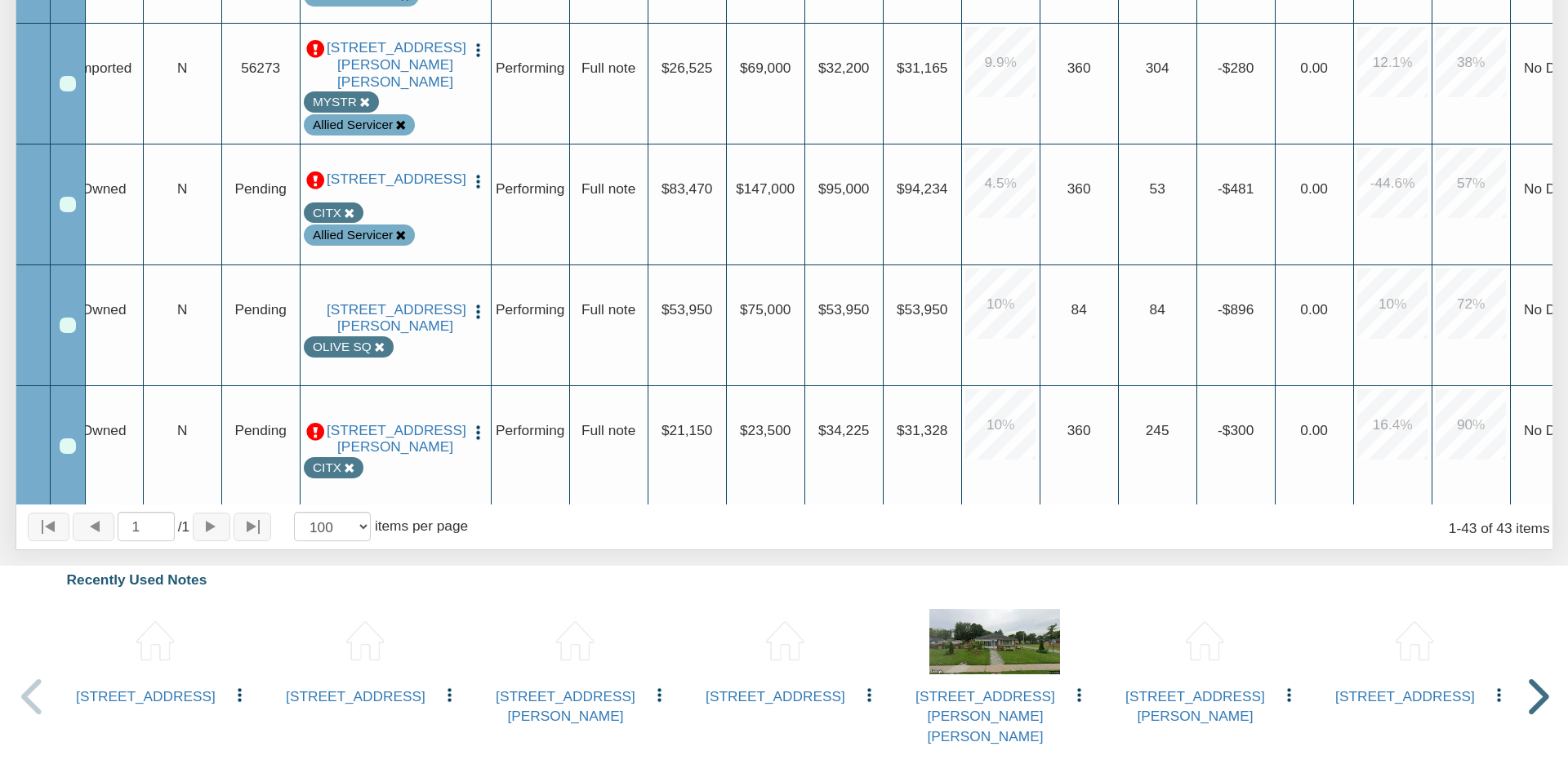
click at [399, 241] on icon at bounding box center [400, 235] width 10 height 10
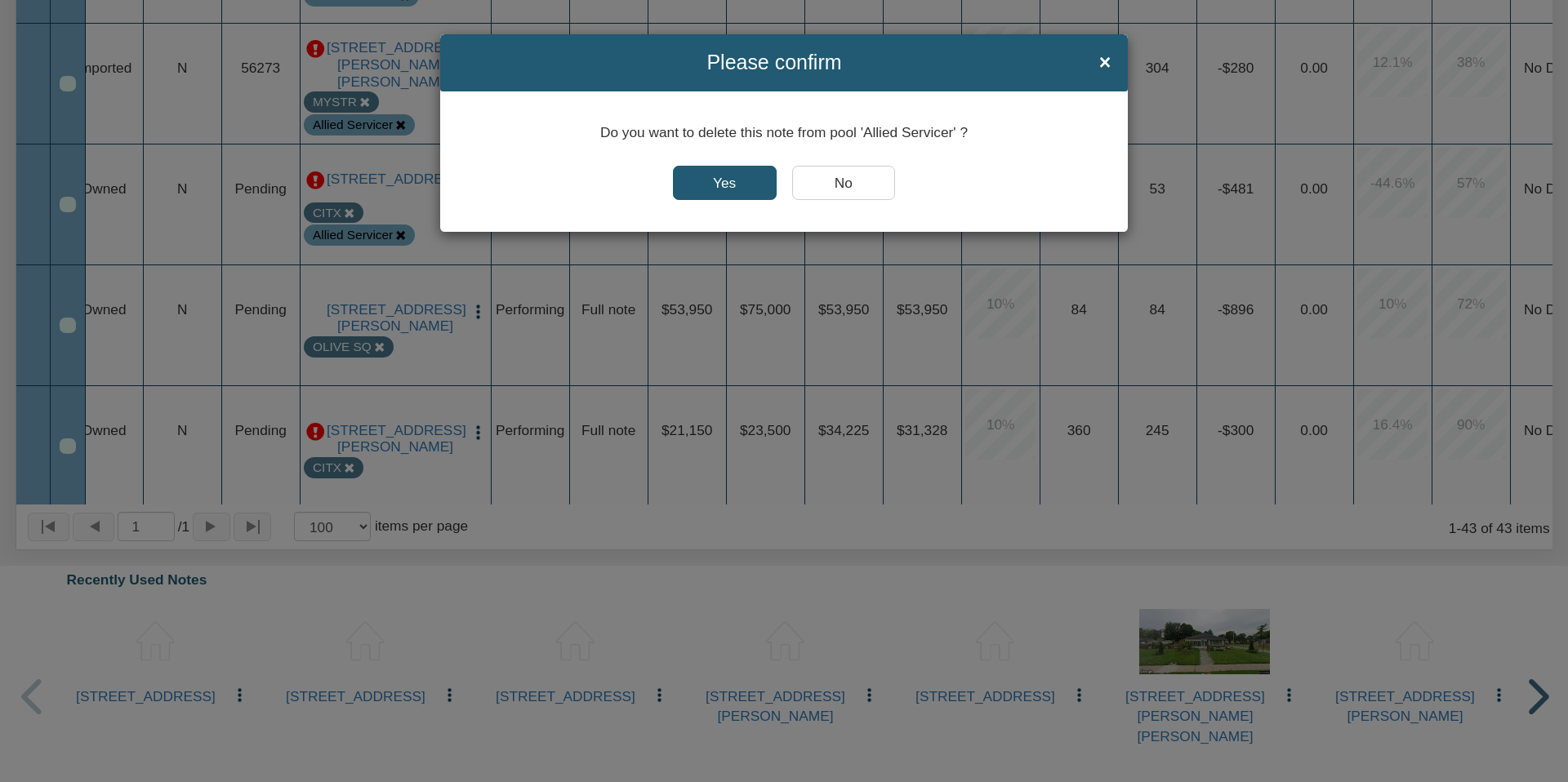
drag, startPoint x: 733, startPoint y: 177, endPoint x: 629, endPoint y: 221, distance: 112.9
click at [733, 176] on input "Yes" at bounding box center [725, 182] width 103 height 34
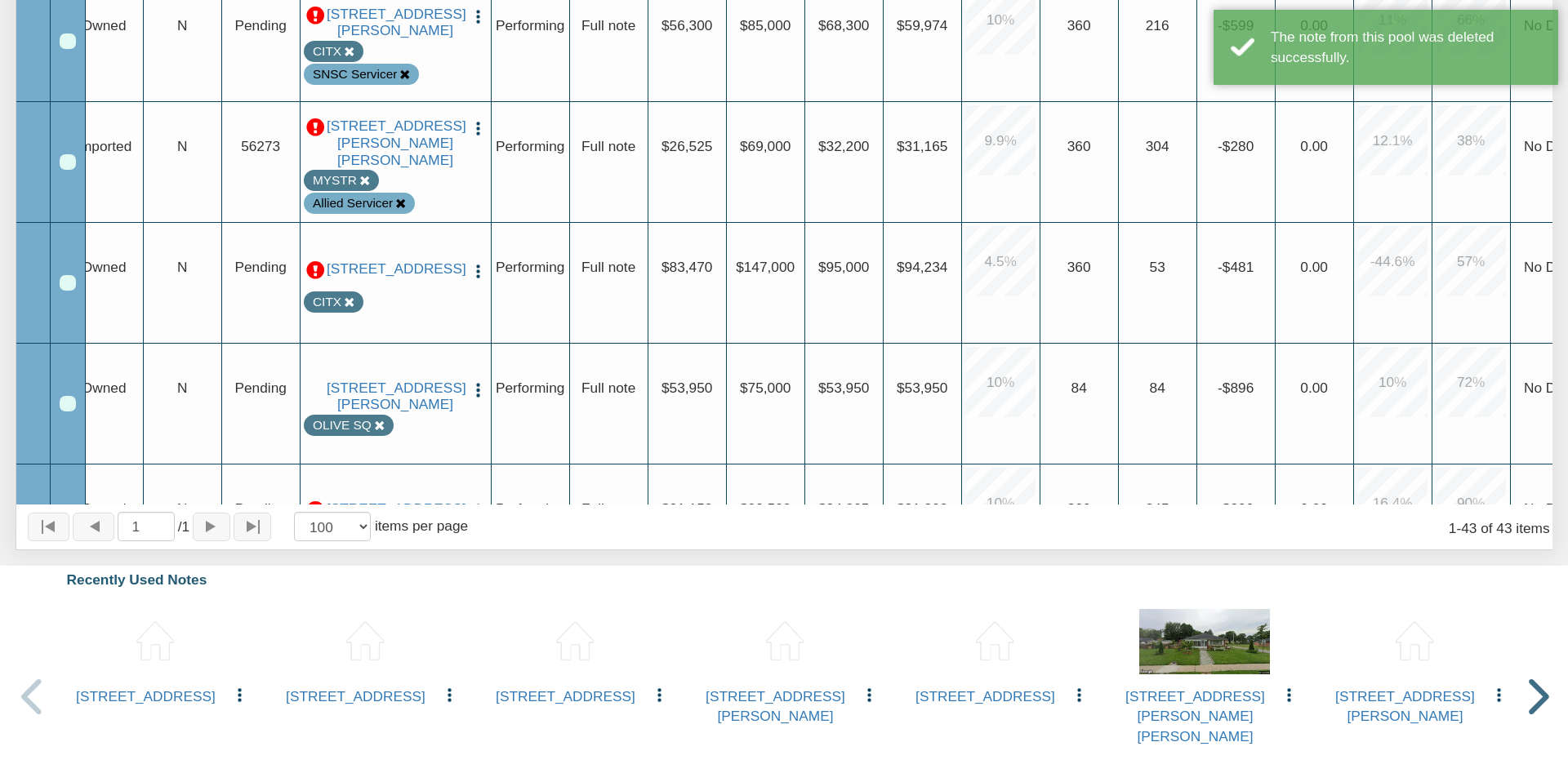
click at [398, 198] on icon at bounding box center [400, 203] width 10 height 10
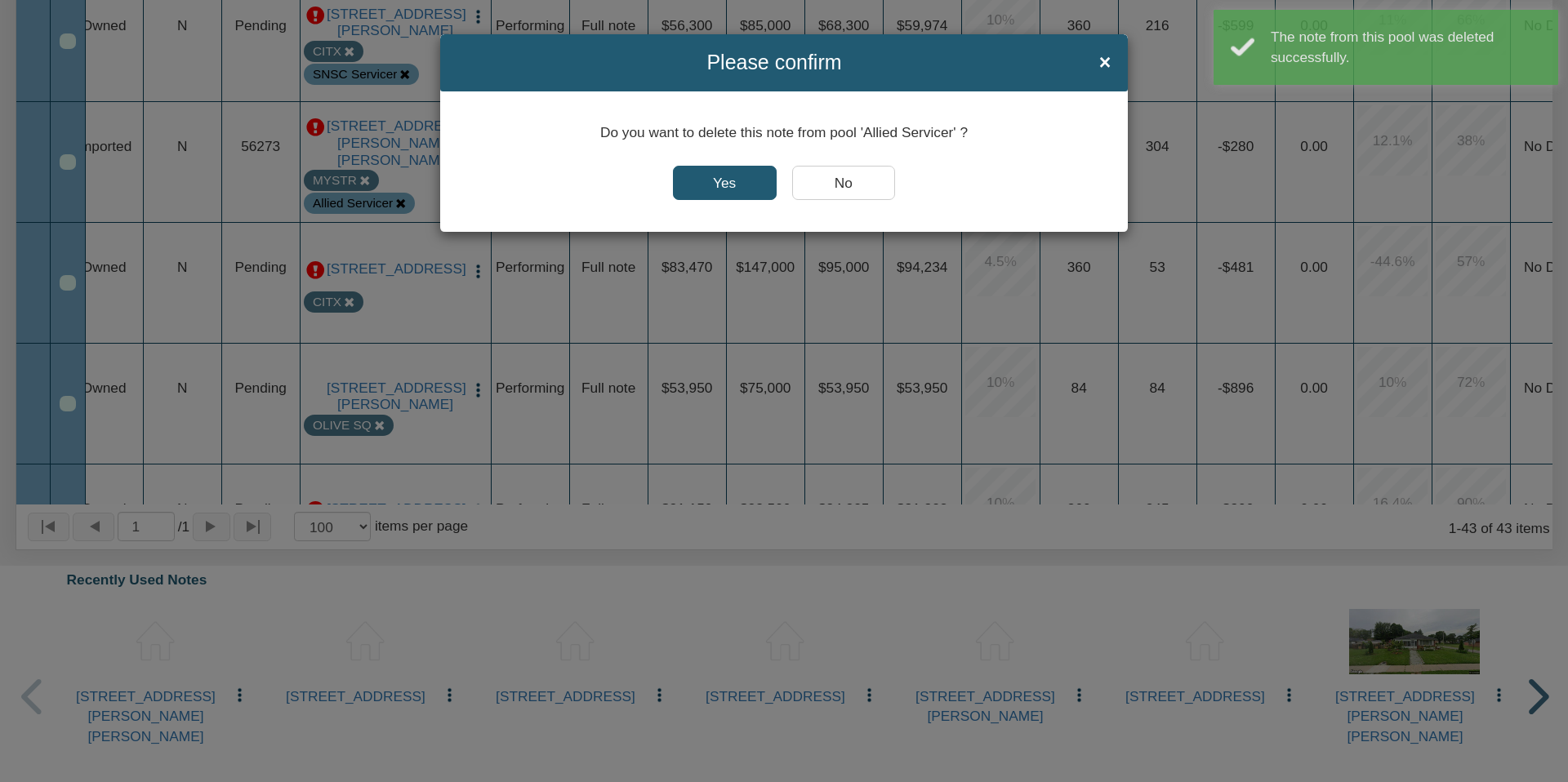
click at [726, 183] on input "Yes" at bounding box center [725, 182] width 103 height 34
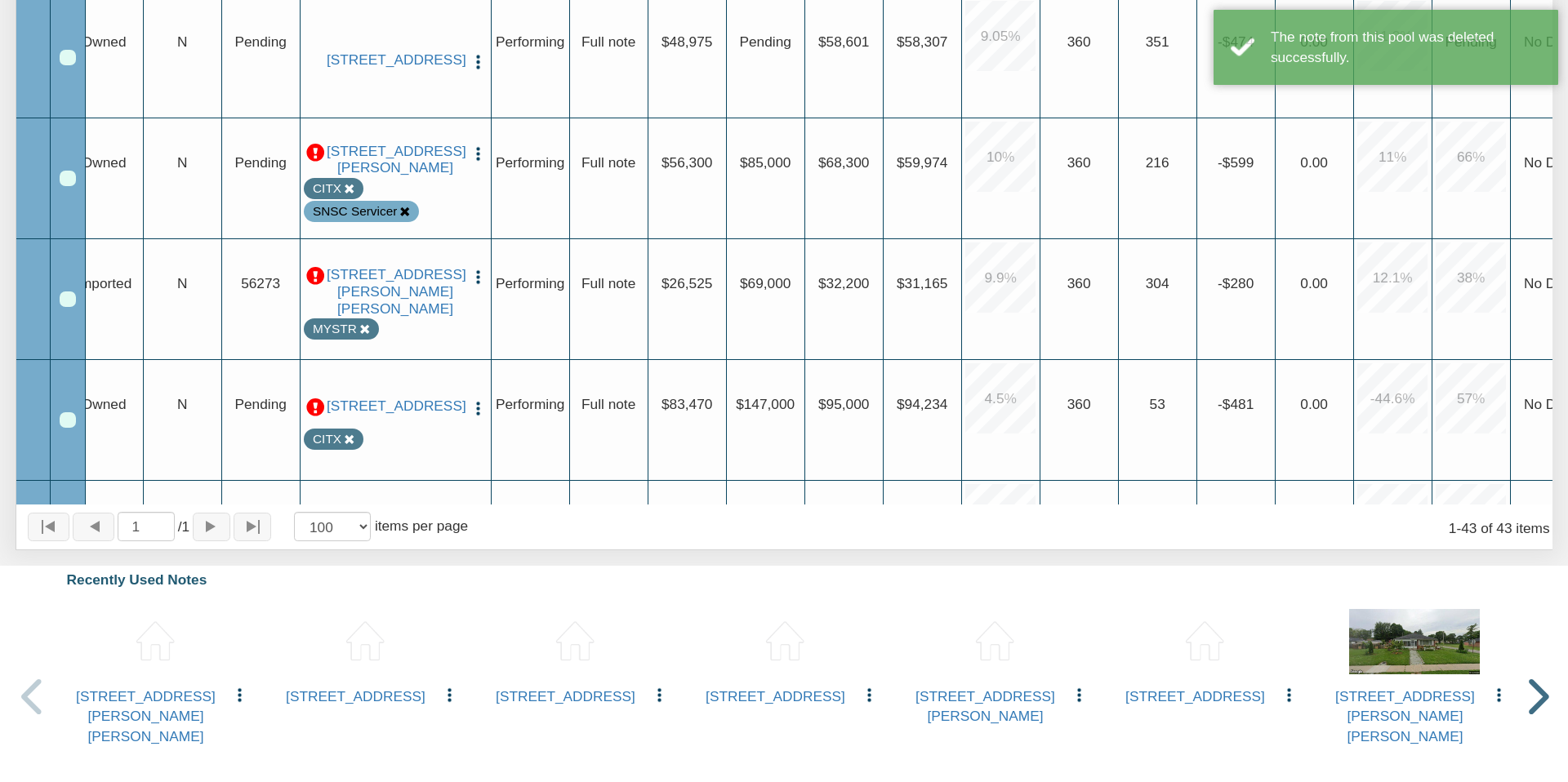
click at [402, 214] on icon at bounding box center [404, 211] width 10 height 10
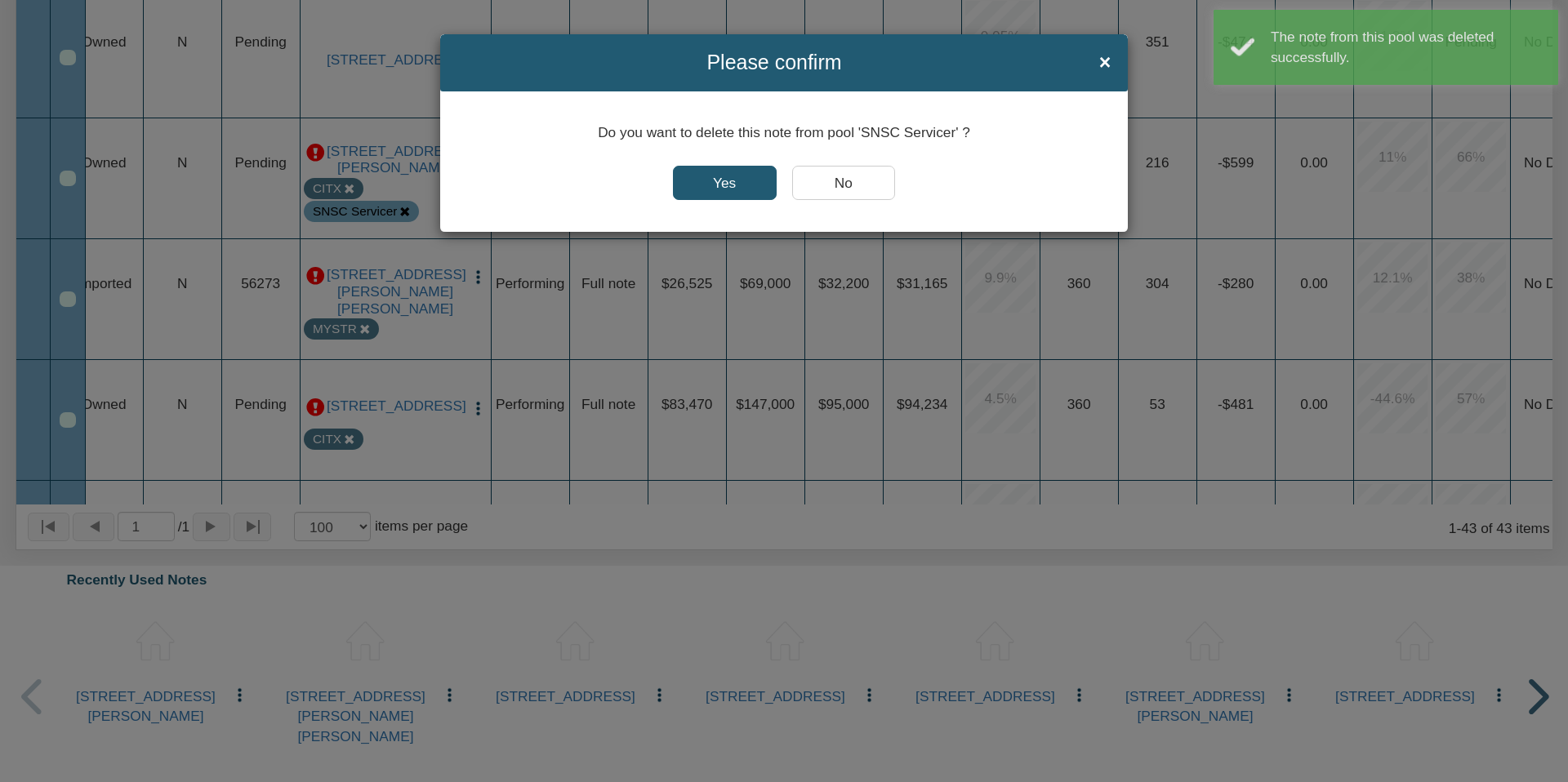
click at [718, 178] on input "Yes" at bounding box center [725, 182] width 103 height 34
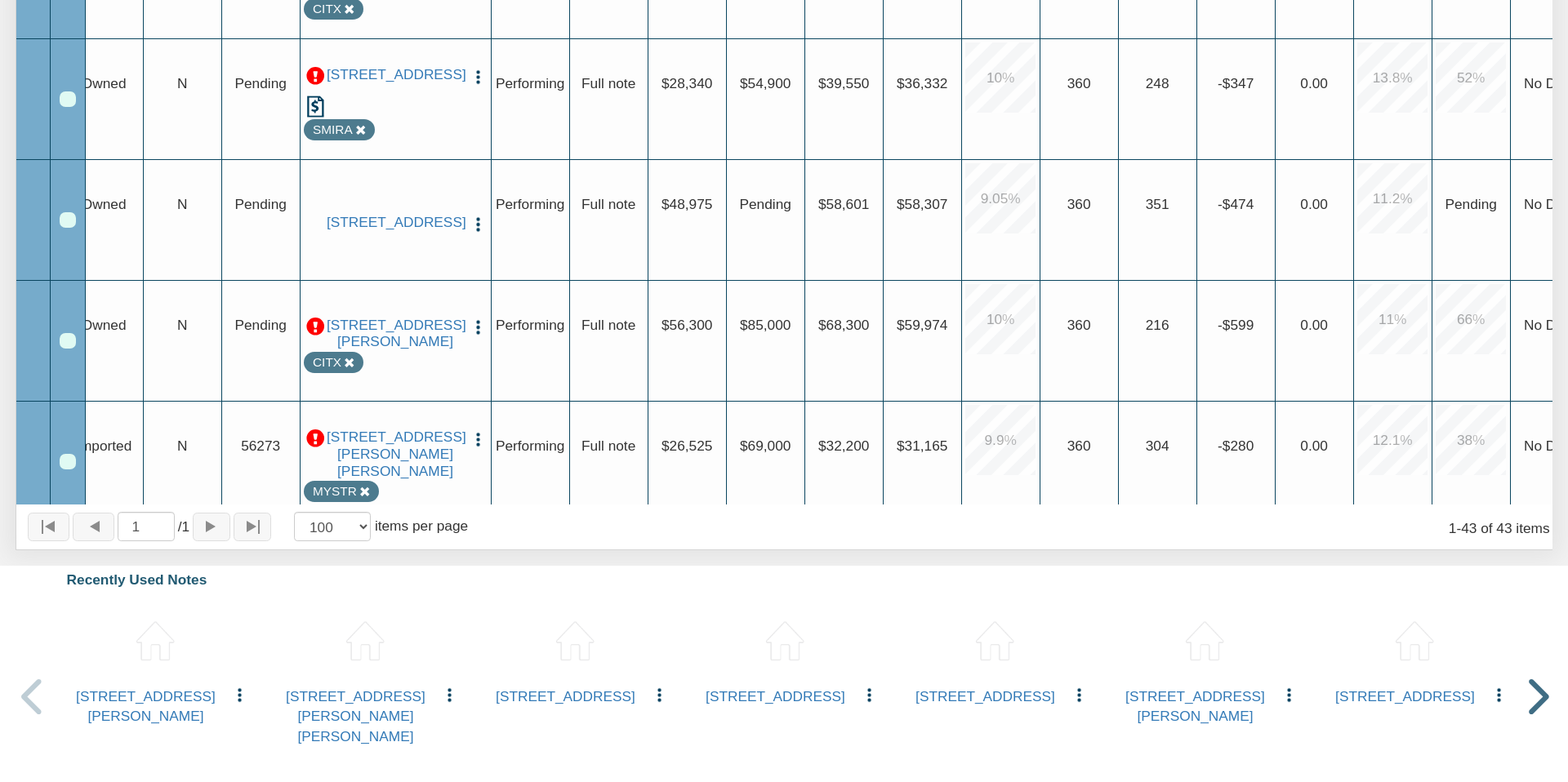
click at [476, 215] on img "button" at bounding box center [478, 224] width 17 height 17
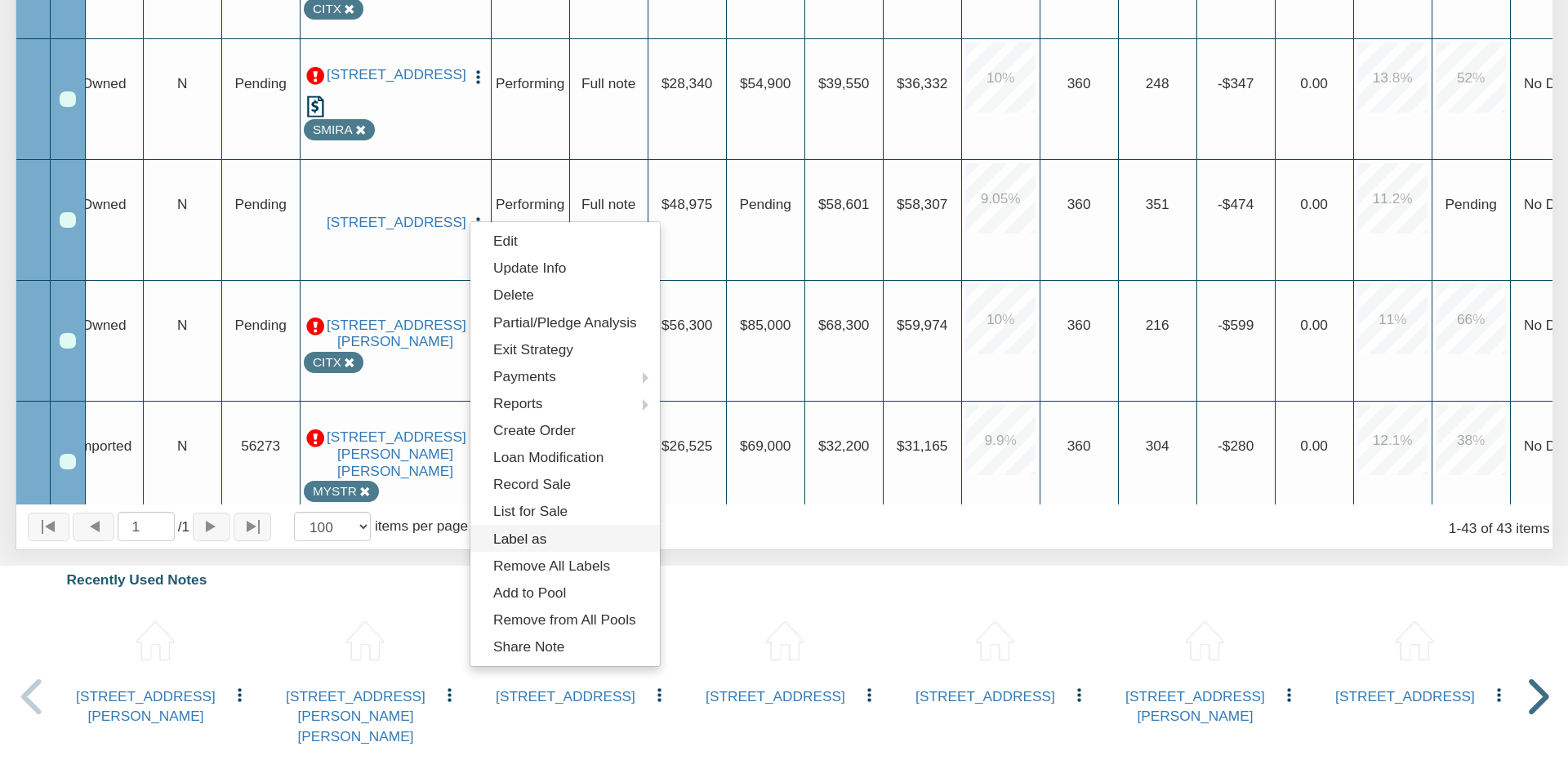
click at [501, 542] on link "Label as" at bounding box center [565, 539] width 190 height 27
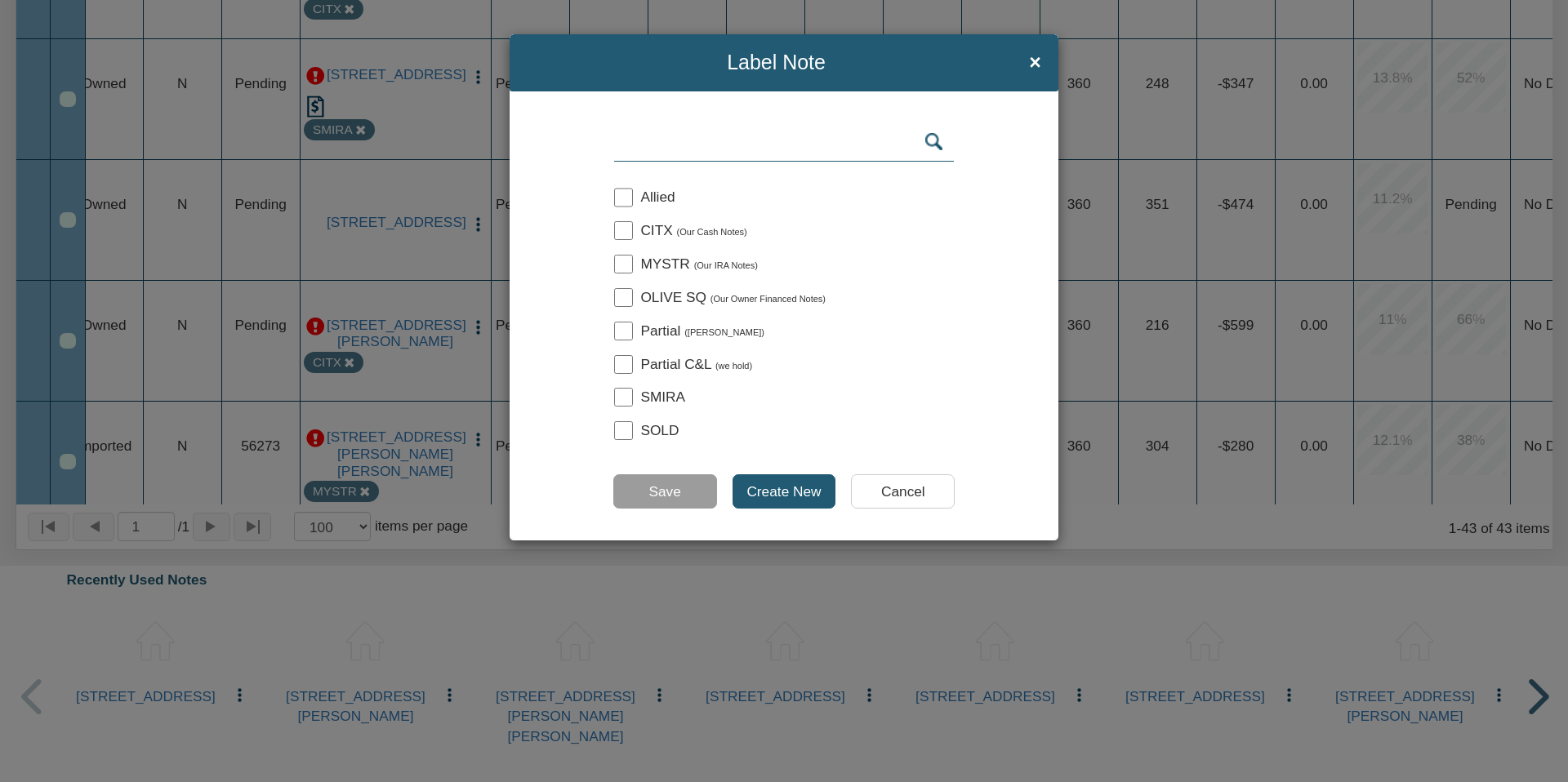
click at [621, 228] on input "checkbox" at bounding box center [623, 230] width 19 height 19
checkbox input "true"
click at [666, 493] on input "Save" at bounding box center [665, 492] width 103 height 34
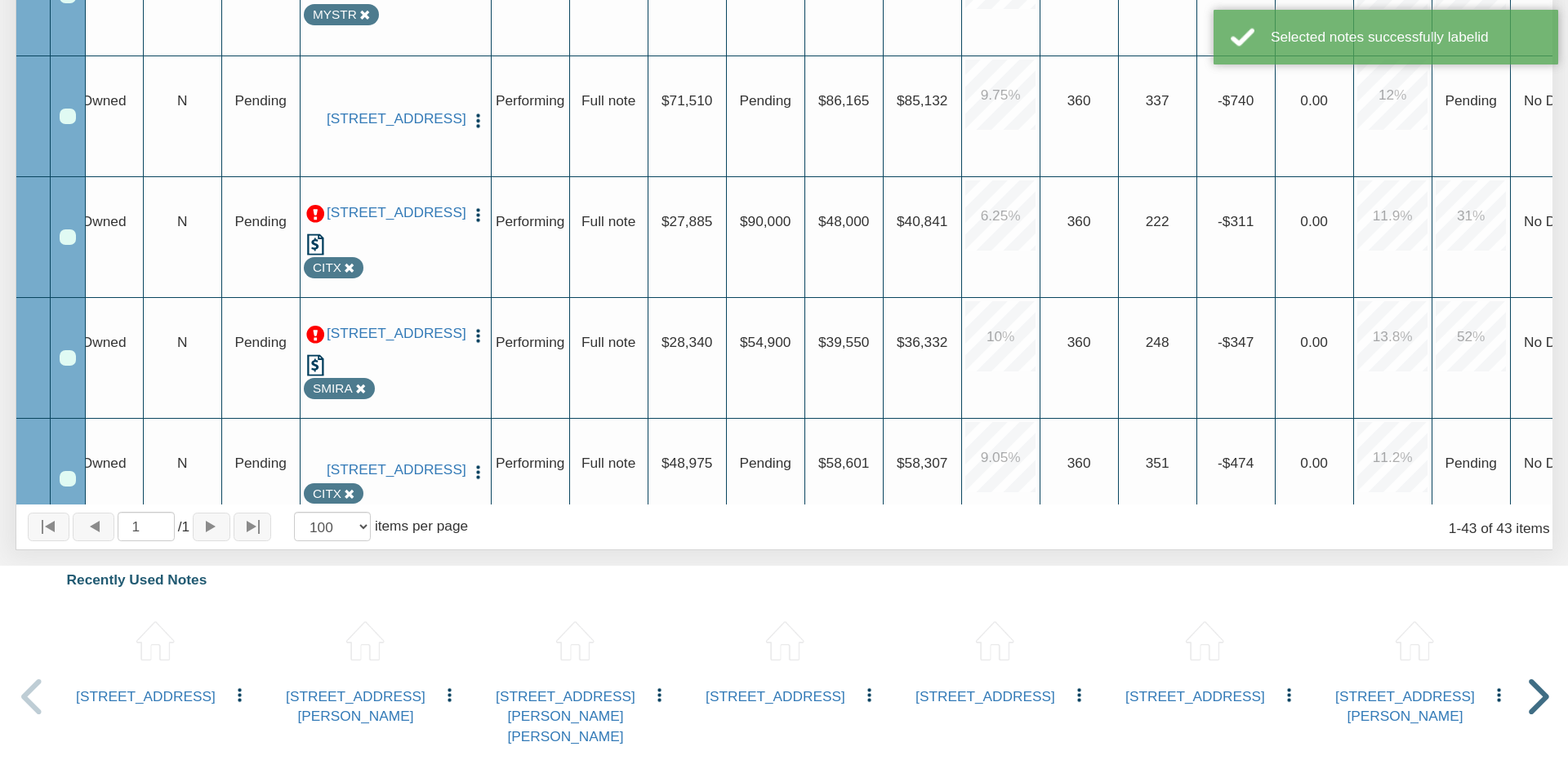
scroll to position [896, 0]
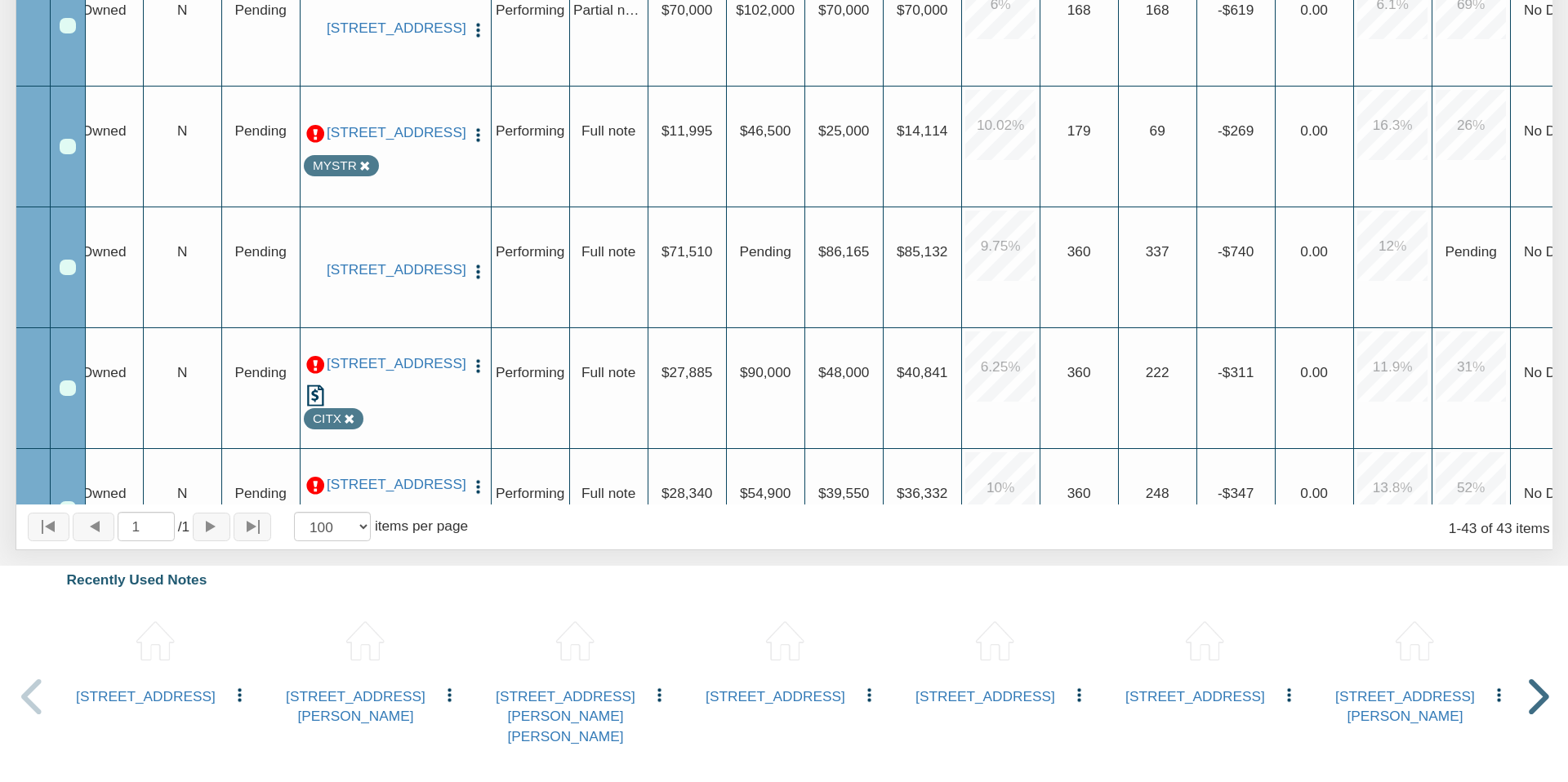
click at [450, 296] on div "125 S 35TH ST, BELLEVILLE, IL, 62226 Edit Update Info Delete Partial/Pledge Ana…" at bounding box center [395, 271] width 183 height 121
click at [478, 263] on img "button" at bounding box center [478, 272] width 17 height 17
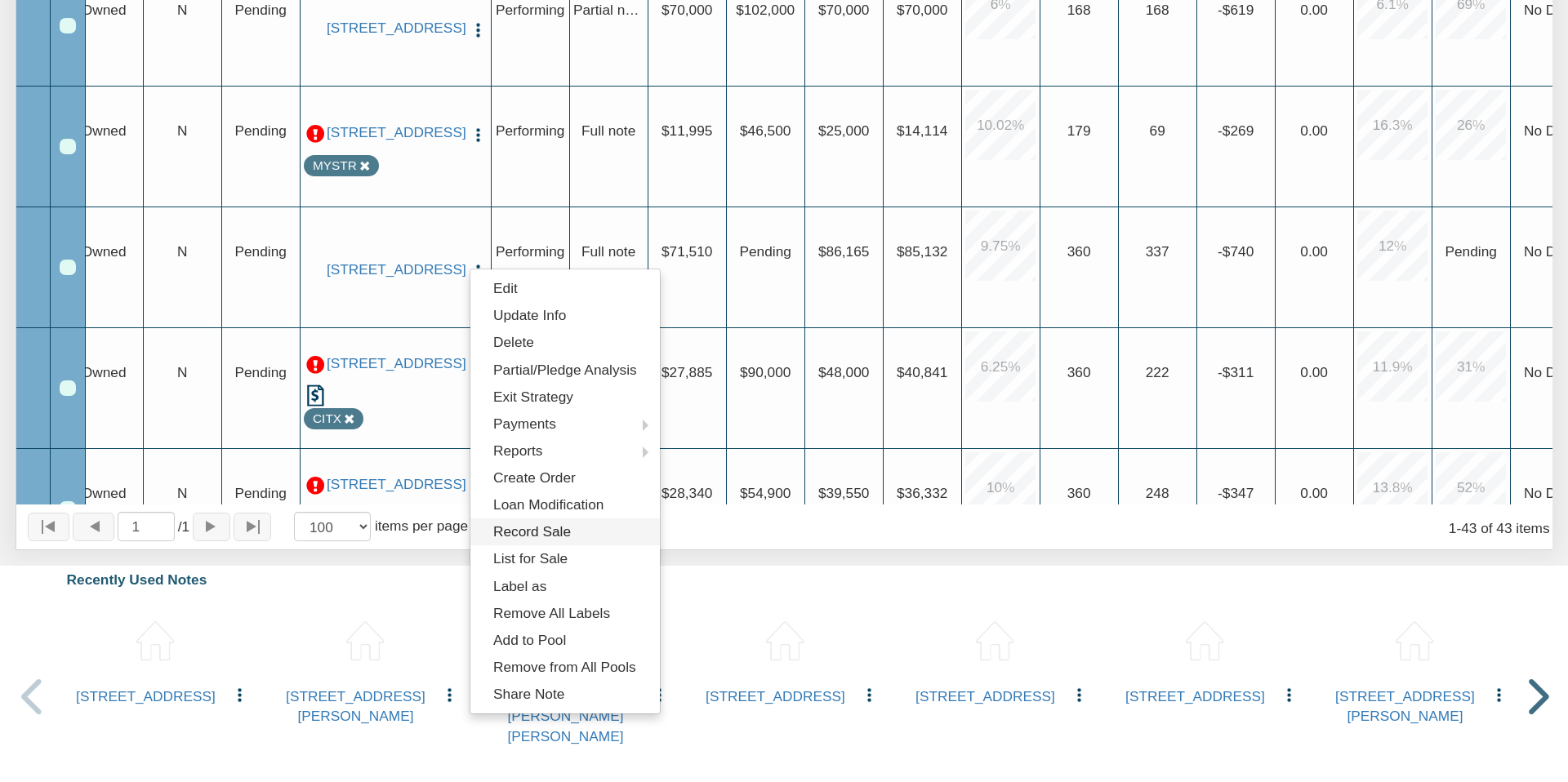
scroll to position [645, 0]
click at [535, 582] on link "Label as" at bounding box center [565, 585] width 190 height 27
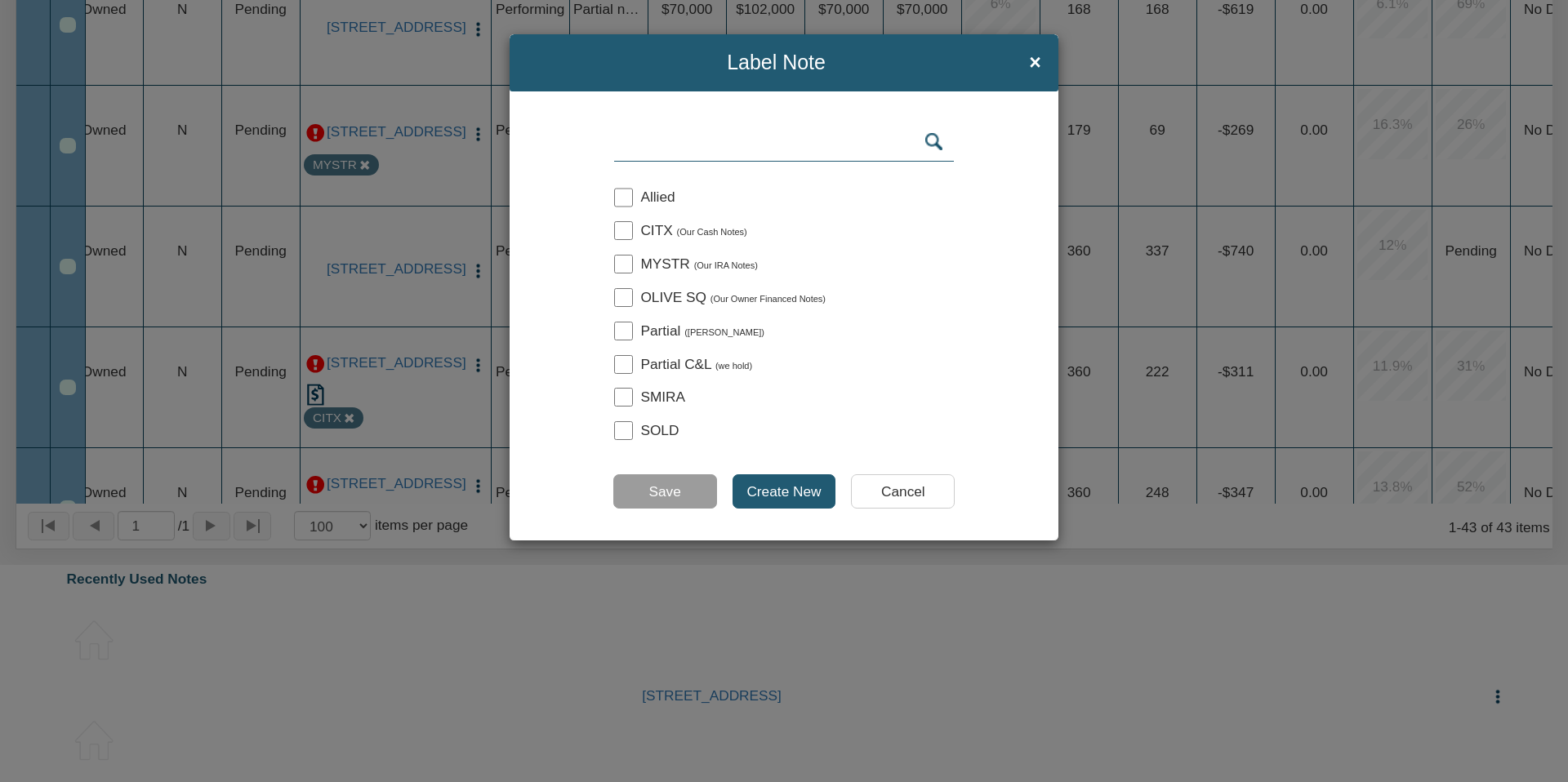
scroll to position [644, 0]
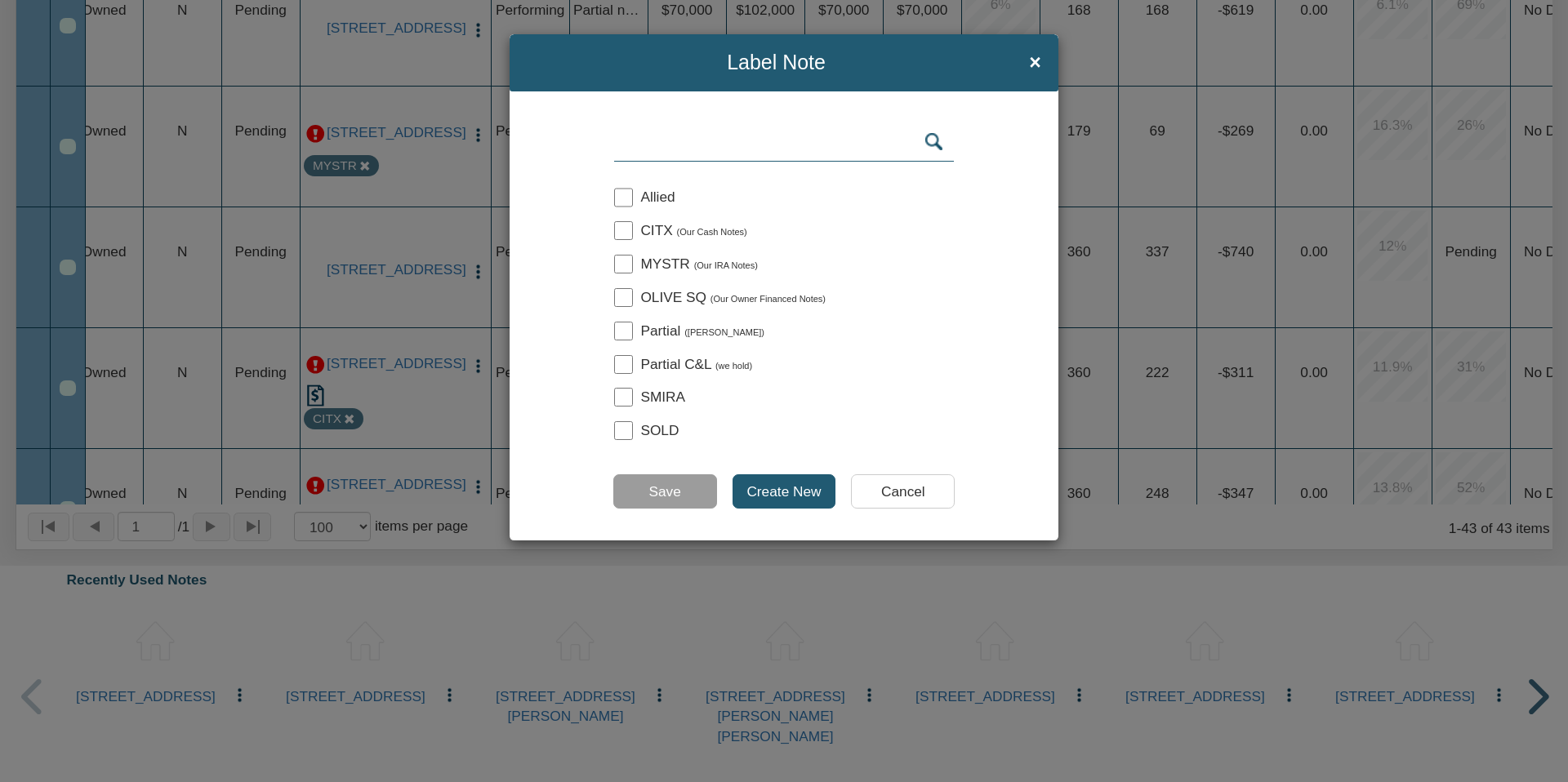
click at [623, 227] on input "checkbox" at bounding box center [623, 230] width 19 height 19
checkbox input "true"
click at [651, 493] on input "Save" at bounding box center [665, 492] width 103 height 34
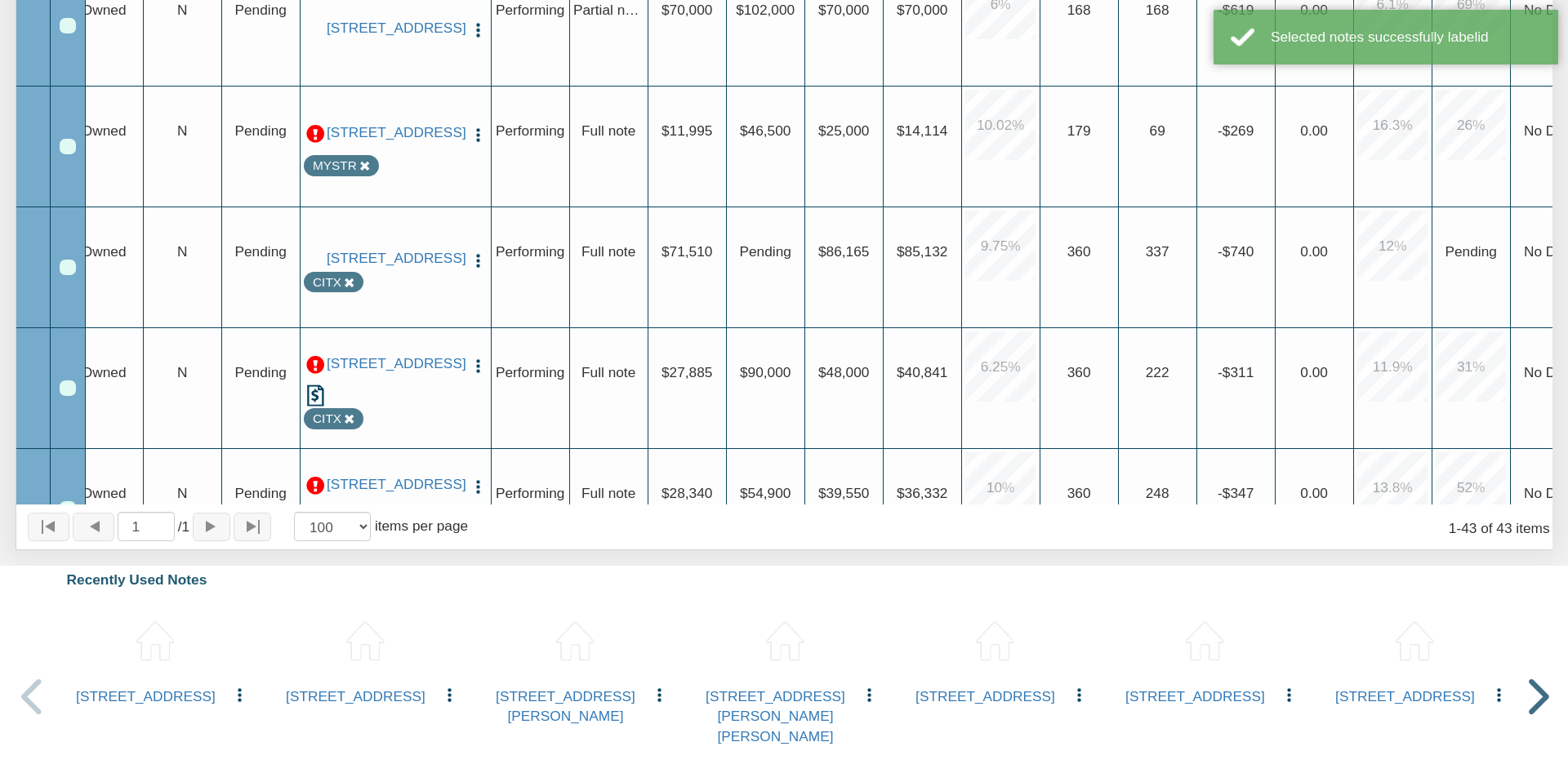
scroll to position [735, 0]
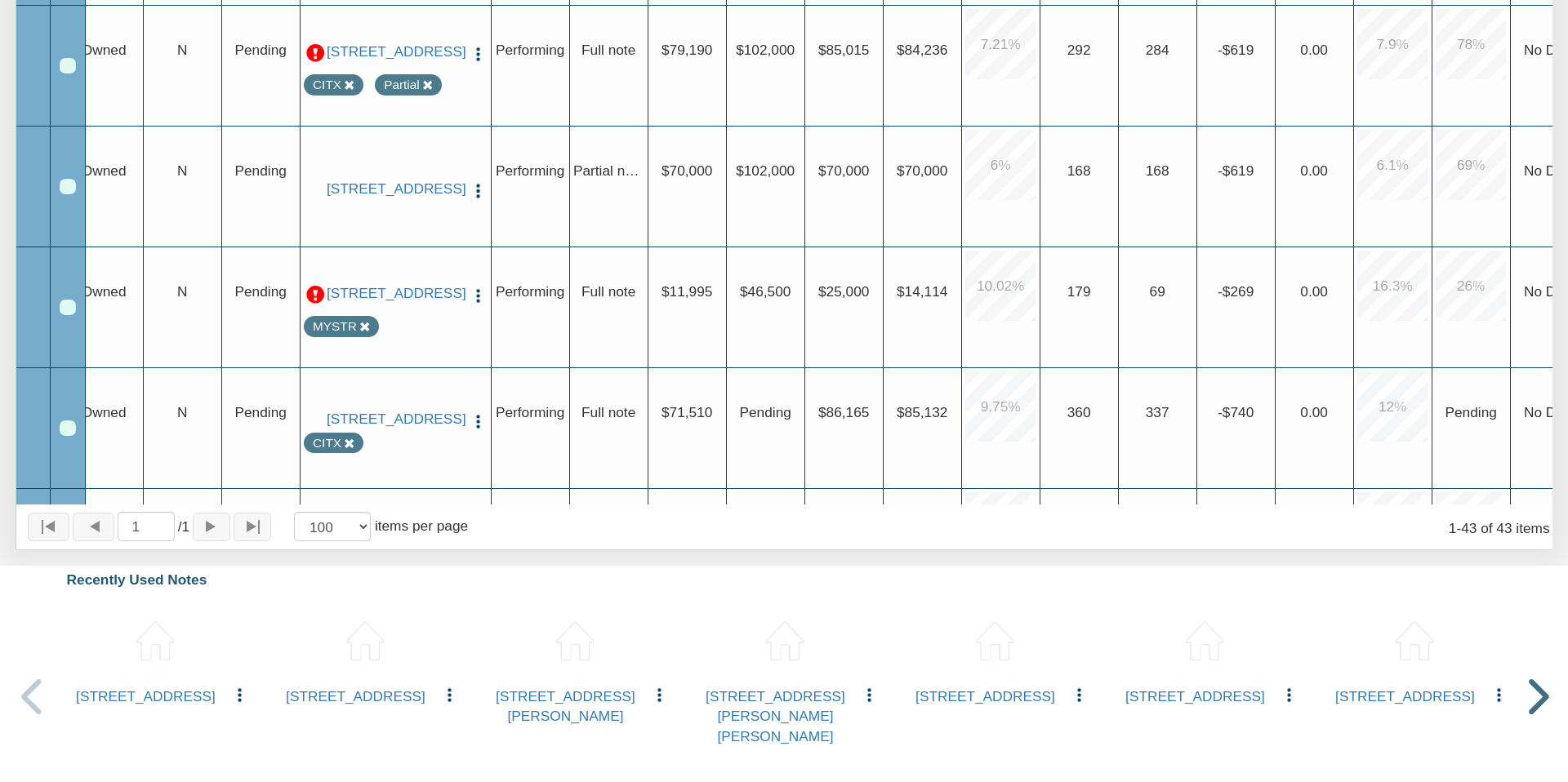
click at [477, 182] on img "button" at bounding box center [478, 191] width 17 height 17
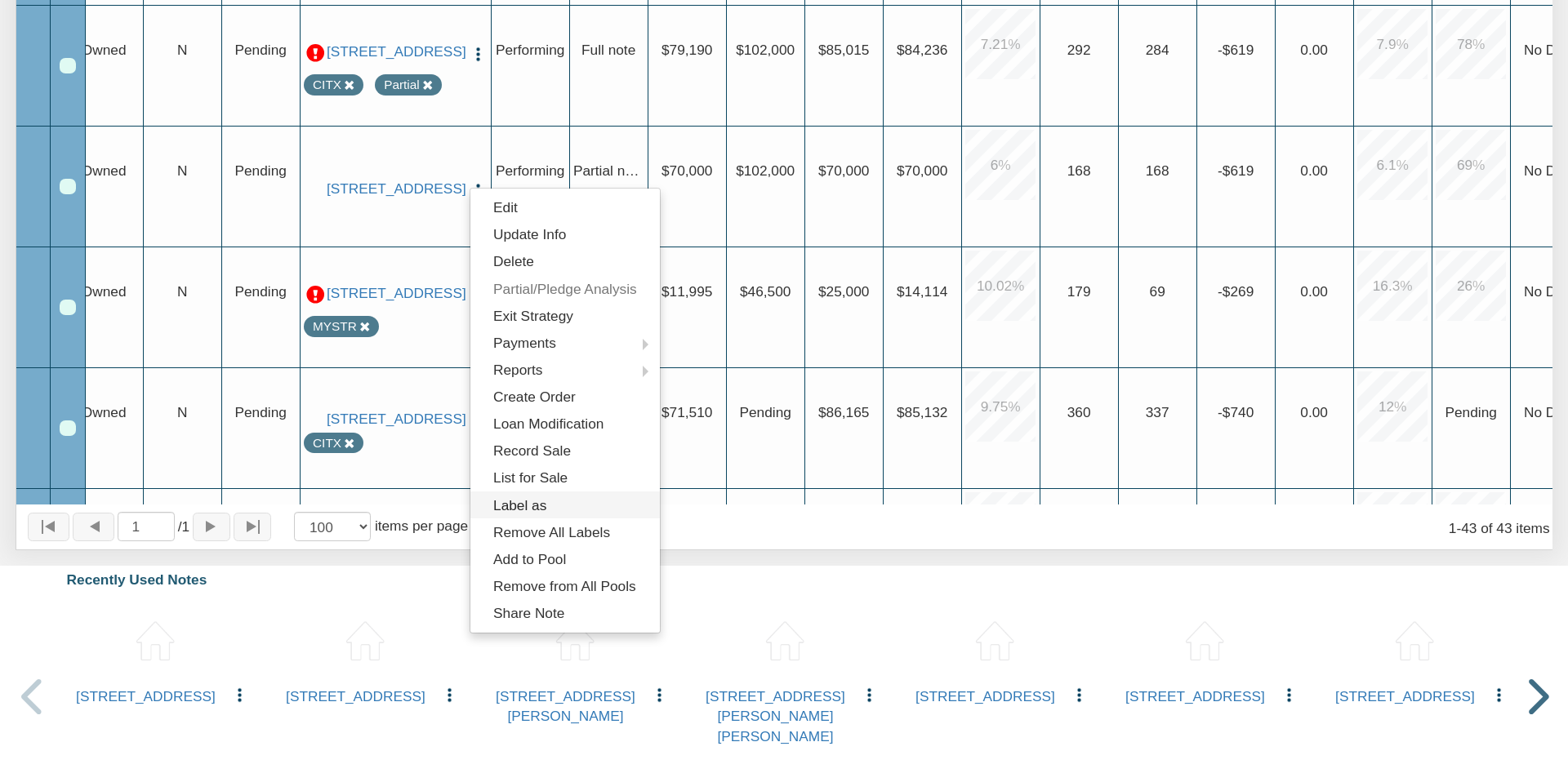
click at [520, 505] on link "Label as" at bounding box center [565, 505] width 190 height 27
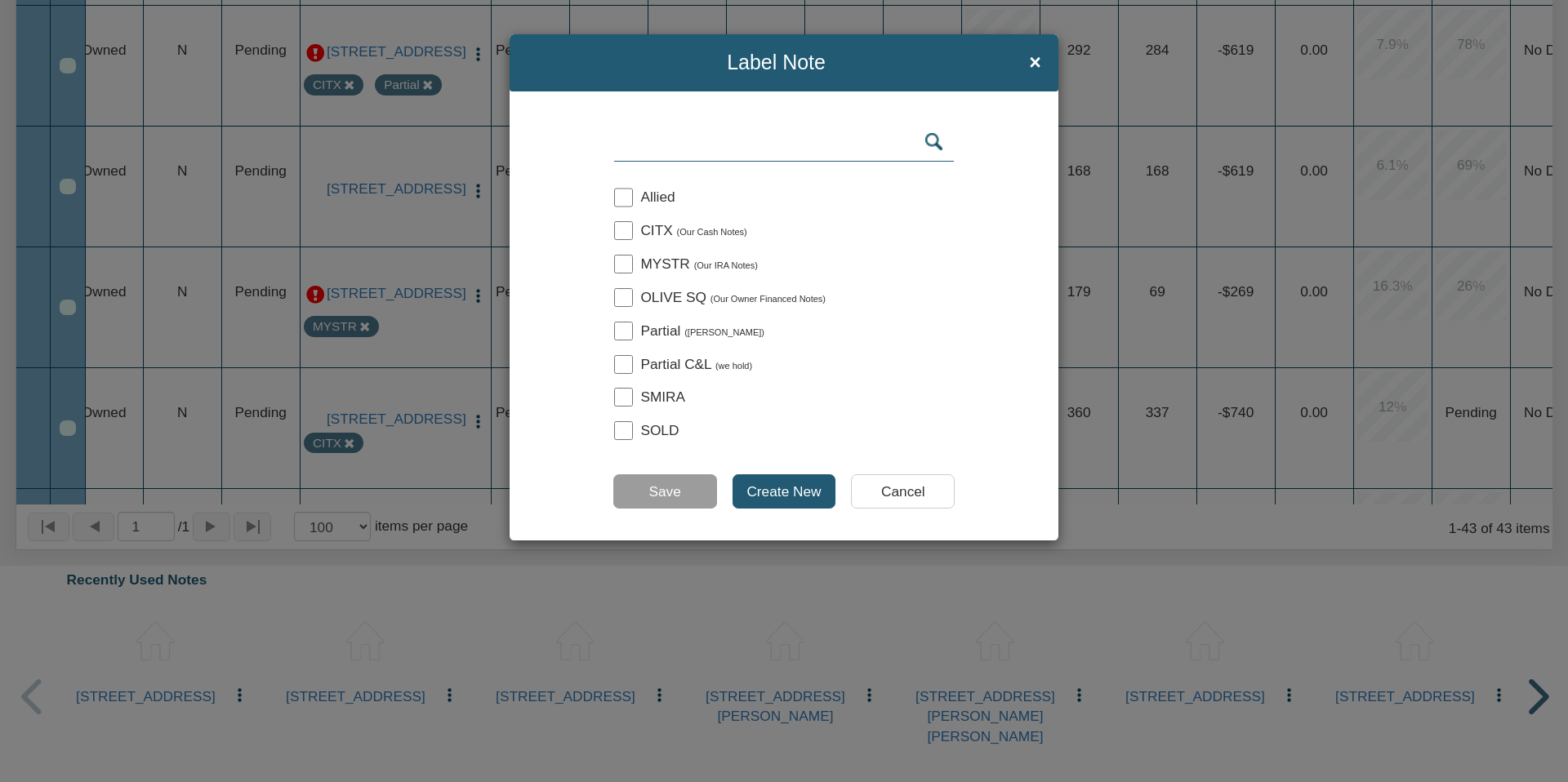
drag, startPoint x: 621, startPoint y: 227, endPoint x: 629, endPoint y: 254, distance: 28.2
click at [620, 228] on input "checkbox" at bounding box center [623, 230] width 19 height 19
checkbox input "true"
click at [663, 488] on input "Save" at bounding box center [665, 492] width 103 height 34
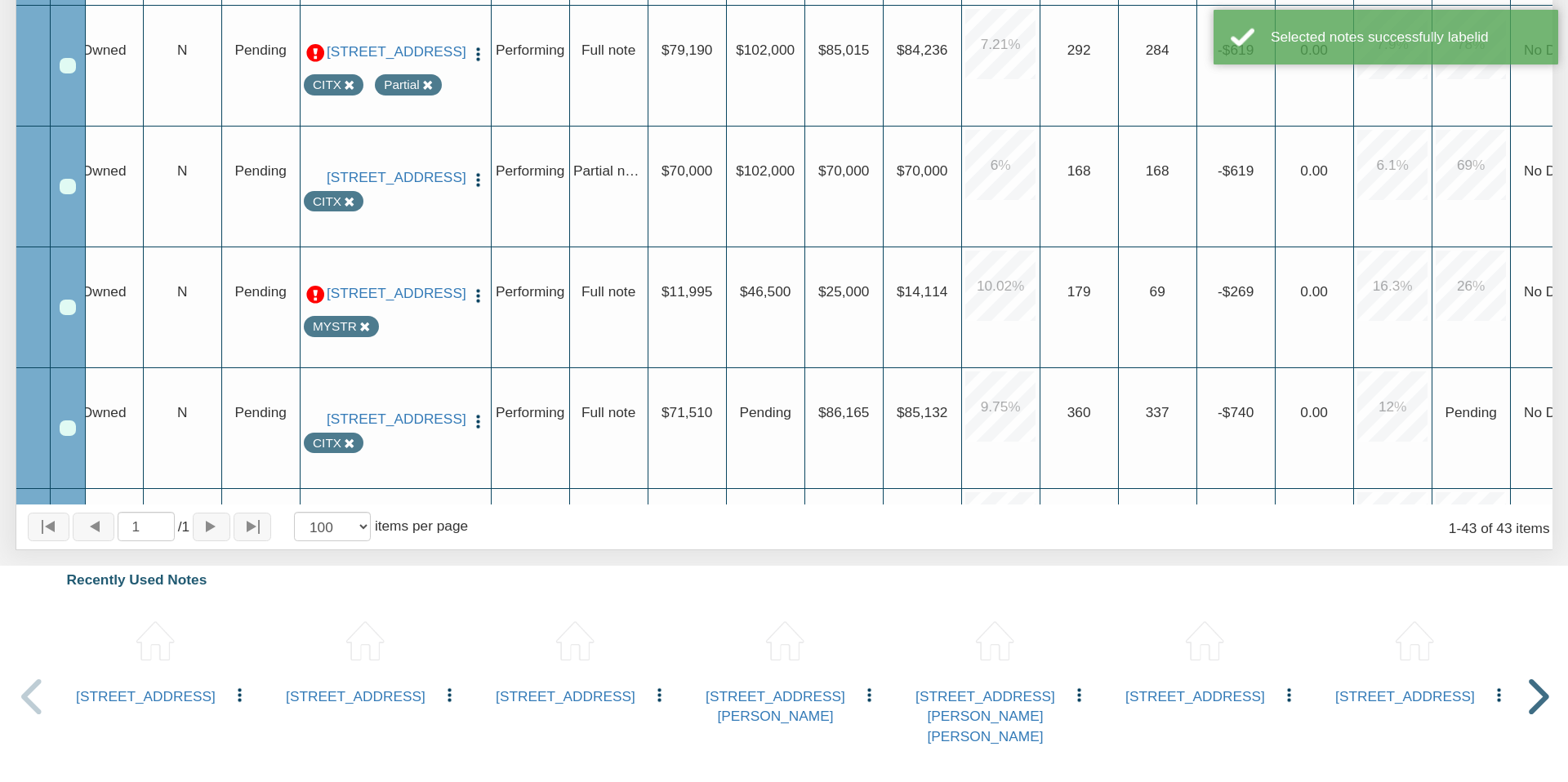
click at [662, 488] on div "Upgrade $71,510" at bounding box center [687, 429] width 78 height 121
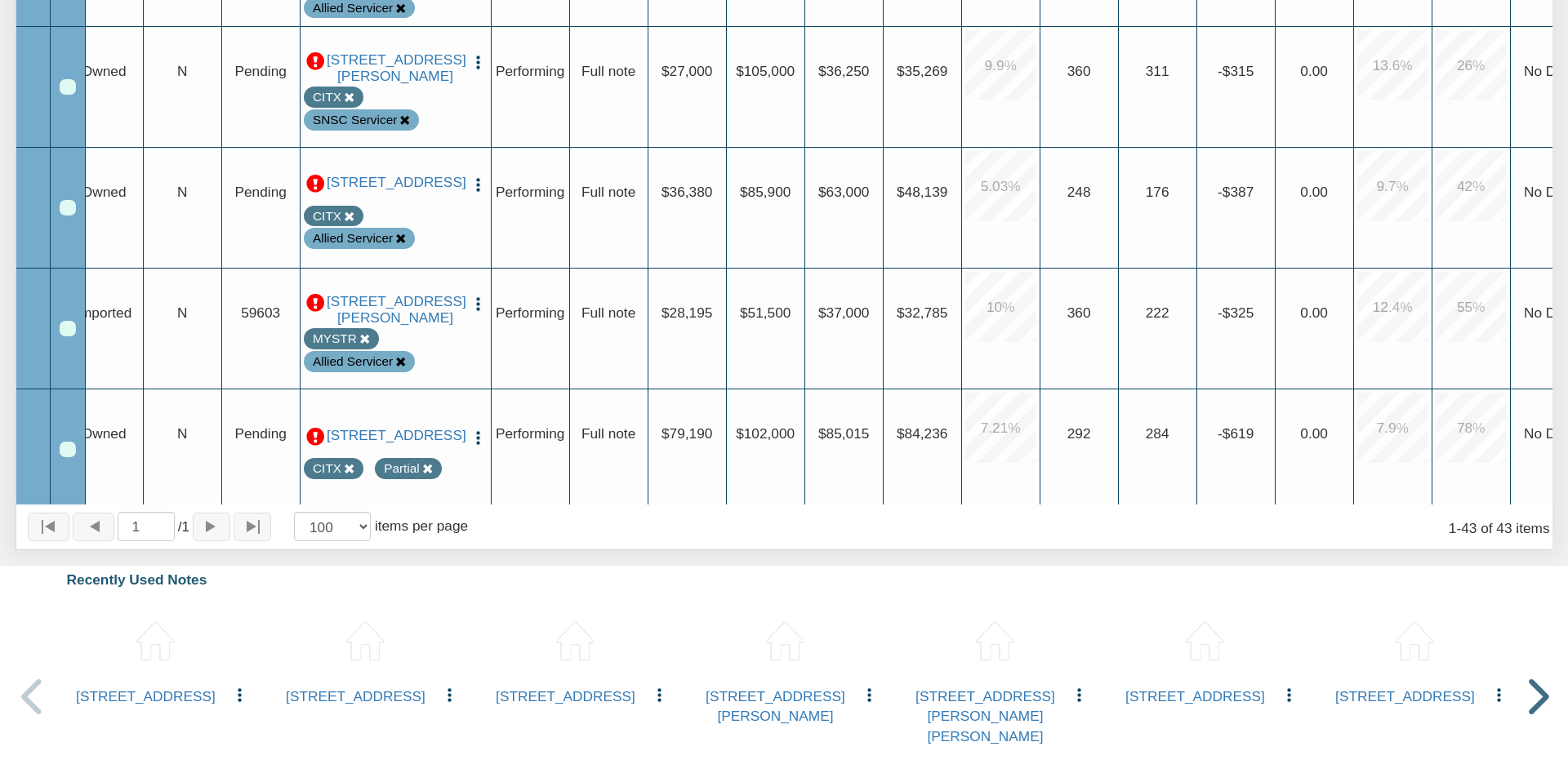
scroll to position [453, 0]
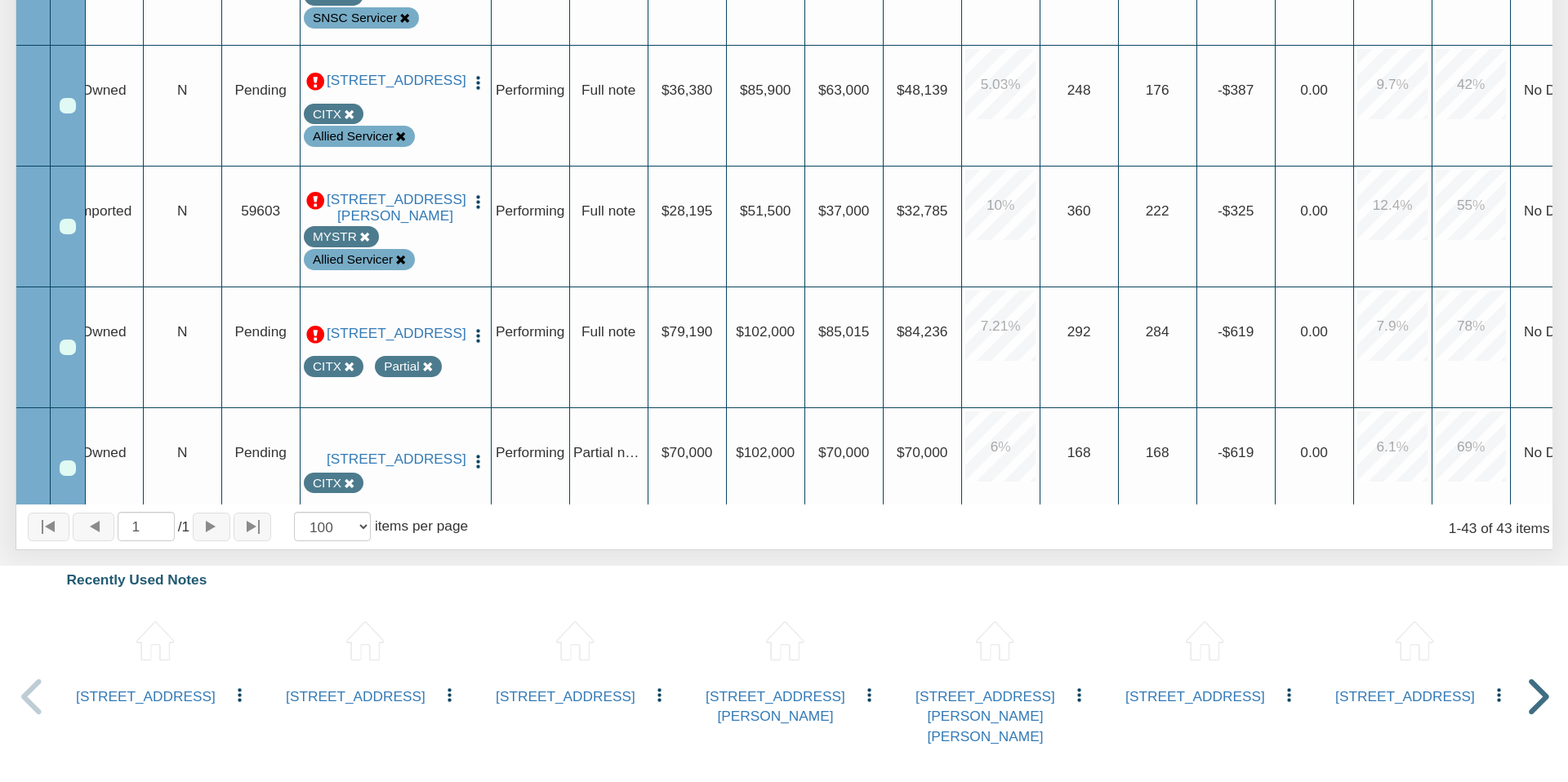
click at [404, 376] on div "Partial" at bounding box center [401, 366] width 36 height 18
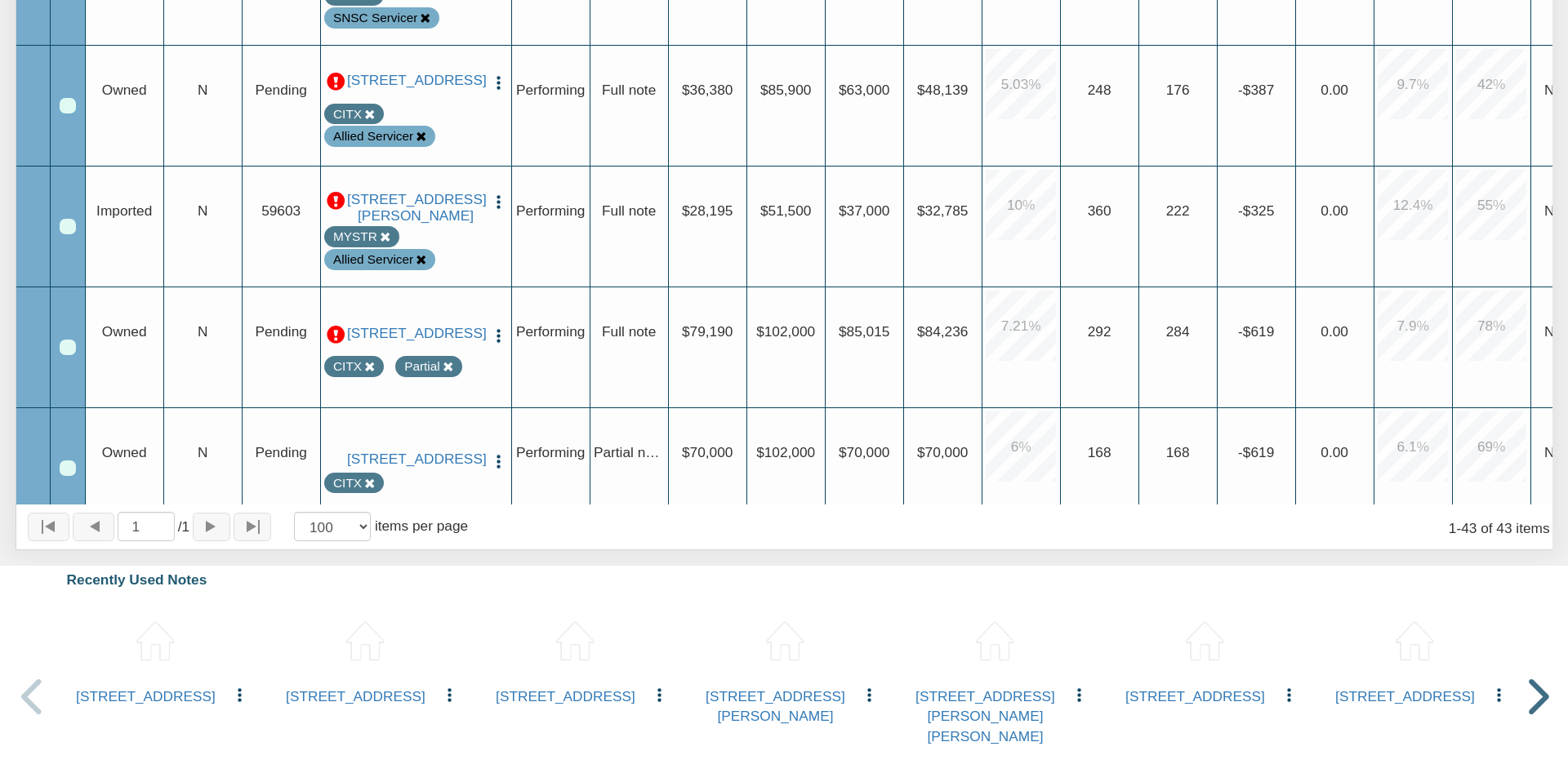
click at [449, 372] on icon at bounding box center [447, 367] width 10 height 10
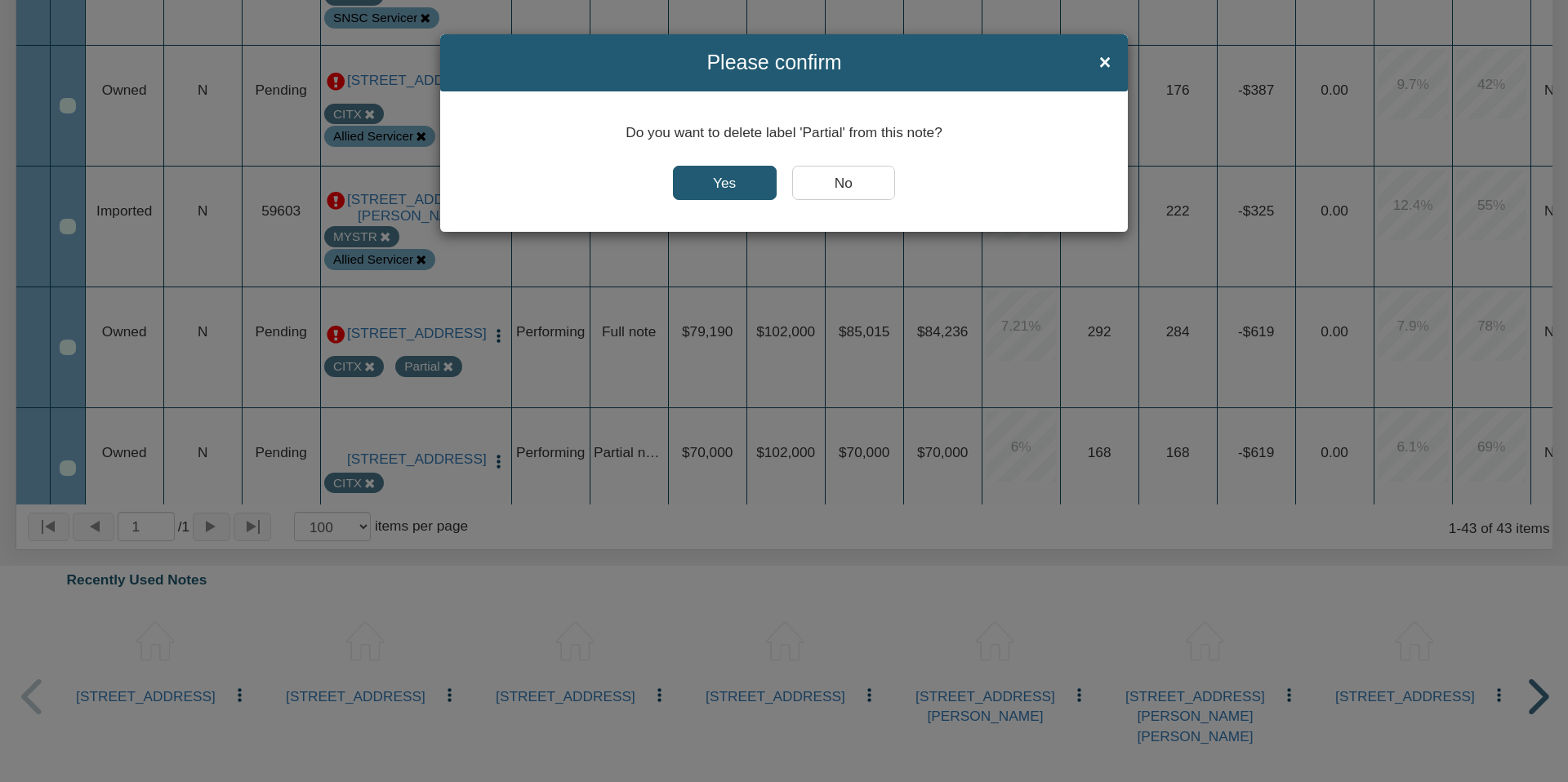
click at [837, 183] on input "No" at bounding box center [844, 182] width 103 height 34
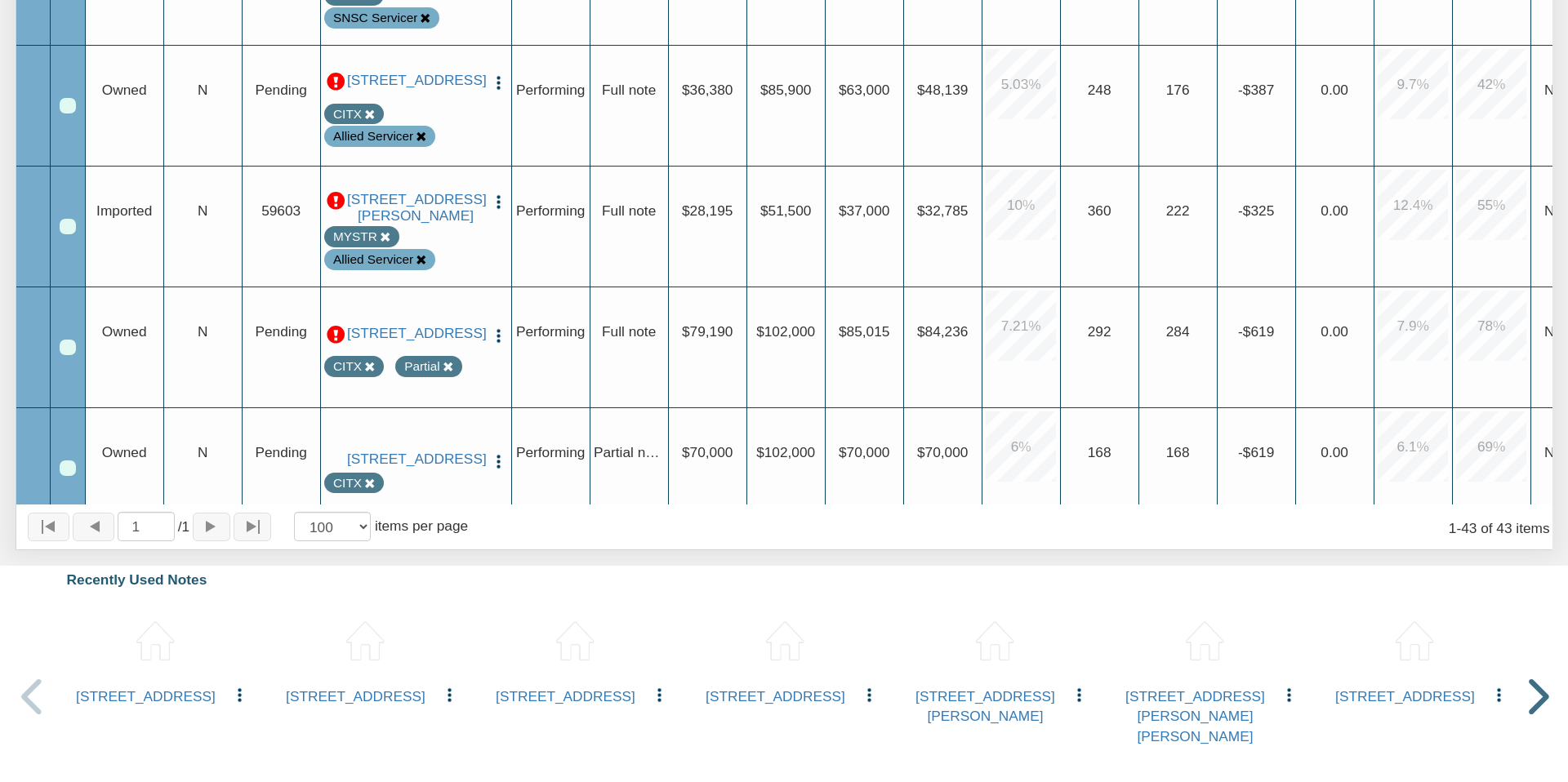
click at [496, 327] on img "button" at bounding box center [498, 336] width 17 height 17
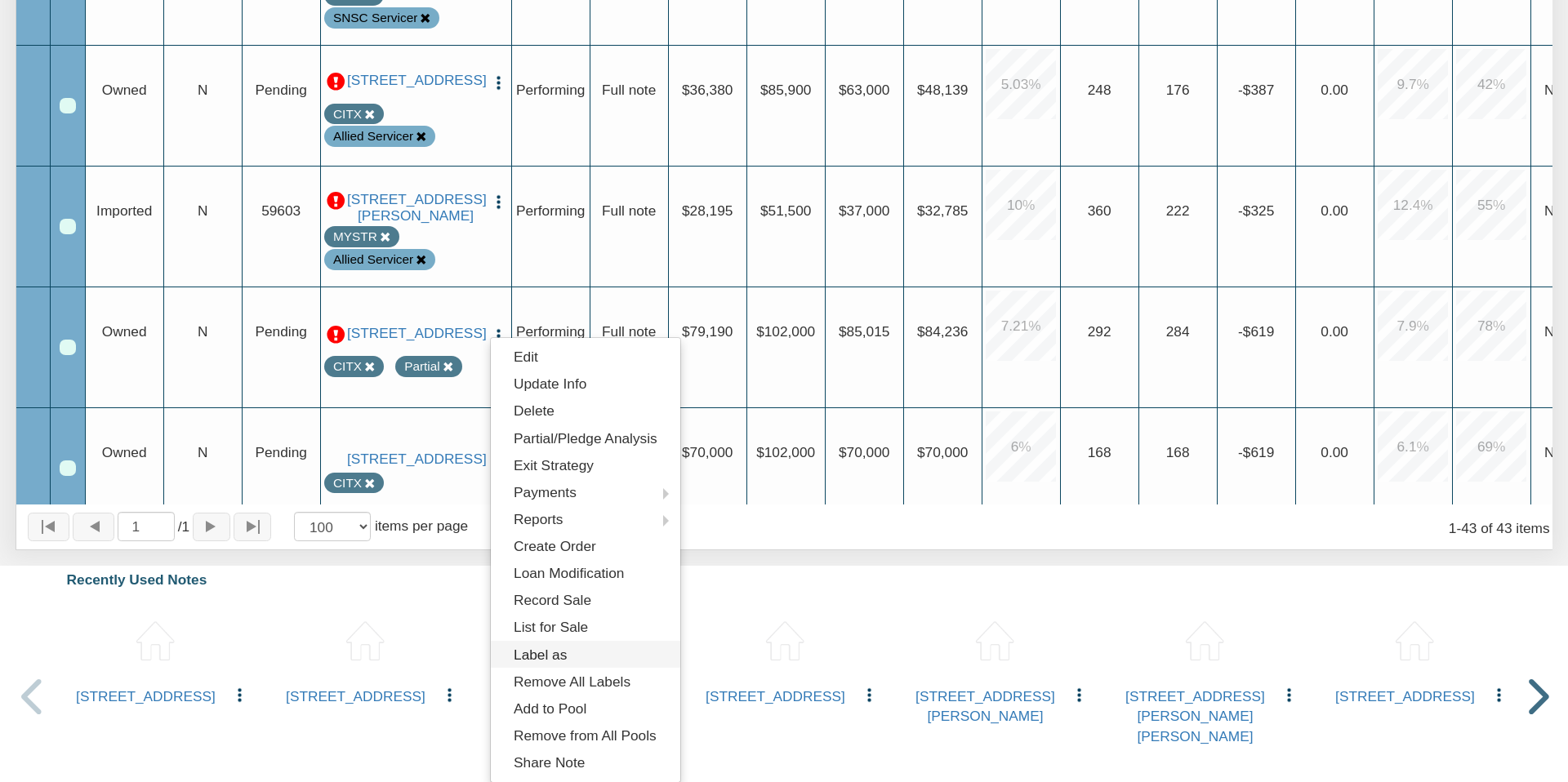
click at [554, 652] on link "Label as" at bounding box center [586, 654] width 190 height 27
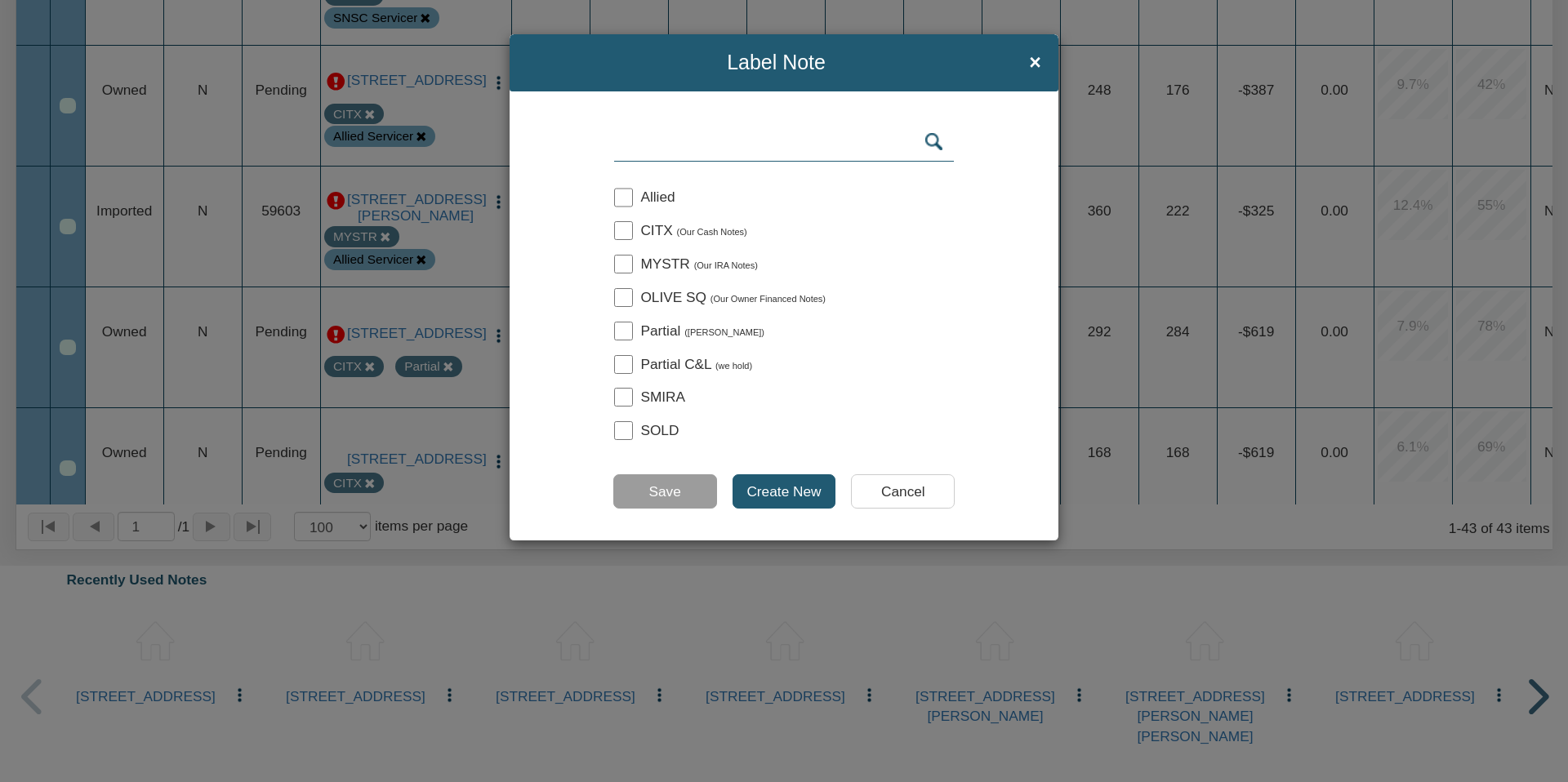
click at [786, 492] on input "Create New" at bounding box center [784, 492] width 103 height 34
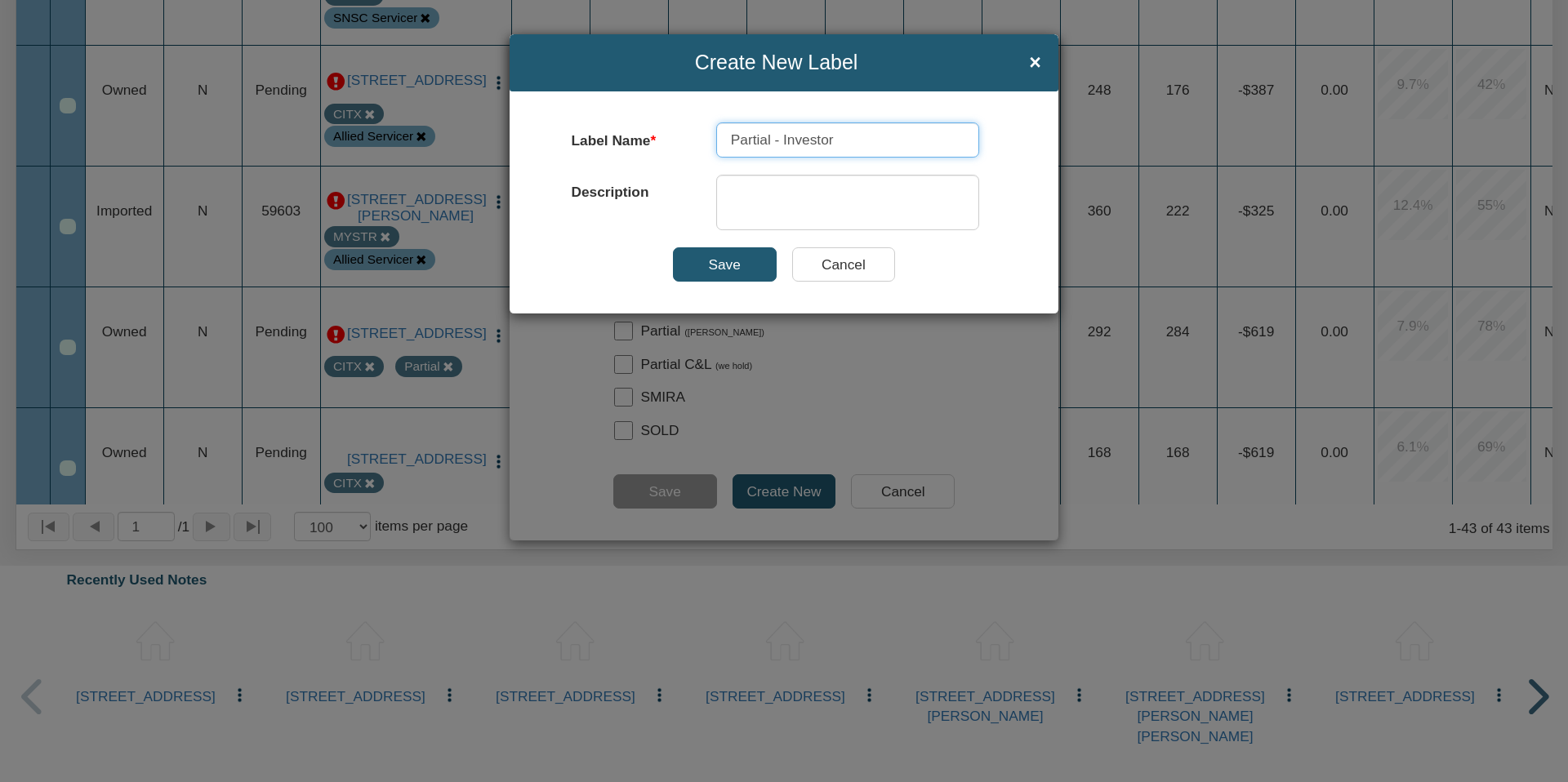
type input "Partial - Investor"
click at [736, 264] on input "Save" at bounding box center [725, 264] width 103 height 34
checkbox input "true"
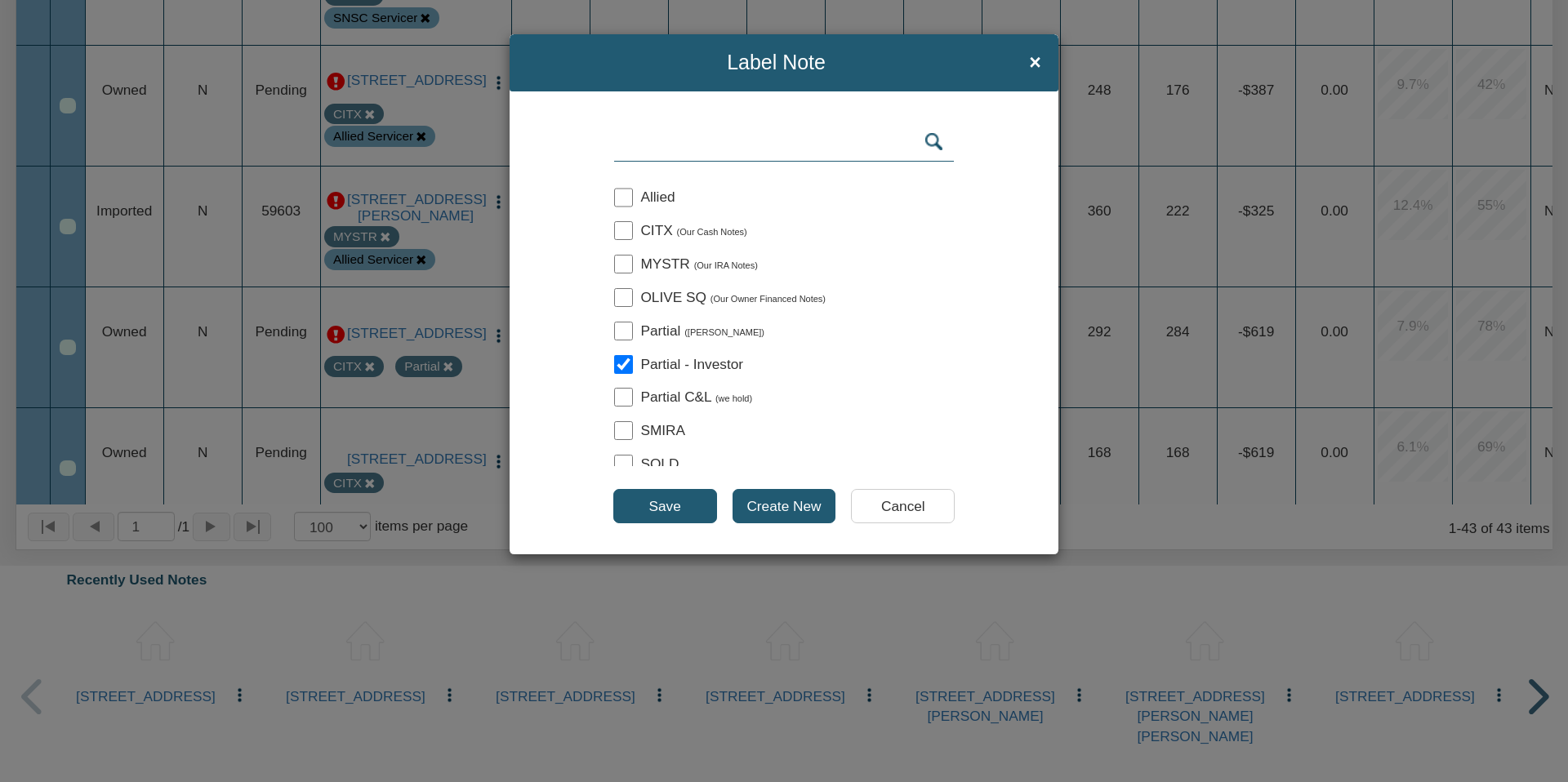
click at [670, 507] on input "Save" at bounding box center [665, 506] width 103 height 34
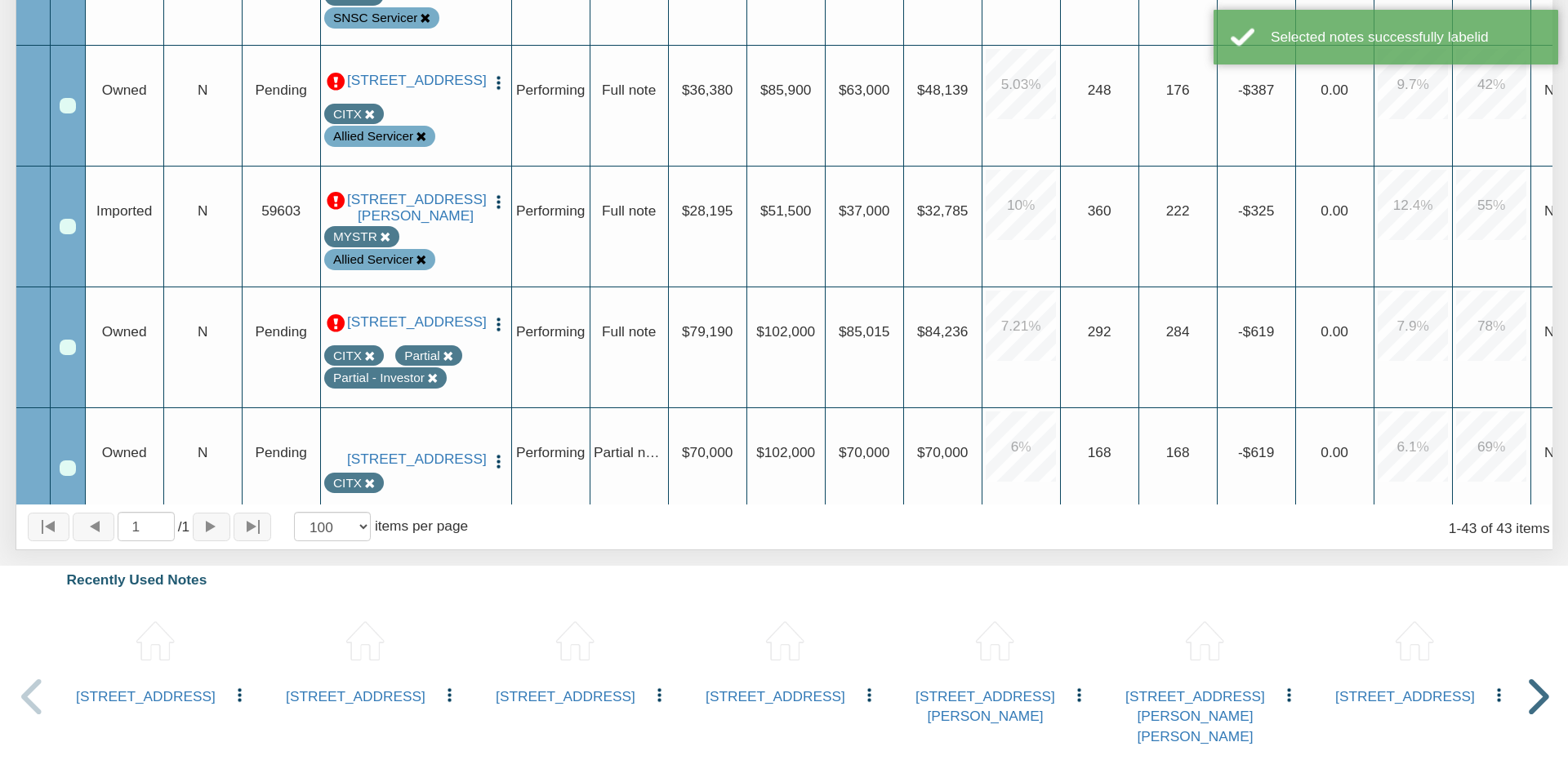
click at [447, 362] on icon at bounding box center [447, 356] width 10 height 10
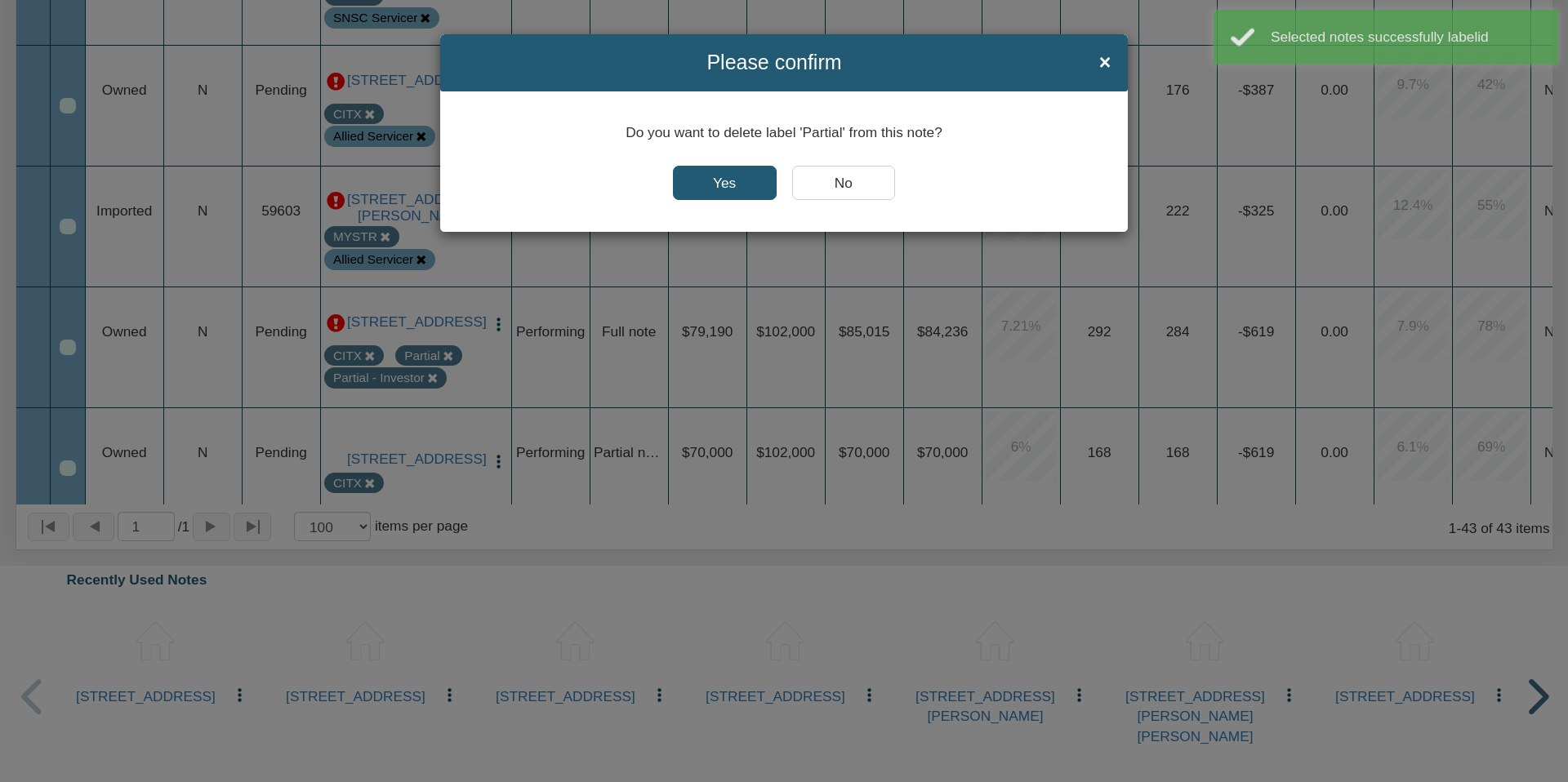
click at [729, 178] on input "Yes" at bounding box center [725, 182] width 103 height 34
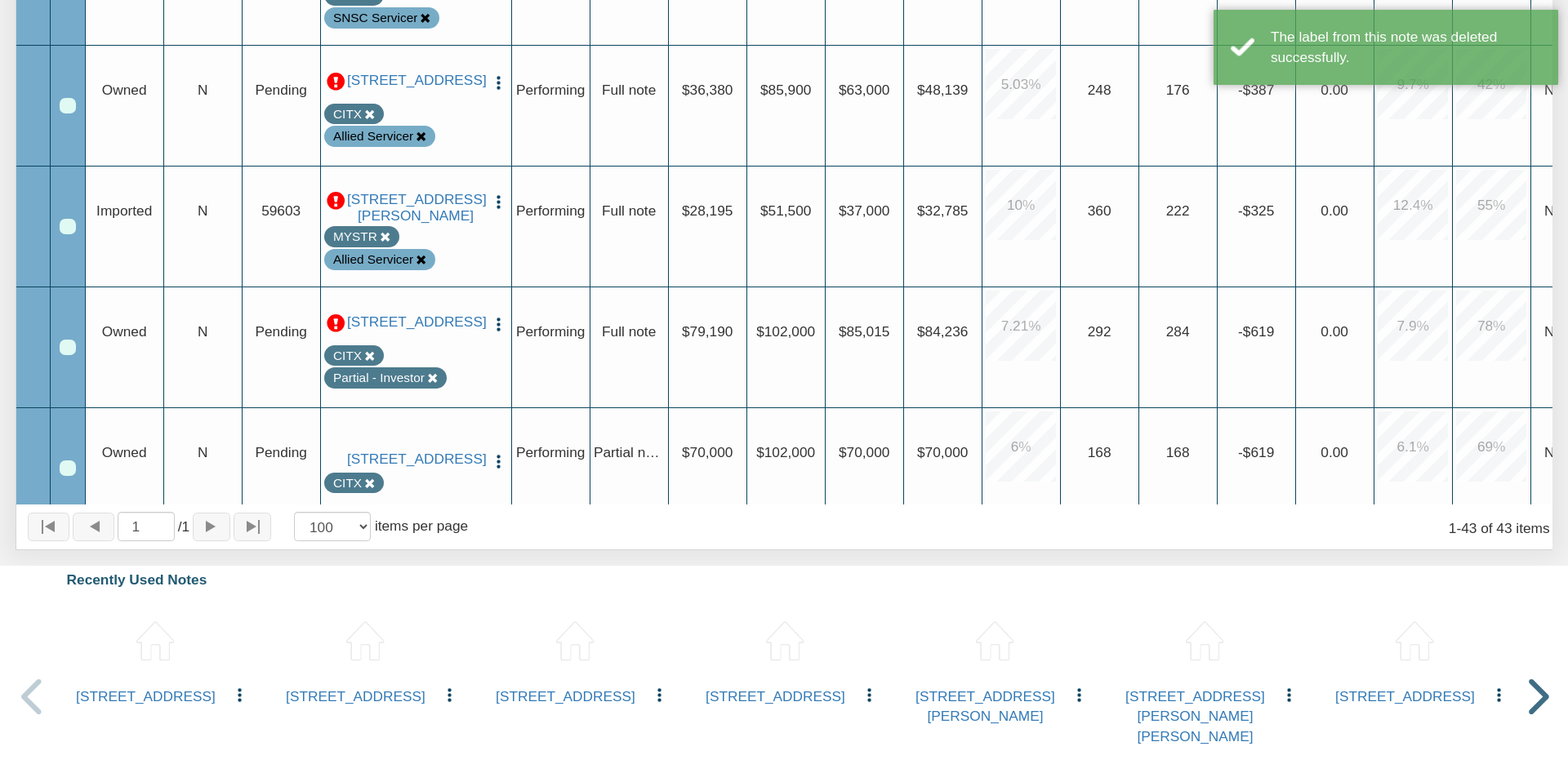
click at [420, 265] on icon at bounding box center [420, 259] width 10 height 10
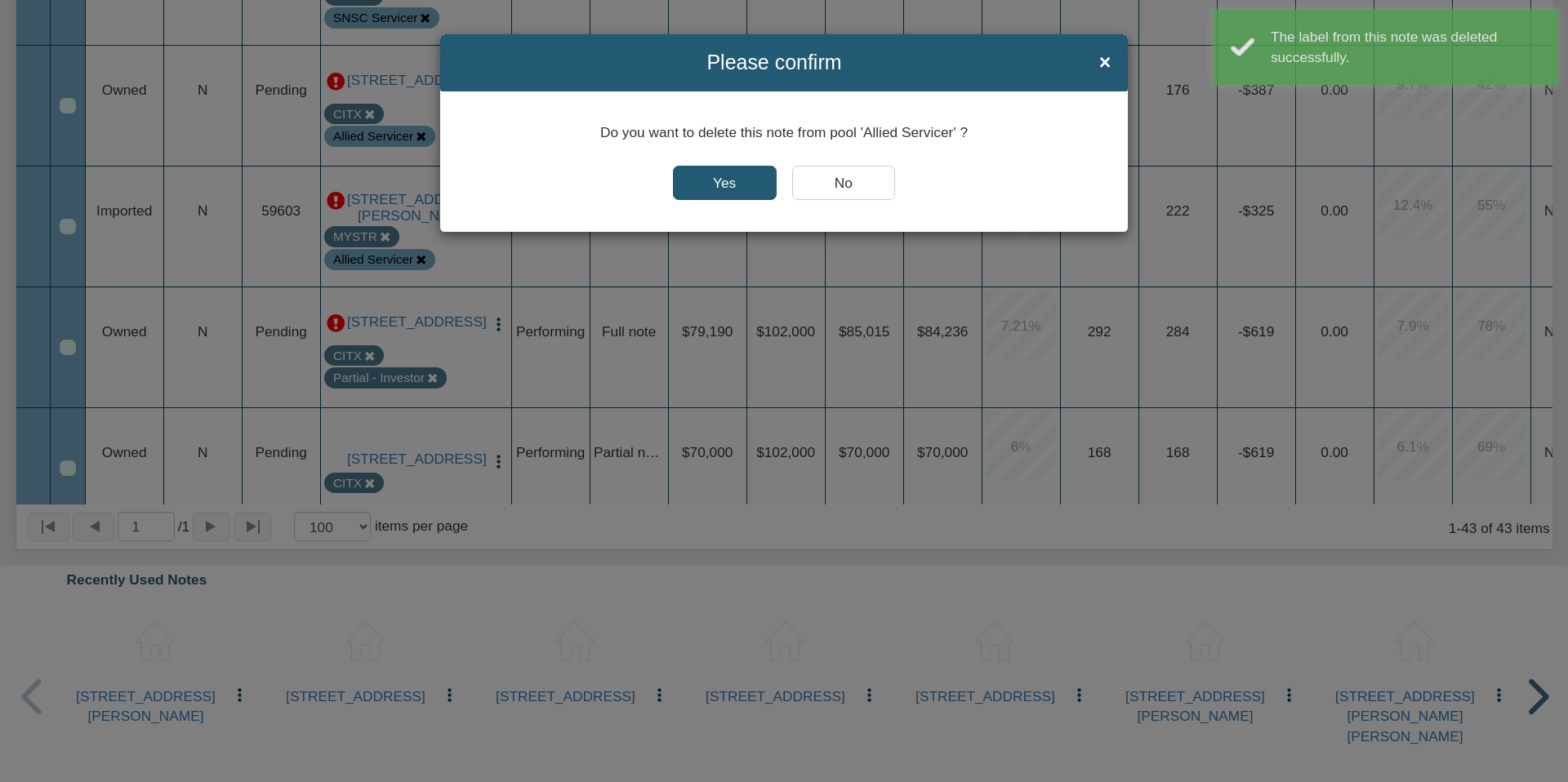
click at [720, 186] on input "Yes" at bounding box center [725, 182] width 103 height 34
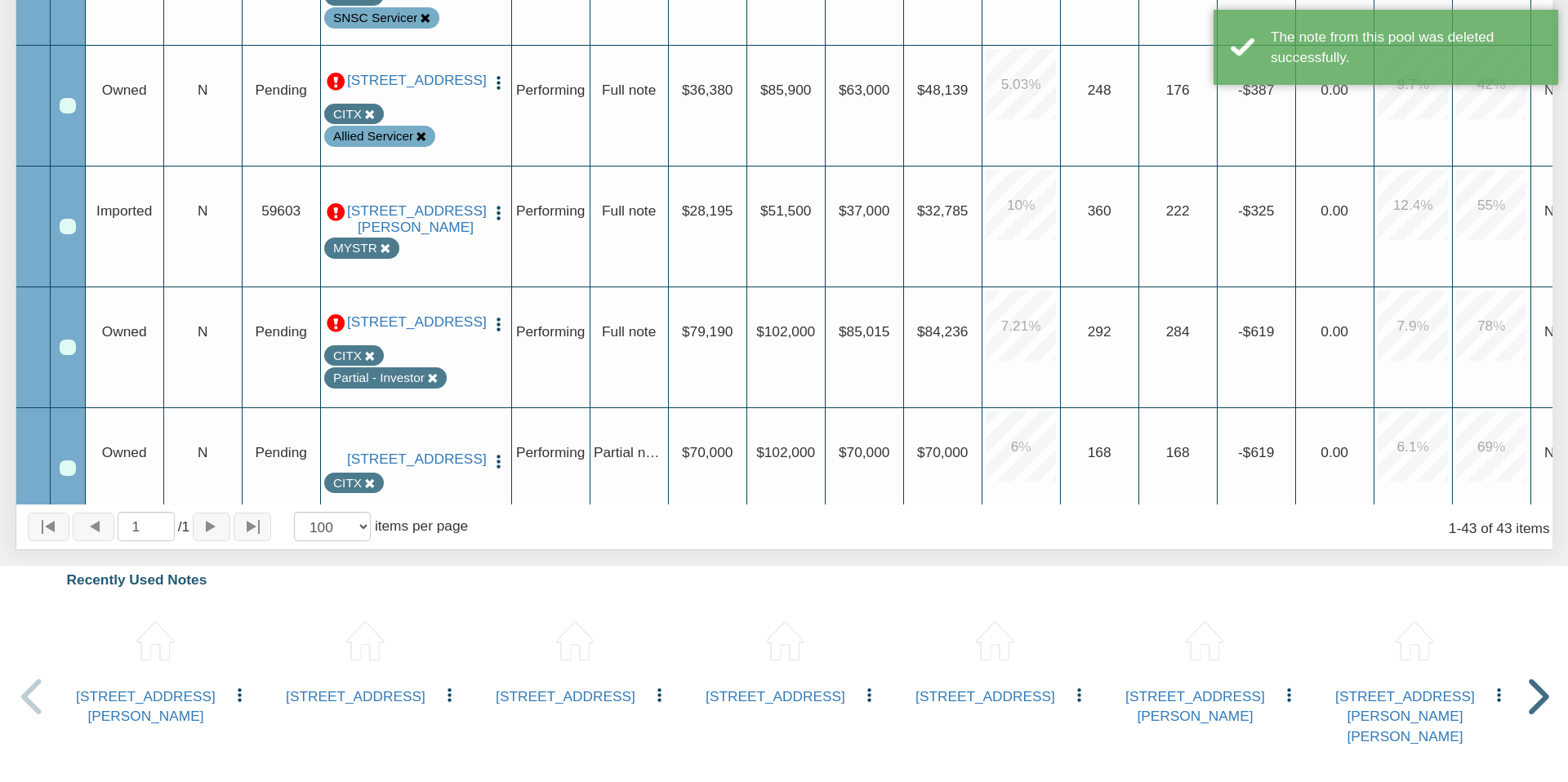
scroll to position [346, 0]
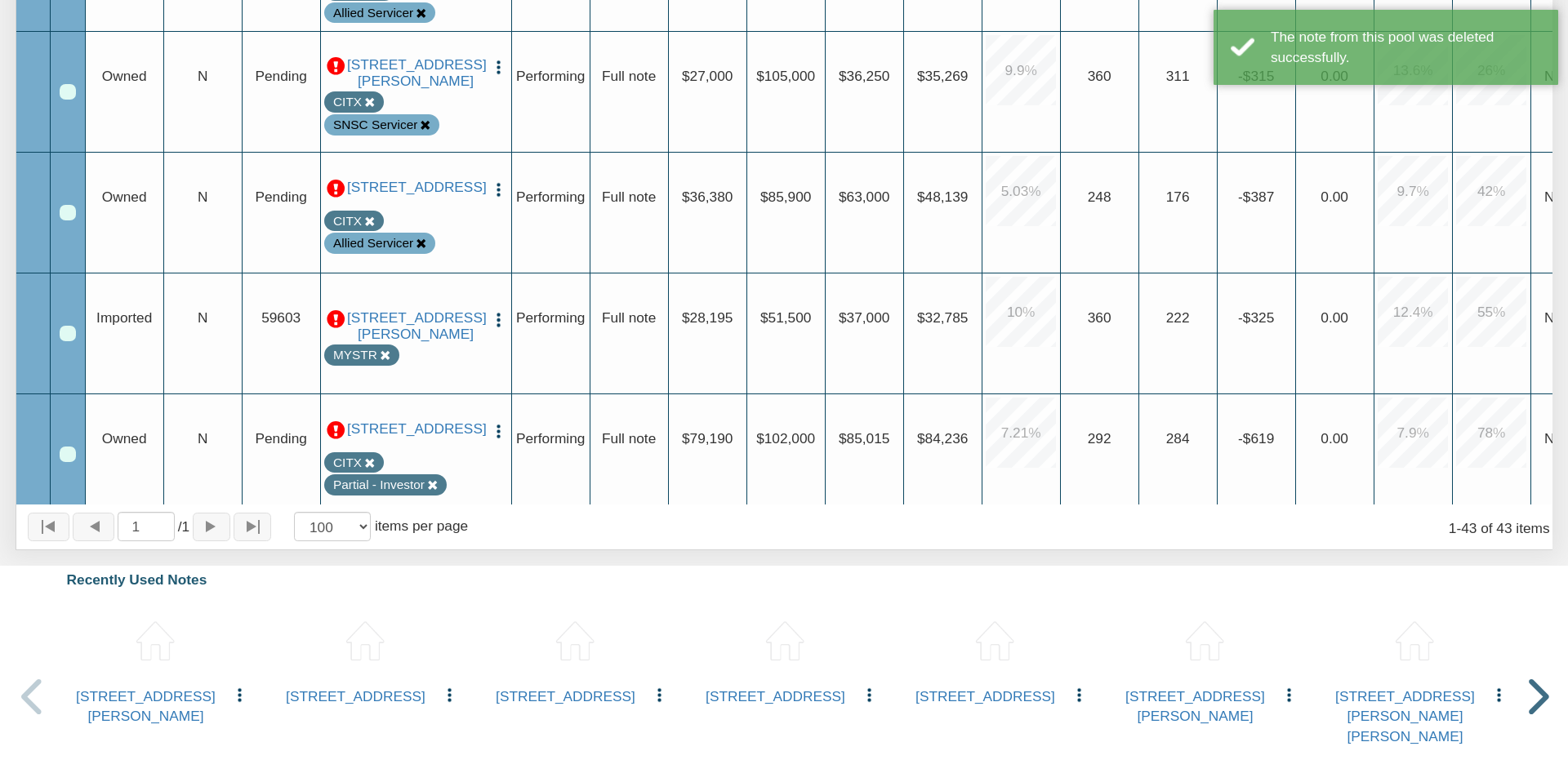
click at [421, 249] on icon at bounding box center [420, 243] width 10 height 10
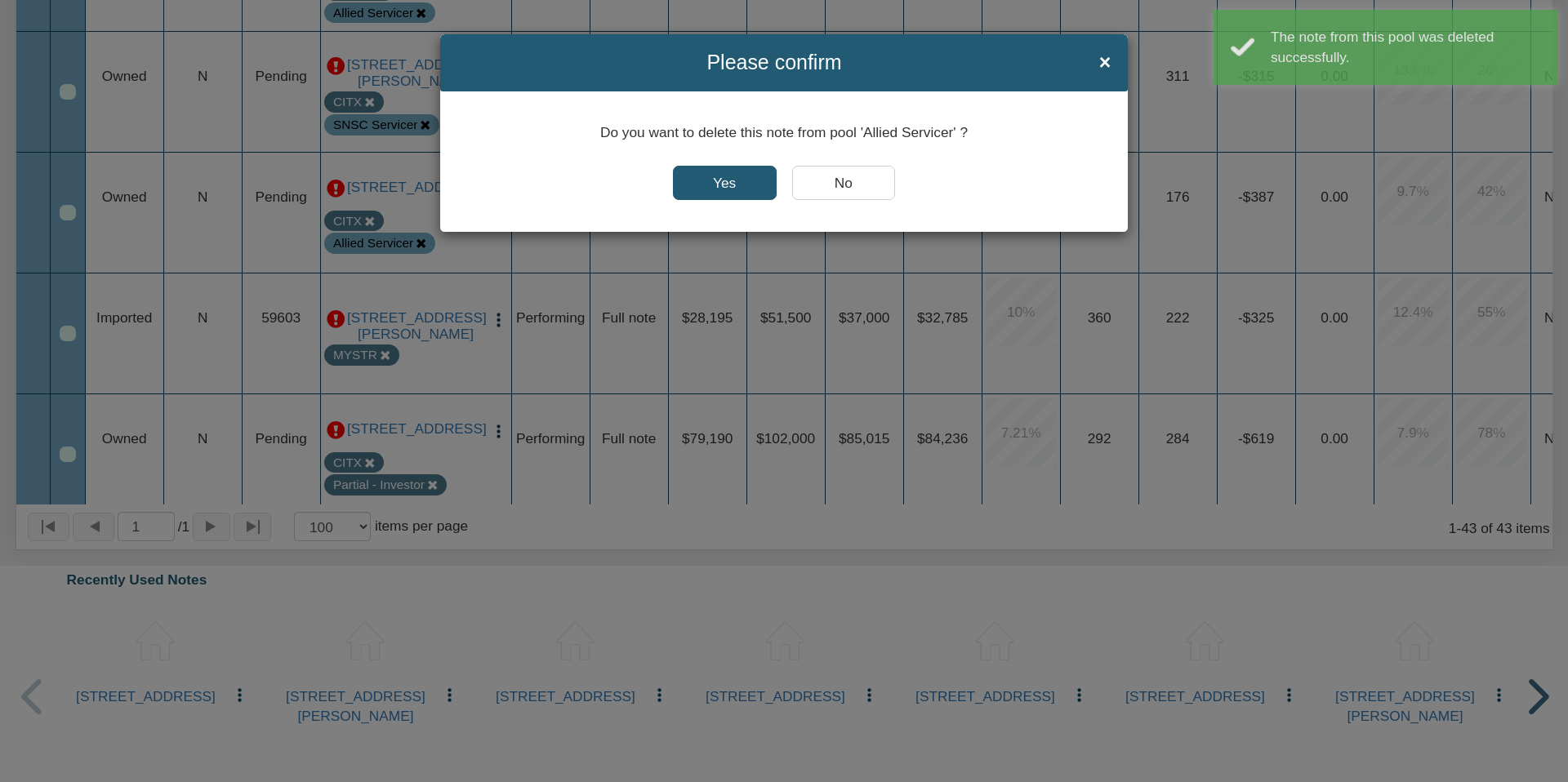
click at [712, 181] on input "Yes" at bounding box center [725, 182] width 103 height 34
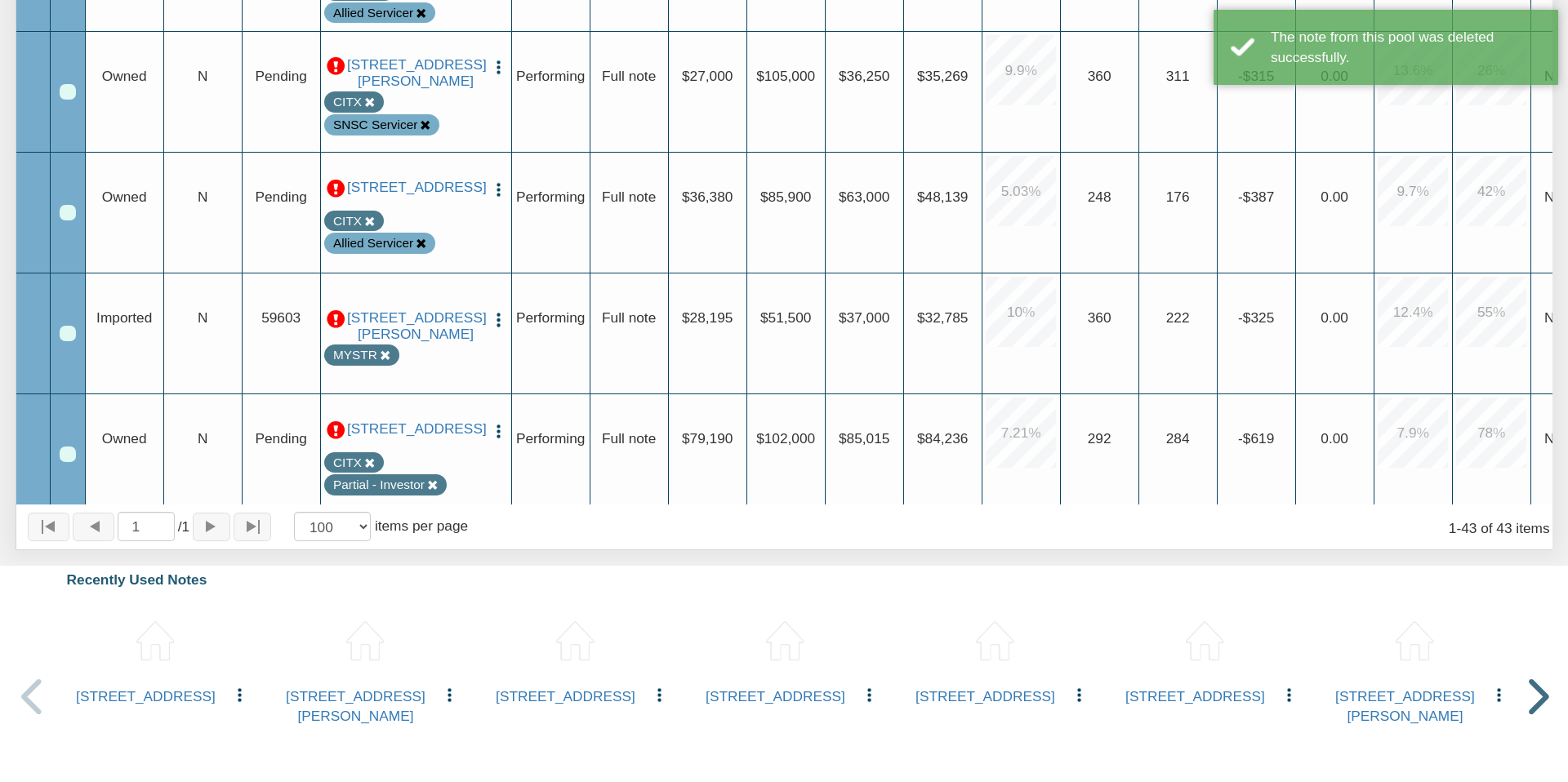
scroll to position [0, 4]
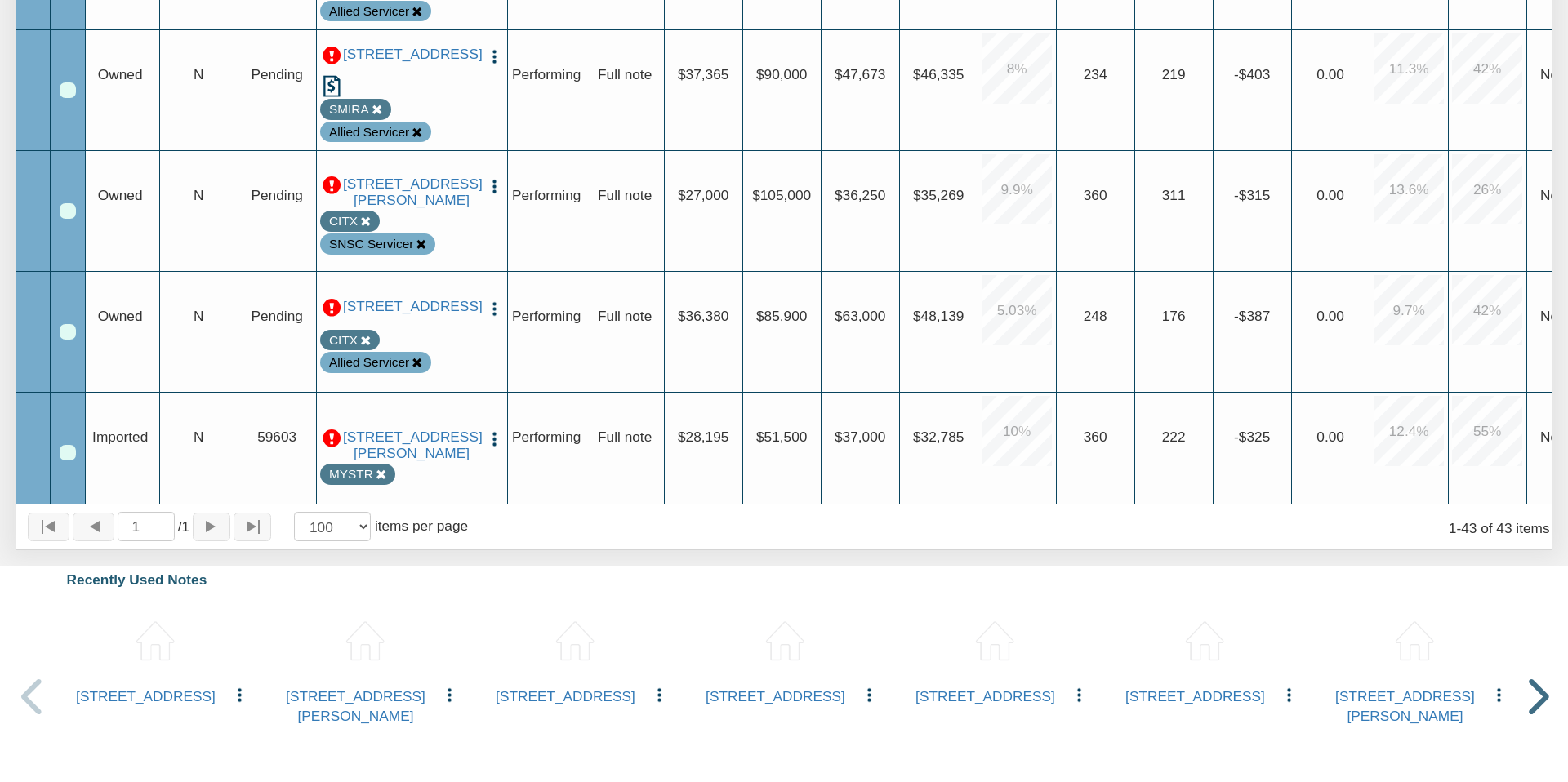
click at [420, 250] on icon at bounding box center [420, 244] width 10 height 10
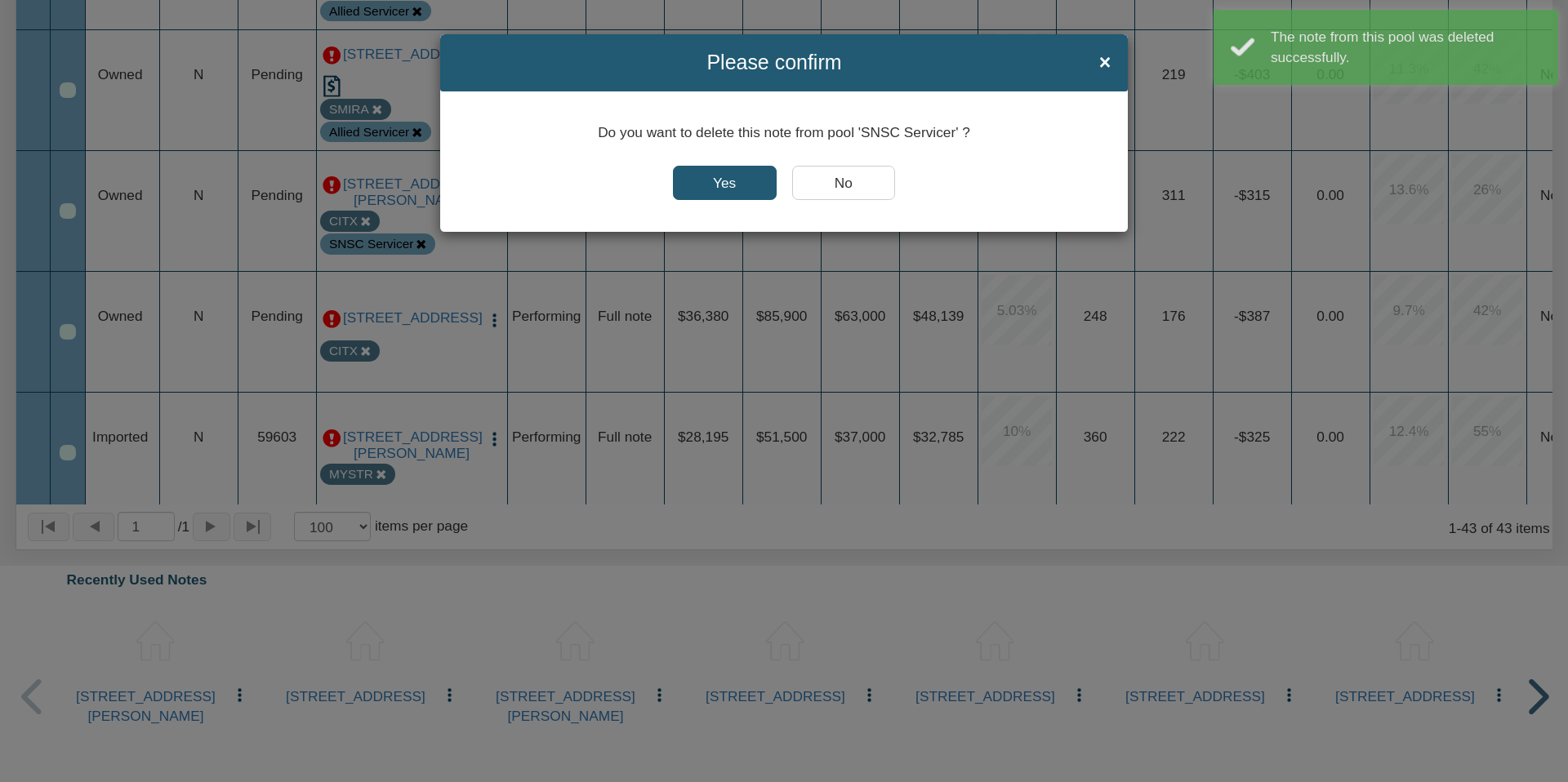
click at [724, 188] on input "Yes" at bounding box center [725, 182] width 103 height 34
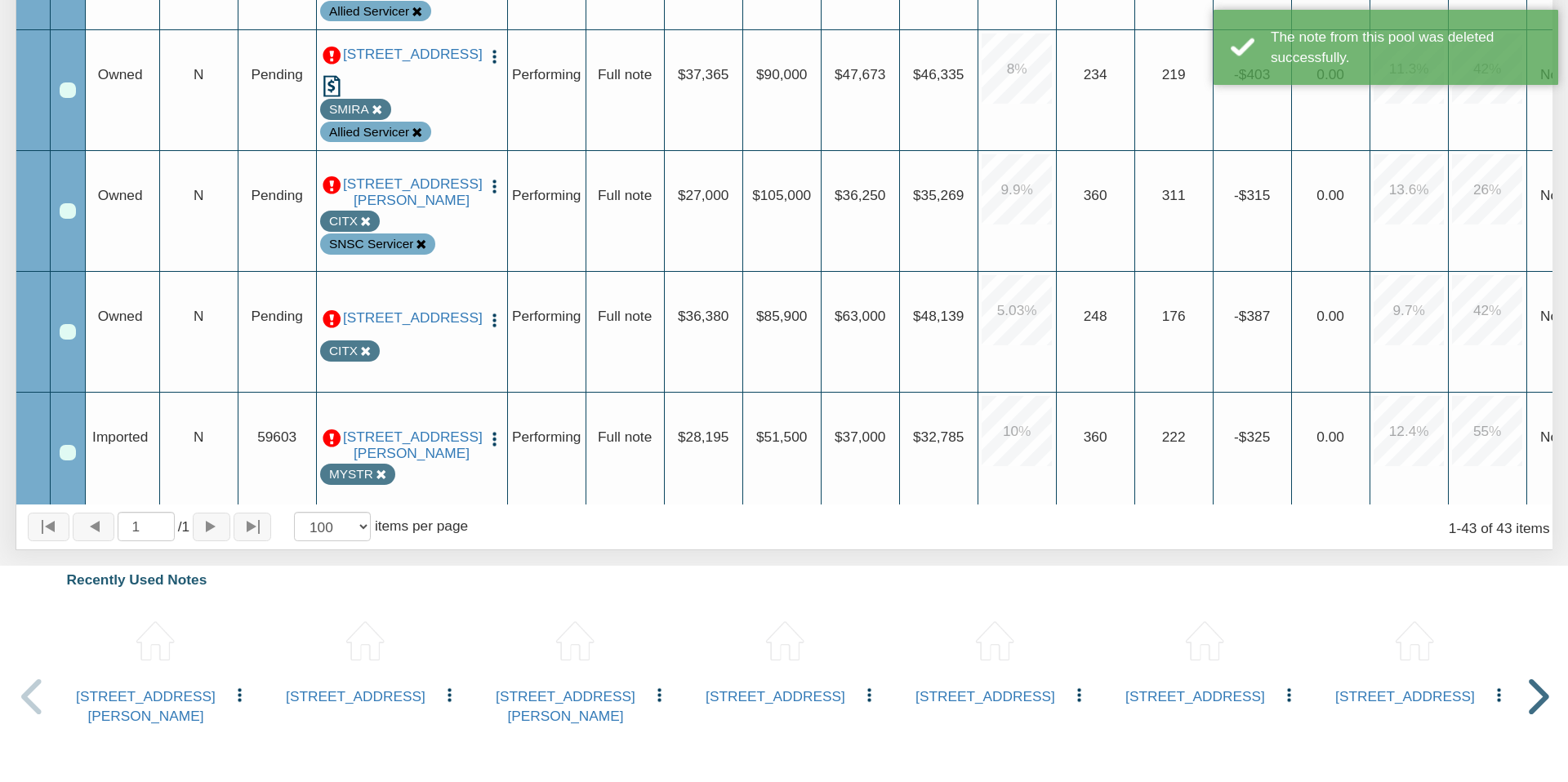
scroll to position [111, 0]
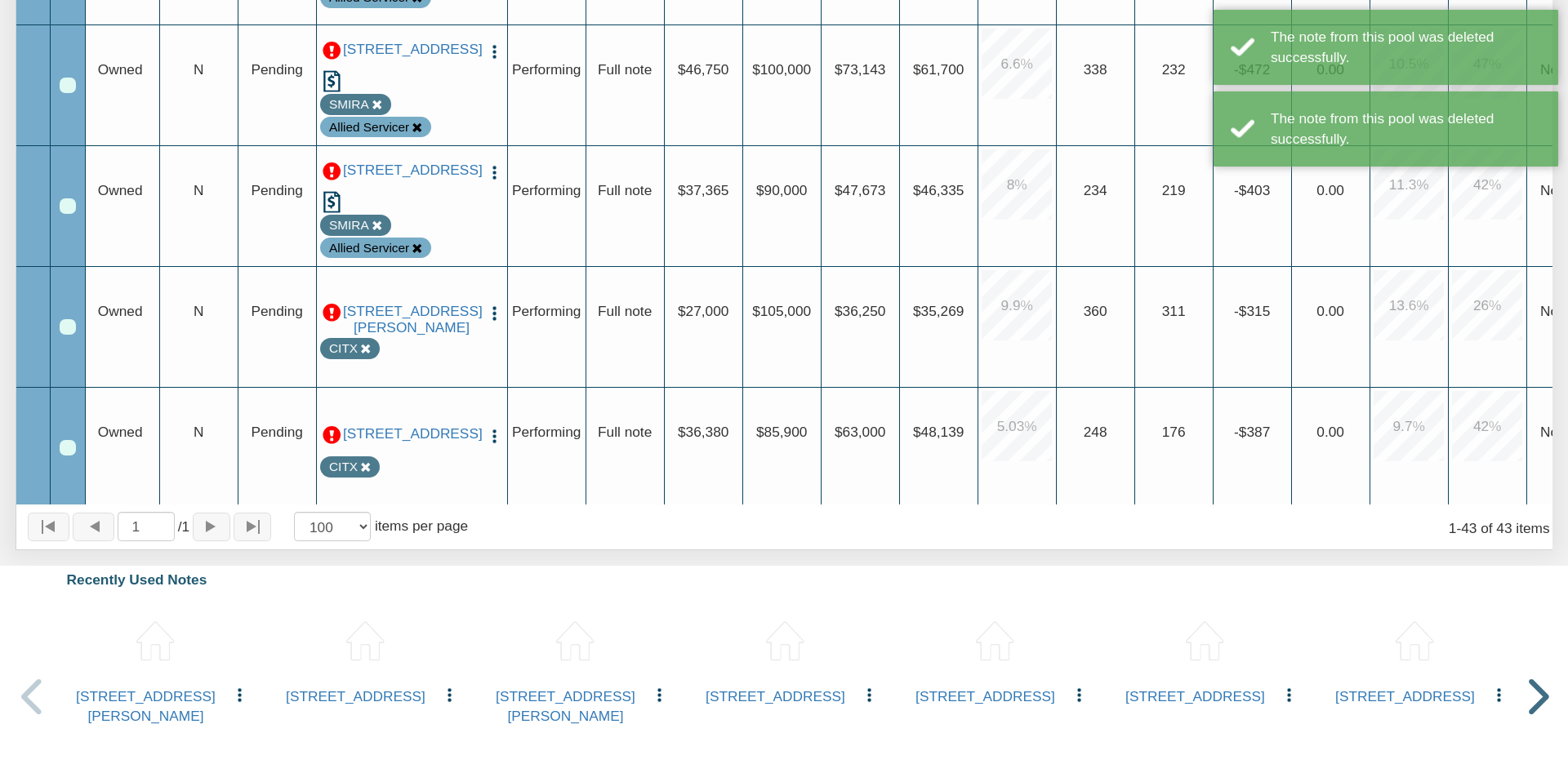
click at [420, 245] on icon at bounding box center [416, 248] width 10 height 10
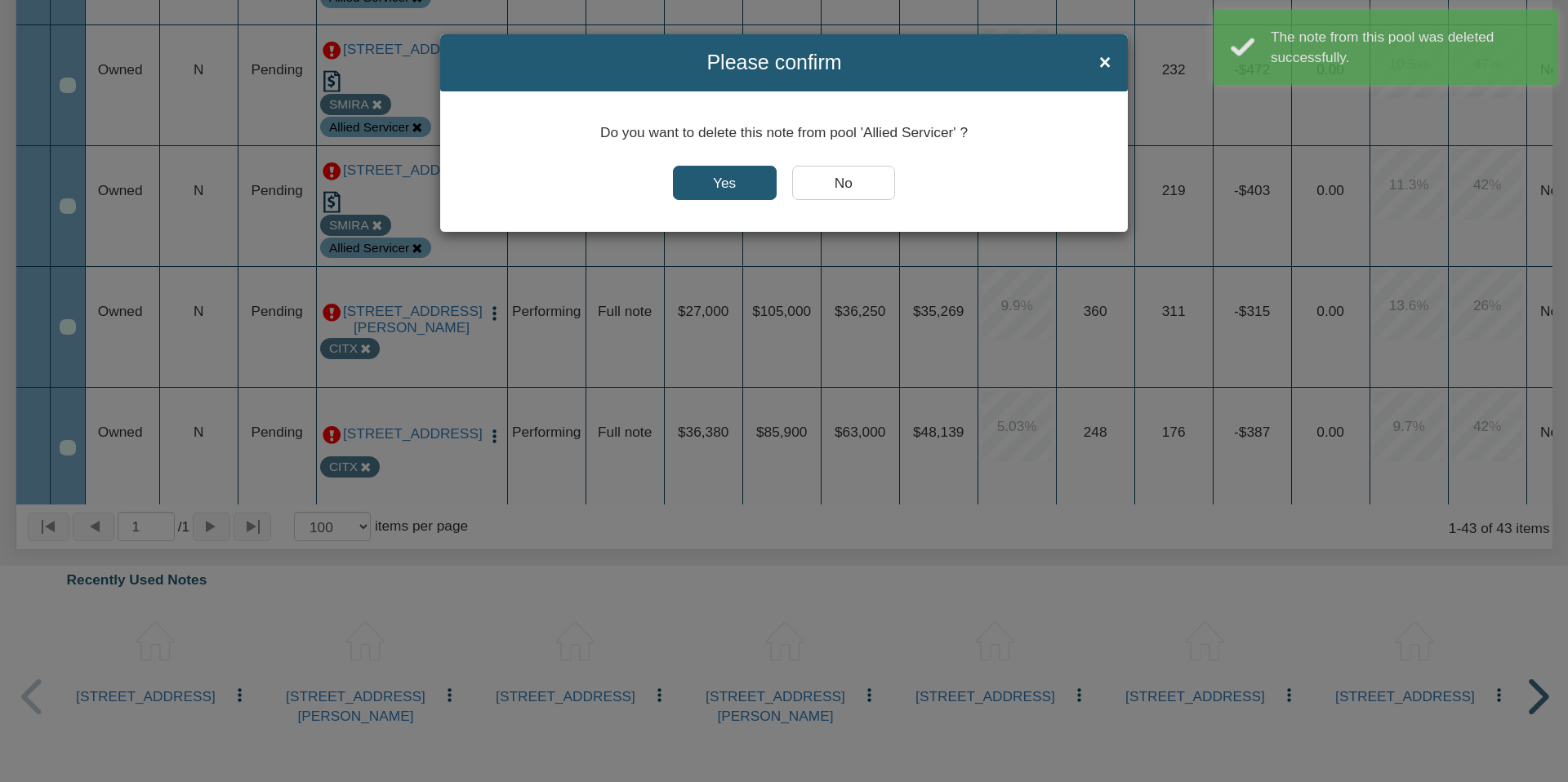
drag, startPoint x: 744, startPoint y: 181, endPoint x: 420, endPoint y: 268, distance: 335.5
click at [744, 181] on input "Yes" at bounding box center [725, 182] width 103 height 34
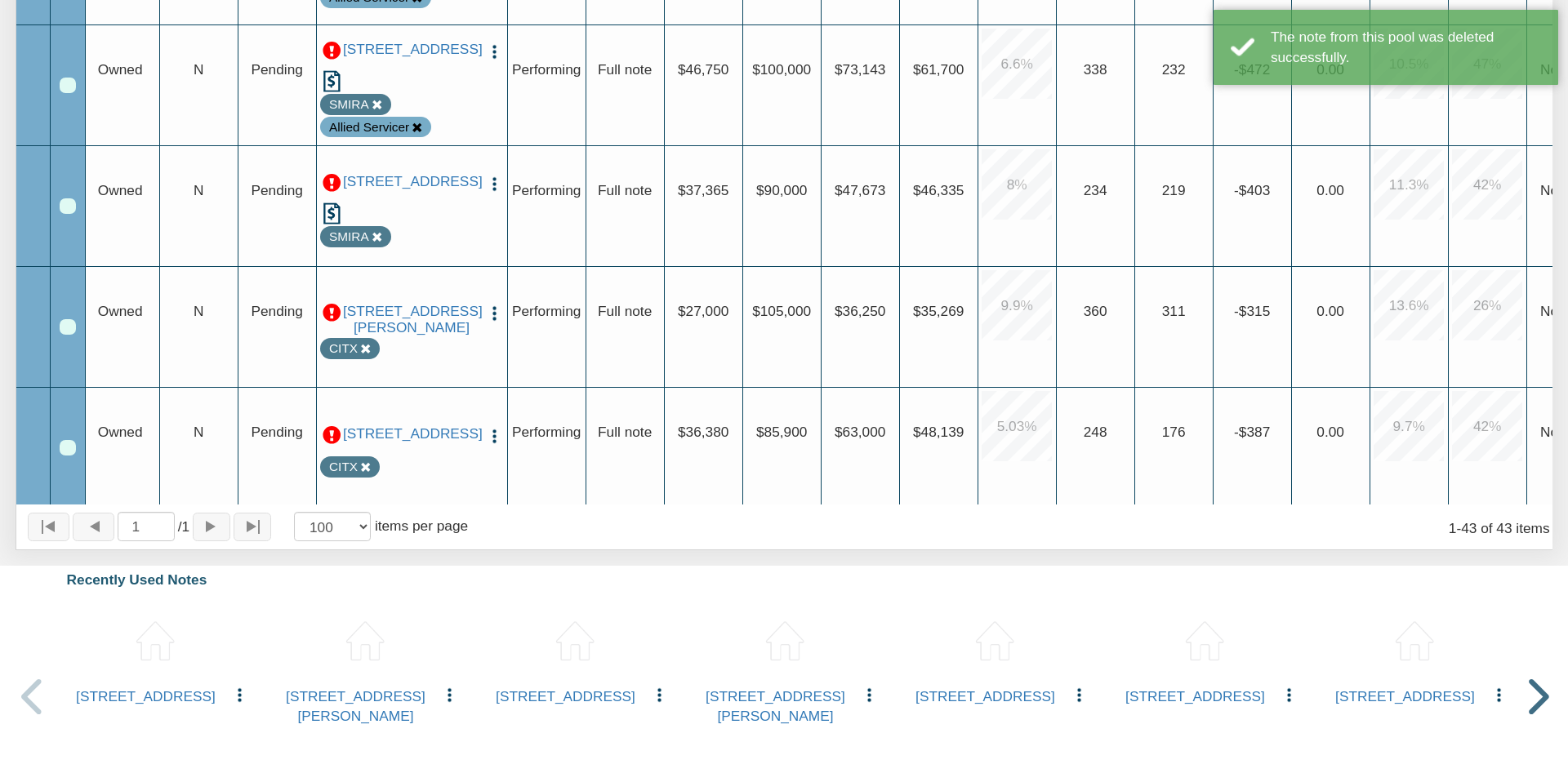
scroll to position [0, 0]
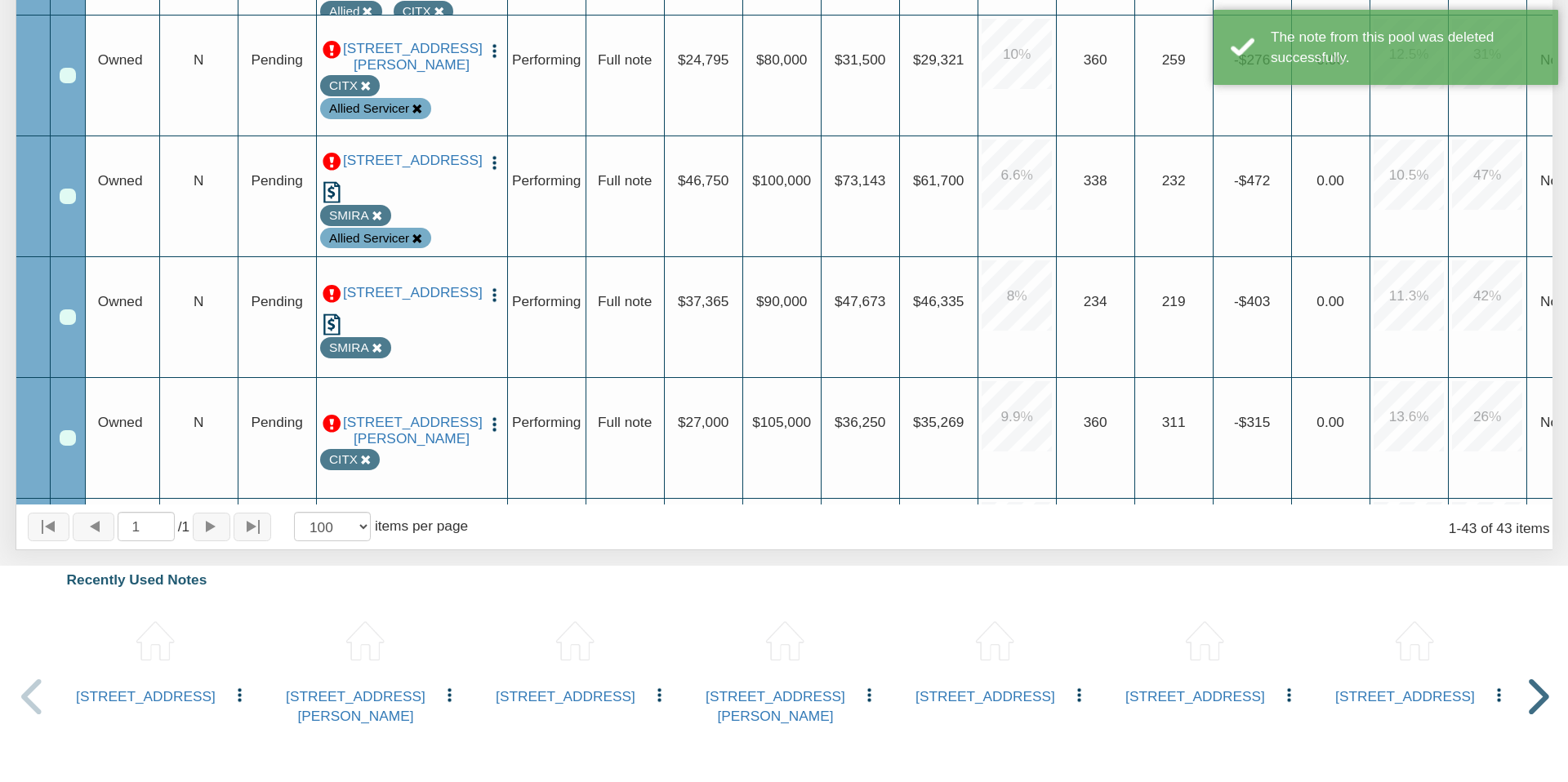
click at [418, 236] on icon at bounding box center [416, 238] width 10 height 10
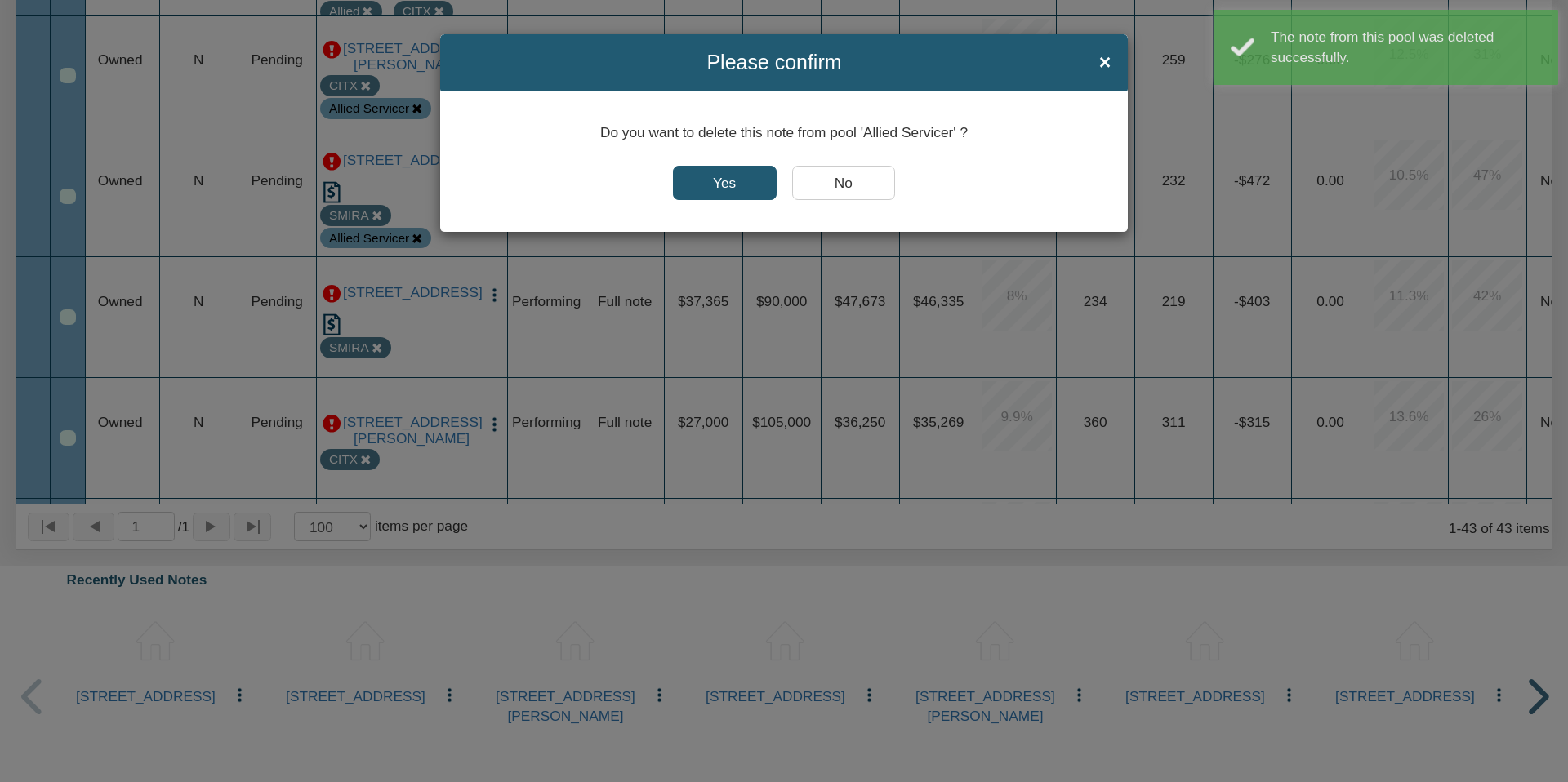
drag, startPoint x: 714, startPoint y: 180, endPoint x: 526, endPoint y: 252, distance: 201.3
click at [713, 180] on input "Yes" at bounding box center [725, 182] width 103 height 34
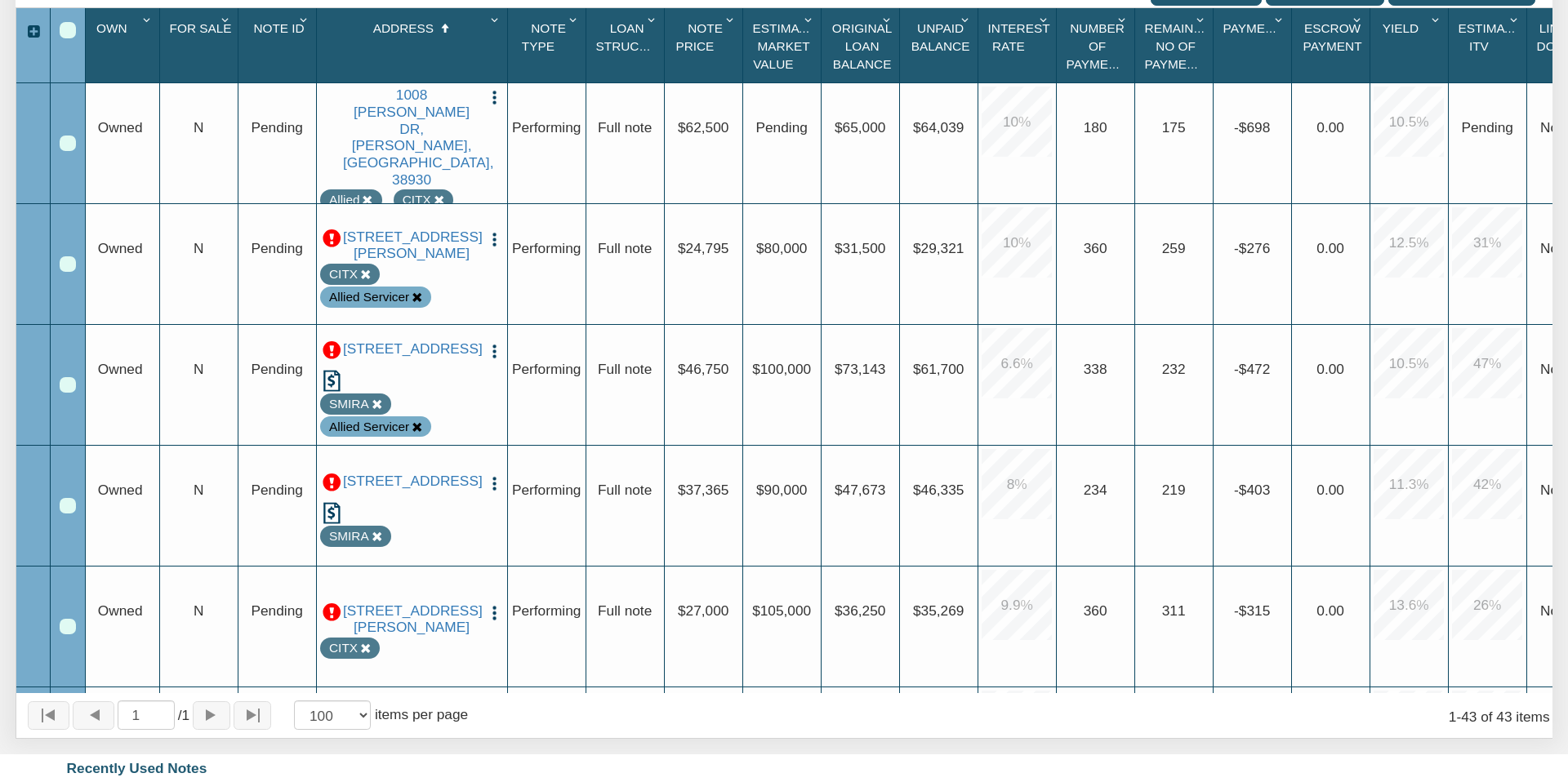
scroll to position [422, 0]
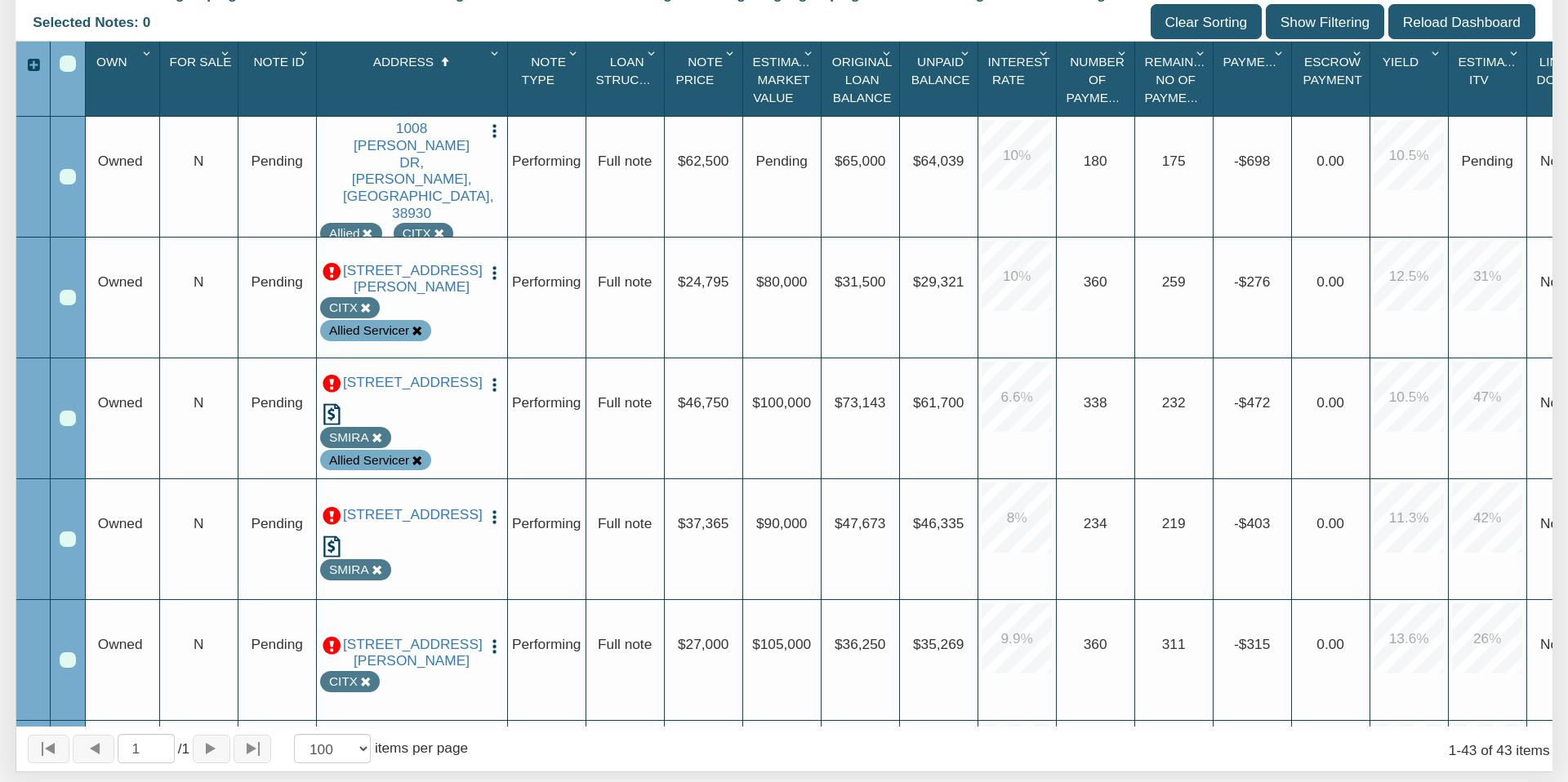
click at [414, 327] on icon at bounding box center [416, 331] width 10 height 10
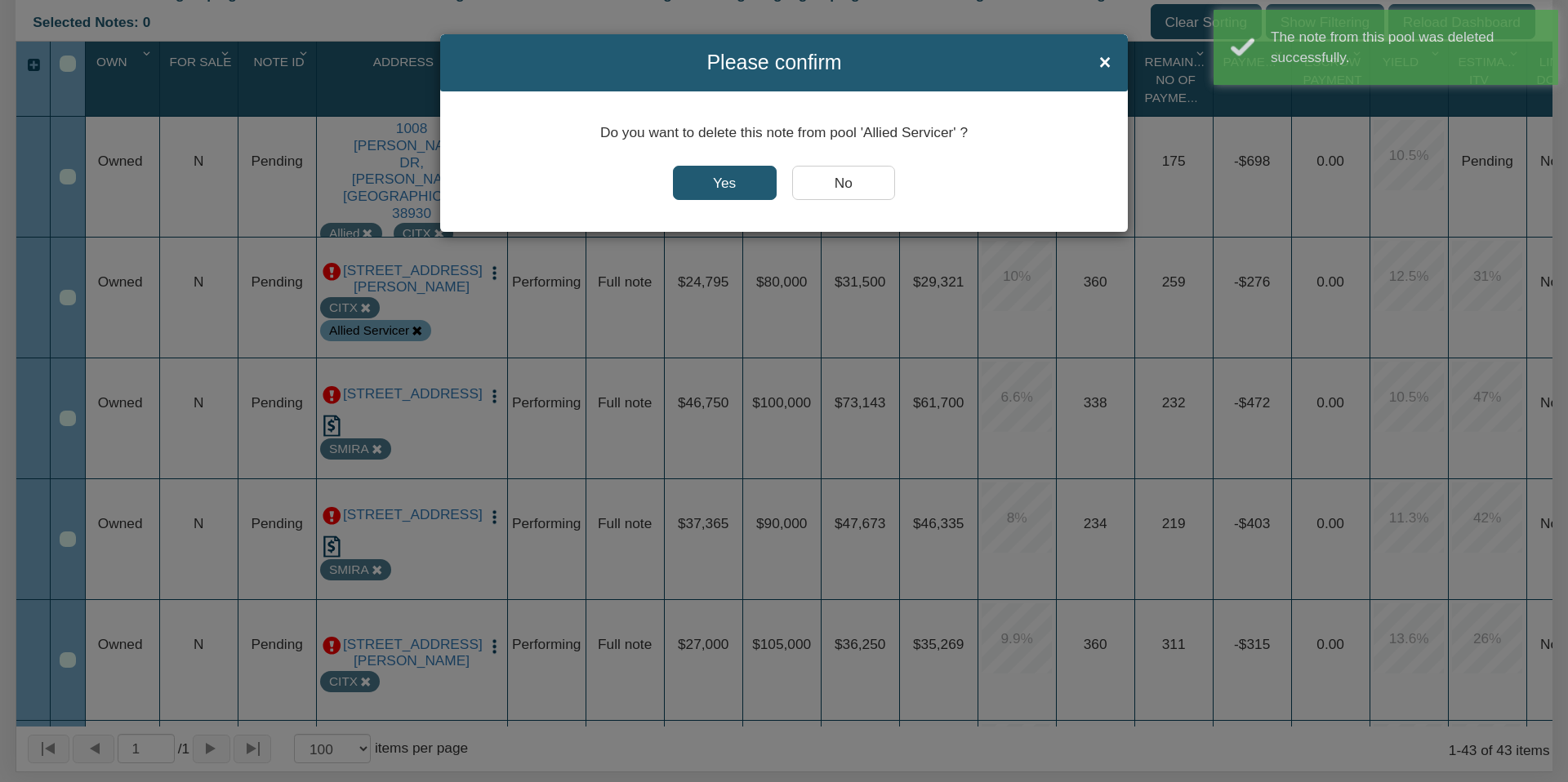
drag, startPoint x: 716, startPoint y: 180, endPoint x: 372, endPoint y: 198, distance: 344.5
click at [716, 180] on input "Yes" at bounding box center [725, 182] width 103 height 34
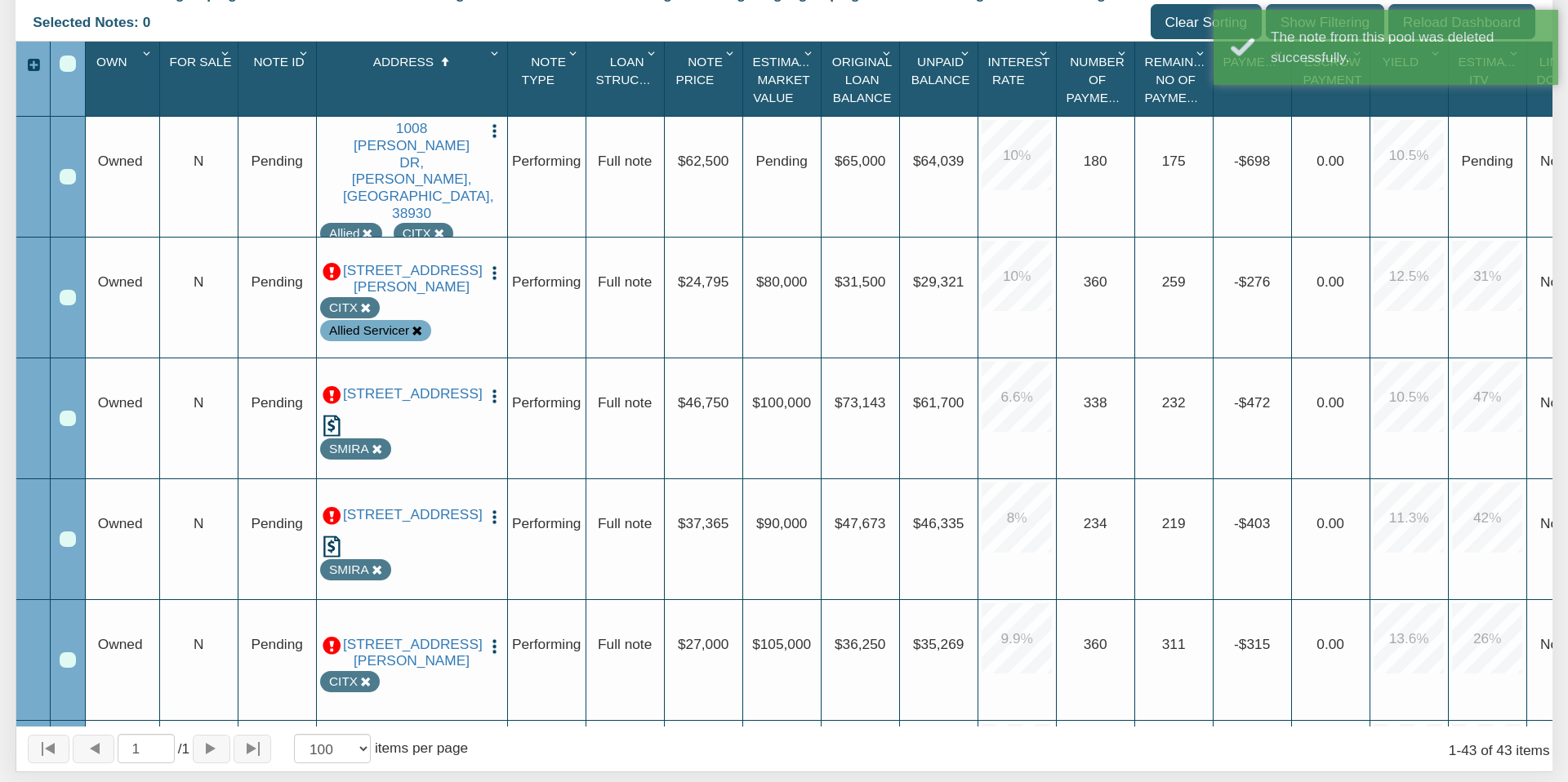
click at [367, 228] on icon at bounding box center [367, 233] width 10 height 10
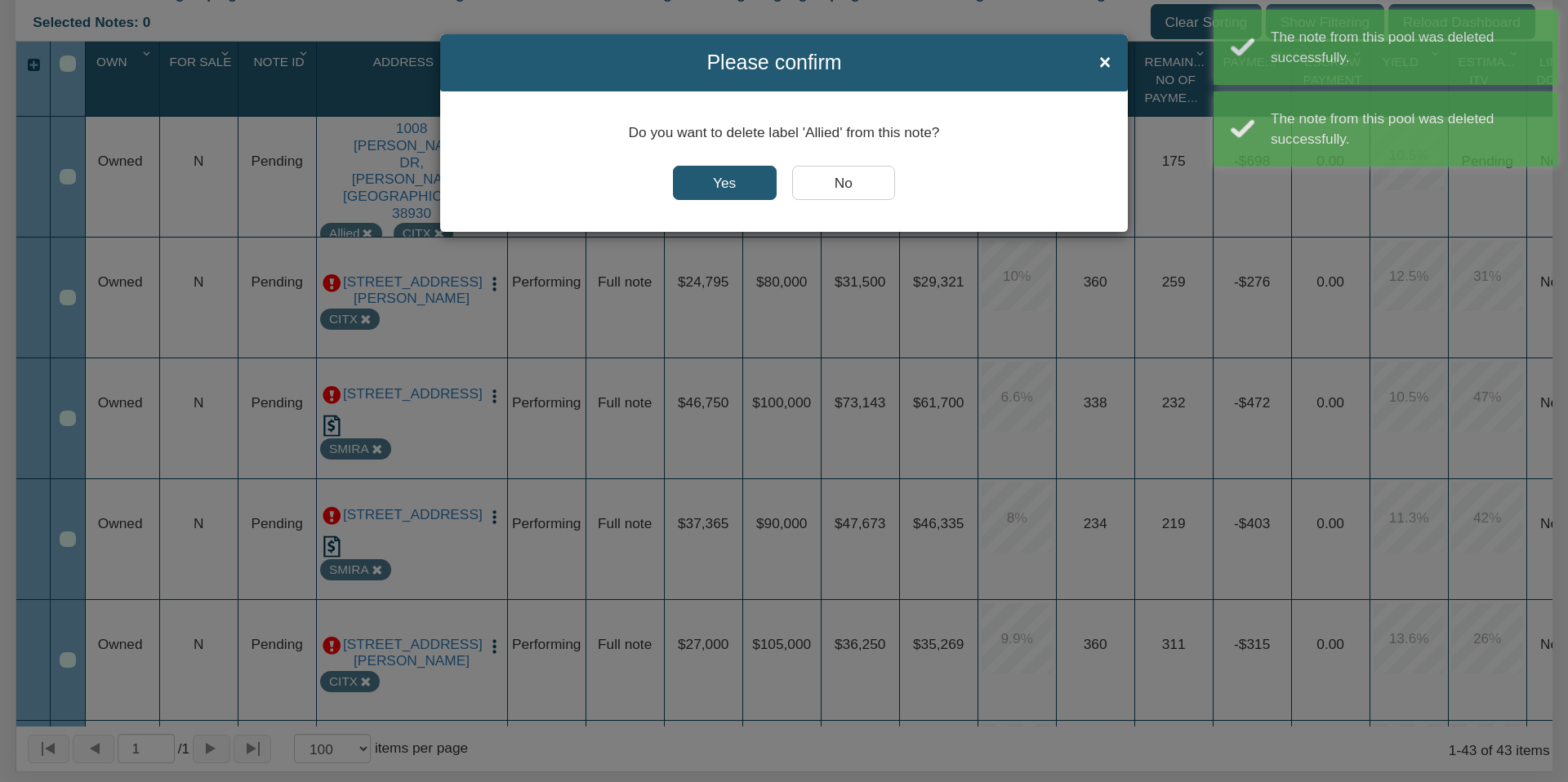
click at [719, 187] on input "Yes" at bounding box center [725, 182] width 103 height 34
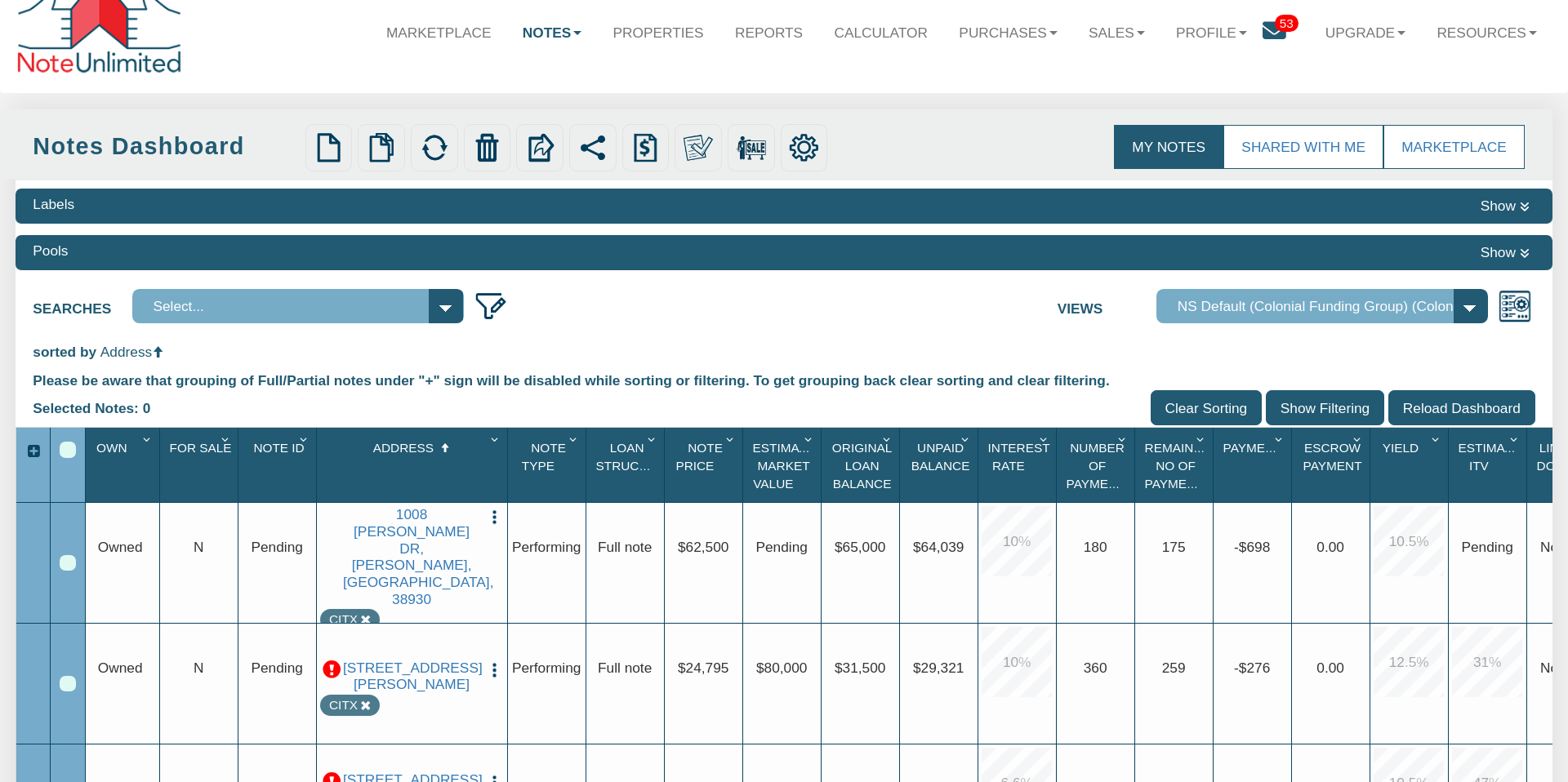
scroll to position [34, 0]
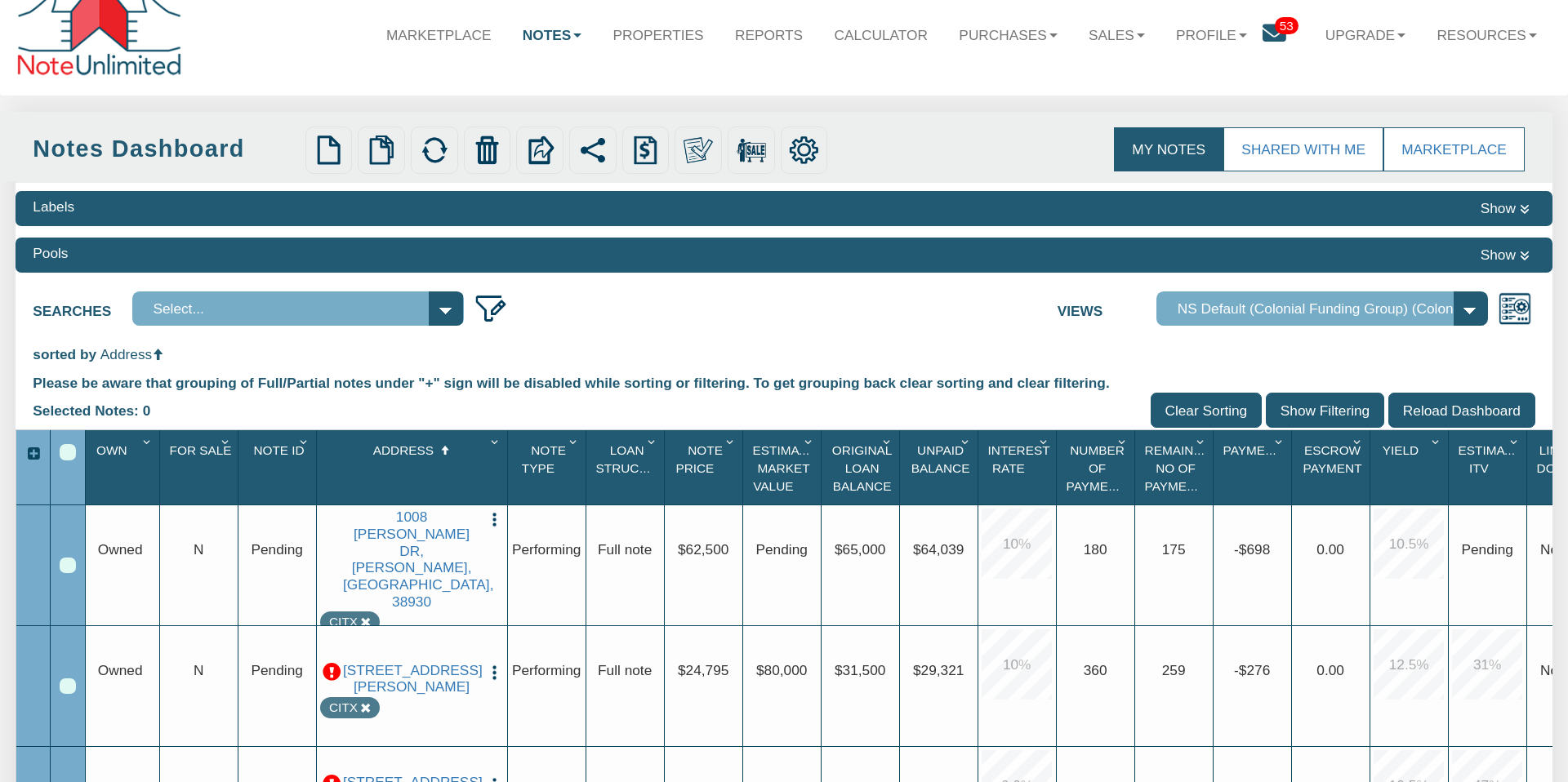
click at [446, 305] on select "Select..." at bounding box center [298, 308] width 332 height 34
click at [488, 303] on img at bounding box center [491, 308] width 34 height 34
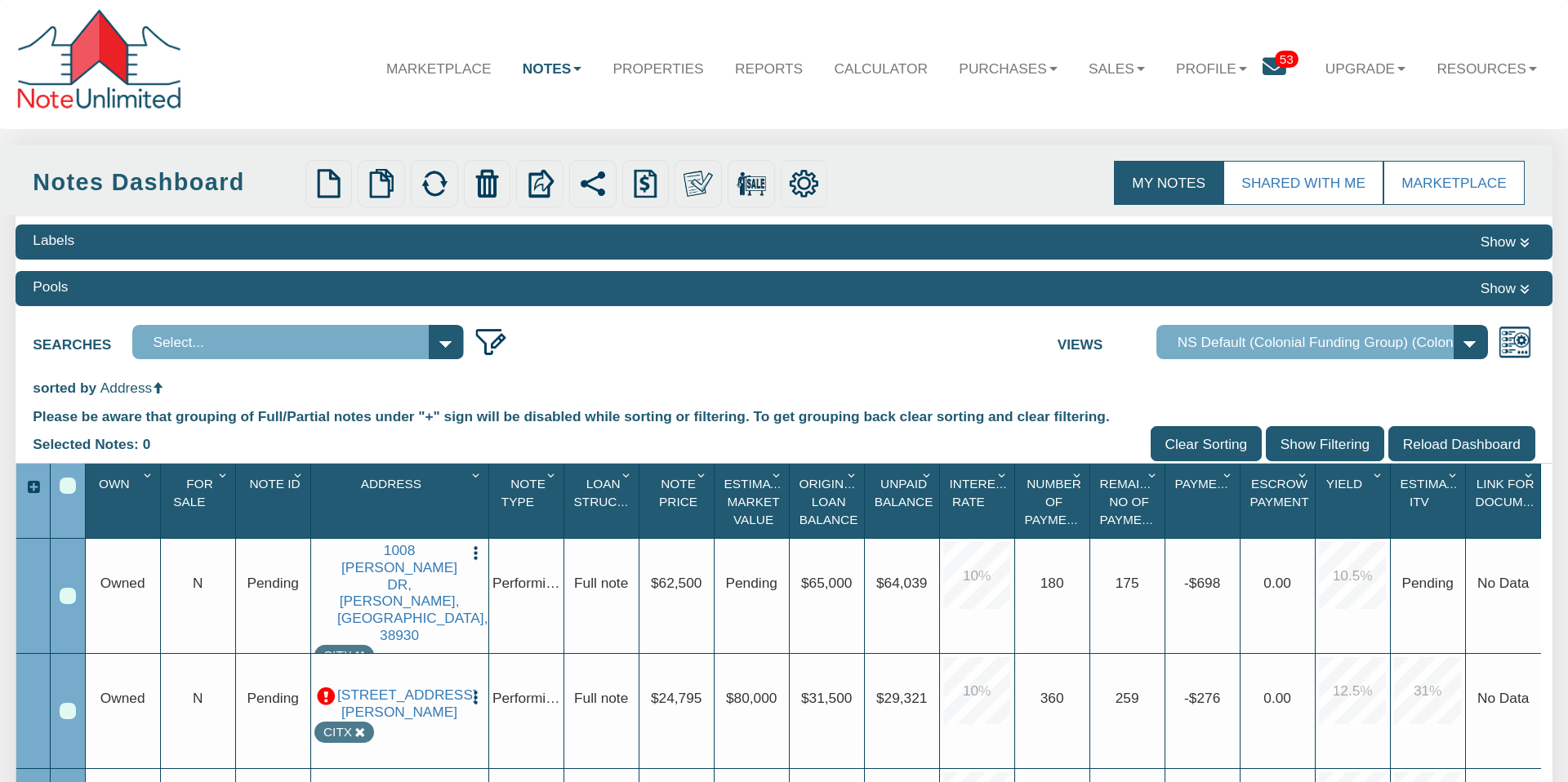
scroll to position [34, 0]
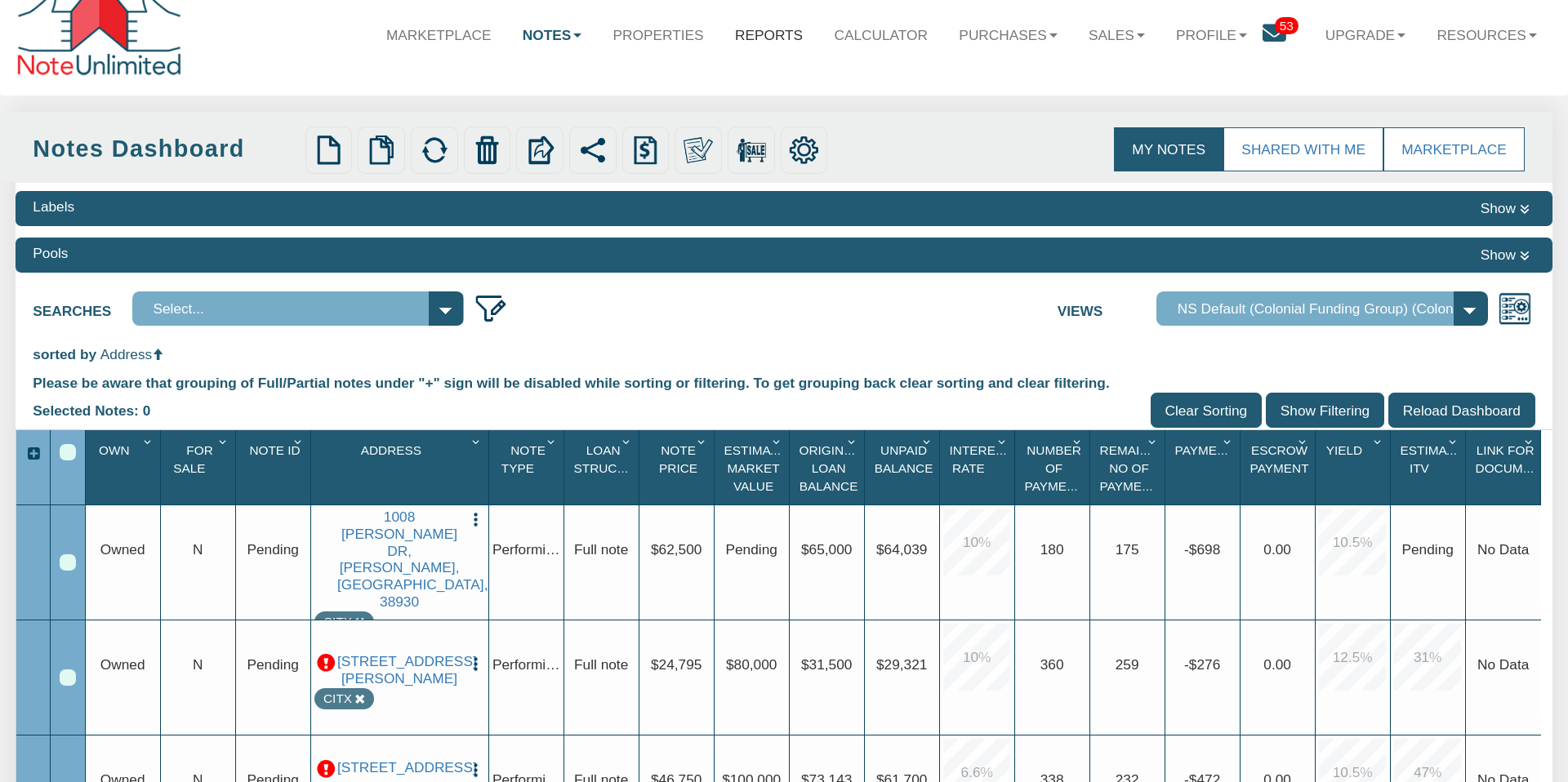
click at [763, 29] on link "Reports" at bounding box center [769, 34] width 100 height 47
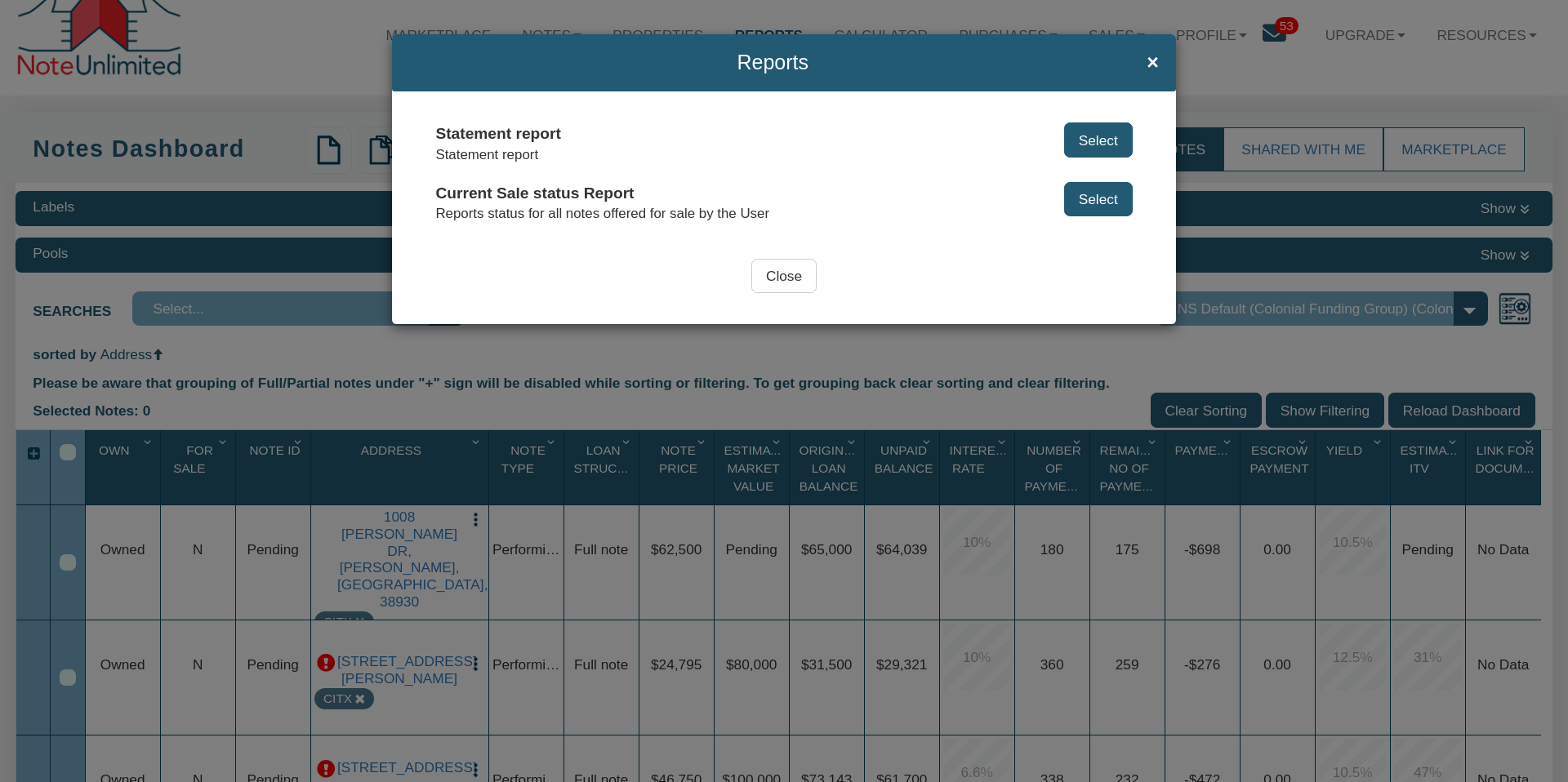
click at [783, 276] on input "Close" at bounding box center [783, 275] width 65 height 34
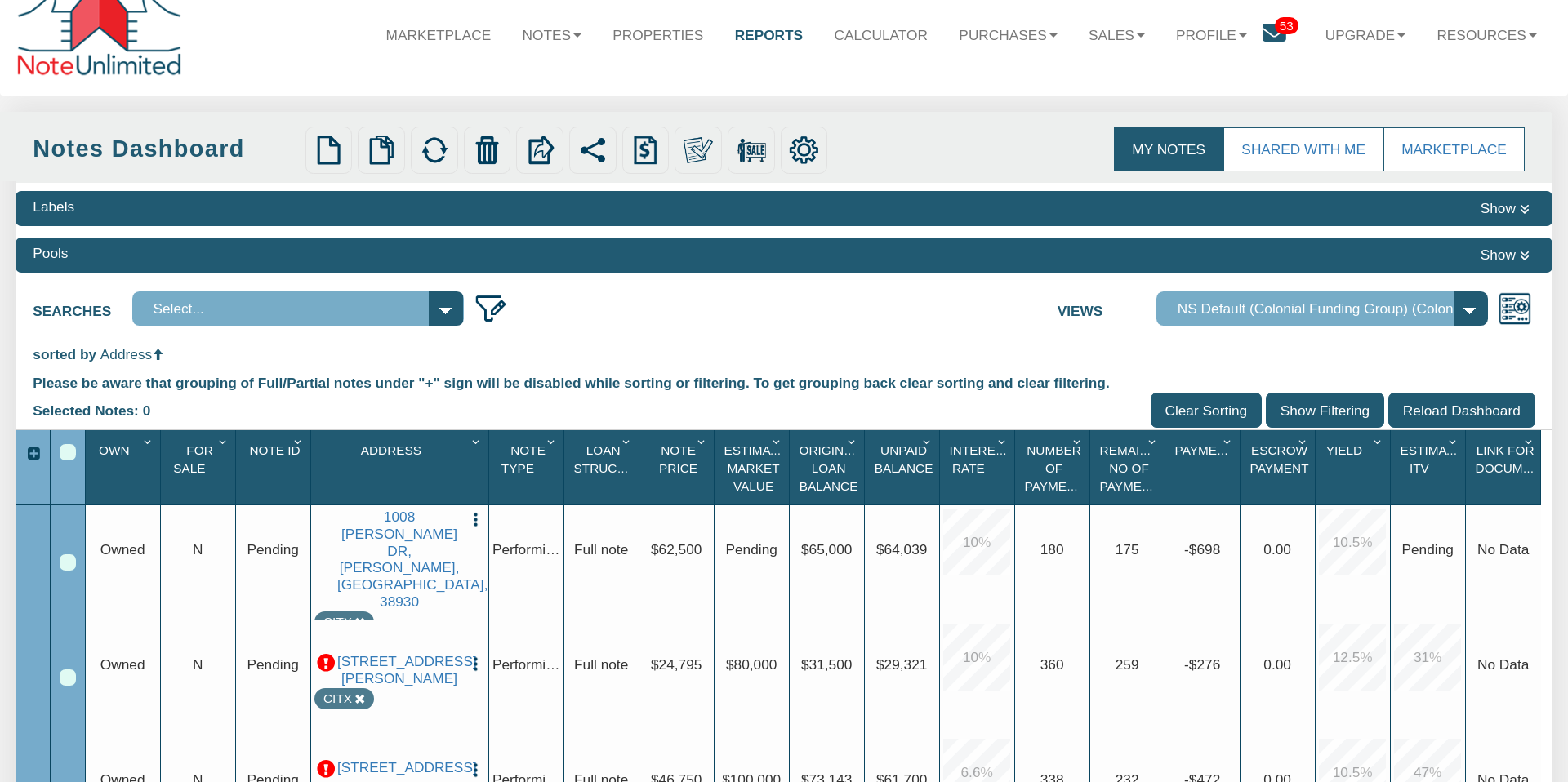
scroll to position [0, 0]
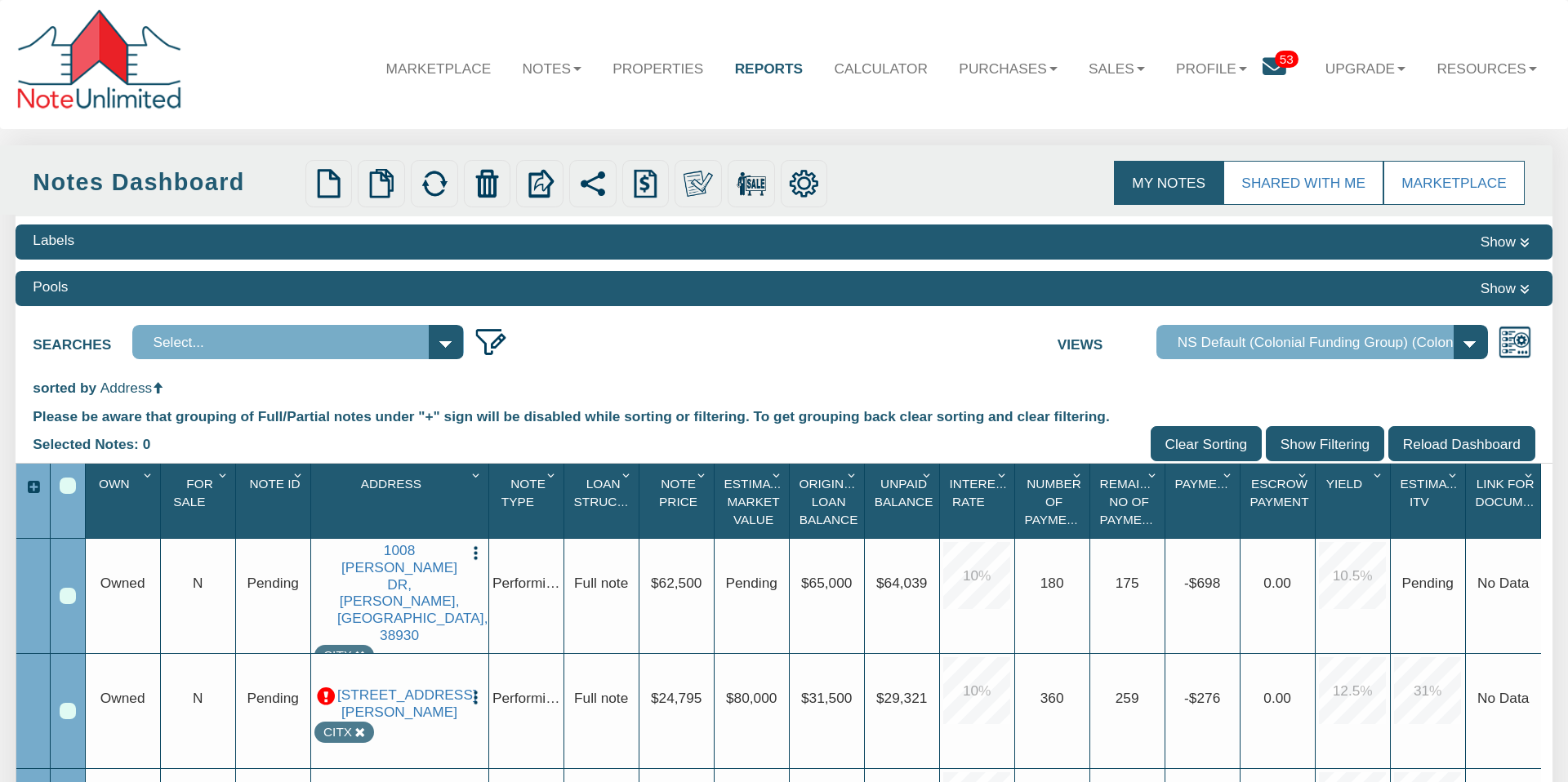
click at [1527, 240] on icon at bounding box center [1525, 242] width 9 height 10
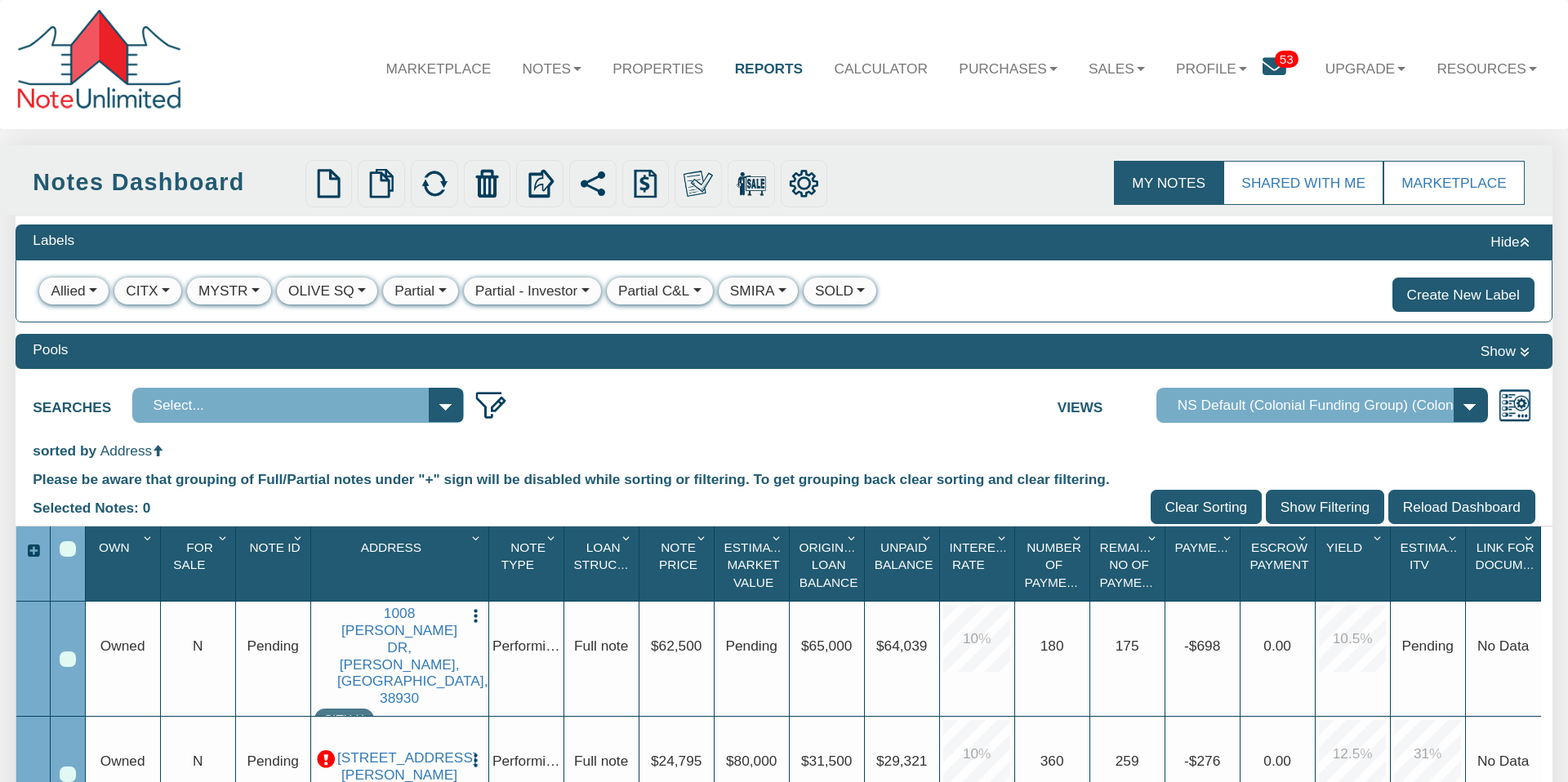
click at [139, 289] on div "CITX" at bounding box center [142, 291] width 32 height 21
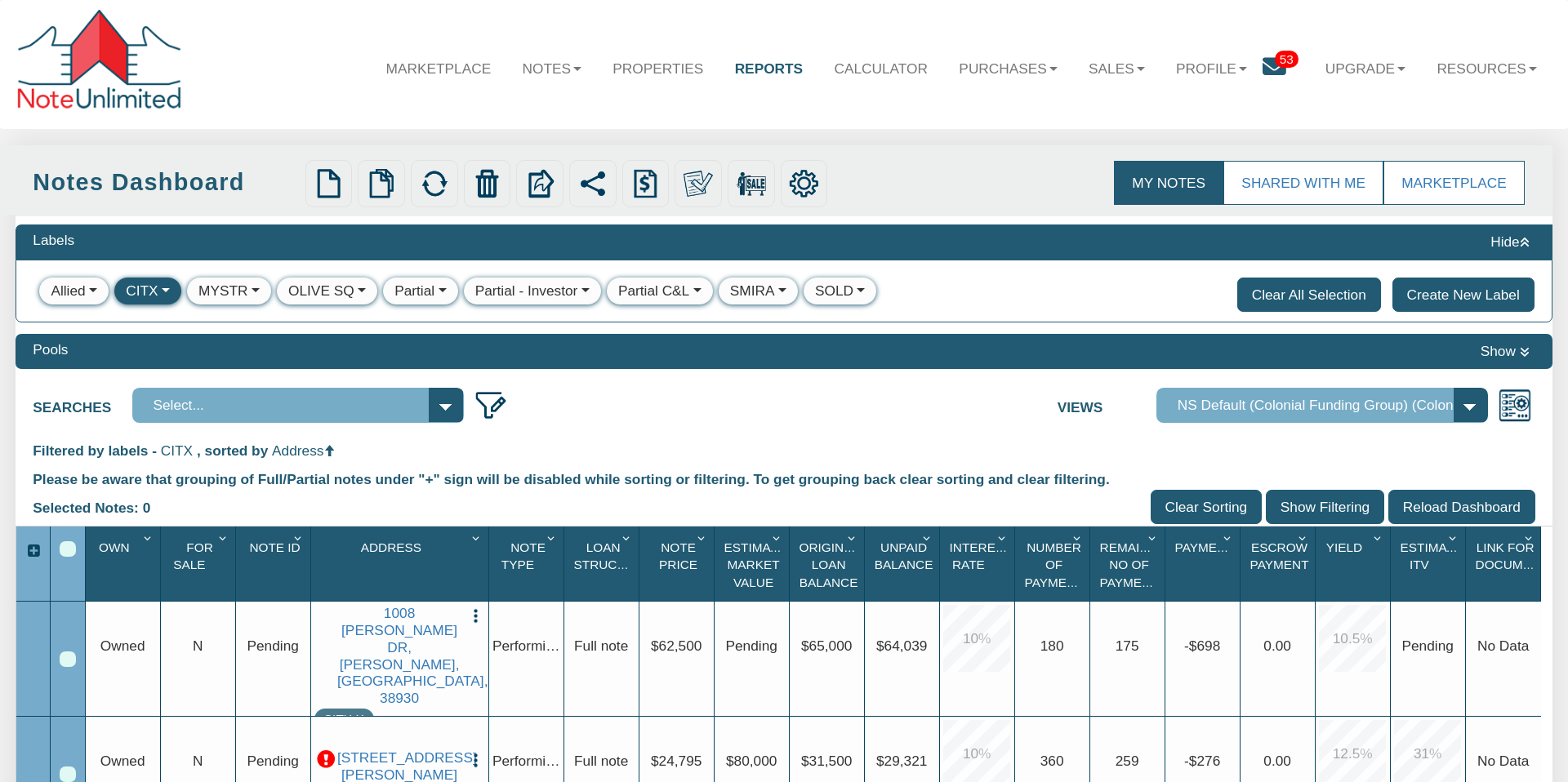
click at [1308, 295] on button "Clear All Selection" at bounding box center [1309, 294] width 144 height 34
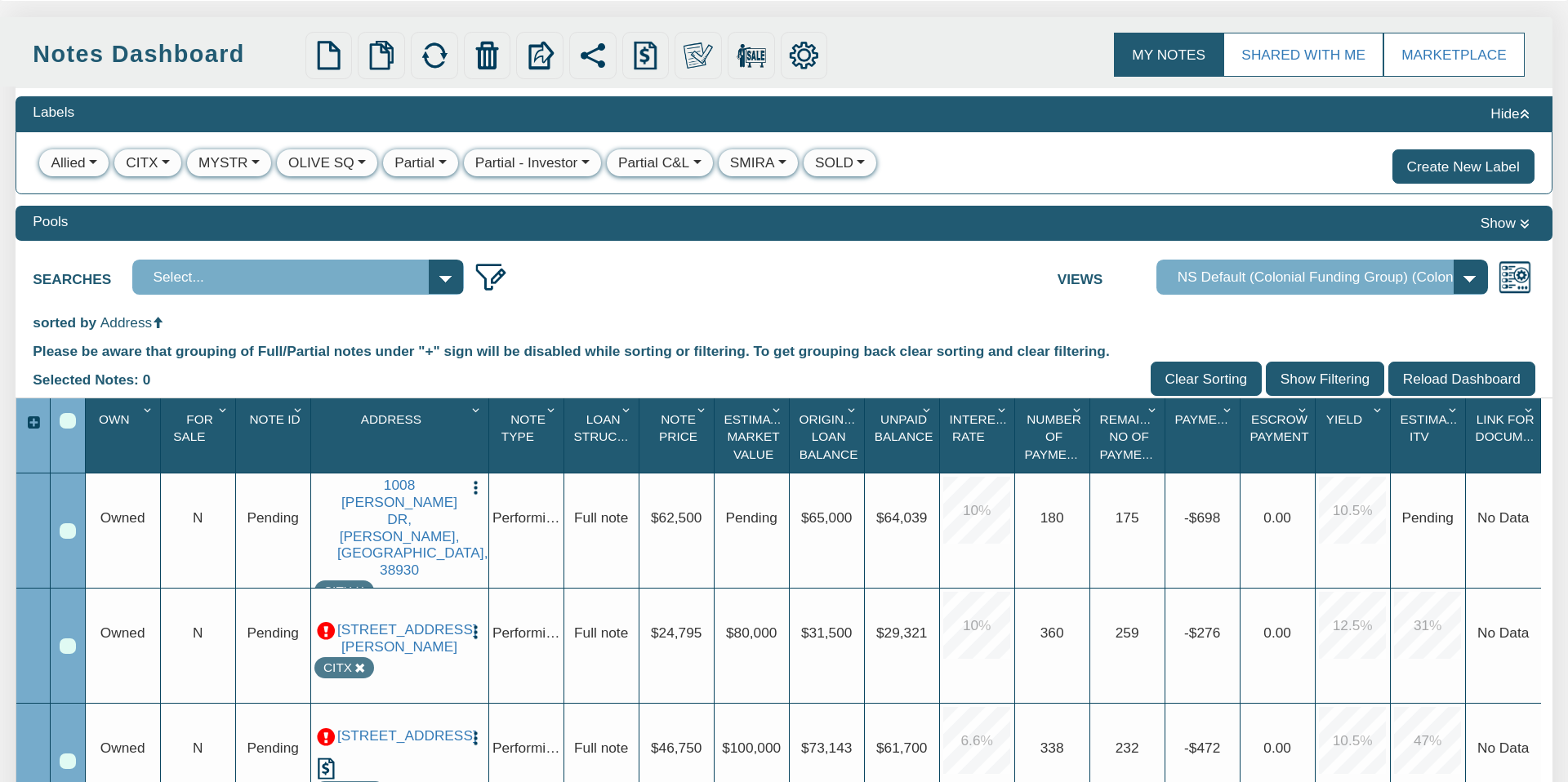
click at [226, 161] on div "MYSTR" at bounding box center [223, 163] width 49 height 21
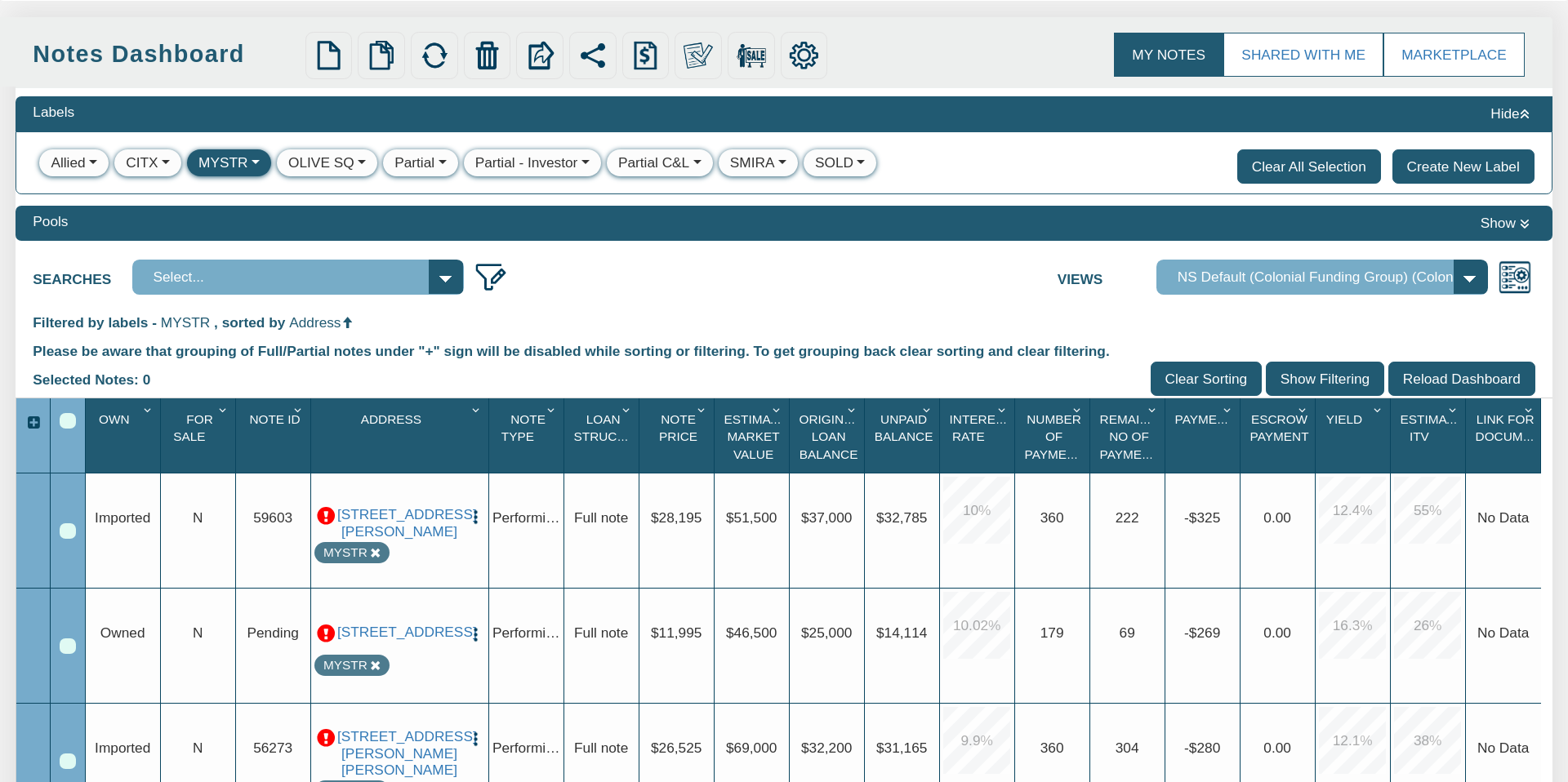
click at [1292, 159] on button "Clear All Selection" at bounding box center [1309, 166] width 144 height 34
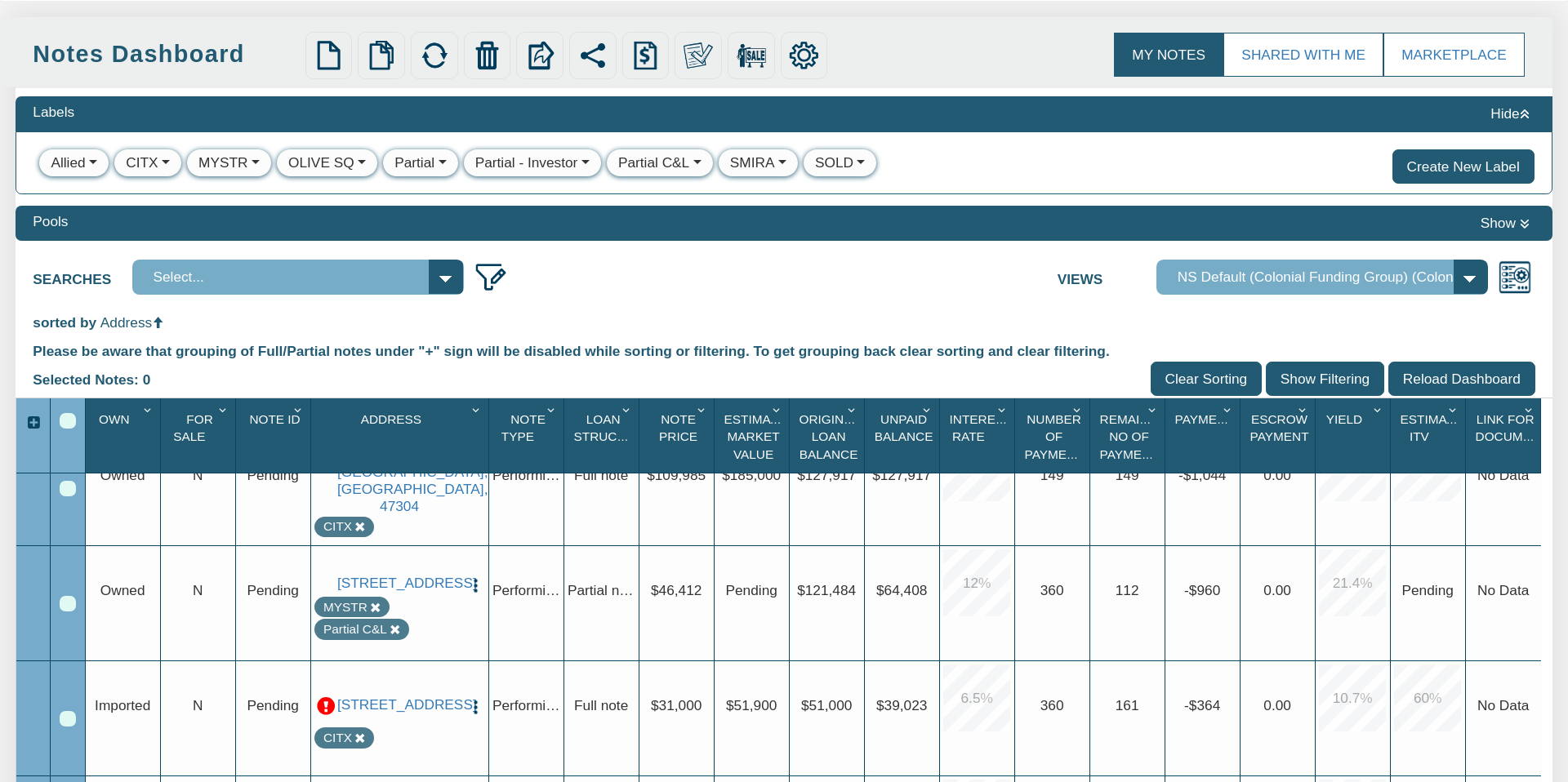
click at [149, 161] on div "CITX" at bounding box center [142, 163] width 32 height 21
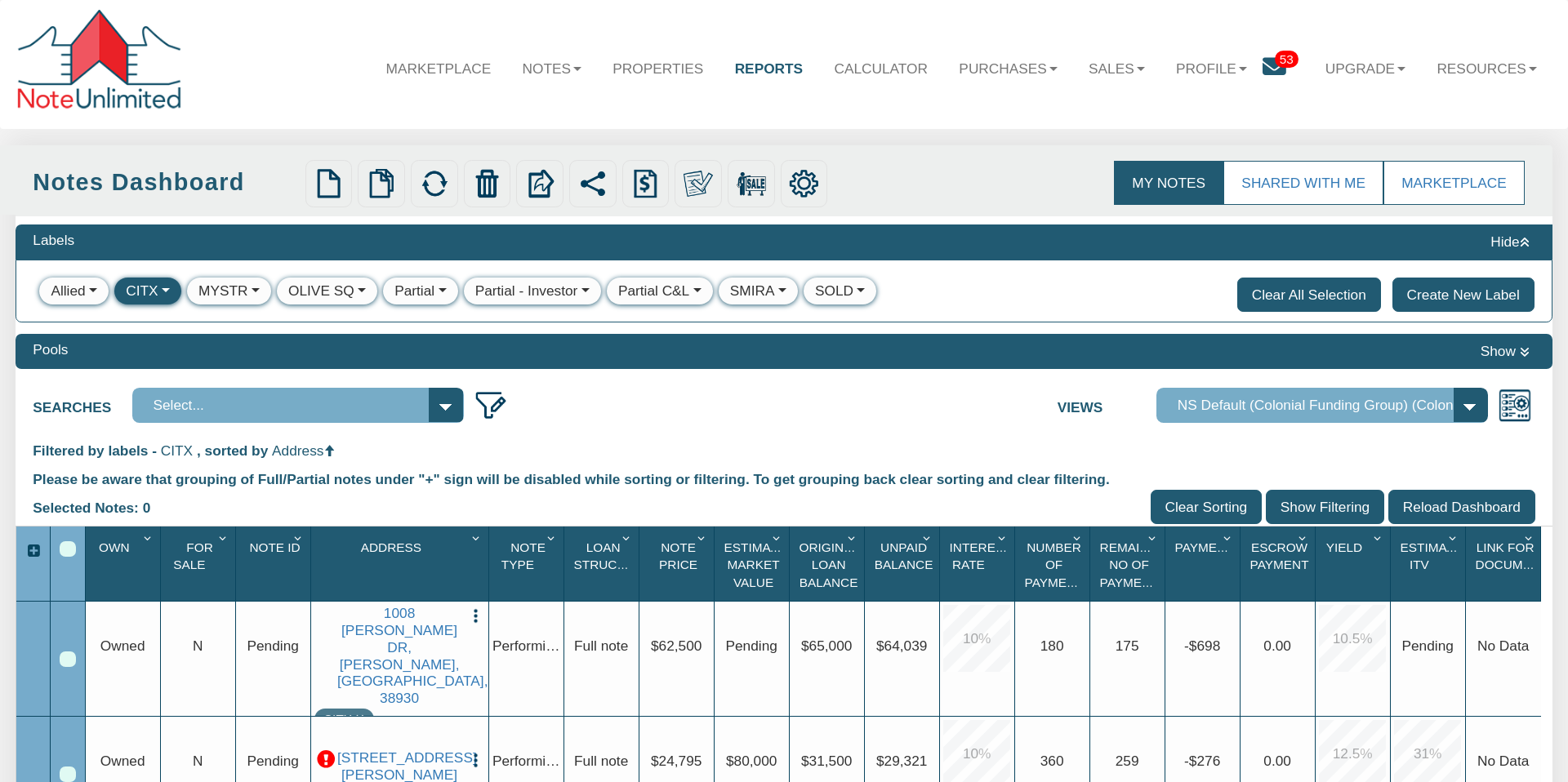
click at [1336, 290] on button "Clear All Selection" at bounding box center [1309, 294] width 144 height 34
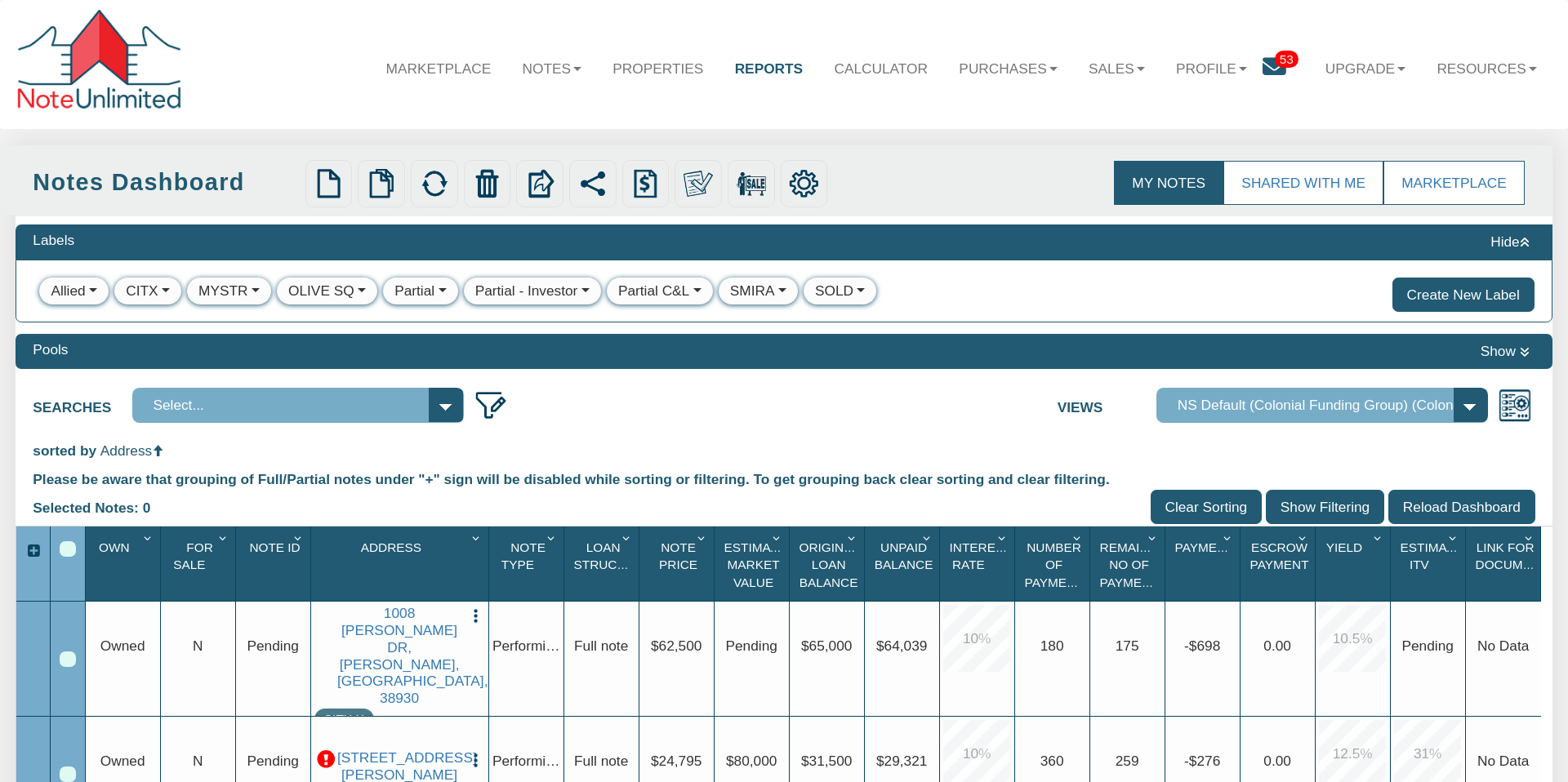
click at [1506, 241] on button "Hide" at bounding box center [1510, 242] width 51 height 23
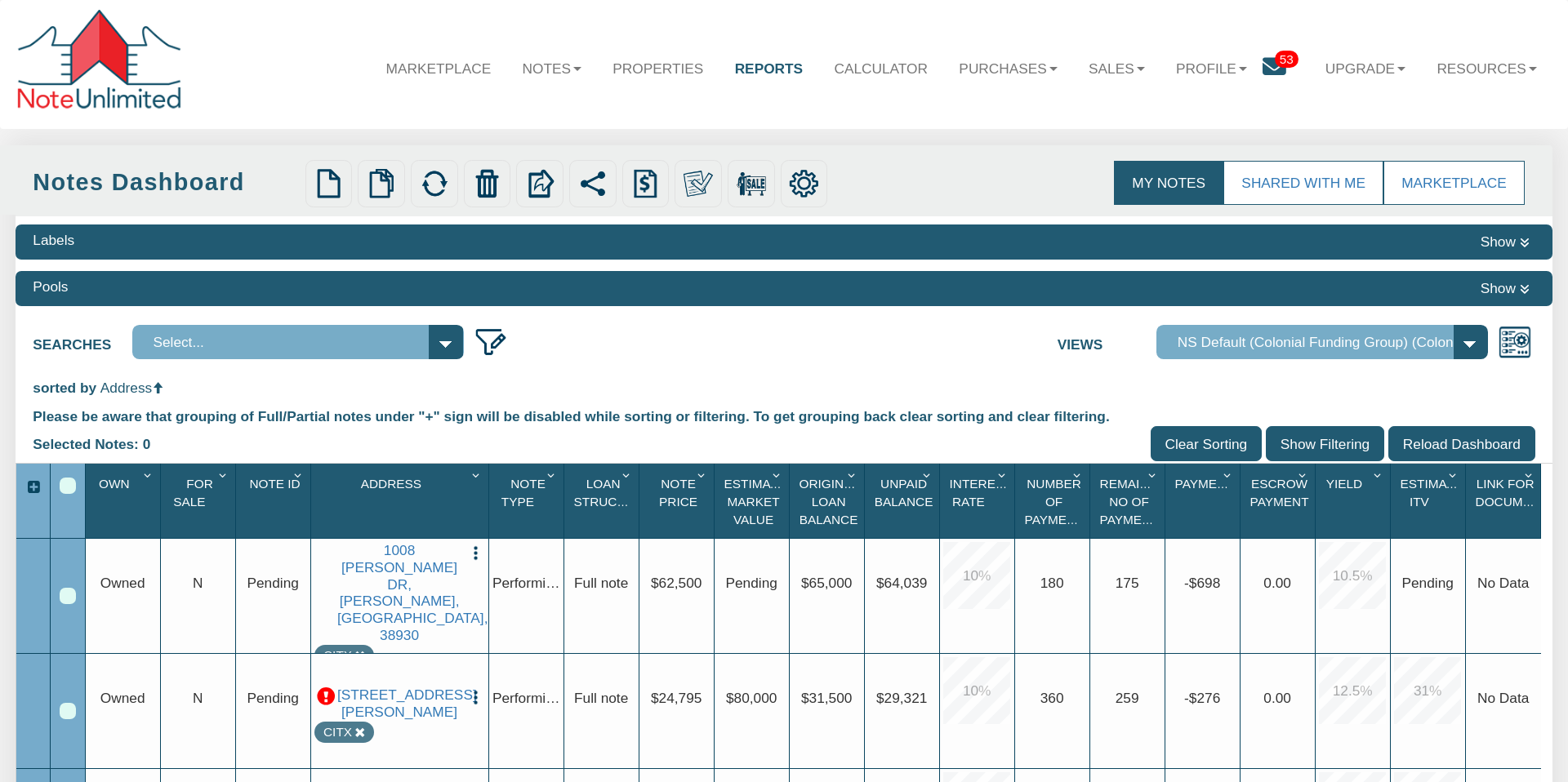
click at [1266, 65] on icon at bounding box center [1274, 67] width 24 height 23
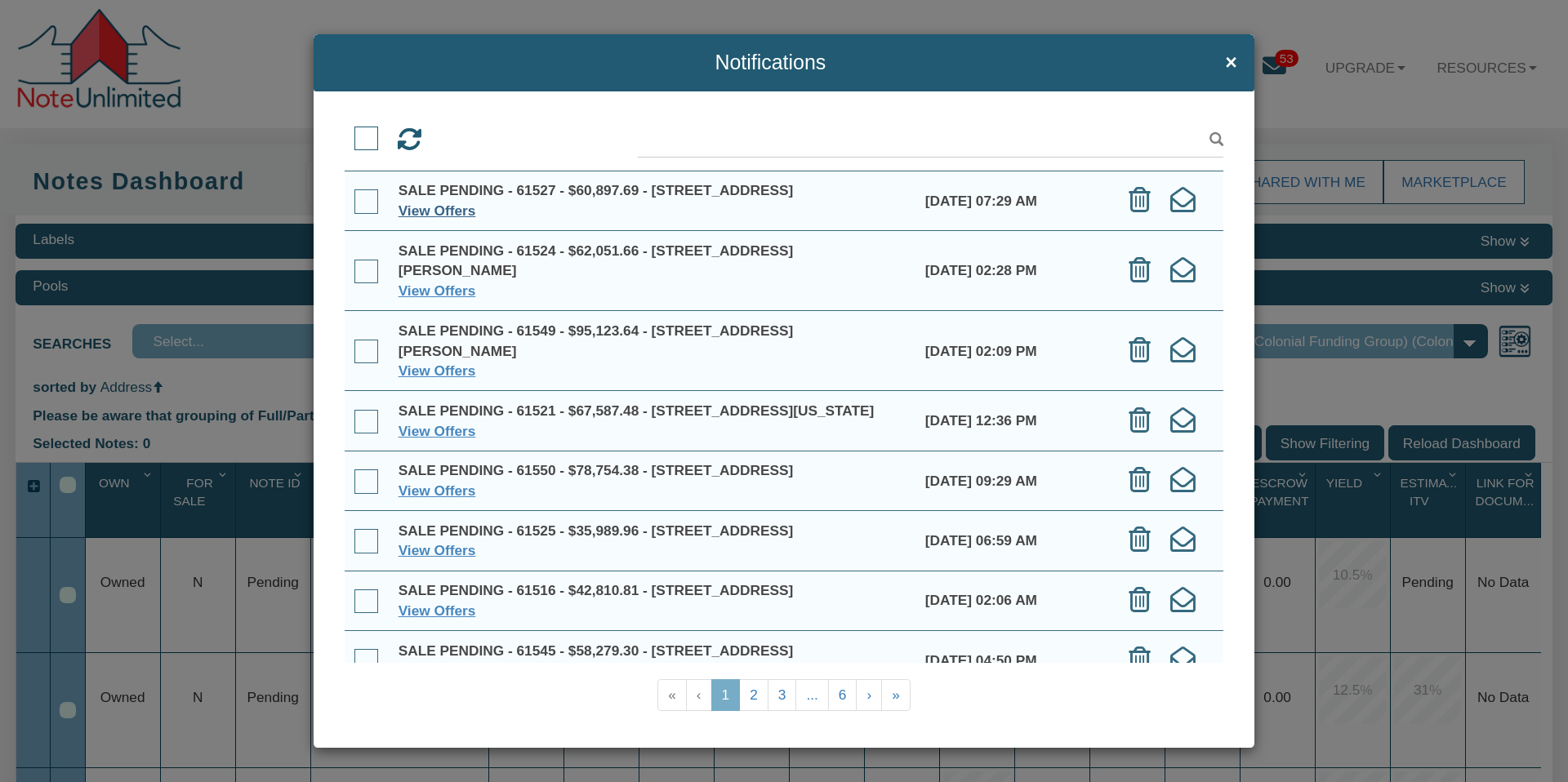
click at [441, 219] on link "View Offers" at bounding box center [437, 210] width 78 height 16
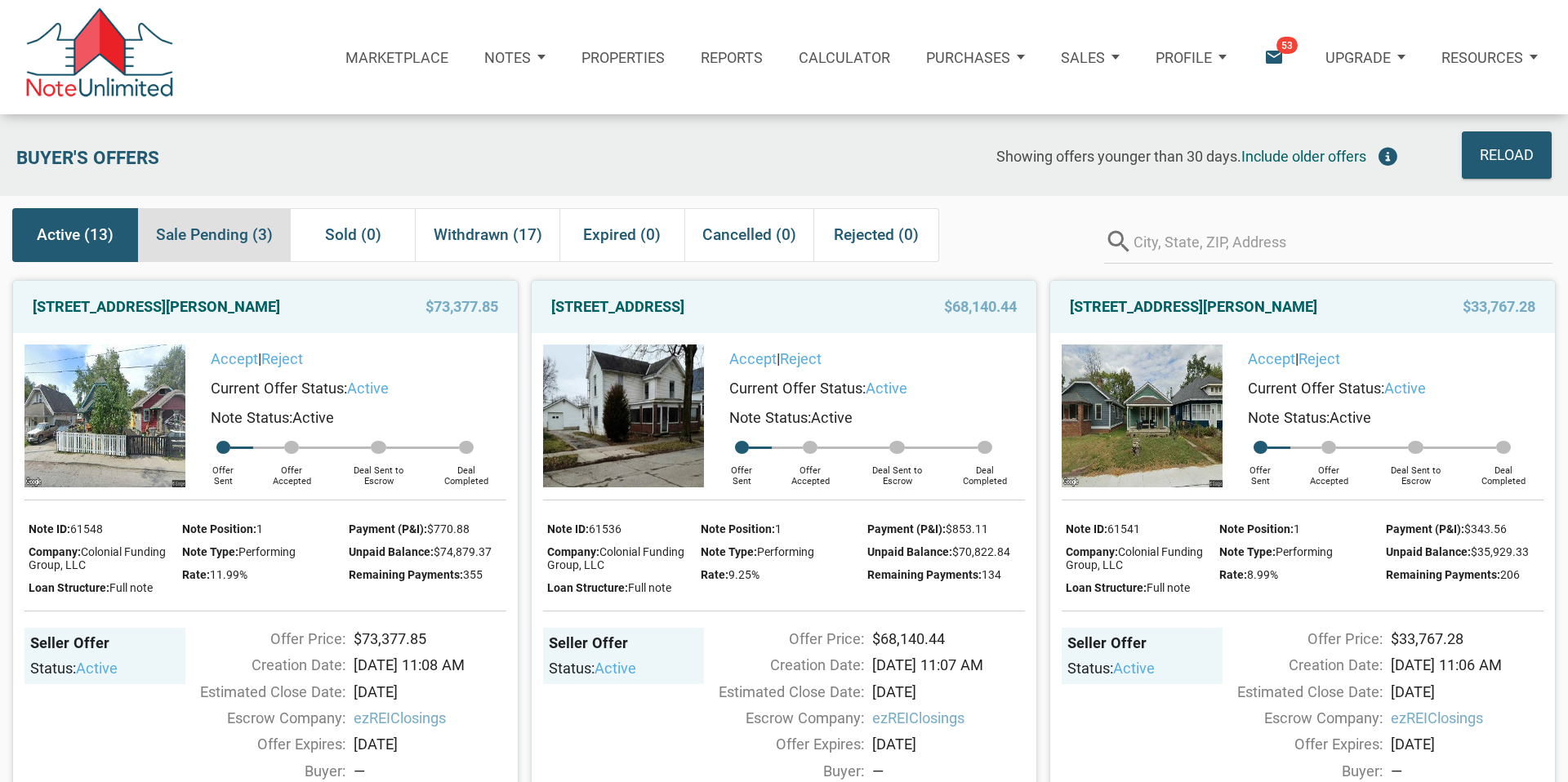
click at [214, 233] on span "Sale Pending (3)" at bounding box center [214, 235] width 117 height 29
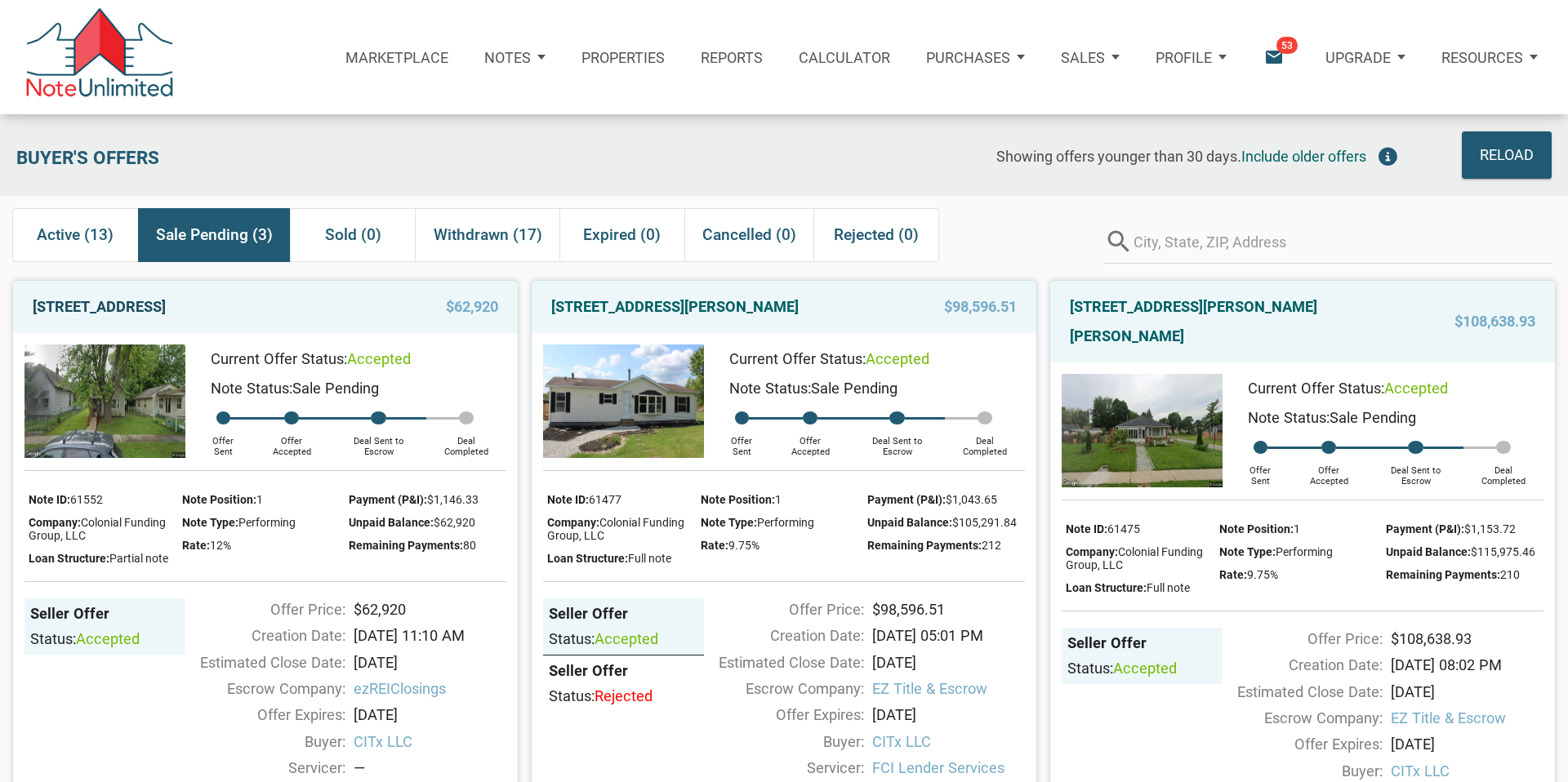
click at [165, 307] on link "[STREET_ADDRESS]" at bounding box center [100, 306] width 133 height 29
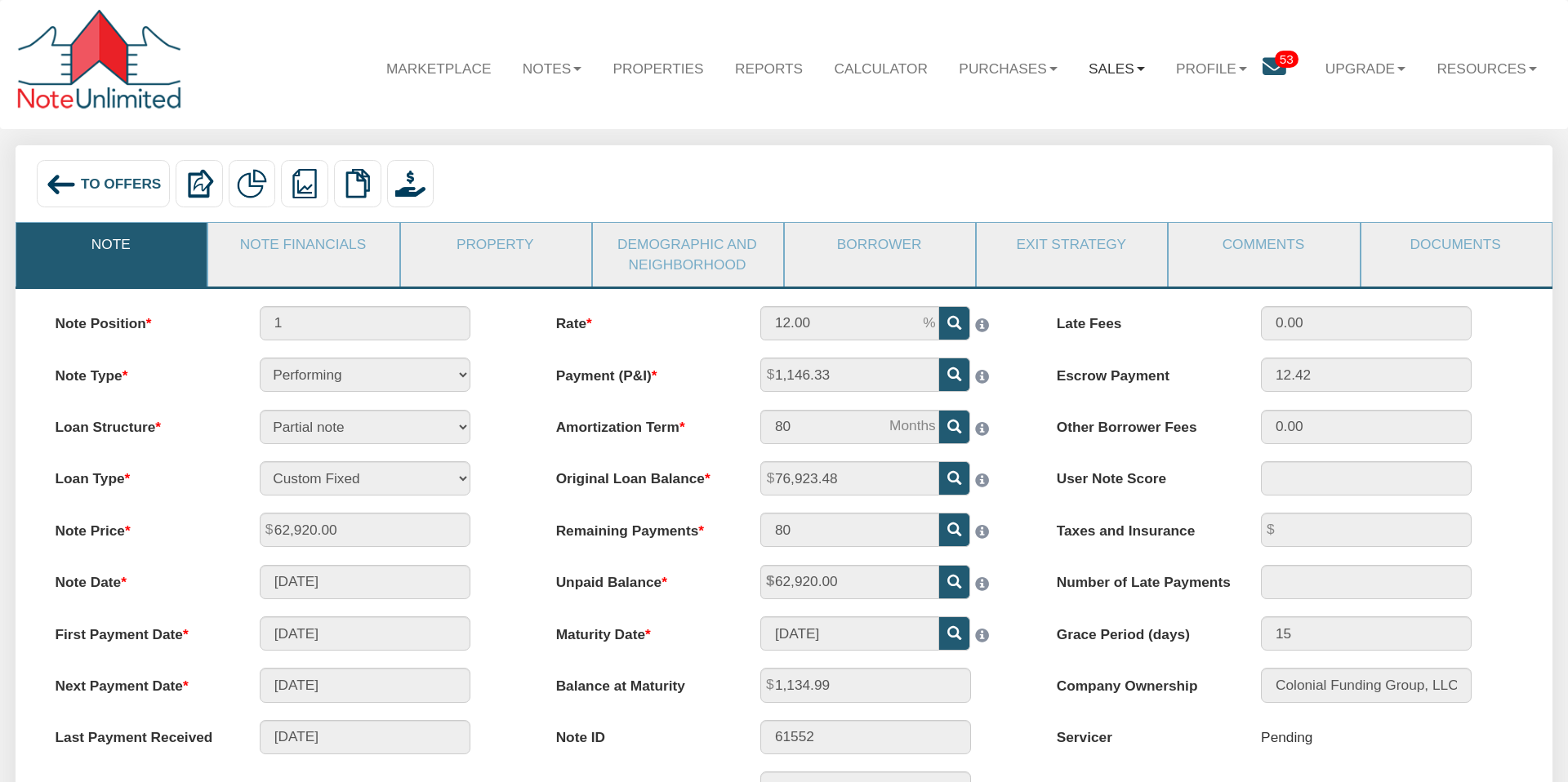
click at [1136, 65] on link "Sales" at bounding box center [1116, 68] width 87 height 47
click at [1029, 69] on link "Purchases" at bounding box center [1008, 68] width 130 height 47
drag, startPoint x: 804, startPoint y: 98, endPoint x: 811, endPoint y: 101, distance: 7.6
click at [808, 99] on div "Marketplace Notes Dashboard Transactions Properties Reports Calculator Purchase…" at bounding box center [784, 65] width 1537 height 98
